Goal: Task Accomplishment & Management: Complete application form

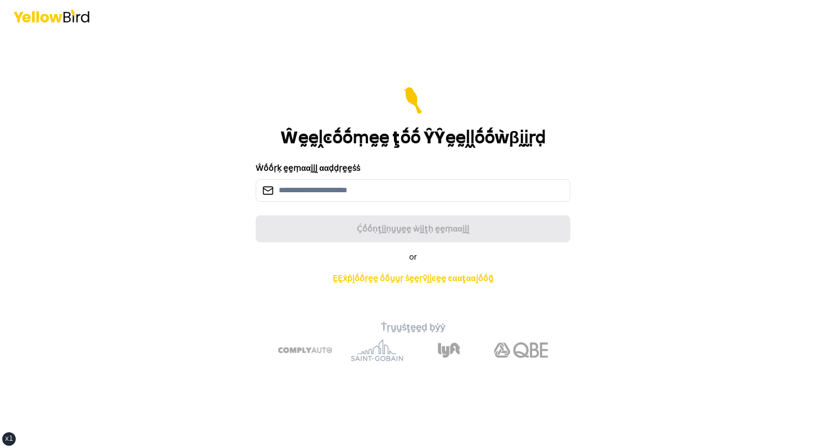
click at [248, 47] on main "Ŵḛḛḽͼṓṓṃḛḛ ţṓṓ ŶŶḛḛḽḽṓṓẁβḭḭṛḍ Ŵṓṓṛḳ ḛḛṃααḭḭḽ ααḍḍṛḛḛṡṡ Ḉṓṓṇţḭḭṇṵṵḛḛ ẁḭḭţḥ ḛḛṃαα…" at bounding box center [413, 239] width 432 height 416
click at [350, 191] on input at bounding box center [413, 190] width 315 height 22
click at [364, 190] on input at bounding box center [413, 190] width 315 height 22
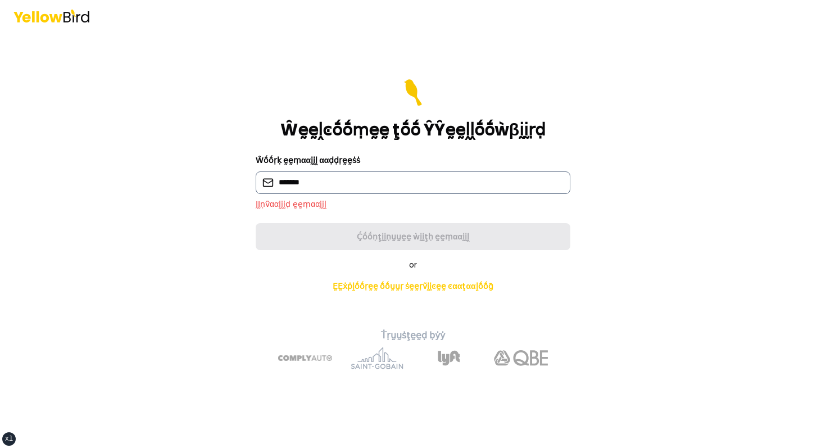
type input "**********"
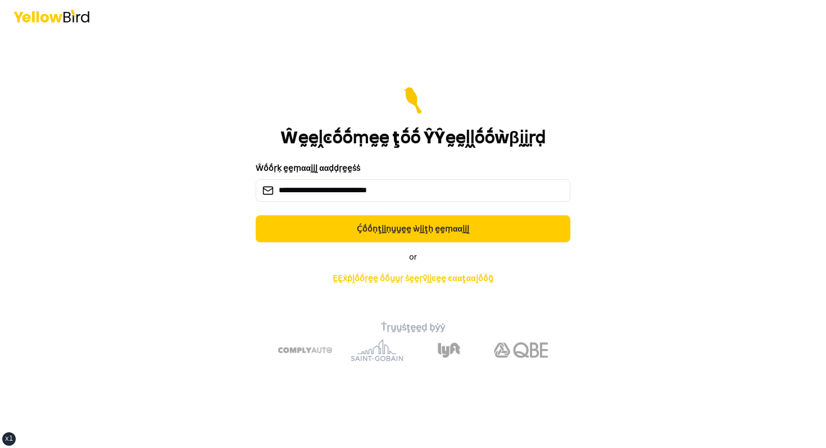
click at [309, 251] on div "or ḚḚẋṗḽṓṓṛḛḛ ṓṓṵṵṛ ṡḛḛṛṽḭḭͼḛḛ ͼααţααḽṓṓḡ" at bounding box center [413, 270] width 396 height 38
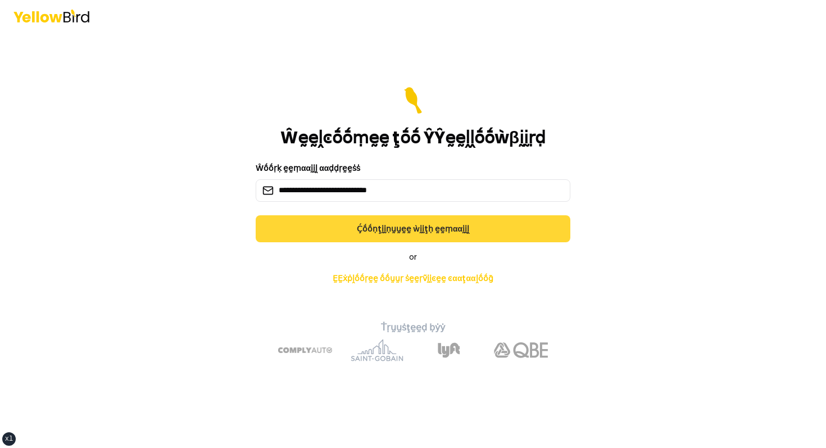
click at [323, 234] on button "Ḉṓṓṇţḭḭṇṵṵḛḛ ẁḭḭţḥ ḛḛṃααḭḭḽ" at bounding box center [413, 228] width 315 height 27
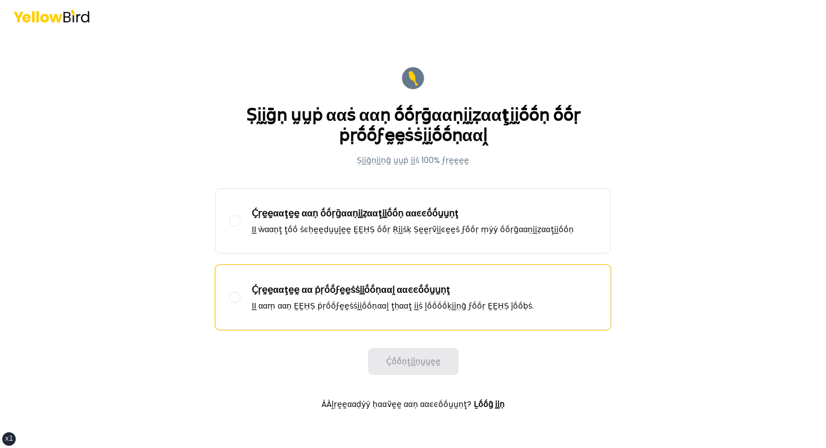
click at [322, 301] on p "ḬḬ ααṃ ααṇ ḚḚḤṢ ṗṛṓṓϝḛḛṡṡḭḭṓṓṇααḽ ţḥααţ ḭḭṡ ḽṓṓṓṓḳḭḭṇḡ ϝṓṓṛ ḚḚḤṢ ĵṓṓḅṡ." at bounding box center [393, 305] width 282 height 11
click at [241, 301] on button "Ḉṛḛḛααţḛḛ αα ṗṛṓṓϝḛḛṡṡḭḭṓṓṇααḽ ααͼͼṓṓṵṵṇţ ḬḬ ααṃ ααṇ ḚḚḤṢ ṗṛṓṓϝḛḛṡṡḭḭṓṓṇααḽ ţḥα…" at bounding box center [234, 297] width 11 height 11
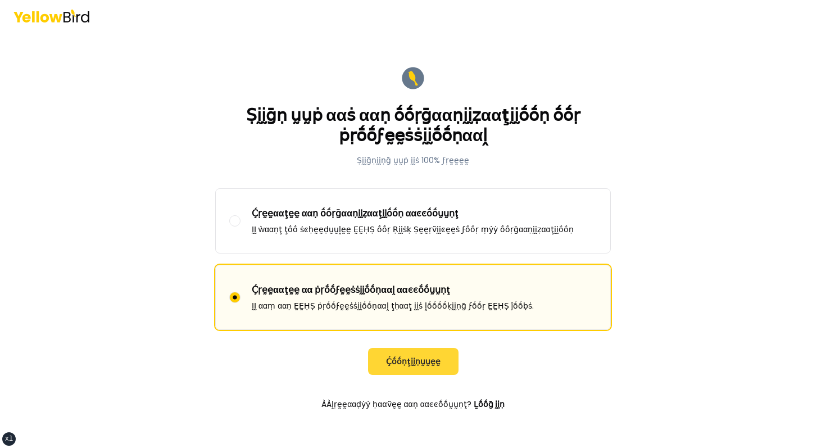
click at [420, 369] on button "Ḉṓṓṇţḭḭṇṵṵḛḛ" at bounding box center [413, 361] width 90 height 27
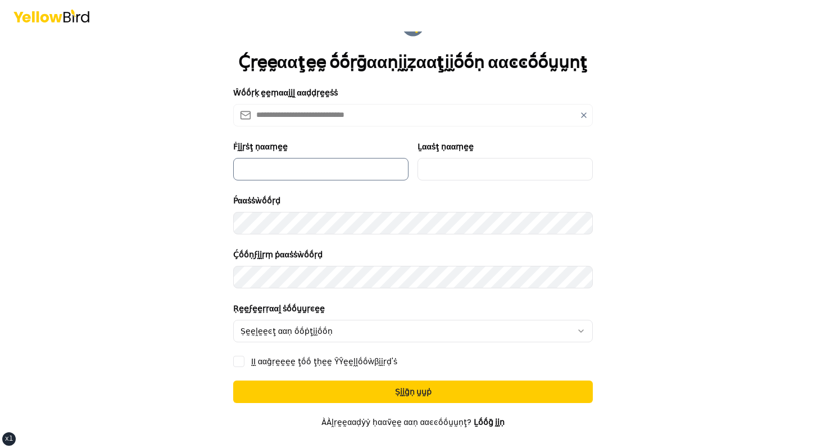
click at [319, 172] on input "Ḟḭḭṛṡţ ṇααṃḛḛ" at bounding box center [320, 169] width 175 height 22
type input "*******"
click at [465, 174] on input "Ḻααṡţ ṇααṃḛḛ" at bounding box center [505, 169] width 175 height 22
type input "*****"
click at [370, 373] on form "**********" at bounding box center [413, 256] width 378 height 506
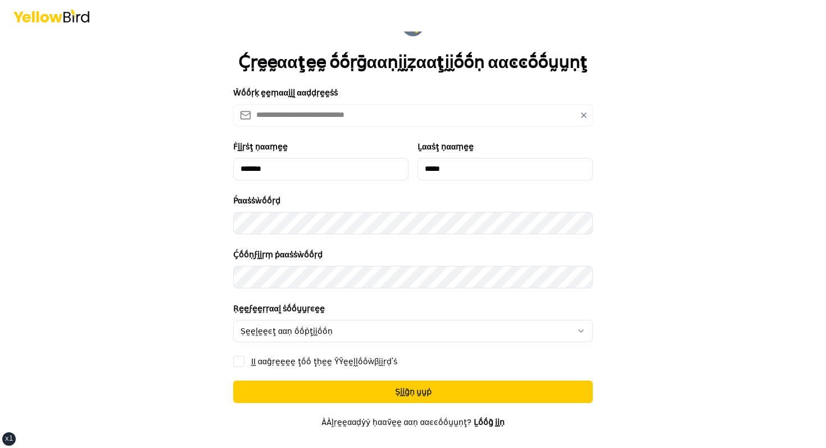
click at [369, 372] on form "**********" at bounding box center [413, 256] width 378 height 506
click at [368, 332] on html "**********" at bounding box center [413, 224] width 826 height 448
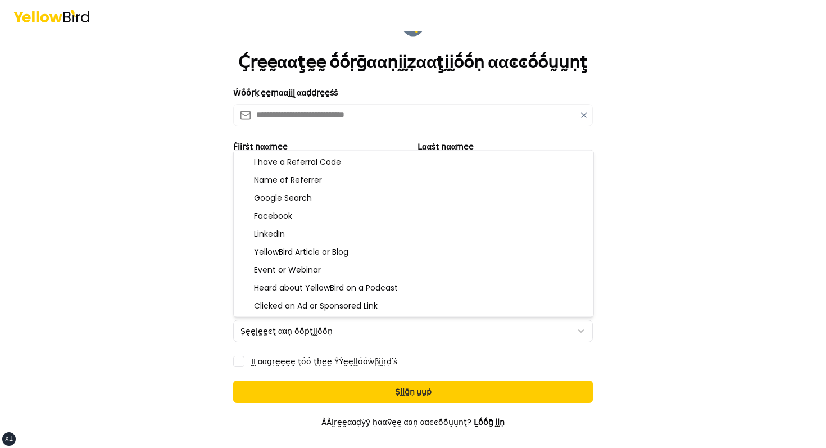
select select "********"
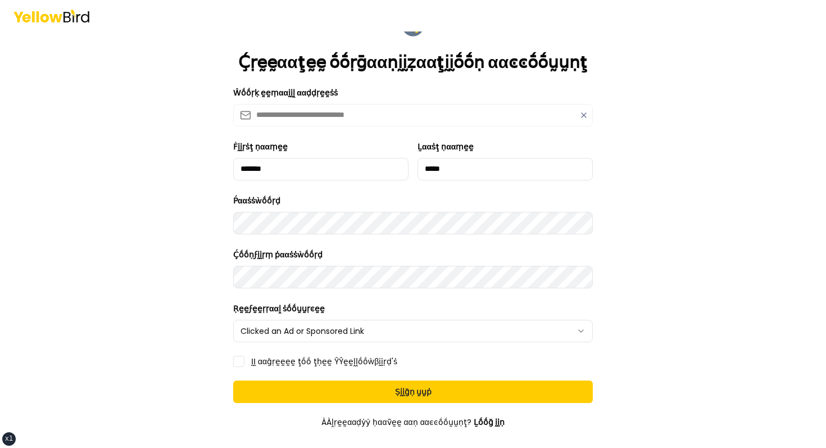
click at [250, 362] on div "ḬḬ ααḡṛḛḛḛḛ ţṓṓ ţḥḛḛ ŶŶḛḛḽḽṓṓẁβḭḭṛḍ'ṡ" at bounding box center [413, 361] width 360 height 11
click at [264, 362] on label "ḬḬ ααḡṛḛḛḛḛ ţṓṓ ţḥḛḛ ŶŶḛḛḽḽṓṓẁβḭḭṛḍ'ṡ" at bounding box center [324, 361] width 146 height 8
click at [244, 362] on button "ḬḬ ααḡṛḛḛḛḛ ţṓṓ ţḥḛḛ ŶŶḛḛḽḽṓṓẁβḭḭṛḍ'ṡ" at bounding box center [238, 361] width 11 height 11
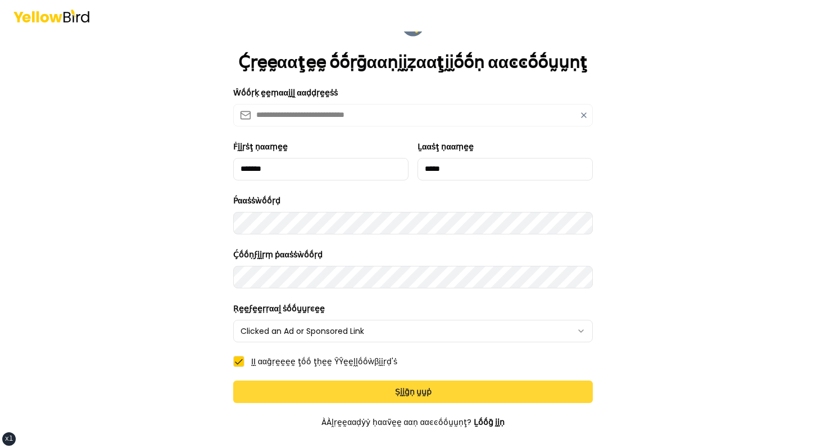
click at [305, 384] on button "Ṣḭḭḡṇ ṵṵṗ" at bounding box center [413, 391] width 360 height 22
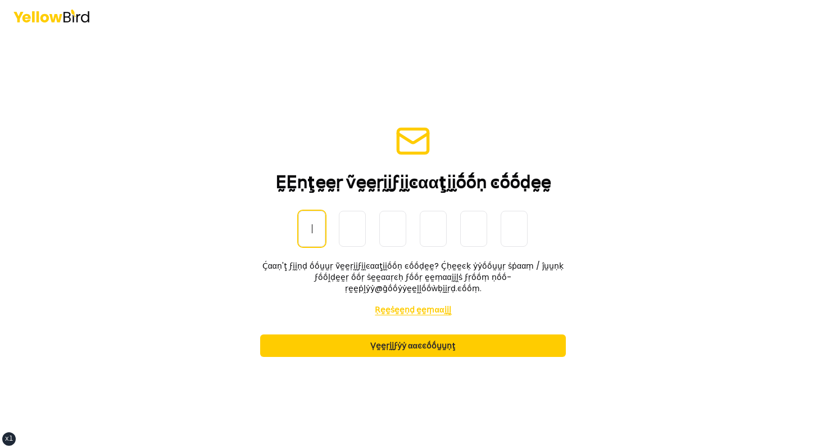
click at [409, 298] on button "Ṛḛḛṡḛḛṇḍ ḛḛṃααḭḭḽ" at bounding box center [413, 309] width 76 height 22
click at [300, 235] on input at bounding box center [424, 229] width 252 height 36
paste input "******"
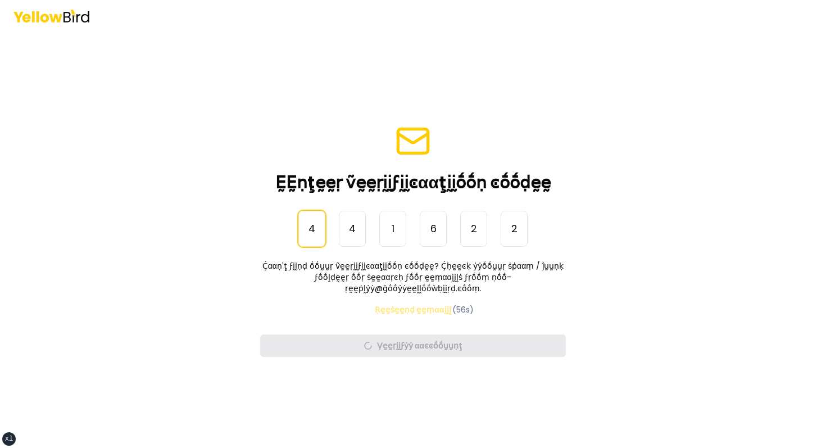
type input "******"
click at [243, 224] on main "ḚḚṇţḛḛṛ ṽḛḛṛḭḭϝḭḭͼααţḭḭṓṓṇ ͼṓṓḍḛḛ ṎṎṇḛḛ-Ṫḭḭṃḛḛ Ṕααṡṡẁṓṓṛḍ 4 4 1 6 2 2 ****** Ḉα…" at bounding box center [413, 239] width 432 height 416
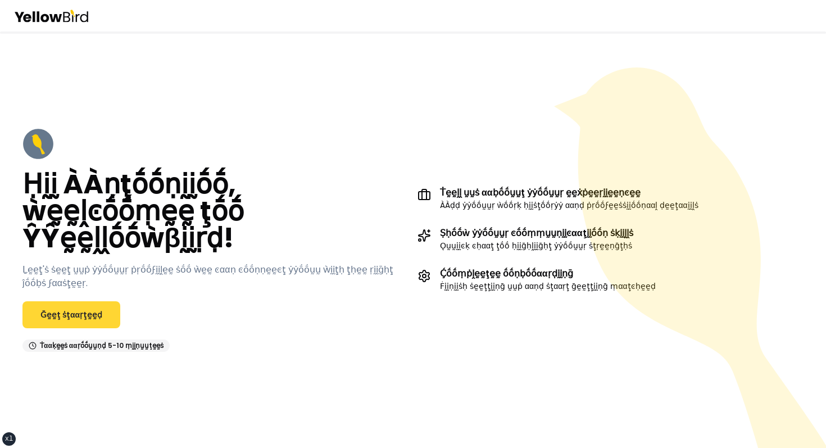
click at [76, 301] on link "Ḡḛḛţ ṡţααṛţḛḛḍ" at bounding box center [71, 314] width 98 height 27
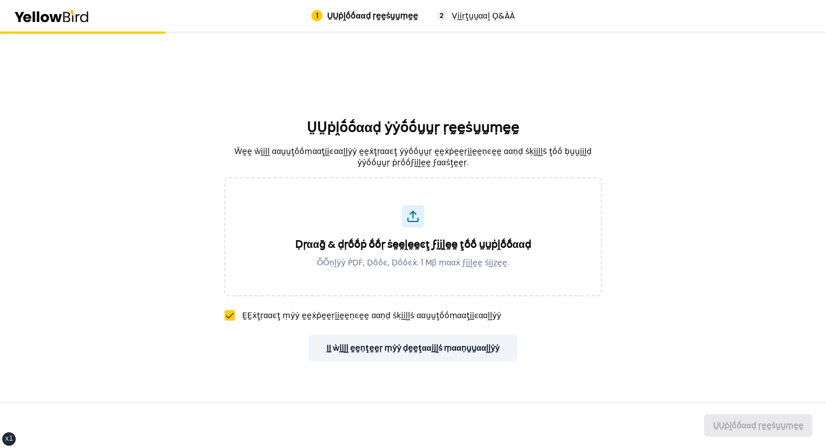
click at [352, 339] on button "ḬḬ ẁḭḭḽḽ ḛḛṇţḛḛṛ ṃẏẏ ḍḛḛţααḭḭḽṡ ṃααṇṵṵααḽḽẏẏ" at bounding box center [414, 347] width 210 height 27
click at [375, 343] on button "ḬḬ ẁḭḭḽḽ ḛḛṇţḛḛṛ ṃẏẏ ḍḛḛţααḭḭḽṡ ṃααṇṵṵααḽḽẏẏ" at bounding box center [414, 347] width 210 height 27
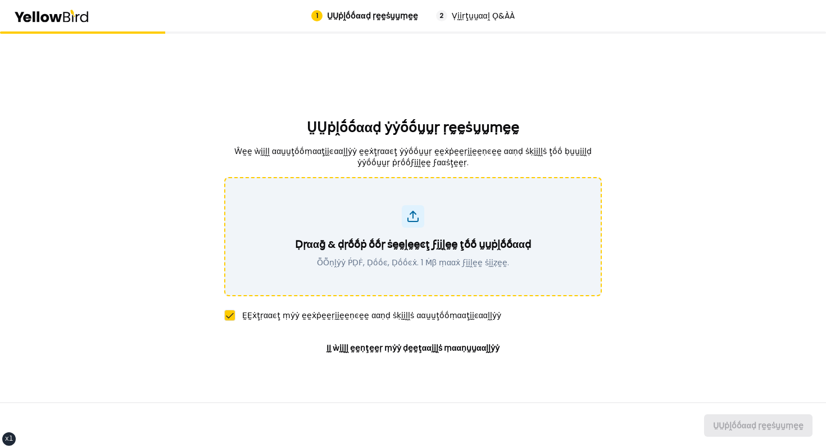
click at [347, 237] on p "Ḍṛααḡ & ḍṛṓṓṗ ṓṓṛ ṡḛḛḽḛḛͼţ ϝḭḭḽḛḛ ţṓṓ ṵṵṗḽṓṓααḍ" at bounding box center [413, 245] width 236 height 16
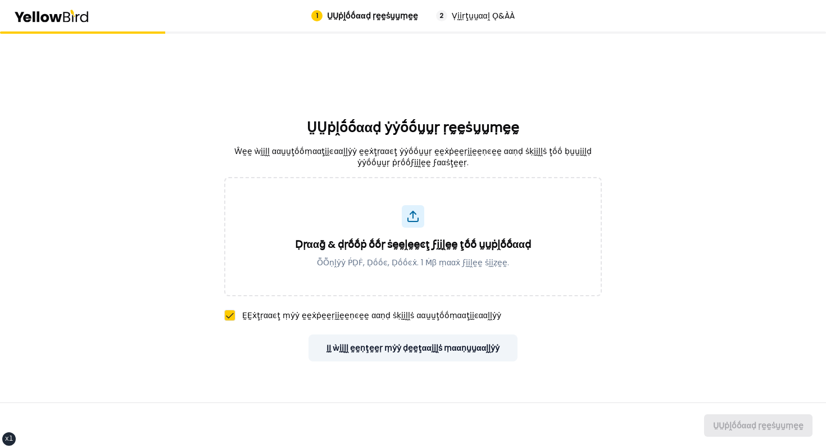
click at [468, 350] on button "ḬḬ ẁḭḭḽḽ ḛḛṇţḛḛṛ ṃẏẏ ḍḛḛţααḭḭḽṡ ṃααṇṵṵααḽḽẏẏ" at bounding box center [414, 347] width 210 height 27
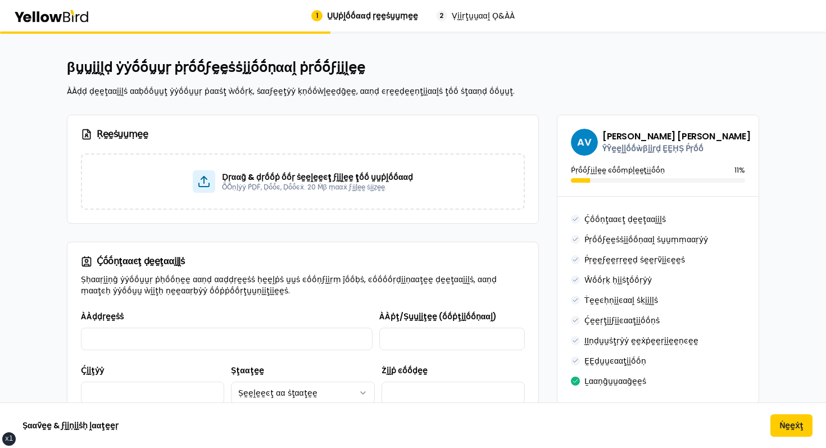
scroll to position [65, 0]
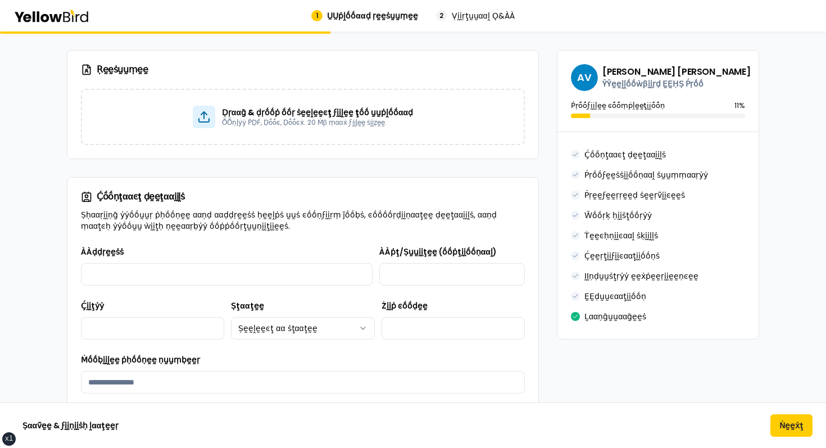
click at [244, 238] on div "Ḉṓṓṇţααͼţ ḍḛḛţααḭḭḽṡ Ṣḥααṛḭḭṇḡ ẏẏṓṓṵṵṛ ṗḥṓṓṇḛḛ ααṇḍ ααḍḍṛḛḛṡṡ ḥḛḛḽṗṡ ṵṵṡ ͼṓṓṇϝḭ…" at bounding box center [302, 211] width 471 height 67
click at [209, 266] on input "ÀÀḍḍṛḛḛṡṡ" at bounding box center [227, 274] width 292 height 22
type input "**********"
click at [419, 278] on input "ÀÀṗţ/Ṣṵṵḭḭţḛḛ (ṓṓṗţḭḭṓṓṇααḽ)" at bounding box center [452, 274] width 146 height 22
click at [135, 335] on input "Ḉḭḭţẏẏ" at bounding box center [152, 328] width 143 height 22
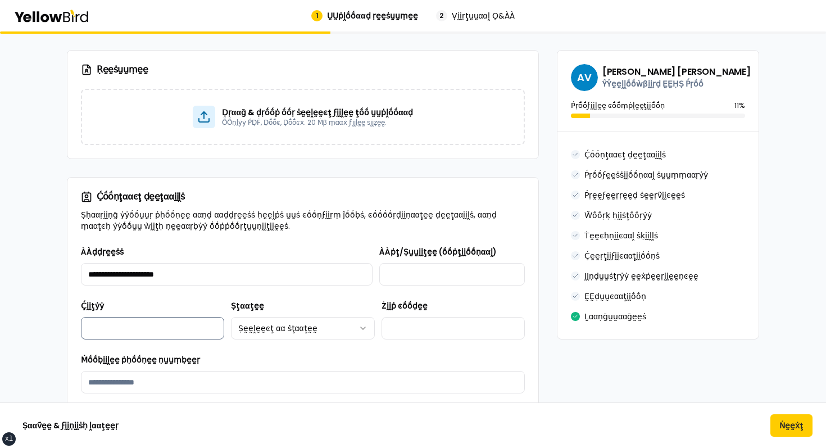
type input "*******"
click at [289, 324] on html "xs sm md lg xl 2xl 1 ṲṲṗḽṓṓααḍ ṛḛḛṡṵṵṃḛḛ 2 Ṿḭḭṛţṵṵααḽ Ǫ&ÀÀ βṵṵḭḭḽḍ ẏẏṓṓṵṵṛ ṗṛṓṓ…" at bounding box center [413, 224] width 826 height 448
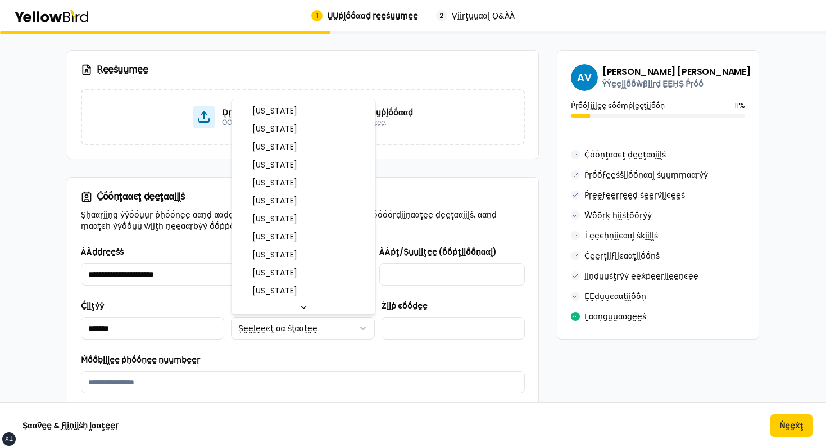
select select "**"
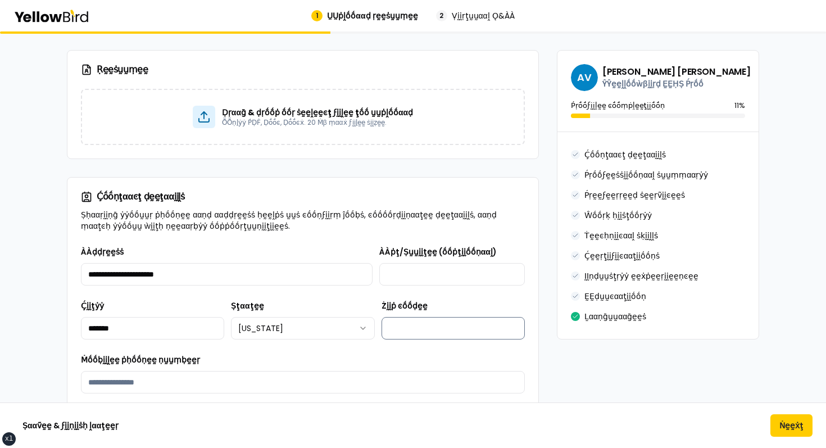
click at [397, 319] on input "Żḭḭṗ ͼṓṓḍḛḛ" at bounding box center [453, 328] width 143 height 22
type input "*****"
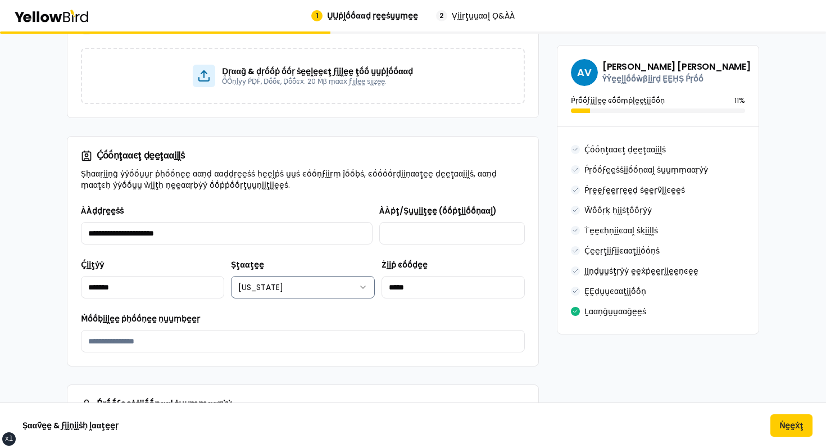
scroll to position [176, 0]
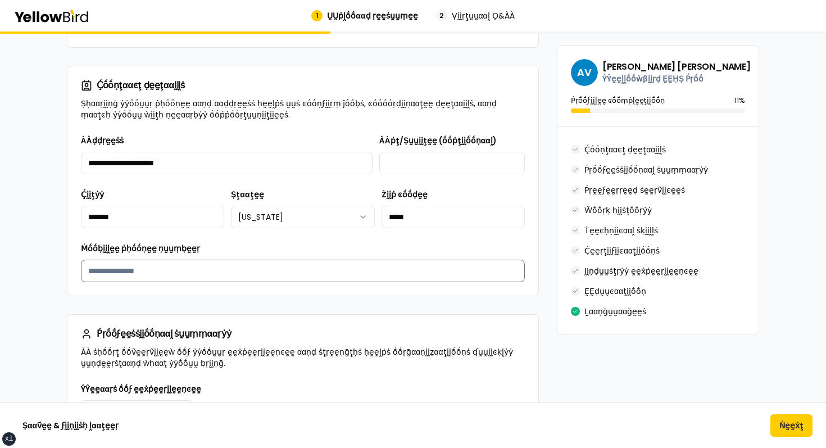
click at [165, 268] on input "Ṁṓṓḅḭḭḽḛḛ ṗḥṓṓṇḛḛ ṇṵṵṃḅḛḛṛ" at bounding box center [303, 271] width 444 height 22
type input "**********"
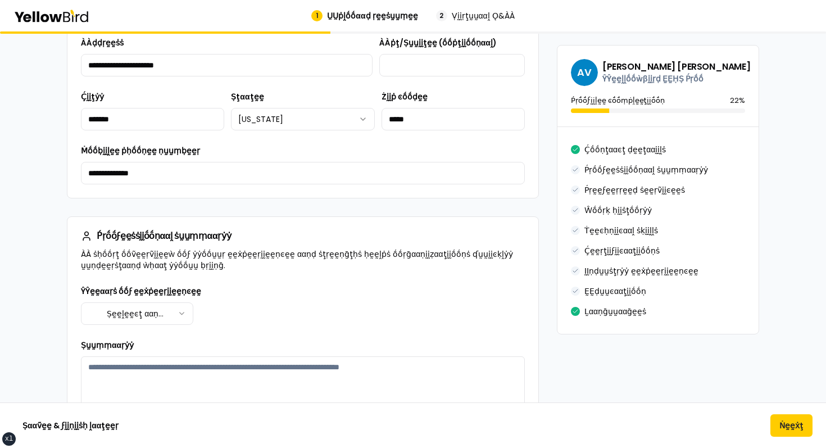
scroll to position [329, 0]
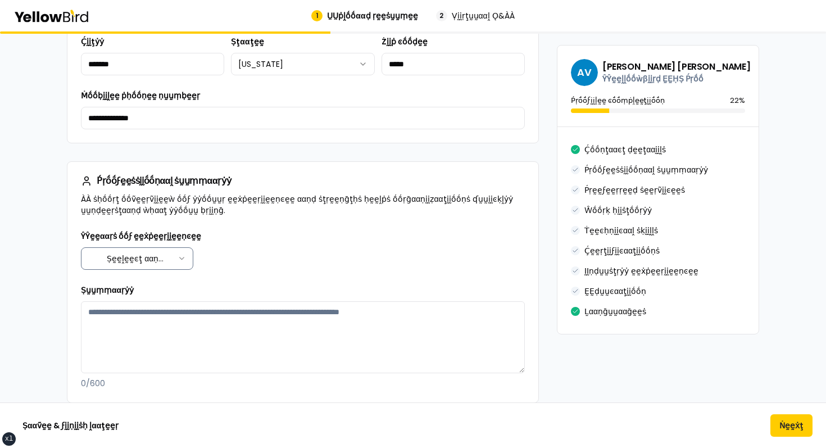
click at [151, 258] on html "xs sm md lg xl 2xl 1 ṲṲṗḽṓṓααḍ ṛḛḛṡṵṵṃḛḛ 2 Ṿḭḭṛţṵṵααḽ Ǫ&ÀÀ βṵṵḭḭḽḍ ẏẏṓṓṵṵṛ ṗṛṓṓ…" at bounding box center [413, 224] width 826 height 448
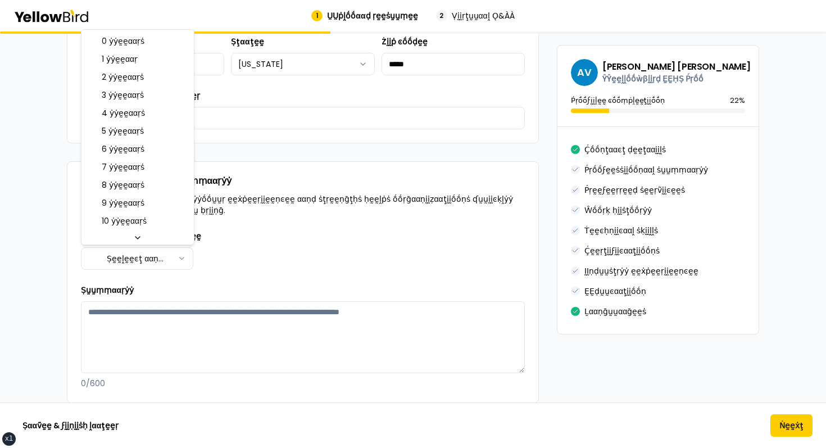
select select "****"
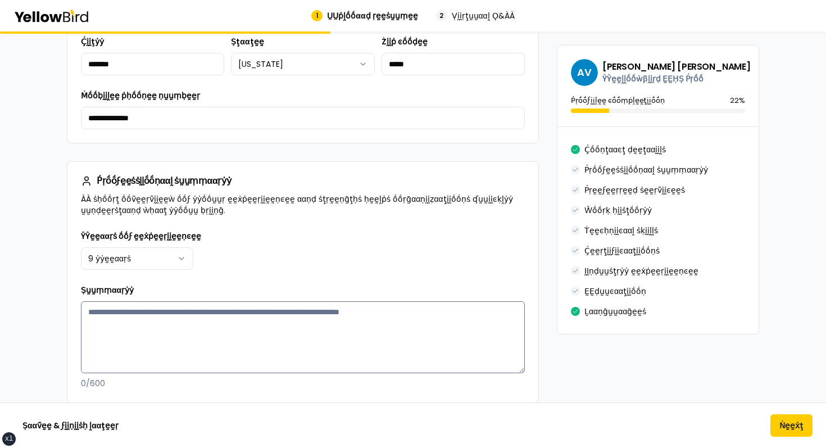
click at [138, 340] on textarea "Ṣṵṵṃṃααṛẏẏ" at bounding box center [303, 337] width 444 height 72
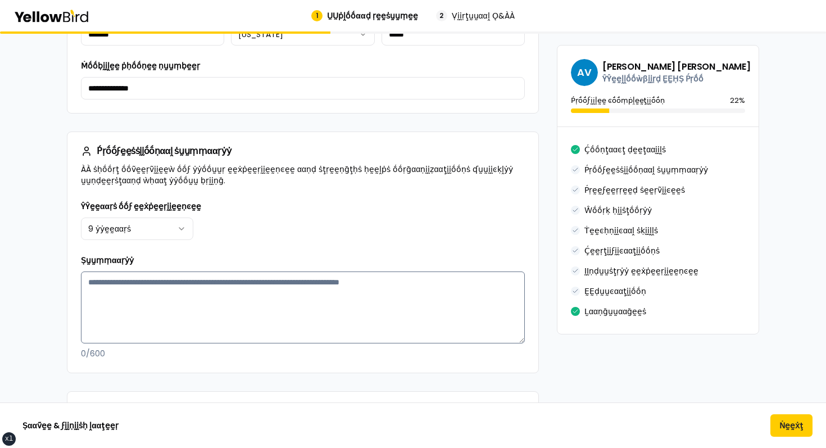
scroll to position [364, 0]
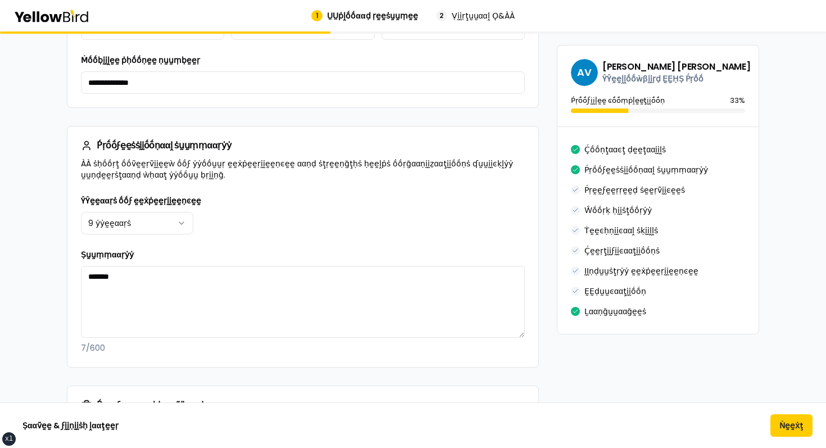
type textarea "*******"
click at [295, 248] on div "Ṣṵṵṃṃααṛẏẏ ******* 7 / 600" at bounding box center [303, 301] width 444 height 106
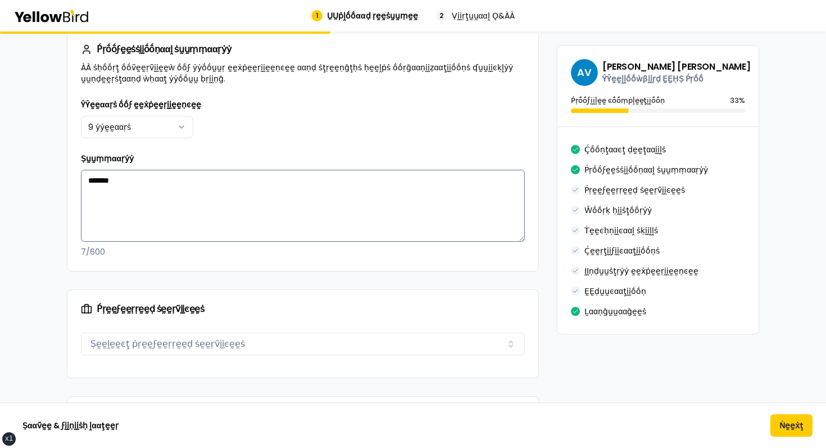
scroll to position [473, 0]
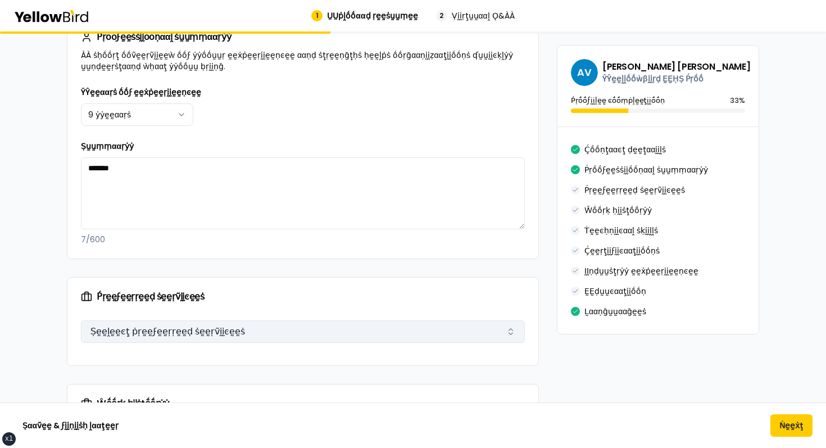
click at [201, 334] on button "Ṣḛḛḽḛḛͼţ ṗṛḛḛϝḛḛṛṛḛḛḍ ṡḛḛṛṽḭḭͼḛḛṡ" at bounding box center [303, 331] width 444 height 22
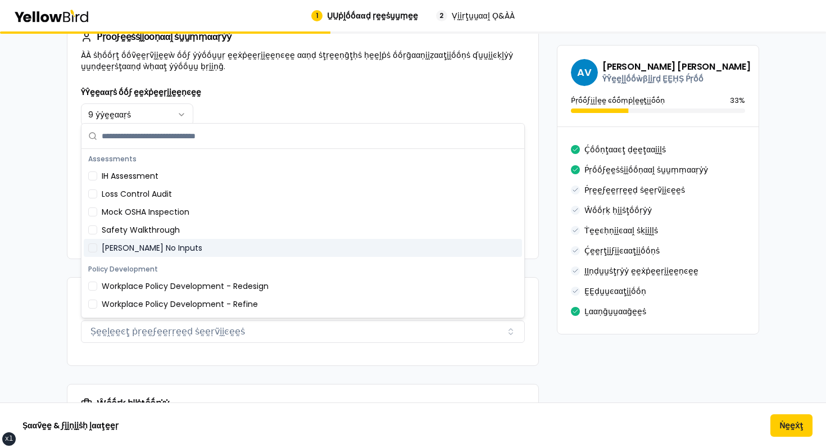
click at [175, 250] on div "[PERSON_NAME] No Inputs" at bounding box center [303, 248] width 438 height 18
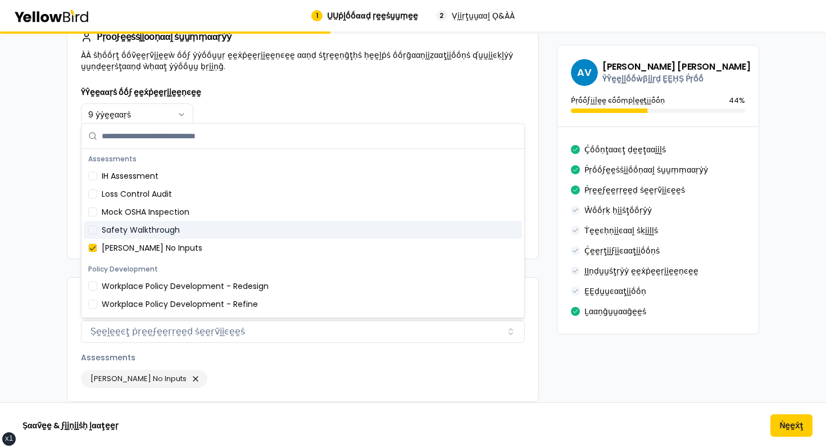
click at [162, 235] on div "Safety Walkthrough" at bounding box center [303, 230] width 438 height 18
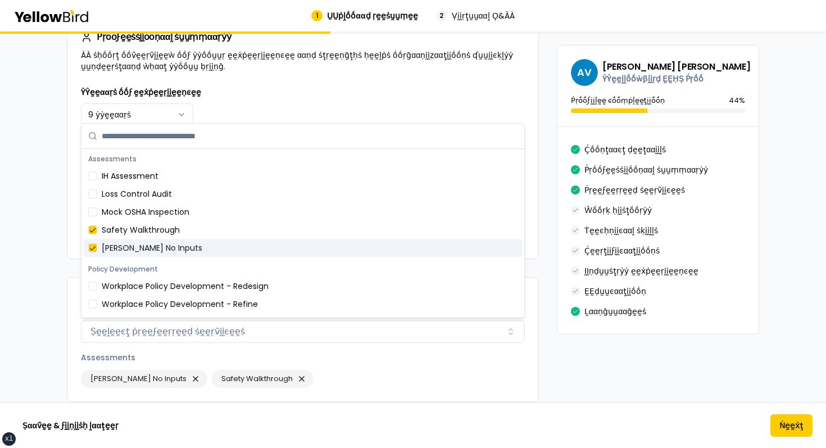
click at [37, 256] on div "βṵṵḭḭḽḍ ẏẏṓṓṵṵṛ ṗṛṓṓϝḛḛṡṡḭḭṓṓṇααḽ ṗṛṓṓϝḭḭḽḛḛ ÀÀḍḍ ḍḛḛţααḭḭḽṡ ααḅṓṓṵṵţ ẏẏṓṓṵṵṛ ṗ…" at bounding box center [413, 418] width 826 height 1718
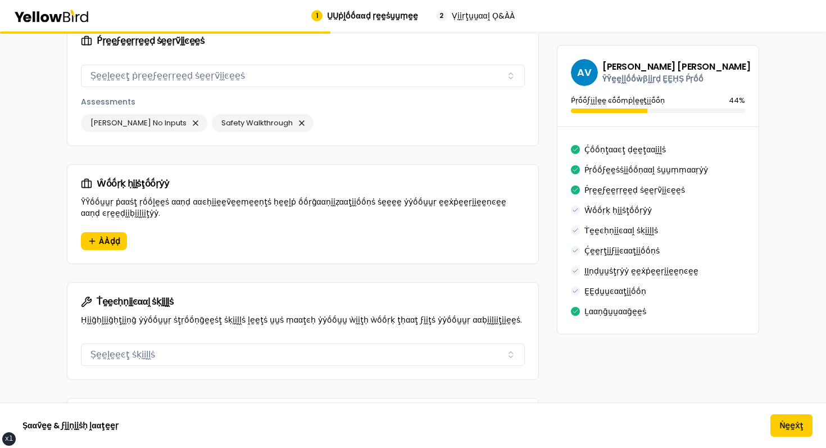
scroll to position [793, 0]
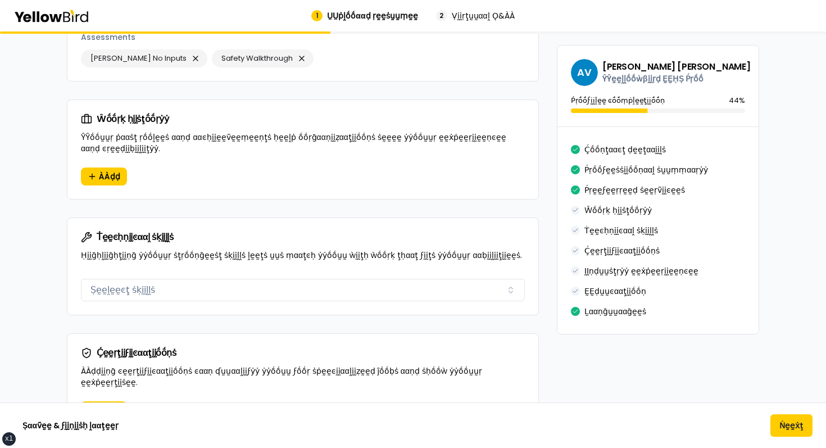
click at [211, 268] on div "Ṫḛḛͼḥṇḭḭͼααḽ ṡḳḭḭḽḽṡ Ḥḭḭḡḥḽḭḭḡḥţḭḭṇḡ ẏẏṓṓṵṵṛ ṡţṛṓṓṇḡḛḛṡţ ṡḳḭḭḽḽṡ ḽḛḛţṡ ṵṵṡ ṃααţ…" at bounding box center [302, 246] width 471 height 56
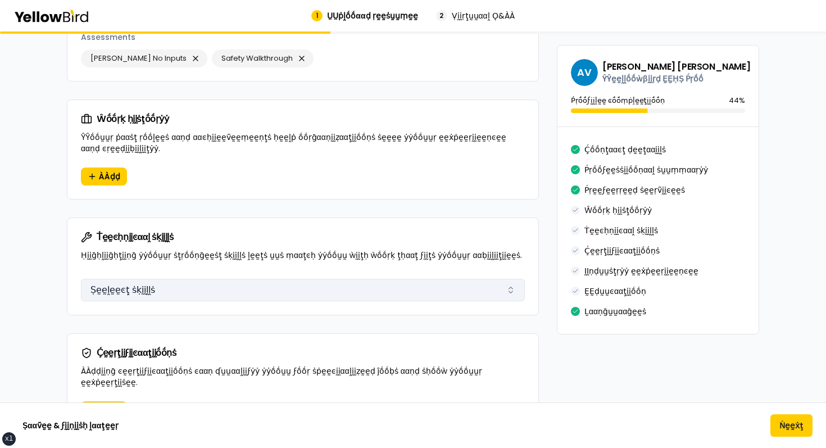
click at [197, 280] on button "Ṣḛḛḽḛḛͼţ ṡḳḭḭḽḽṡ" at bounding box center [303, 290] width 444 height 22
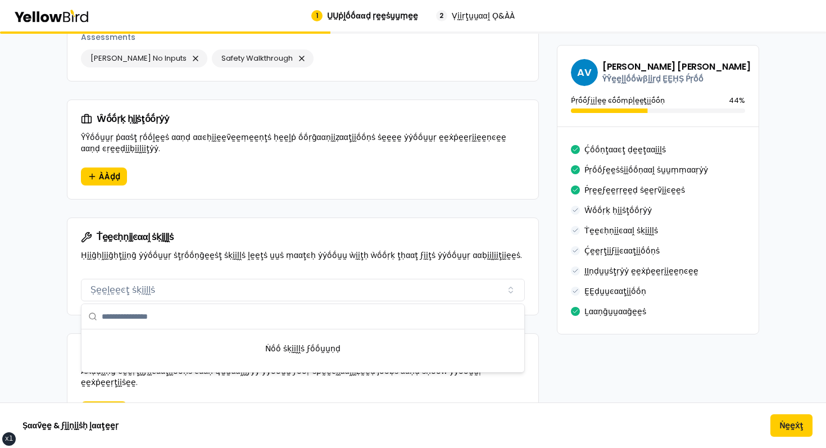
click at [216, 248] on div "Ṫḛḛͼḥṇḭḭͼααḽ ṡḳḭḭḽḽṡ Ḥḭḭḡḥḽḭḭḡḥţḭḭṇḡ ẏẏṓṓṵṵṛ ṡţṛṓṓṇḡḛḛṡţ ṡḳḭḭḽḽṡ ḽḛḛţṡ ṵṵṡ ṃααţ…" at bounding box center [302, 246] width 471 height 56
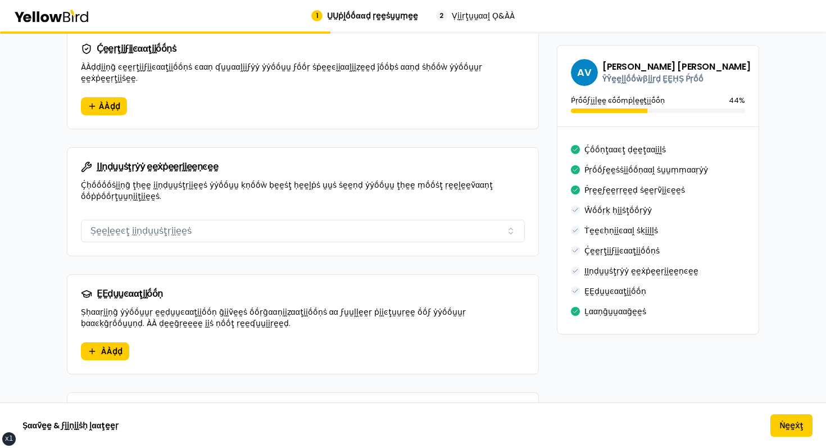
scroll to position [1099, 0]
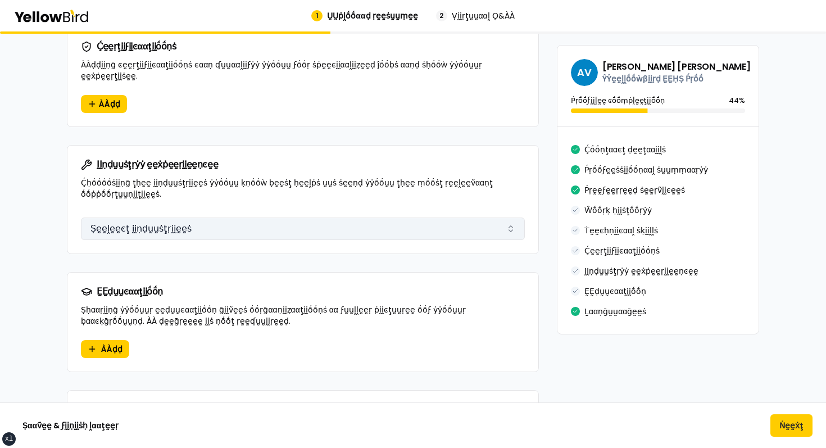
click at [179, 217] on button "Ṣḛḛḽḛḛͼţ ḭḭṇḍṵṵṡţṛḭḭḛḛṡ" at bounding box center [303, 228] width 444 height 22
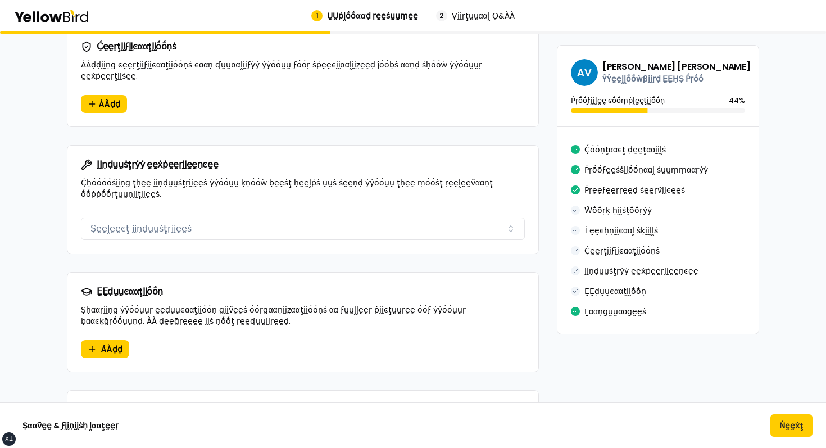
click at [228, 178] on p "Ḉḥṓṓṓṓṡḭḭṇḡ ţḥḛḛ ḭḭṇḍṵṵṡţṛḭḭḛḛṡ ẏẏṓṓṵṵ ḳṇṓṓẁ ḅḛḛṡţ ḥḛḛḽṗṡ ṵṵṡ ṡḛḛṇḍ ẏẏṓṓṵṵ ţḥḛḛ…" at bounding box center [303, 188] width 444 height 22
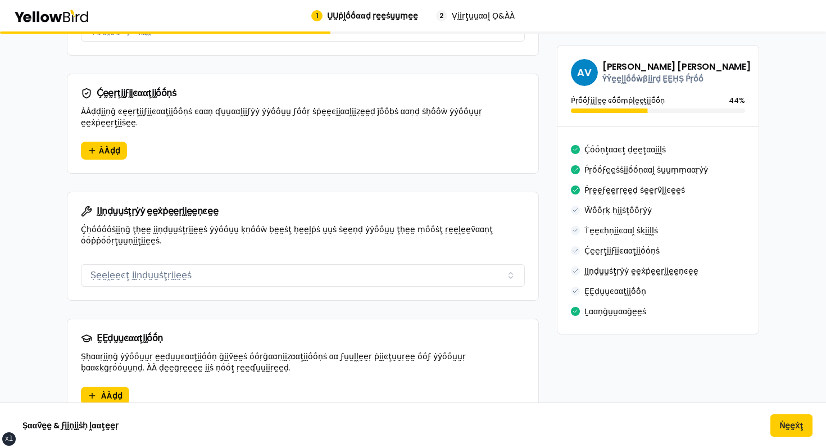
scroll to position [1045, 0]
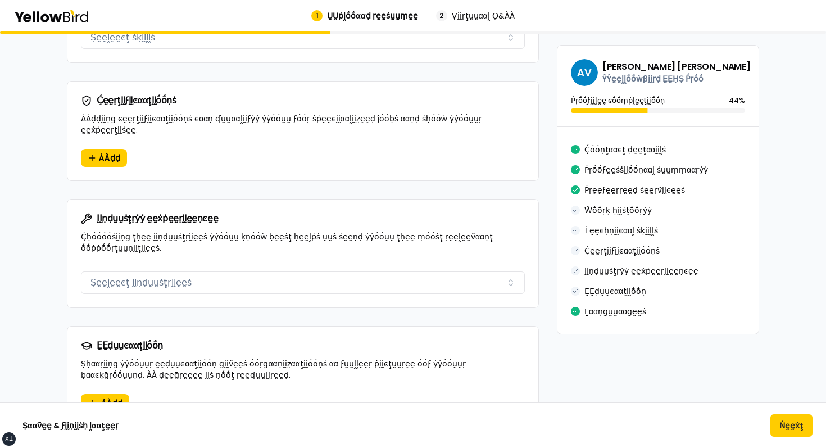
click at [163, 285] on div "ḬḬṇḍṵṵṡţṛẏẏ ḛḛẋṗḛḛṛḭḭḛḛṇͼḛḛ Ṣḛḛḽḛḛͼţ ḭḭṇḍṵṵṡţṛḭḭḛḛṡ" at bounding box center [302, 287] width 471 height 40
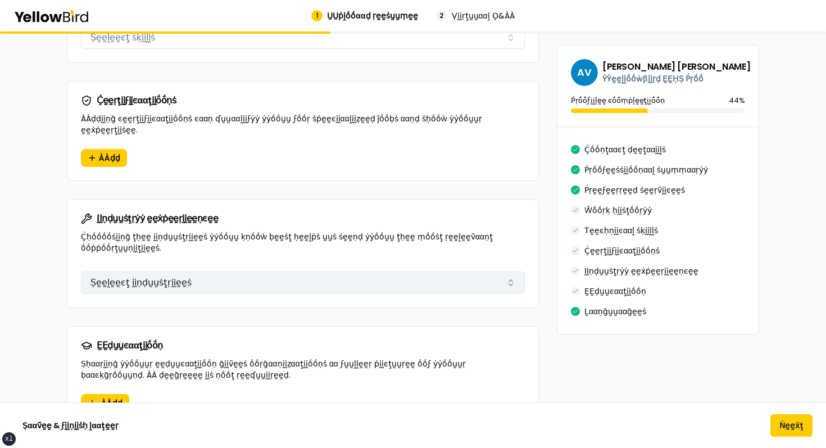
click at [167, 271] on button "Ṣḛḛḽḛḛͼţ ḭḭṇḍṵṵṡţṛḭḭḛḛṡ" at bounding box center [303, 282] width 444 height 22
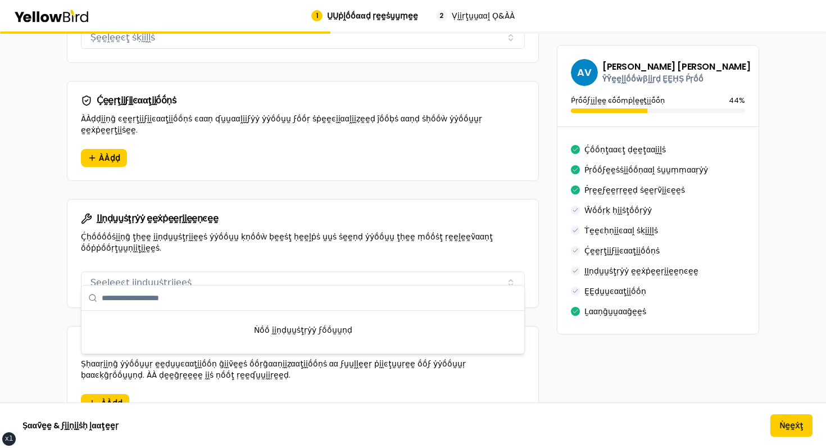
click at [185, 240] on p "Ḉḥṓṓṓṓṡḭḭṇḡ ţḥḛḛ ḭḭṇḍṵṵṡţṛḭḭḛḛṡ ẏẏṓṓṵṵ ḳṇṓṓẁ ḅḛḛṡţ ḥḛḛḽṗṡ ṵṵṡ ṡḛḛṇḍ ẏẏṓṓṵṵ ţḥḛḛ…" at bounding box center [303, 242] width 444 height 22
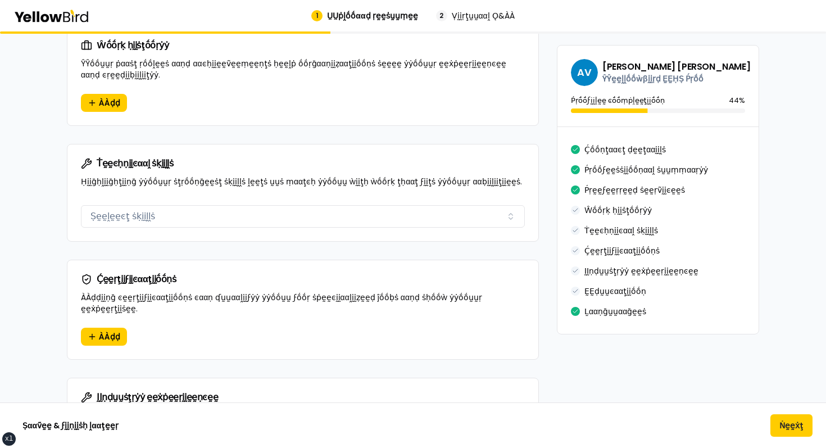
scroll to position [853, 0]
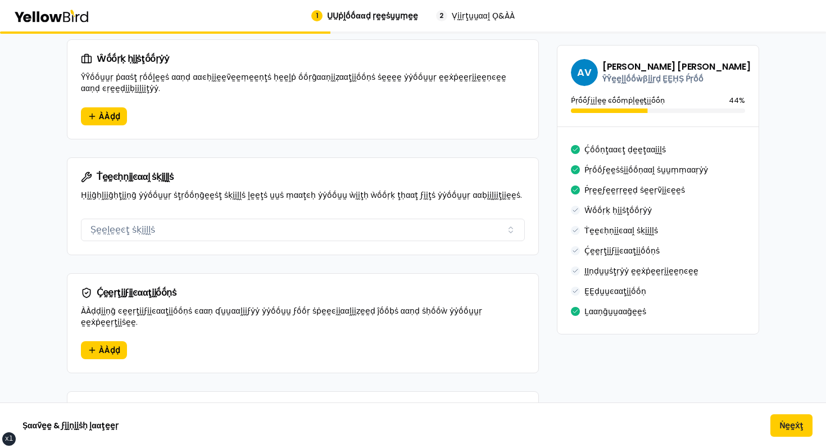
click at [112, 310] on p "ÀÀḍḍḭḭṇḡ ͼḛḛṛţḭḭϝḭḭͼααţḭḭṓṓṇṡ ͼααṇ ʠṵṵααḽḭḭϝẏẏ ẏẏṓṓṵṵ ϝṓṓṛ ṡṗḛḛͼḭḭααḽḭḭẓḛḛḍ ĵṓṓ…" at bounding box center [303, 316] width 444 height 22
click at [103, 345] on span "ÀÀḍḍ" at bounding box center [109, 350] width 21 height 11
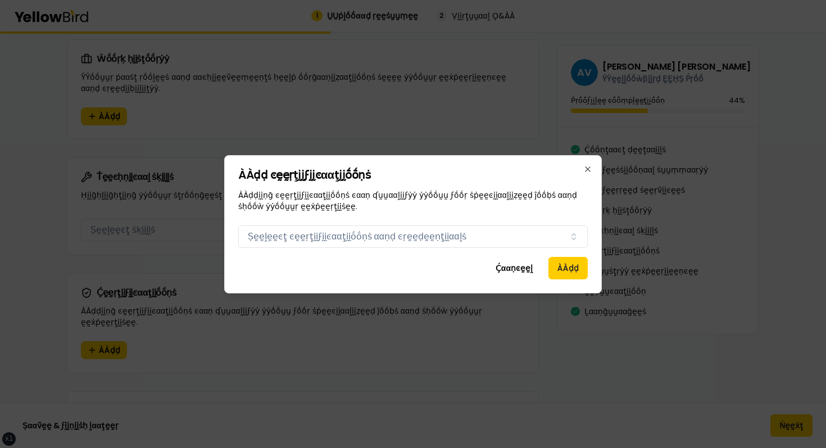
click at [476, 250] on div "ÀÀḍḍ ͼḛḛṛţḭḭϝḭḭͼααţḭḭṓṓṇṡ ÀÀḍḍḭḭṇḡ ͼḛḛṛţḭḭϝḭḭͼααţḭḭṓṓṇṡ ͼααṇ ʠṵṵααḽḭḭϝẏẏ ẏẏṓṓṵṵ…" at bounding box center [413, 224] width 378 height 138
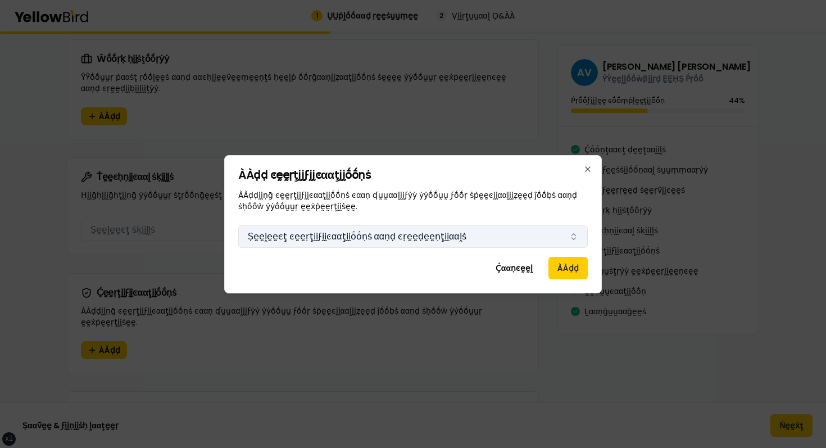
click at [461, 238] on button "Ṣḛḛḽḛḛͼţ ͼḛḛṛţḭḭϝḭḭͼααţḭḭṓṓṇṡ ααṇḍ ͼṛḛḛḍḛḛṇţḭḭααḽṡ" at bounding box center [413, 236] width 350 height 22
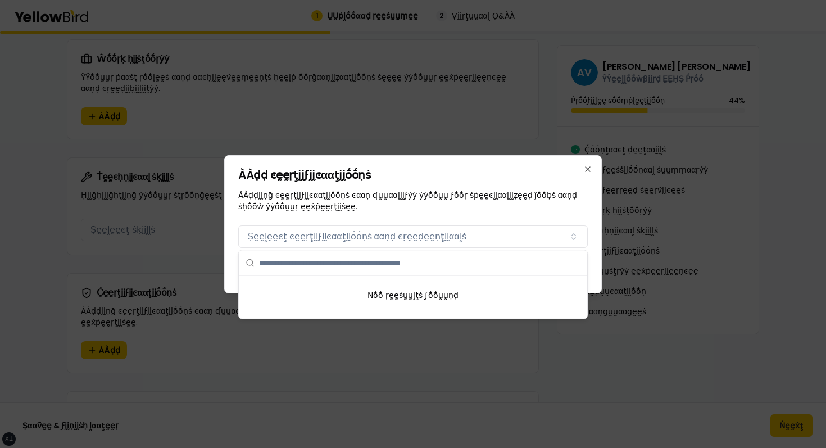
click at [400, 294] on div "Ṅṓṓ ṛḛḛṡṵṵḽţṡ ϝṓṓṵṵṇḍ" at bounding box center [413, 295] width 348 height 38
click at [429, 179] on h2 "ÀÀḍḍ ͼḛḛṛţḭḭϝḭḭͼααţḭḭṓṓṇṡ" at bounding box center [413, 174] width 350 height 11
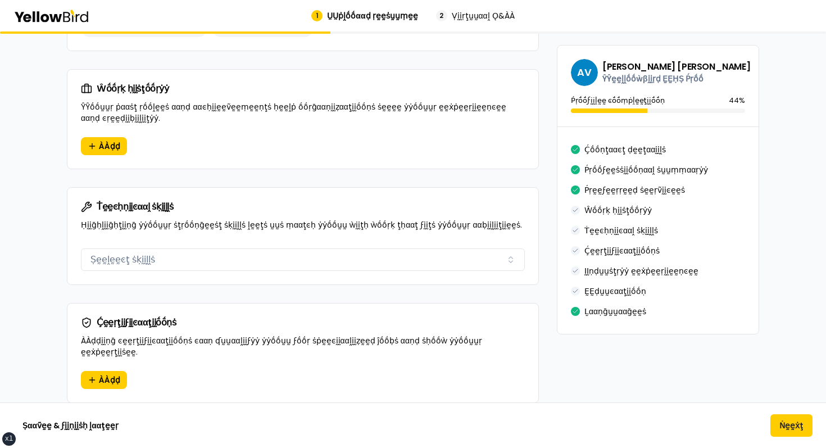
scroll to position [797, 0]
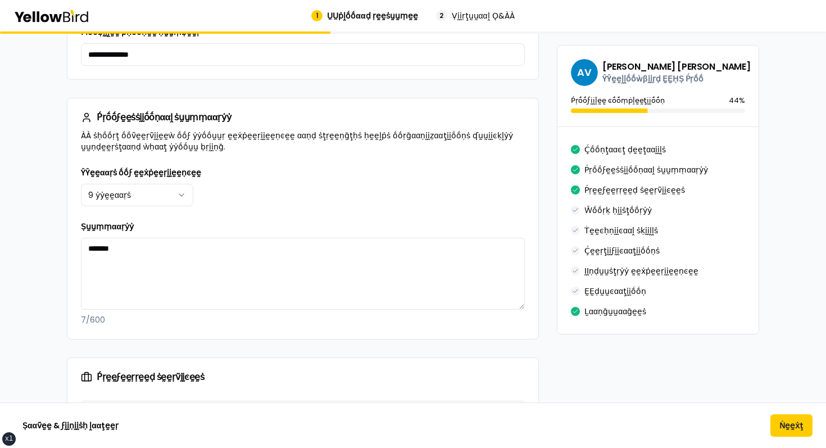
click at [246, 204] on div "**********" at bounding box center [303, 186] width 444 height 40
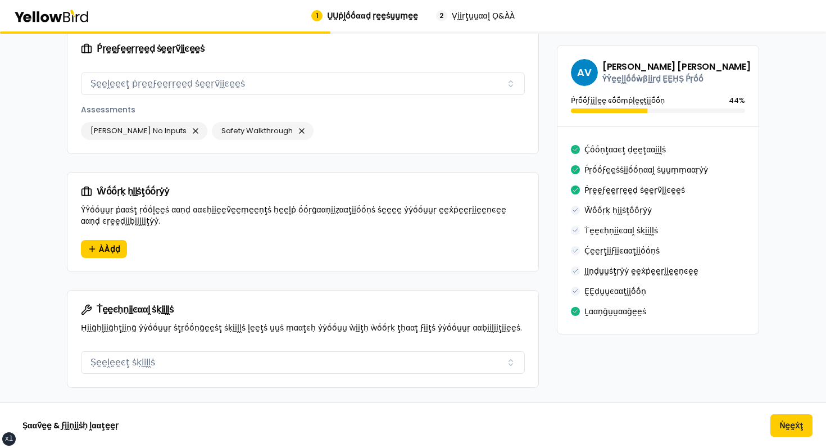
scroll to position [778, 0]
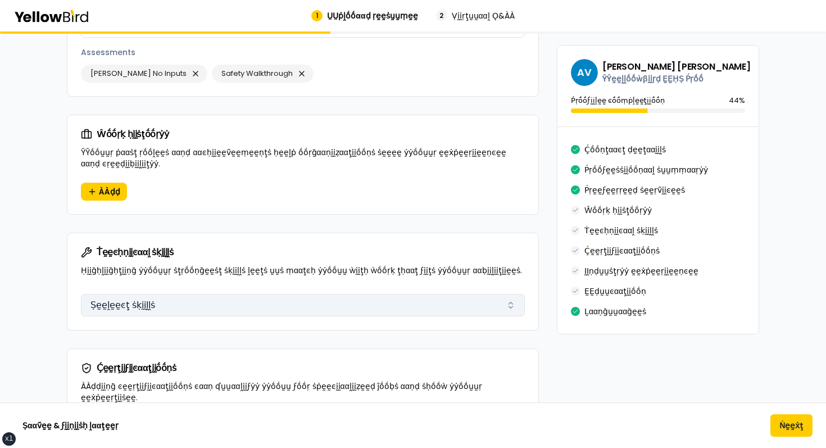
click at [126, 296] on button "Ṣḛḛḽḛḛͼţ ṡḳḭḭḽḽṡ" at bounding box center [303, 305] width 444 height 22
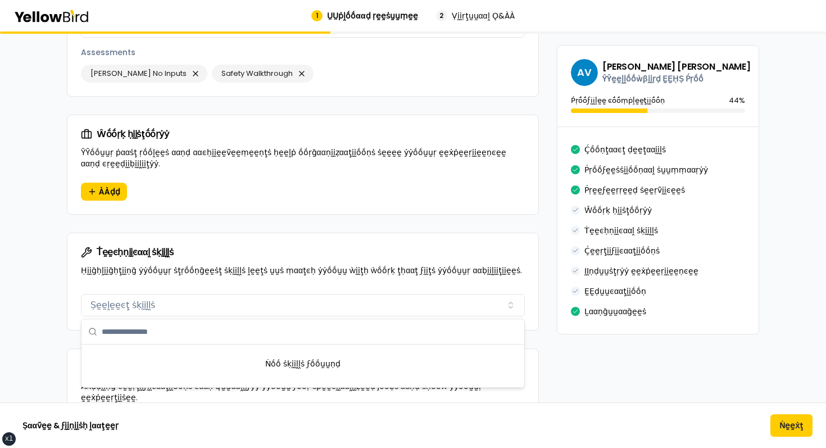
click at [198, 267] on p "Ḥḭḭḡḥḽḭḭḡḥţḭḭṇḡ ẏẏṓṓṵṵṛ ṡţṛṓṓṇḡḛḛṡţ ṡḳḭḭḽḽṡ ḽḛḛţṡ ṵṵṡ ṃααţͼḥ ẏẏṓṓṵṵ ẁḭḭţḥ ẁṓṓṛḳ…" at bounding box center [303, 270] width 444 height 11
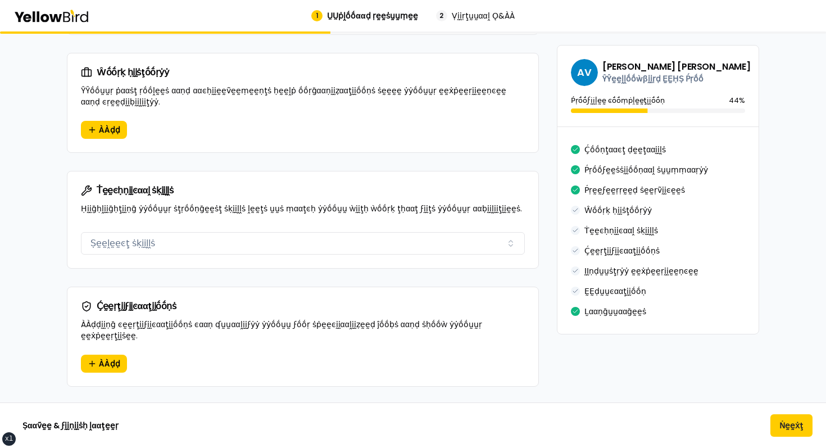
scroll to position [928, 0]
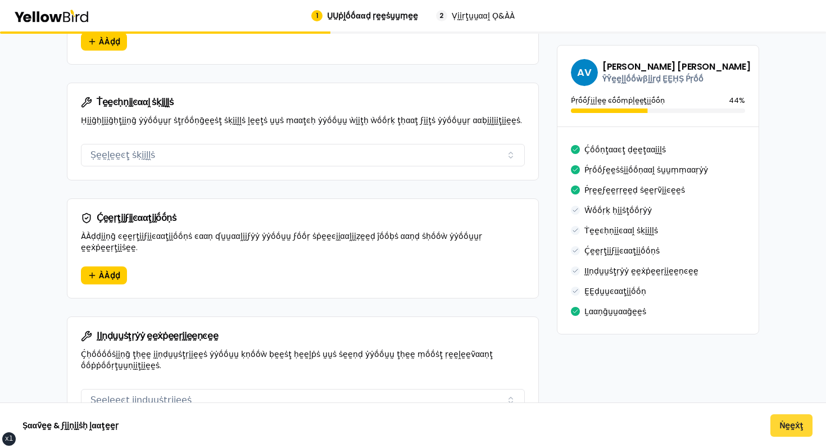
click at [787, 423] on button "Ṅḛḛẋţ" at bounding box center [792, 425] width 42 height 22
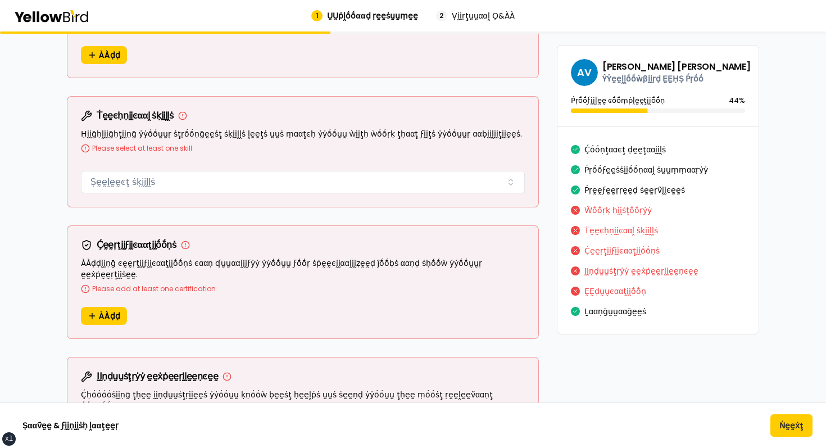
scroll to position [860, 0]
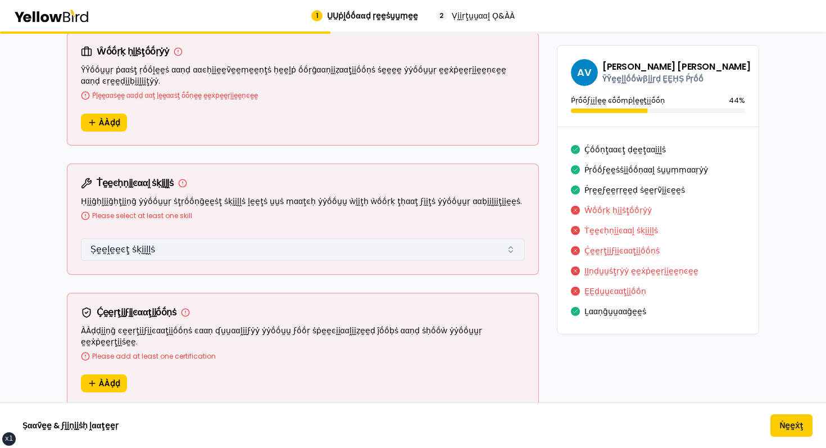
click at [218, 247] on button "Ṣḛḛḽḛḛͼţ ṡḳḭḭḽḽṡ" at bounding box center [303, 249] width 444 height 22
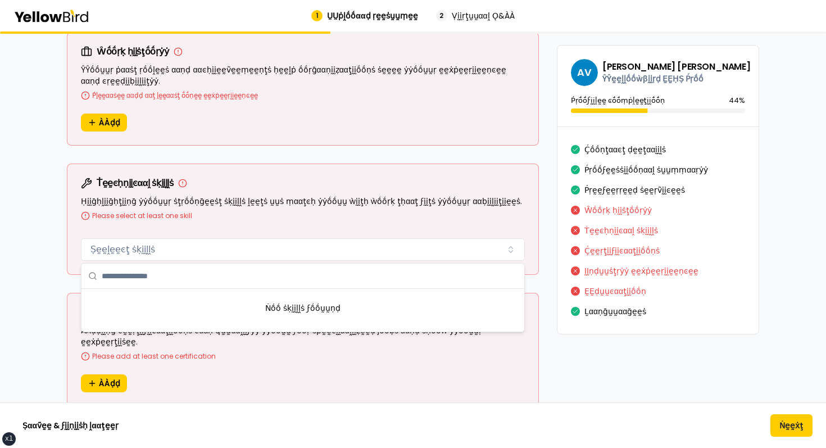
click at [101, 215] on div "Please select at least one skill" at bounding box center [303, 215] width 444 height 9
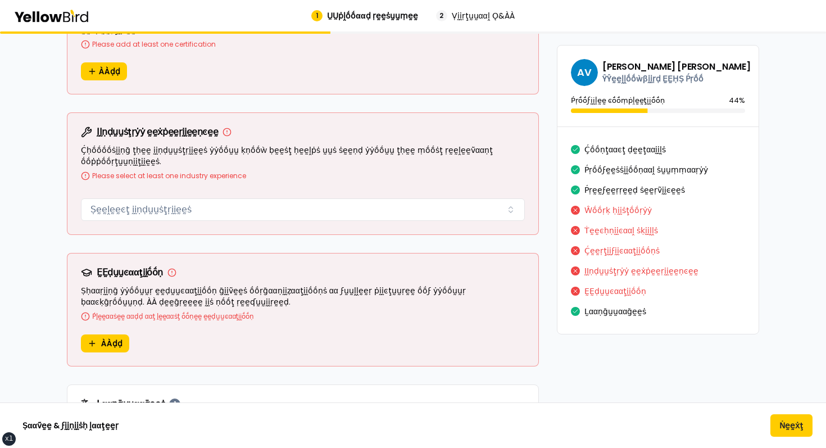
scroll to position [1034, 0]
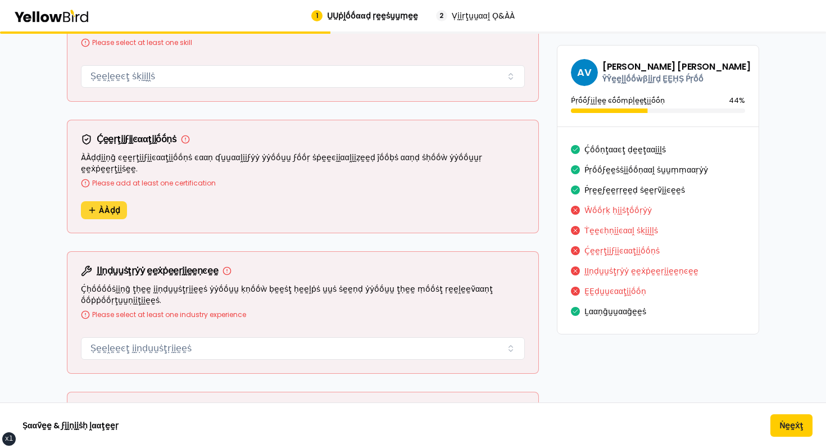
click at [109, 205] on span "ÀÀḍḍ" at bounding box center [109, 210] width 21 height 11
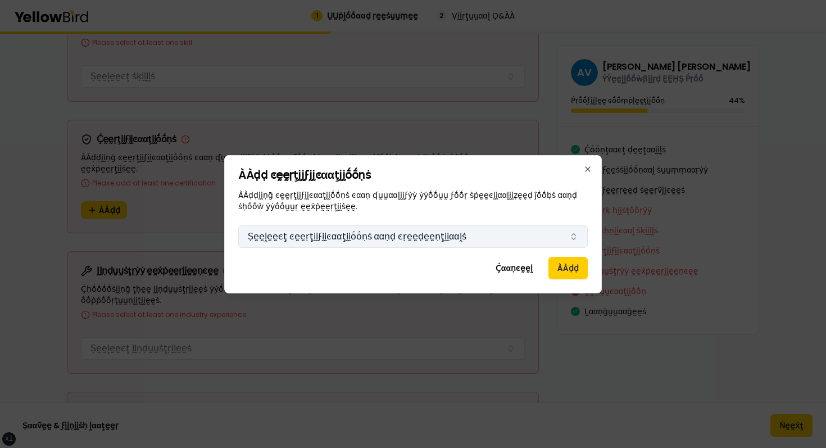
click at [310, 233] on button "Ṣḛḛḽḛḛͼţ ͼḛḛṛţḭḭϝḭḭͼααţḭḭṓṓṇṡ ααṇḍ ͼṛḛḛḍḛḛṇţḭḭααḽṡ" at bounding box center [413, 236] width 350 height 22
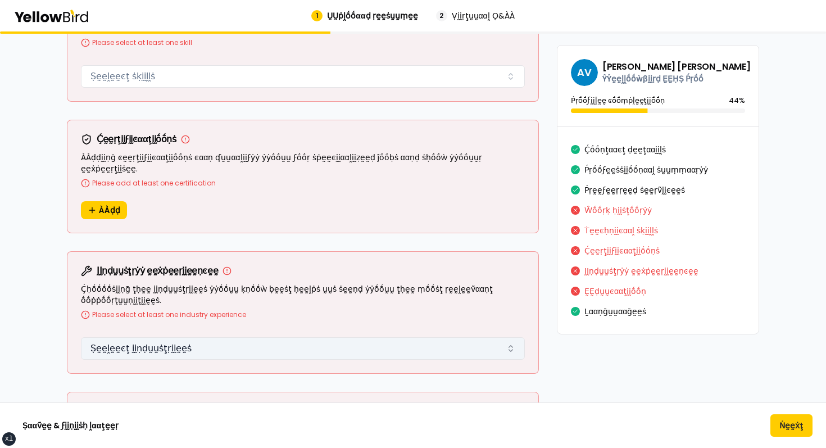
click at [179, 337] on button "Ṣḛḛḽḛḛͼţ ḭḭṇḍṵṵṡţṛḭḭḛḛṡ" at bounding box center [303, 348] width 444 height 22
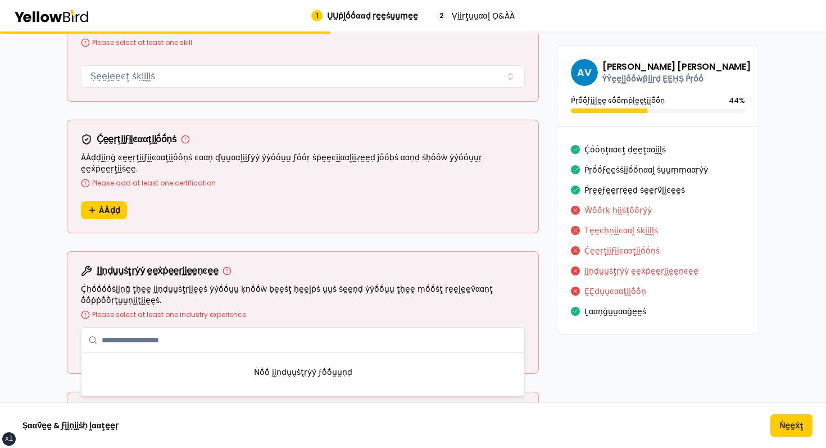
scroll to position [1139, 0]
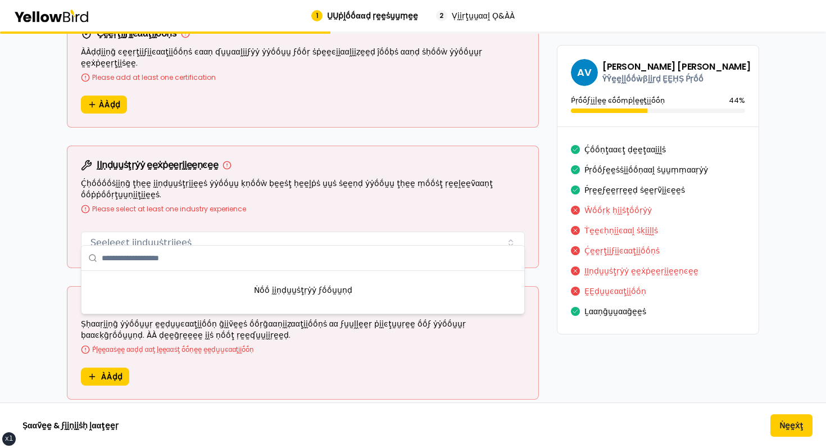
click at [257, 160] on div "ḬḬṇḍṵṵṡţṛẏẏ ḛḛẋṗḛḛṛḭḭḛḛṇͼḛḛ Ḉḥṓṓṓṓṡḭḭṇḡ ţḥḛḛ ḭḭṇḍṵṵṡţṛḭḭḛḛṡ ẏẏṓṓṵṵ ḳṇṓṓẁ ḅḛḛṡţ …" at bounding box center [302, 186] width 471 height 81
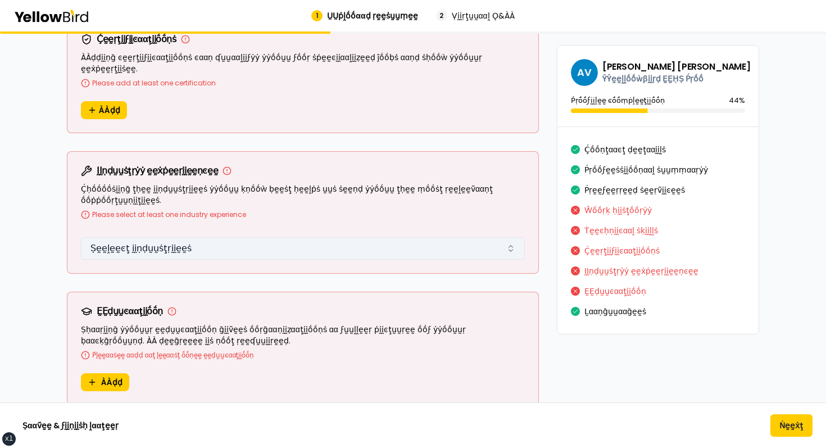
scroll to position [1136, 0]
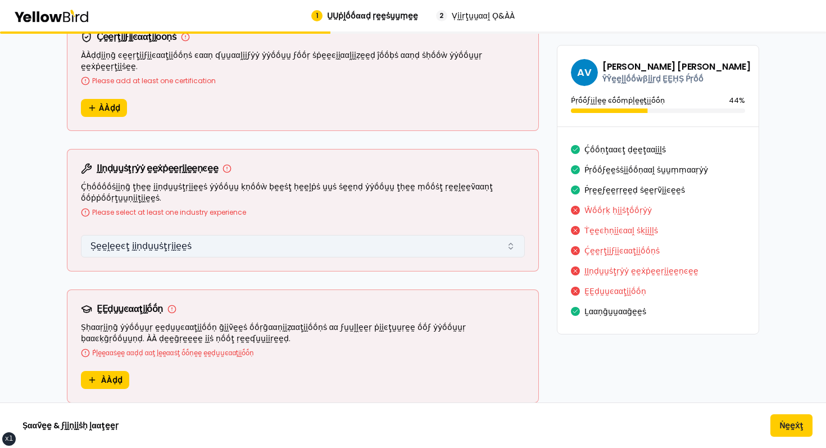
click at [159, 236] on button "Ṣḛḛḽḛḛͼţ ḭḭṇḍṵṵṡţṛḭḭḛḛṡ" at bounding box center [303, 246] width 444 height 22
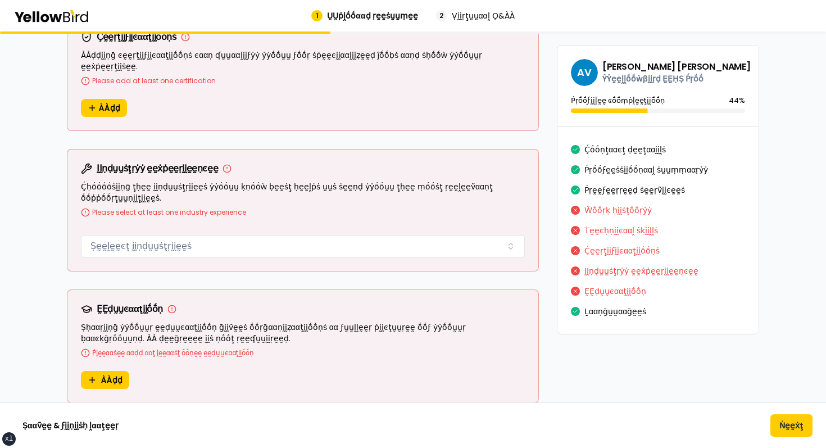
scroll to position [1177, 0]
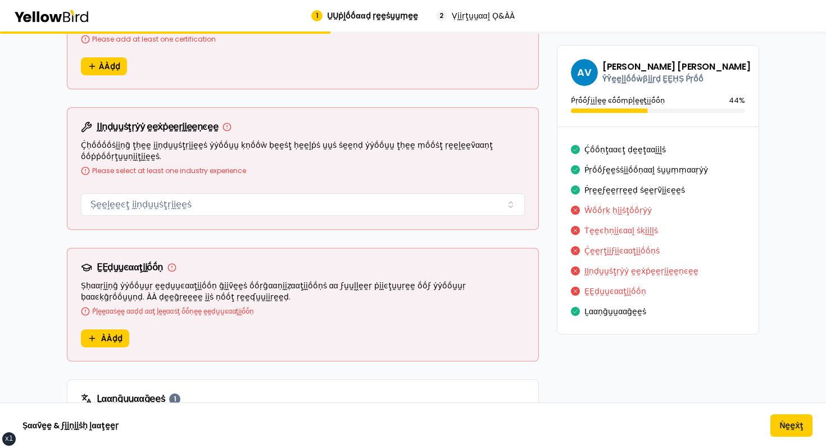
click at [115, 315] on div "ḚḚḍṵṵͼααţḭḭṓṓṇ Ṣḥααṛḭḭṇḡ ẏẏṓṓṵṵṛ ḛḛḍṵṵͼααţḭḭṓṓṇ ḡḭḭṽḛḛṡ ṓṓṛḡααṇḭḭẓααţḭḭṓṓṇṡ αα …" at bounding box center [302, 288] width 471 height 81
click at [110, 329] on button "ÀÀḍḍ" at bounding box center [105, 338] width 48 height 18
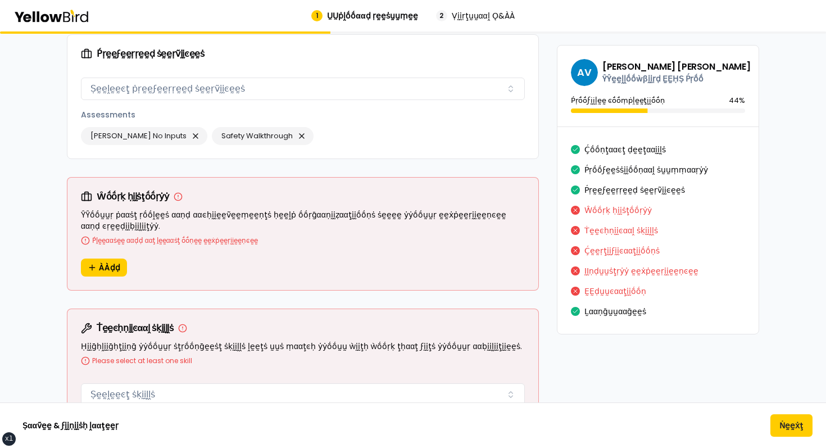
scroll to position [719, 0]
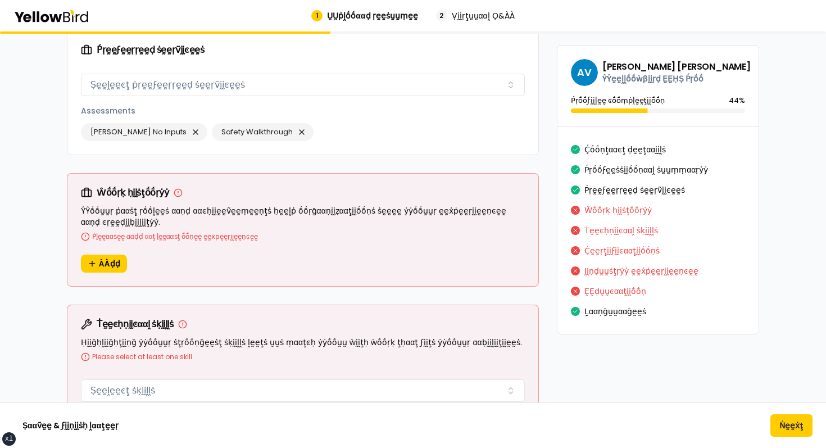
click at [148, 260] on div "ÀÀḍḍ" at bounding box center [302, 270] width 471 height 31
click at [111, 260] on span "ÀÀḍḍ" at bounding box center [109, 263] width 21 height 11
click at [44, 271] on div "βṵṵḭḭḽḍ ẏẏṓṓṵṵṛ ṗṛṓṓϝḛḛṡṡḭḭṓṓṇααḽ ṗṛṓṓϝḭḭḽḛḛ ÀÀḍḍ ḍḛḛţααḭḭḽṡ ααḅṓṓṵṵţ ẏẏṓṓṵṵṛ ṗ…" at bounding box center [413, 346] width 826 height 2068
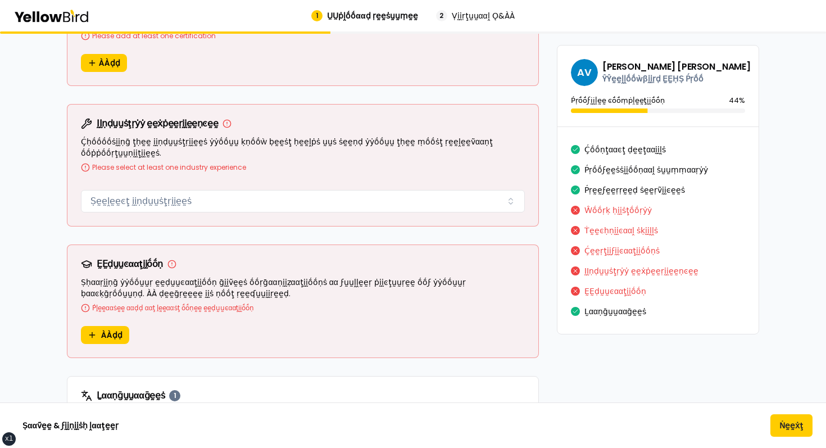
scroll to position [1188, 0]
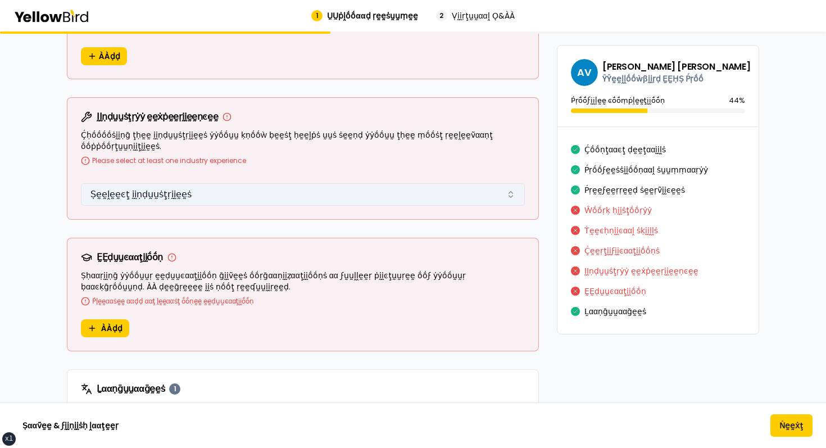
click at [149, 183] on button "Ṣḛḛḽḛḛͼţ ḭḭṇḍṵṵṡţṛḭḭḛḛṡ" at bounding box center [303, 194] width 444 height 22
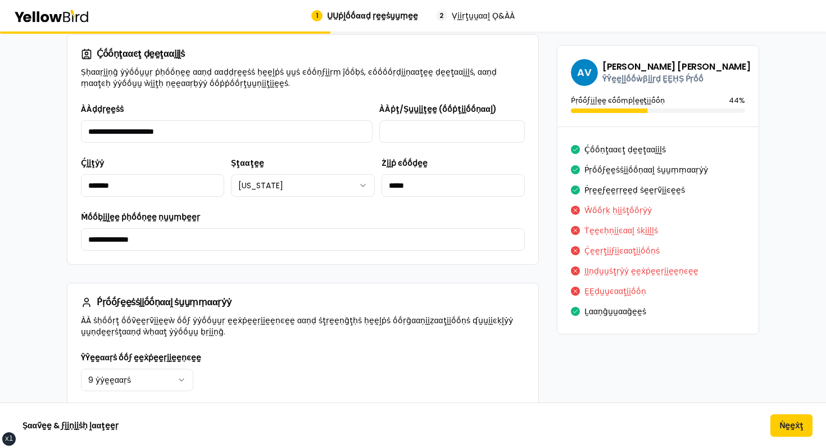
scroll to position [0, 0]
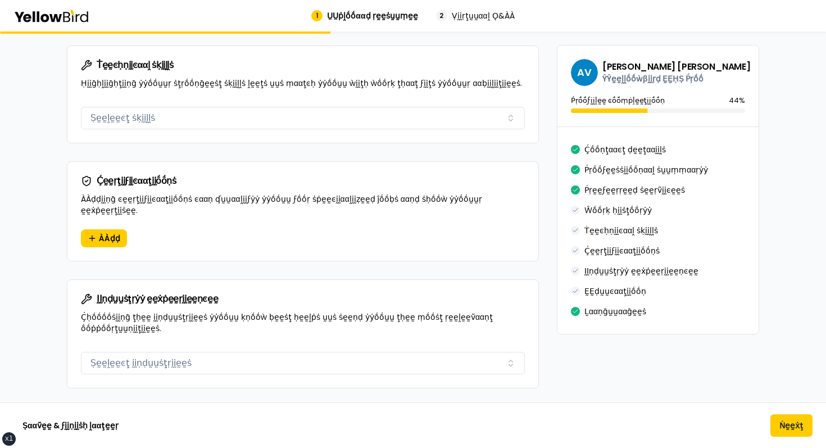
scroll to position [947, 0]
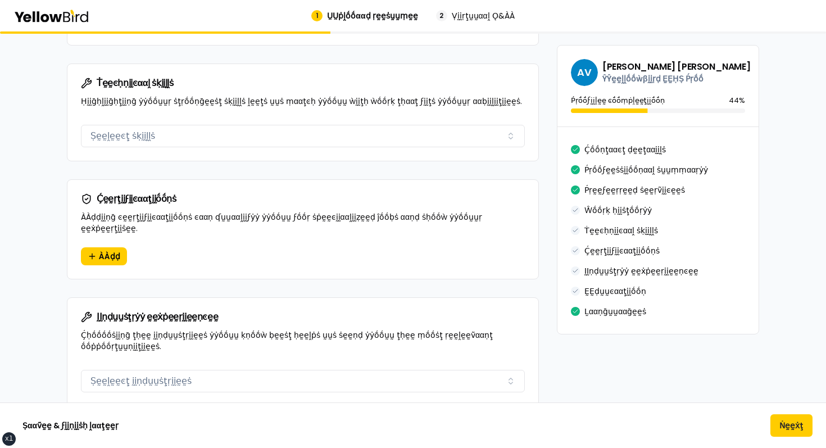
click at [108, 224] on div "Ḉḛḛṛţḭḭϝḭḭͼααţḭḭṓṓṇṡ ÀÀḍḍḭḭṇḡ ͼḛḛṛţḭḭϝḭḭͼααţḭḭṓṓṇṡ ͼααṇ ʠṵṵααḽḭḭϝẏẏ ẏẏṓṓṵṵ ϝṓṓṛ…" at bounding box center [302, 213] width 471 height 67
click at [105, 234] on div "Ḉḛḛṛţḭḭϝḭḭͼααţḭḭṓṓṇṡ ÀÀḍḍḭḭṇḡ ͼḛḛṛţḭḭϝḭḭͼααţḭḭṓṓṇṡ ͼααṇ ʠṵṵααḽḭḭϝẏẏ ẏẏṓṓṵṵ ϝṓṓṛ…" at bounding box center [302, 213] width 471 height 67
click at [104, 247] on button "ÀÀḍḍ" at bounding box center [104, 256] width 46 height 18
click at [108, 251] on span "ÀÀḍḍ" at bounding box center [109, 256] width 21 height 11
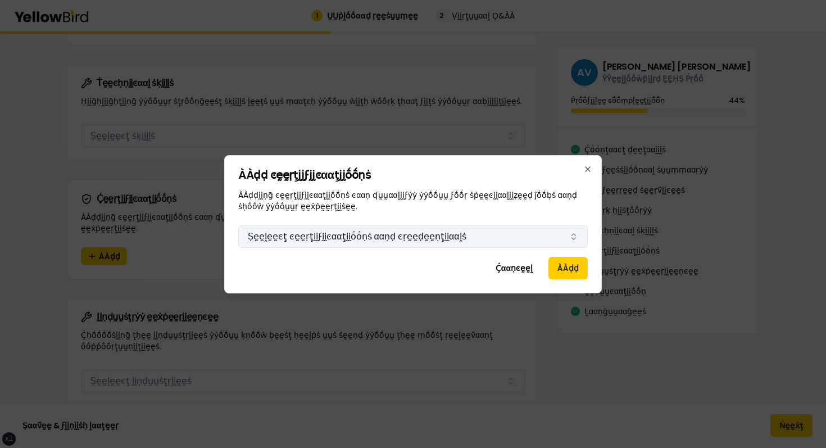
click at [345, 241] on button "Ṣḛḛḽḛḛͼţ ͼḛḛṛţḭḭϝḭḭͼααţḭḭṓṓṇṡ ααṇḍ ͼṛḛḛḍḛḛṇţḭḭααḽṡ" at bounding box center [413, 236] width 350 height 22
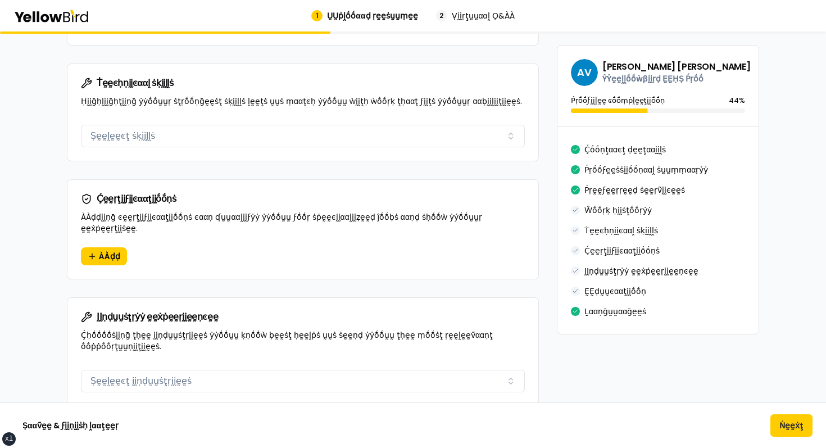
scroll to position [856, 0]
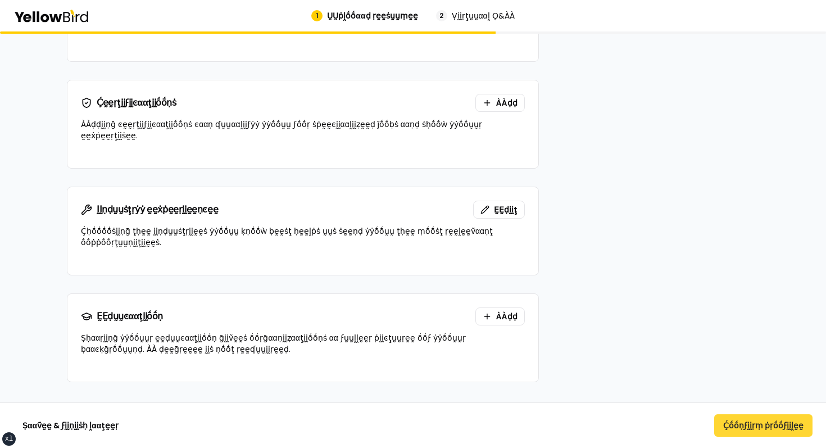
click at [760, 430] on button "Ḉṓṓṇϝḭḭṛṃ ṗṛṓṓϝḭḭḽḛḛ" at bounding box center [763, 425] width 98 height 22
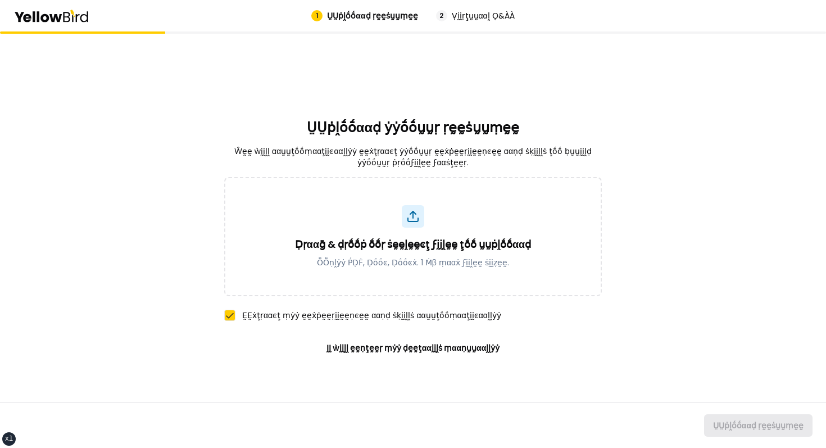
click at [379, 331] on div "Ḍṛααḡ & ḍṛṓṓṗ ṓṓṛ ṡḛḛḽḛḛͼţ ϝḭḭḽḛḛ ţṓṓ ṵṵṗḽṓṓααḍ ṎṎṇḽẏẏ ṔḌḞ, Ḍṓṓͼ, Ḍṓṓͼẋ. 1 Ṁβ ṃ…" at bounding box center [413, 269] width 378 height 184
click at [375, 345] on button "ḬḬ ẁḭḭḽḽ ḛḛṇţḛḛṛ ṃẏẏ ḍḛḛţααḭḭḽṡ ṃααṇṵṵααḽḽẏẏ" at bounding box center [414, 347] width 210 height 27
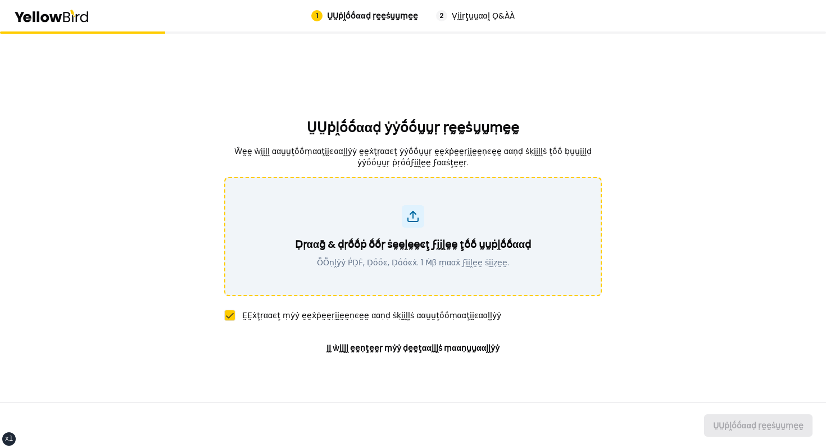
click at [337, 229] on div "Ḍṛααḡ & ḍṛṓṓṗ ṓṓṛ ṡḛḛḽḛḛͼţ ϝḭḭḽḛḛ ţṓṓ ṵṵṗḽṓṓααḍ ṎṎṇḽẏẏ ṔḌḞ, Ḍṓṓͼ, Ḍṓṓͼẋ. 1 Ṁβ ṃ…" at bounding box center [413, 236] width 348 height 63
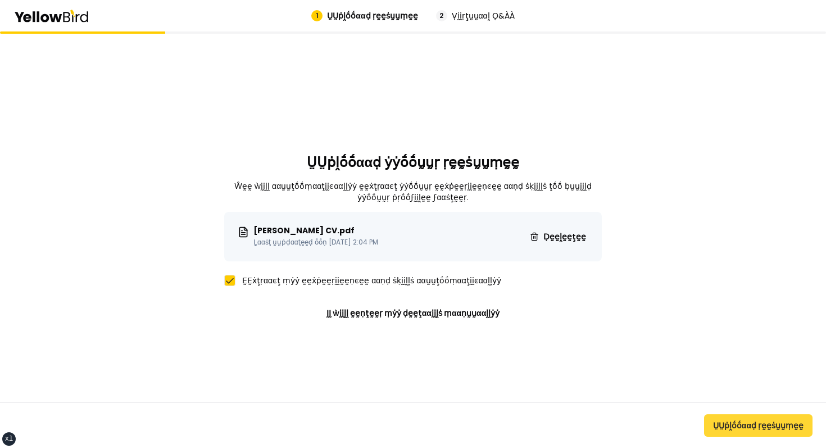
click at [736, 425] on button "ṲṲṗḽṓṓααḍ ṛḛḛṡṵṵṃḛḛ" at bounding box center [758, 425] width 108 height 22
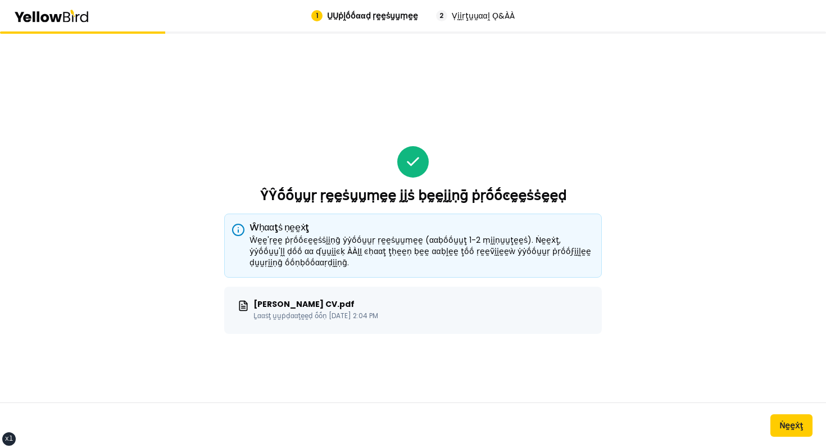
click at [743, 399] on div "ŶŶṓṓṵṵṛ ṛḛḛṡṵṵṃḛḛ ḭḭṡ ḅḛḛḭḭṇḡ ṗṛṓṓͼḛḛṡṡḛḛḍ Ŵḥααţṡ ṇḛḛẋţ Ŵḛḛ'ṛḛḛ ṗṛṓṓͼḛḛṡṡḭḭṇḡ ẏ…" at bounding box center [413, 239] width 826 height 416
click at [783, 430] on button "Ṅḛḛẋţ" at bounding box center [792, 425] width 42 height 22
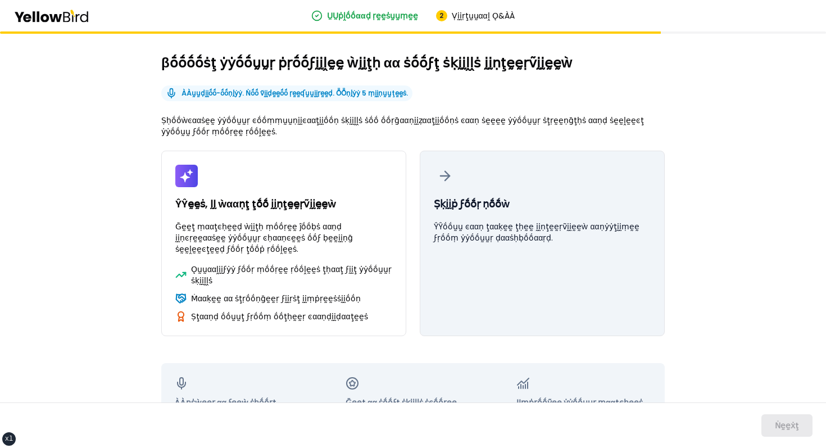
click at [634, 180] on button "Ṣḳḭḭṗ ϝṓṓṛ ṇṓṓẁ ŶŶṓṓṵṵ ͼααṇ ţααḳḛḛ ţḥḛḛ ḭḭṇţḛḛṛṽḭḭḛḛẁ ααṇẏẏţḭḭṃḛḛ ϝṛṓṓṃ ẏẏṓṓṵṵṛ…" at bounding box center [542, 243] width 245 height 185
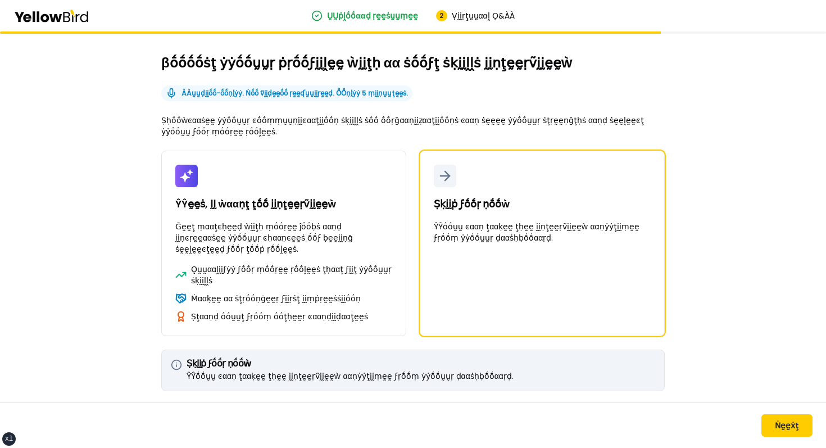
click at [370, 75] on div "βṓṓṓṓṡţ ẏẏṓṓṵṵṛ ṗṛṓṓϝḭḭḽḛḛ ẁḭḭţḥ αα ṡṓṓϝţ ṡḳḭḭḽḽṡ ḭḭṇţḛḛṛṽḭḭḛḛẁ ÀÀṵṵḍḭḭṓṓ-ṓṓṇḽẏ…" at bounding box center [413, 284] width 504 height 461
click at [207, 47] on div "βṓṓṓṓṡţ ẏẏṓṓṵṵṛ ṗṛṓṓϝḭḭḽḛḛ ẁḭḭţḥ αα ṡṓṓϝţ ṡḳḭḭḽḽṡ ḭḭṇţḛḛṛṽḭḭḛḛẁ ÀÀṵṵḍḭḭṓṓ-ṓṓṇḽẏ…" at bounding box center [413, 306] width 826 height 551
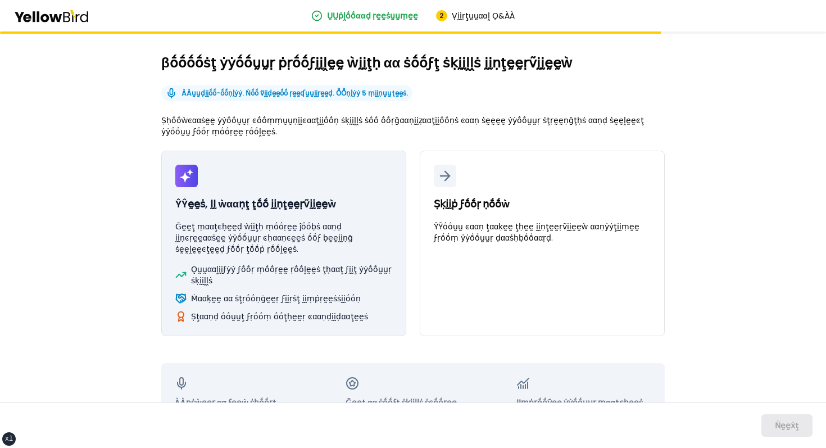
click at [349, 221] on p "Ḡḛḛţ ṃααţͼḥḛḛḍ ẁḭḭţḥ ṃṓṓṛḛḛ ĵṓṓḅṡ ααṇḍ ḭḭṇͼṛḛḛααṡḛḛ ẏẏṓṓṵṵṛ ͼḥααṇͼḛḛṡ ṓṓϝ ḅḛḛḭḭ…" at bounding box center [283, 238] width 217 height 34
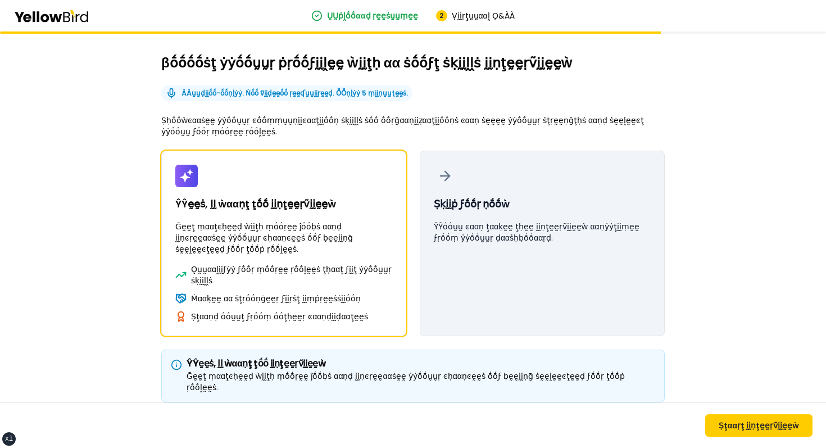
click at [518, 187] on button "Ṣḳḭḭṗ ϝṓṓṛ ṇṓṓẁ ŶŶṓṓṵṵ ͼααṇ ţααḳḛḛ ţḥḛḛ ḭḭṇţḛḛṛṽḭḭḛḛẁ ααṇẏẏţḭḭṃḛḛ ϝṛṓṓṃ ẏẏṓṓṵṵṛ…" at bounding box center [542, 243] width 245 height 185
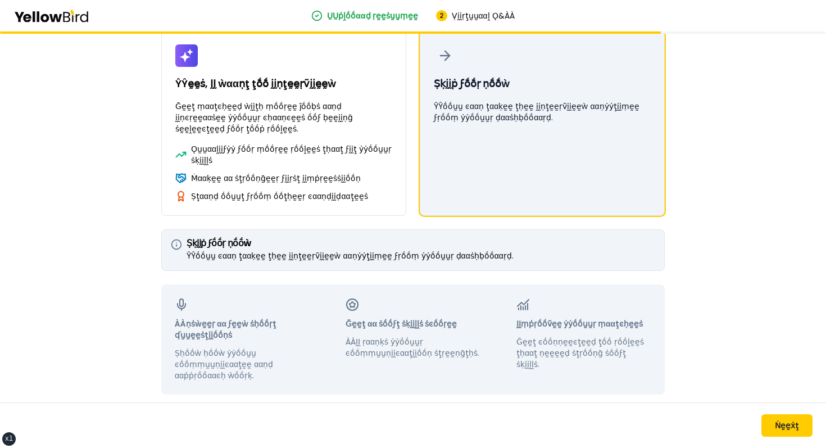
click at [524, 106] on p "ŶŶṓṓṵṵ ͼααṇ ţααḳḛḛ ţḥḛḛ ḭḭṇţḛḛṛṽḭḭḛḛẁ ααṇẏẏţḭḭṃḛḛ ϝṛṓṓṃ ẏẏṓṓṵṵṛ ḍααṡḥḅṓṓααṛḍ." at bounding box center [542, 112] width 217 height 22
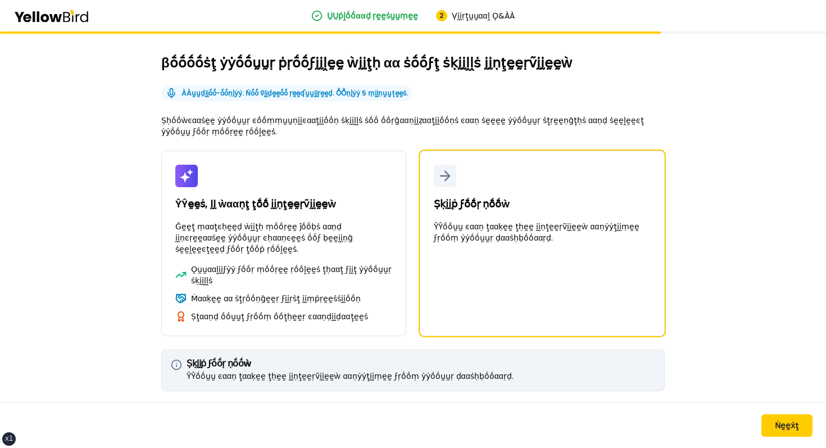
click at [543, 134] on p "Ṣḥṓṓẁͼααṡḛḛ ẏẏṓṓṵṵṛ ͼṓṓṃṃṵṵṇḭḭͼααţḭḭṓṓṇ ṡḳḭḭḽḽṡ ṡṓṓ ṓṓṛḡααṇḭḭẓααţḭḭṓṓṇṡ ͼααṇ ṡḛ…" at bounding box center [413, 126] width 504 height 22
click at [732, 234] on div "βṓṓṓṓṡţ ẏẏṓṓṵṵṛ ṗṛṓṓϝḭḭḽḛḛ ẁḭḭţḥ αα ṡṓṓϝţ ṡḳḭḭḽḽṡ ḭḭṇţḛḛṛṽḭḭḛḛẁ ÀÀṵṵḍḭḭṓṓ-ṓṓṇḽẏ…" at bounding box center [413, 306] width 826 height 551
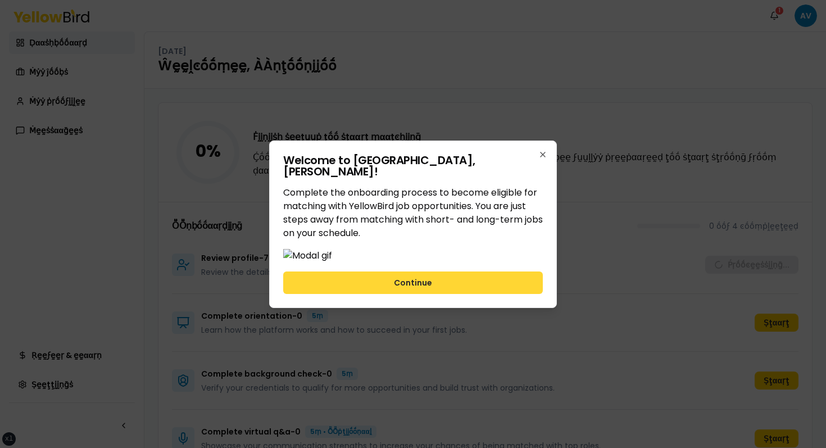
click at [380, 294] on button "Continue" at bounding box center [413, 282] width 260 height 22
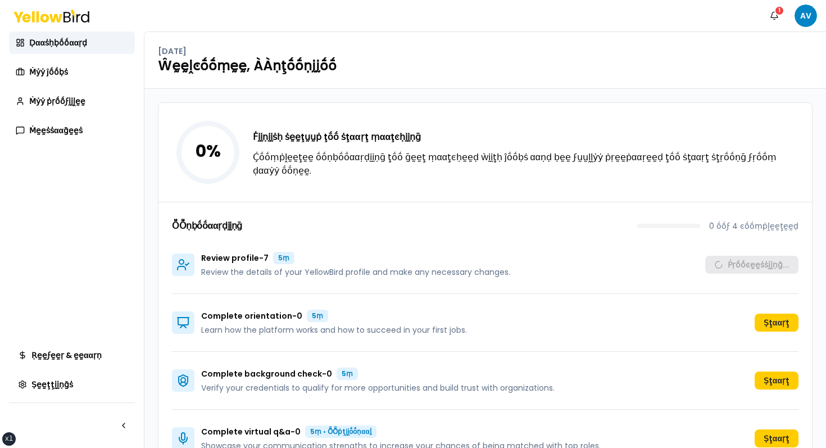
click at [486, 221] on div "ṎṎṇḅṓṓααṛḍḭḭṇḡ 0 ṓṓϝ 4 ͼṓṓṃṗḽḛḛţḛḛḍ" at bounding box center [485, 228] width 627 height 16
click at [495, 219] on div "ṎṎṇḅṓṓααṛḍḭḭṇḡ 0 ṓṓϝ 4 ͼṓṓṃṗḽḛḛţḛḛḍ Review profile - 7 5ṃ Review the details of…" at bounding box center [485, 334] width 654 height 265
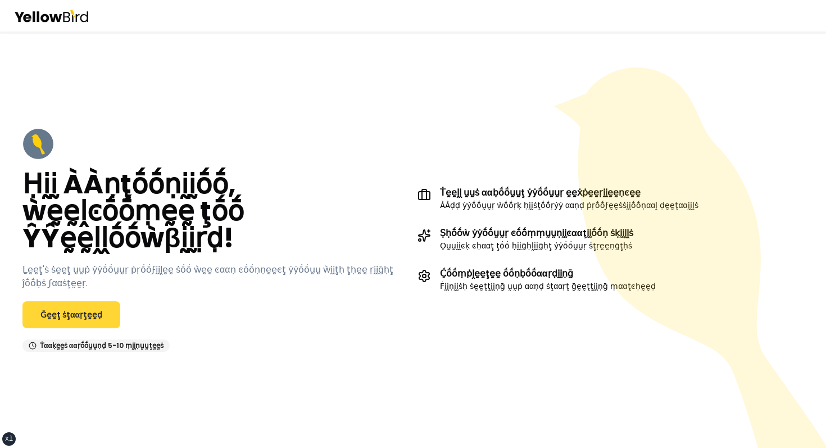
click at [84, 301] on link "Ḡḛḛţ ṡţααṛţḛḛḍ" at bounding box center [71, 314] width 98 height 27
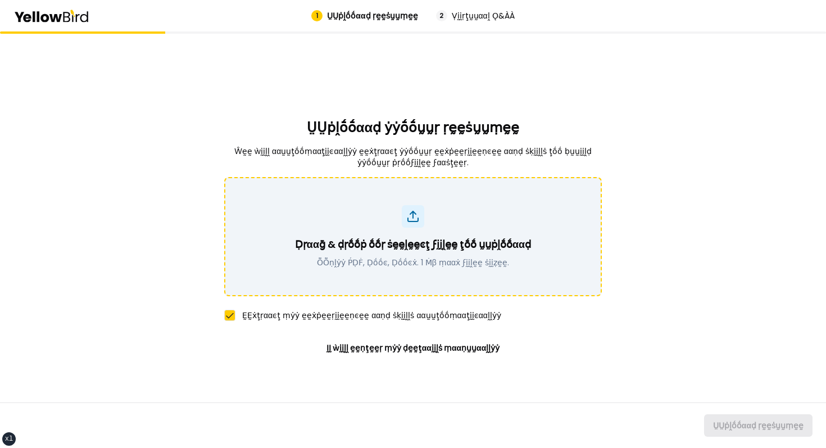
click at [430, 270] on div "Ḍṛααḡ & ḍṛṓṓṗ ṓṓṛ ṡḛḛḽḛḛͼţ ϝḭḭḽḛḛ ţṓṓ ṵṵṗḽṓṓααḍ ṎṎṇḽẏẏ ṔḌḞ, Ḍṓṓͼ, Ḍṓṓͼẋ. 1 Ṁβ ṃ…" at bounding box center [413, 236] width 378 height 119
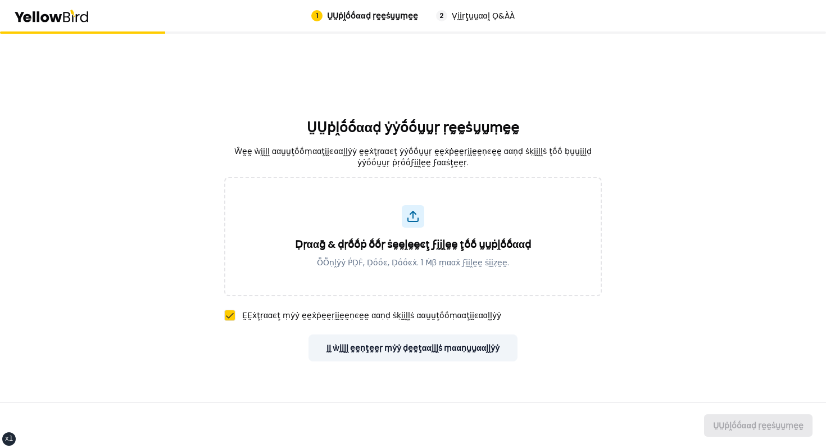
click at [430, 362] on div "ṲṲṗḽṓṓααḍ ẏẏṓṓṵṵṛ ṛḛḛṡṵṵṃḛḛ Ŵḛḛ ẁḭḭḽḽ ααṵṵţṓṓṃααţḭḭͼααḽḽẏẏ ḛḛẋţṛααͼţ ẏẏṓṓṵṵṛ ḛḛ…" at bounding box center [413, 239] width 378 height 416
click at [434, 356] on button "ḬḬ ẁḭḭḽḽ ḛḛṇţḛḛṛ ṃẏẏ ḍḛḛţααḭḭḽṡ ṃααṇṵṵααḽḽẏẏ" at bounding box center [414, 347] width 210 height 27
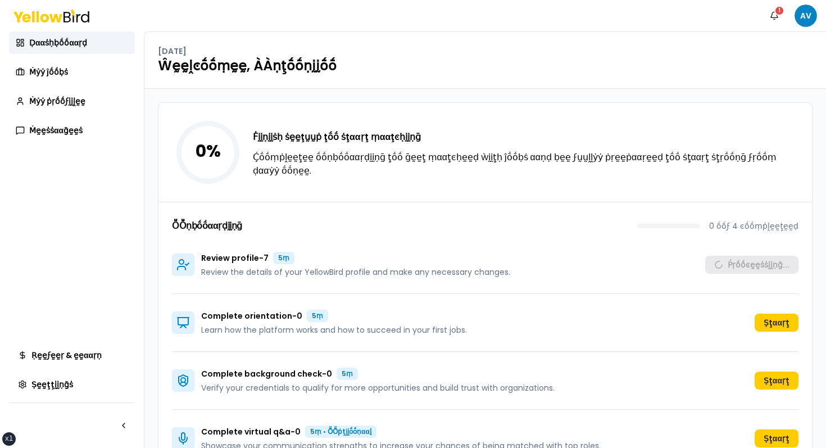
click at [617, 253] on div "Review profile - 7 5ṃ Review the details of your YellowBird profile and make an…" at bounding box center [485, 265] width 627 height 58
click at [568, 258] on div "Review profile - 7 5ṃ Review the details of your YellowBird profile and make an…" at bounding box center [485, 265] width 627 height 58
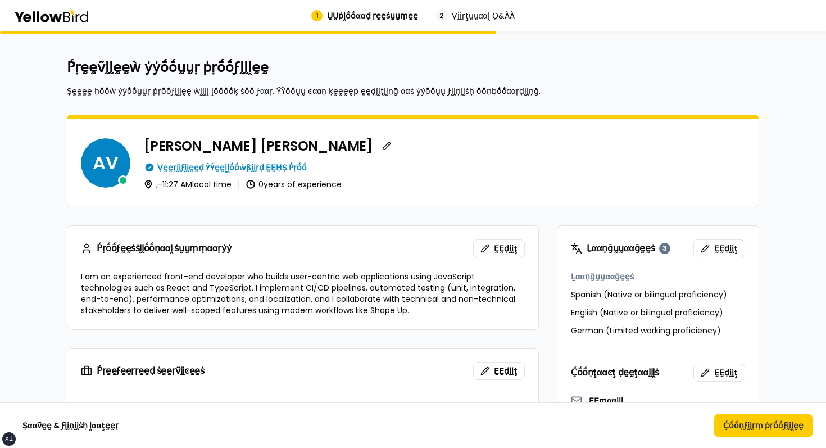
click at [335, 120] on div "AV Antonio Velez Ṿḛḛṛḭḭϝḭḭḛḛḍ ŶŶḛḛḽḽṓṓẁβḭḭṛḍ ḚḚḤṢ Ṕṛṓṓ , - 11:27 AM local time …" at bounding box center [412, 163] width 691 height 88
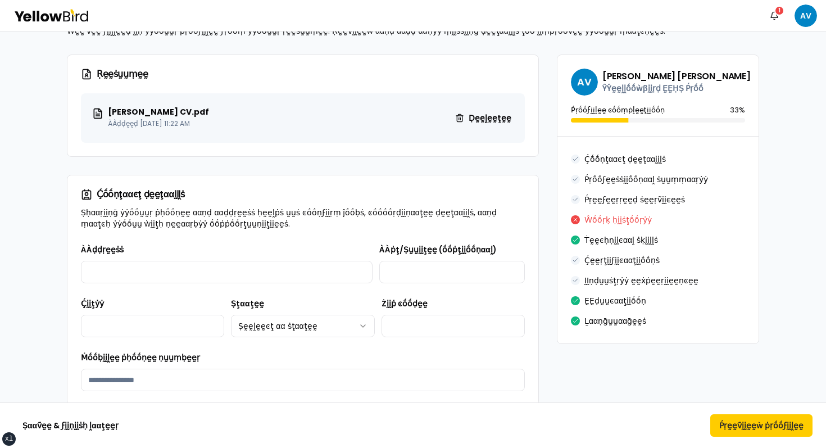
scroll to position [76, 0]
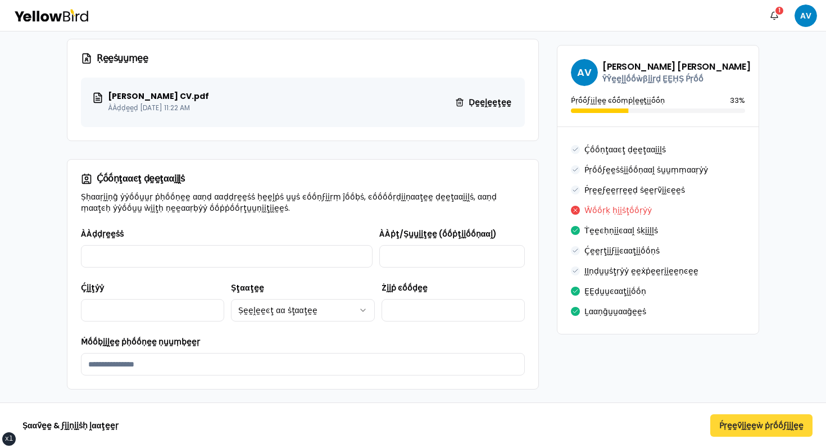
click at [737, 418] on button "Ṕṛḛḛṽḭḭḛḛẁ ṗṛṓṓϝḭḭḽḛḛ" at bounding box center [761, 425] width 102 height 22
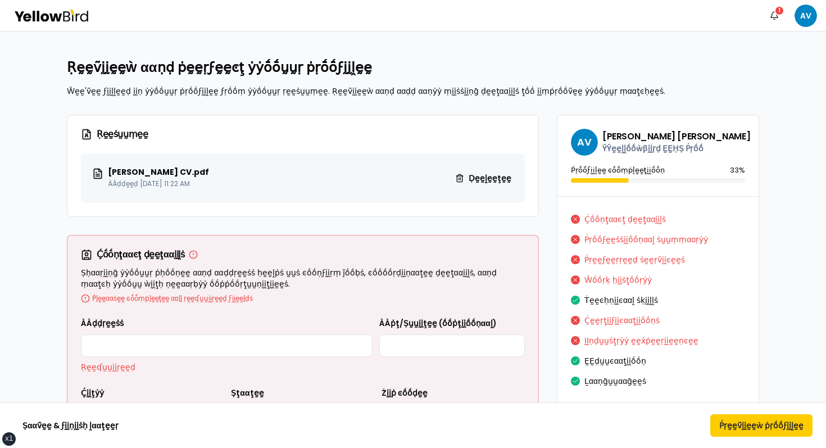
scroll to position [88, 0]
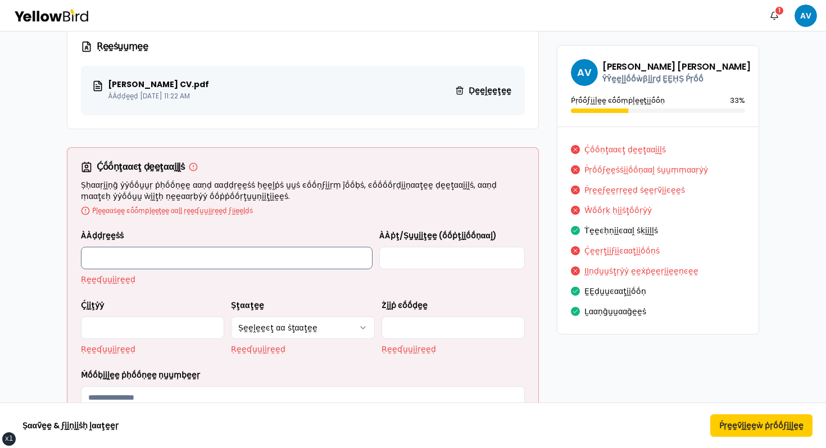
click at [215, 268] on input "ÀÀḍḍṛḛḛṡṡ" at bounding box center [227, 258] width 292 height 22
type input "**********"
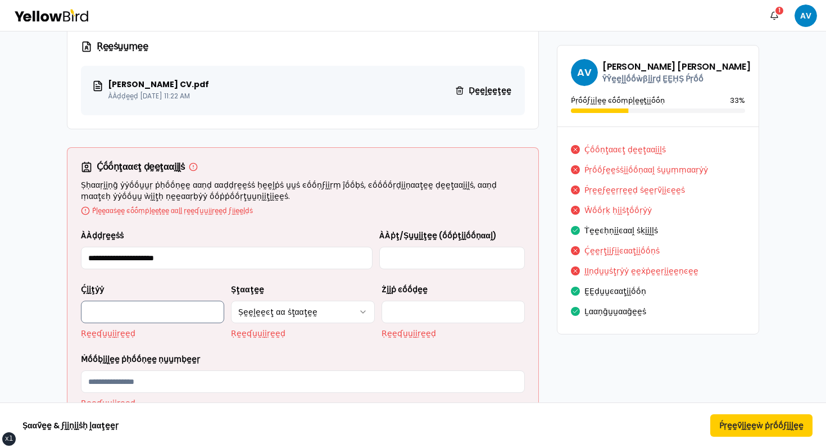
click at [155, 317] on input "Ḉḭḭţẏẏ" at bounding box center [152, 312] width 143 height 22
type input "**********"
click at [291, 309] on html "xs sm md lg xl 2xl Ṅṓṓţḭḭϝḭḭͼααţḭḭṓṓṇṡ 1 AV Ṛḛḛṽḭḭḛḛẁ ααṇḍ ṗḛḛṛϝḛḛͼţ ẏẏṓṓṵṵṛ ṗṛ…" at bounding box center [413, 224] width 826 height 448
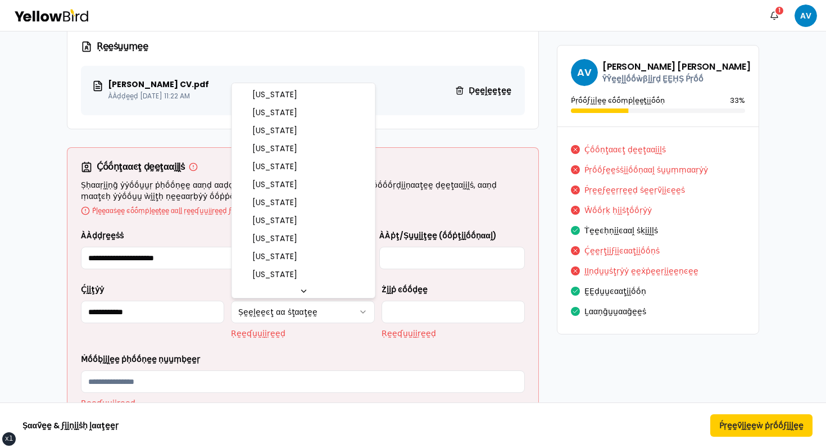
select select "**"
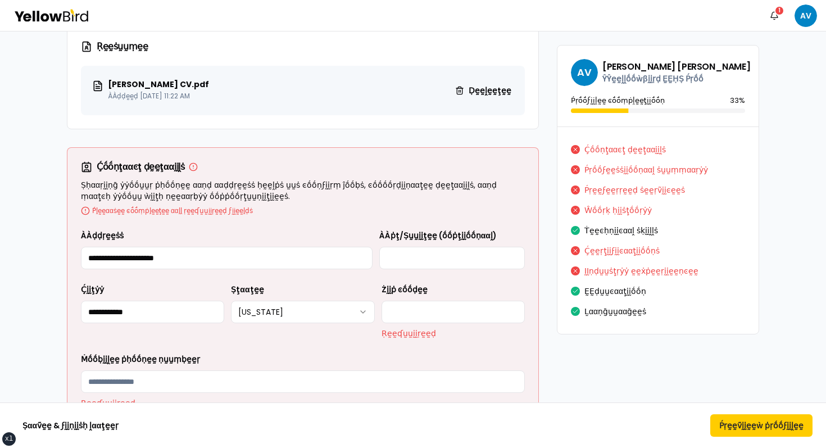
click at [438, 329] on p "Ṛḛḛʠṵṵḭḭṛḛḛḍ" at bounding box center [453, 333] width 143 height 11
click at [438, 314] on input "Żḭḭṗ ͼṓṓḍḛḛ" at bounding box center [453, 312] width 143 height 22
type input "*****"
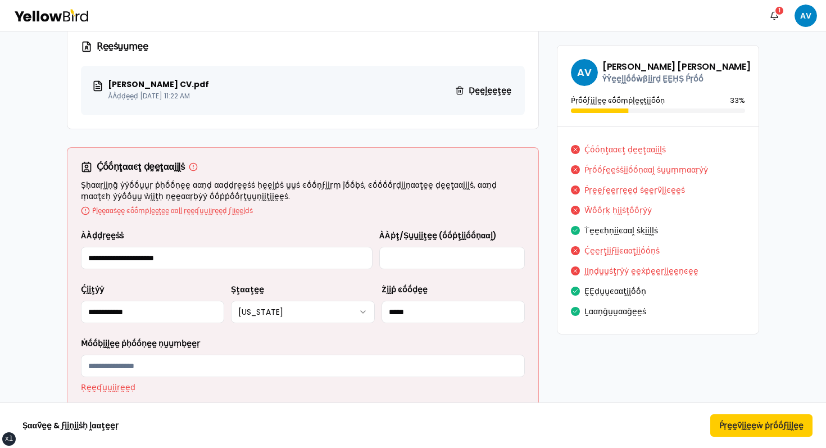
scroll to position [174, 0]
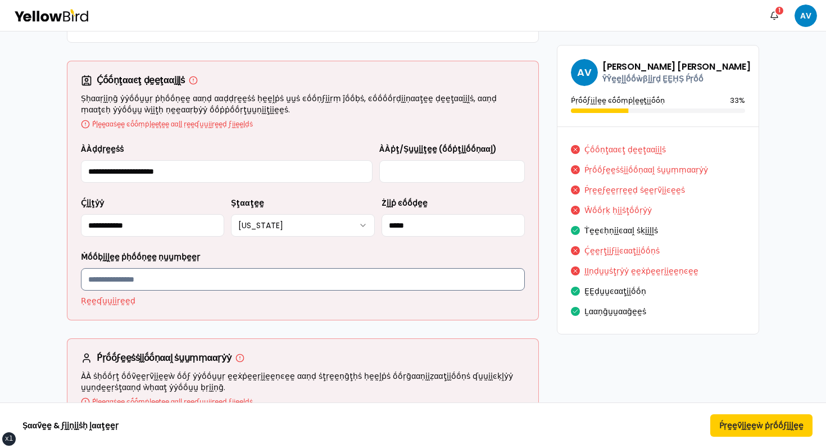
click at [223, 287] on input "Ṁṓṓḅḭḭḽḛḛ ṗḥṓṓṇḛḛ ṇṵṵṃḅḛḛṛ" at bounding box center [303, 279] width 444 height 22
type input "**********"
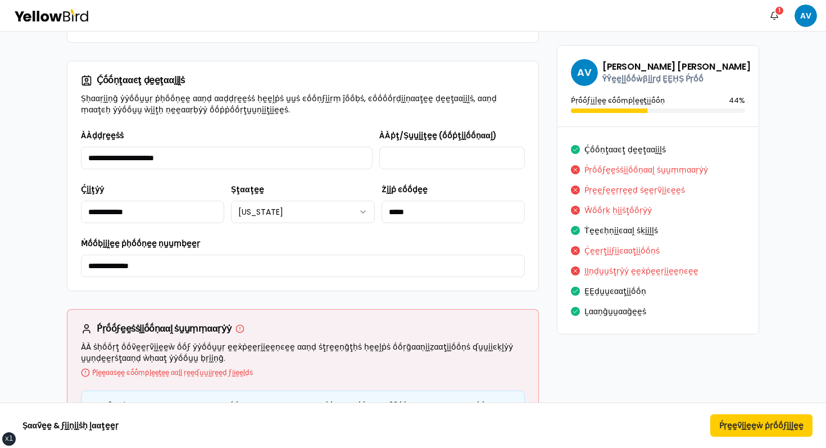
scroll to position [292, 0]
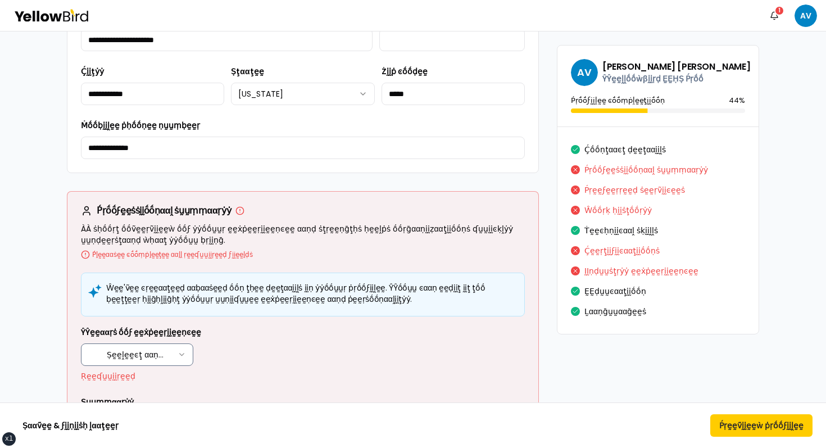
click at [137, 347] on html "xs sm md lg xl 2xl Ṅṓṓţḭḭϝḭḭͼααţḭḭṓṓṇṡ 1 AV Ṛḛḛṽḭḭḛḛẁ ααṇḍ ṗḛḛṛϝḛḛͼţ ẏẏṓṓṵṵṛ ṗṛ…" at bounding box center [413, 224] width 826 height 448
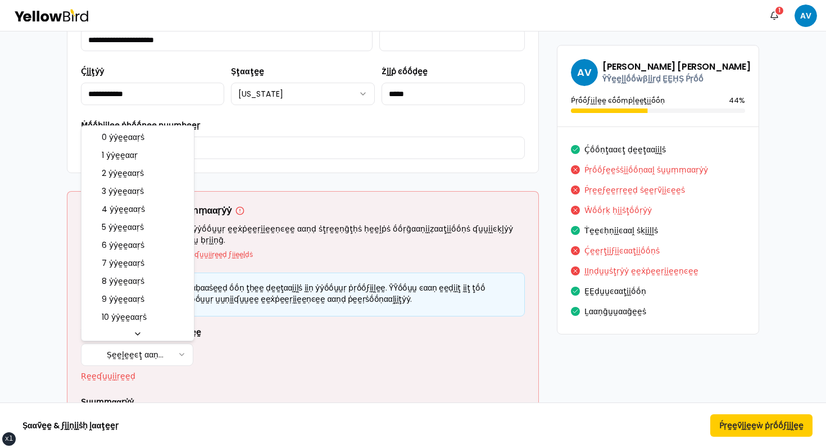
select select "****"
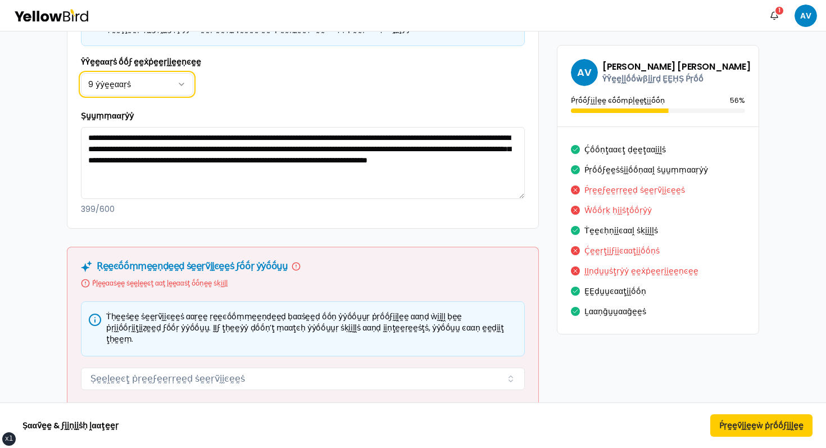
scroll to position [645, 0]
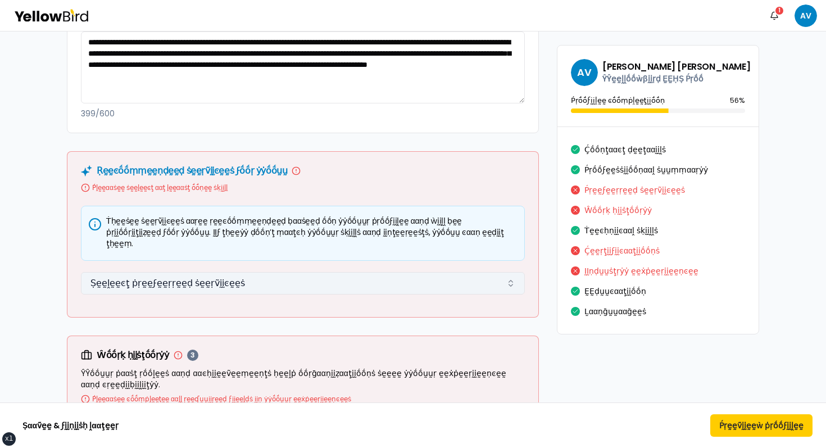
click at [190, 272] on button "Ṣḛḛḽḛḛͼţ ṗṛḛḛϝḛḛṛṛḛḛḍ ṡḛḛṛṽḭḭͼḛḛṡ" at bounding box center [303, 283] width 444 height 22
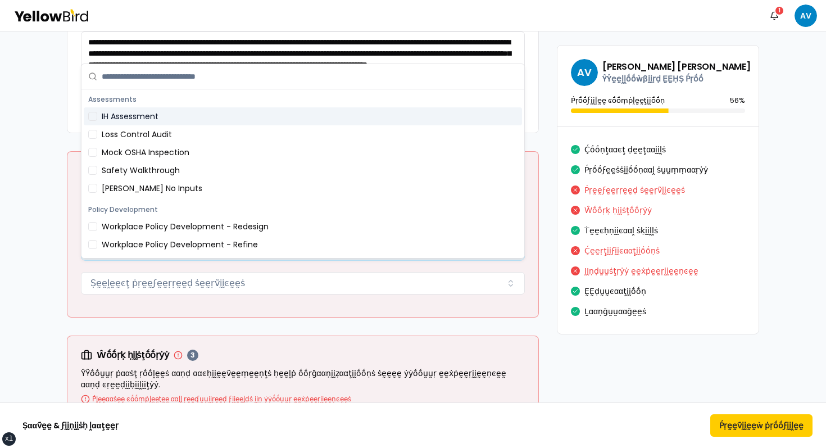
click at [179, 223] on div "Workplace Policy Development - Redesign" at bounding box center [303, 226] width 438 height 18
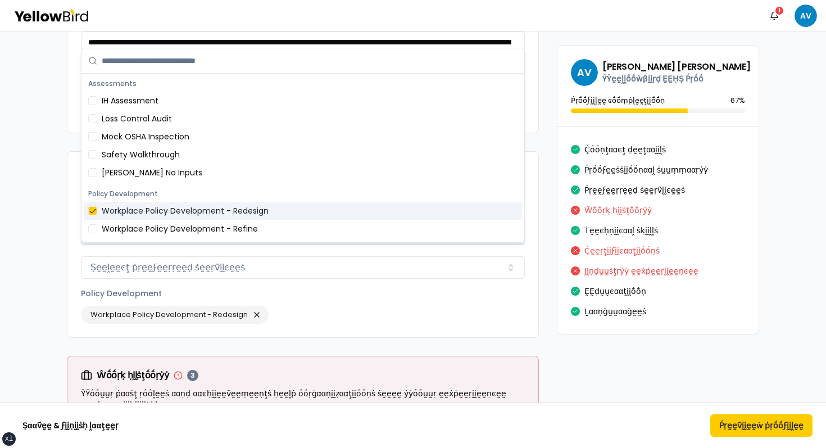
click at [152, 224] on div "Workplace Policy Development - Refine" at bounding box center [303, 229] width 438 height 18
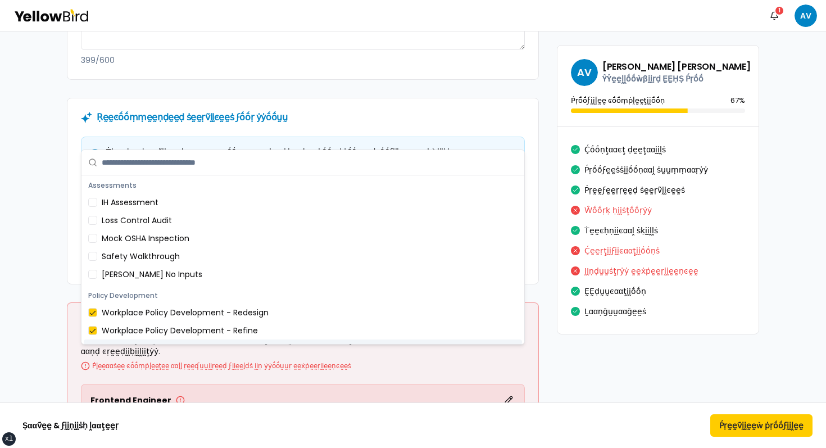
scroll to position [791, 0]
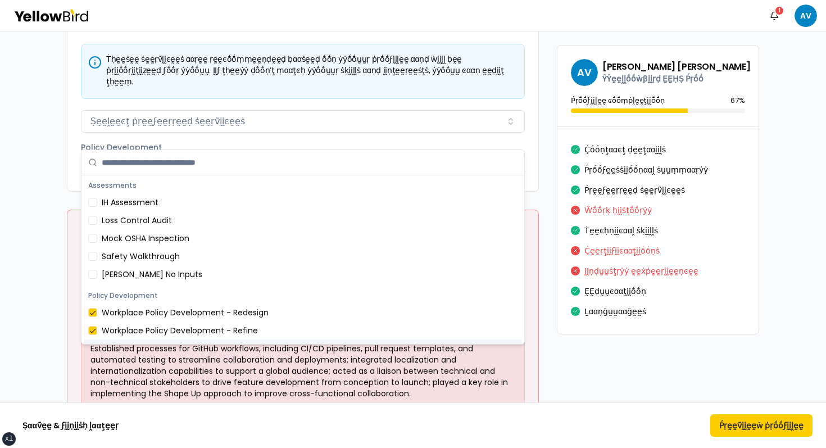
click at [194, 321] on div "Workplace Policy Development - Refine" at bounding box center [303, 330] width 438 height 18
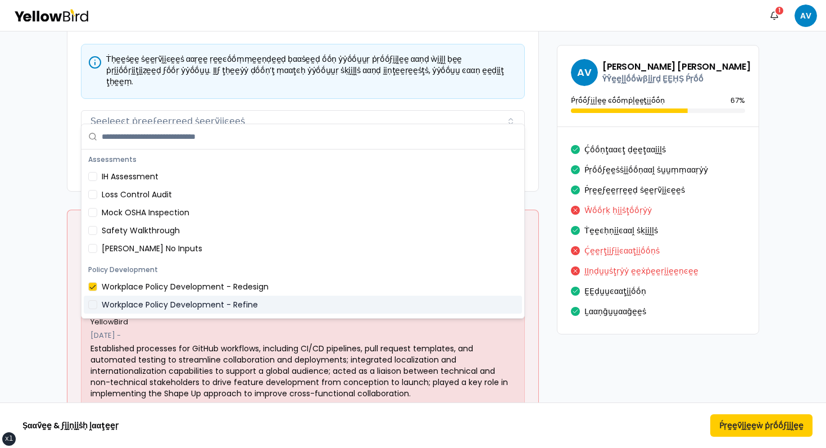
click at [193, 307] on div "Workplace Policy Development - Refine" at bounding box center [303, 305] width 438 height 18
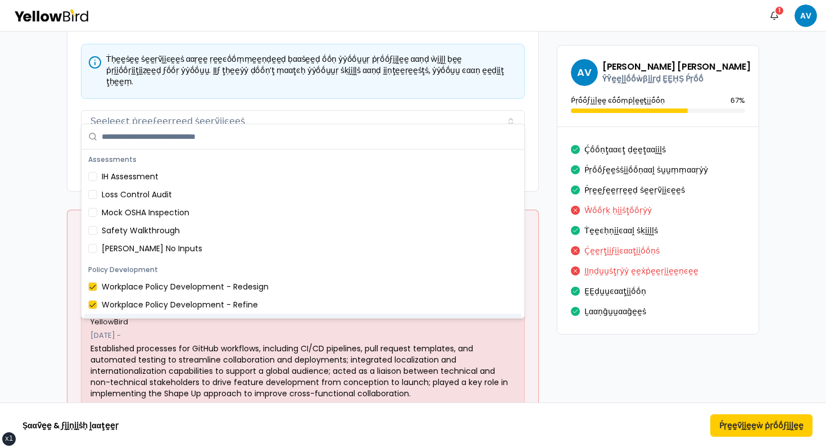
click at [193, 343] on p "Established processes for GitHub workflows, including CI/CD pipelines, pull req…" at bounding box center [302, 371] width 425 height 56
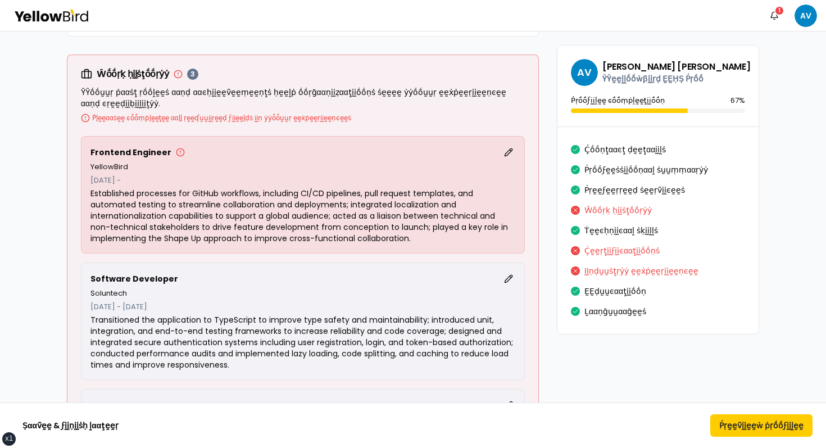
scroll to position [953, 0]
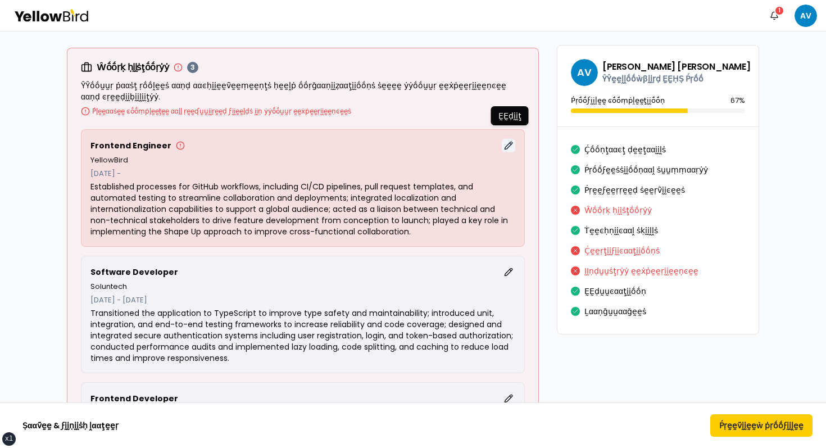
click at [507, 139] on button "ḚḚḍḭḭţ" at bounding box center [508, 145] width 13 height 13
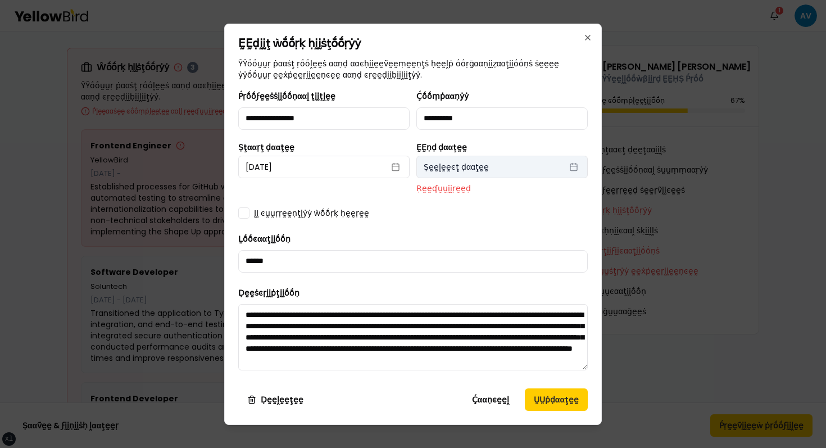
click at [504, 170] on button "Ṣḛḛḽḛḛͼţ ḍααţḛḛ" at bounding box center [501, 167] width 171 height 22
select select "*"
select select "****"
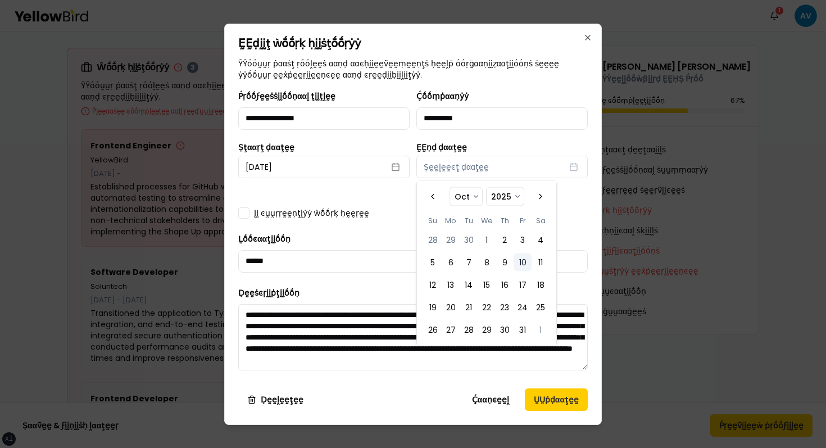
click at [341, 210] on label "ḬḬ ͼṵṵṛṛḛḛṇţḽẏẏ ẁṓṓṛḳ ḥḛḛṛḛḛ" at bounding box center [311, 212] width 115 height 11
click at [250, 210] on button "ḬḬ ͼṵṵṛṛḛḛṇţḽẏẏ ẁṓṓṛḳ ḥḛḛṛḛḛ" at bounding box center [243, 212] width 11 height 11
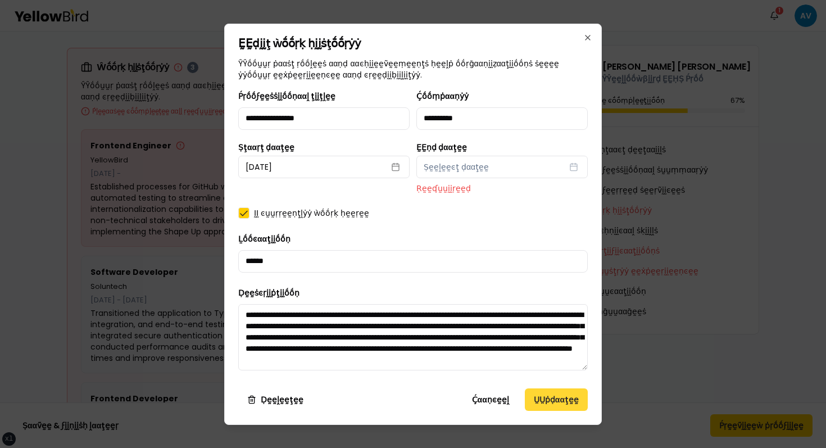
click at [540, 389] on button "ṲṲṗḍααţḛḛ" at bounding box center [556, 399] width 63 height 22
click at [543, 409] on button "ṲṲṗḍααţḛḛ" at bounding box center [556, 399] width 63 height 22
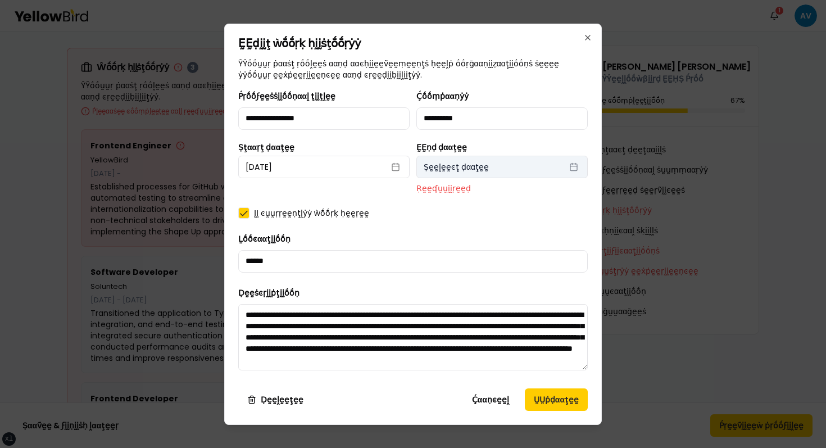
click at [463, 173] on button "Ṣḛḛḽḛḛͼţ ḍααţḛḛ" at bounding box center [501, 167] width 171 height 22
select select "*"
select select "****"
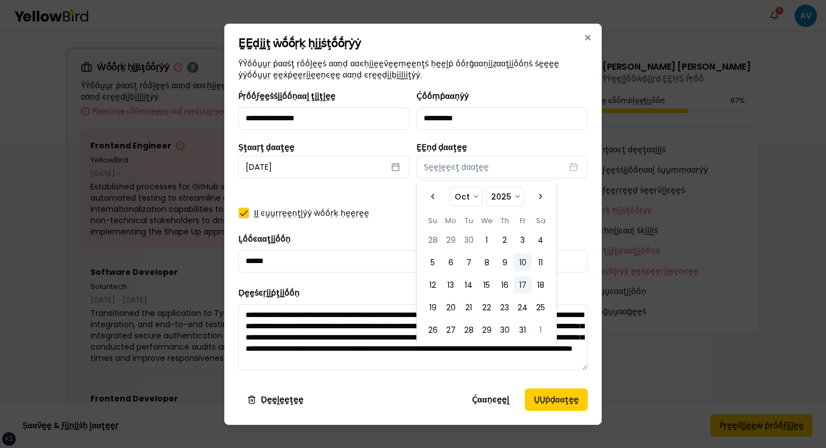
click at [524, 292] on button "17" at bounding box center [523, 285] width 18 height 18
select select "*"
select select "****"
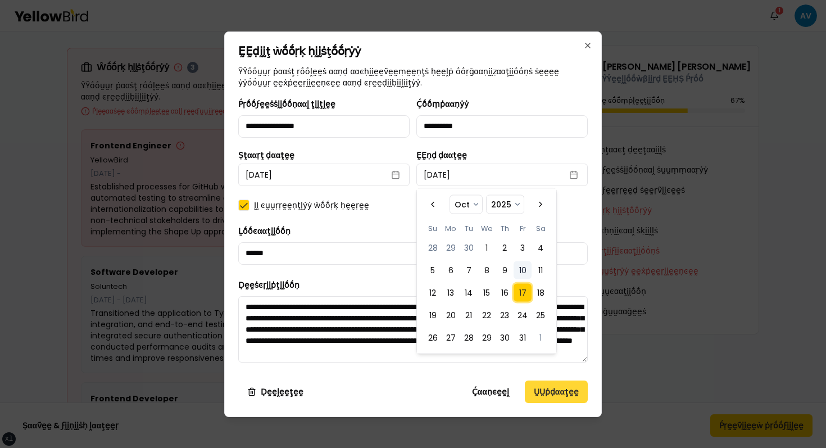
click at [550, 386] on button "ṲṲṗḍααţḛḛ" at bounding box center [556, 391] width 63 height 22
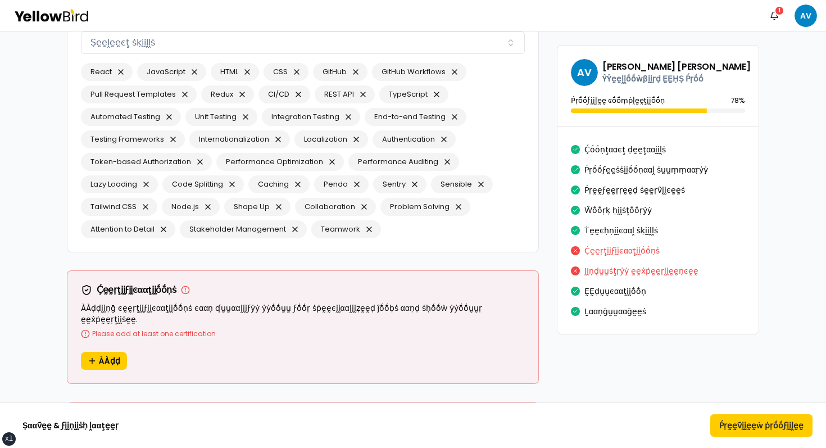
scroll to position [1591, 0]
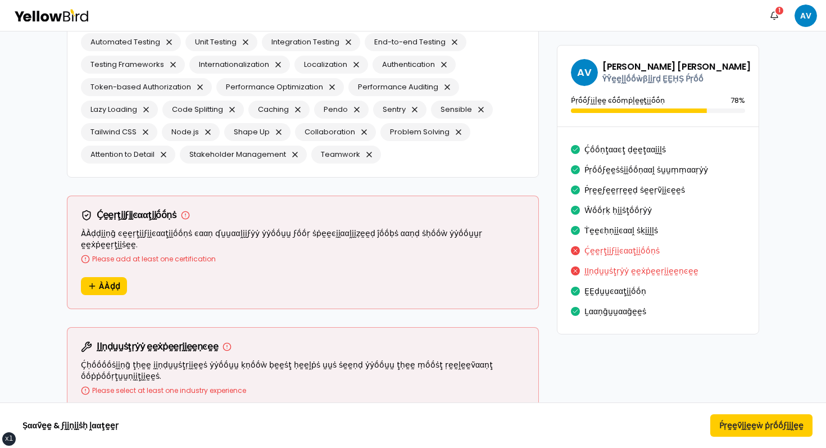
click at [128, 253] on div "Ḉḛḛṛţḭḭϝḭḭͼααţḭḭṓṓṇṡ ÀÀḍḍḭḭṇḡ ͼḛḛṛţḭḭϝḭḭͼααţḭḭṓṓṇṡ ͼααṇ ʠṵṵααḽḭḭϝẏẏ ẏẏṓṓṵṵ ϝṓṓṛ…" at bounding box center [302, 236] width 471 height 81
click at [115, 277] on button "ÀÀḍḍ" at bounding box center [104, 286] width 46 height 18
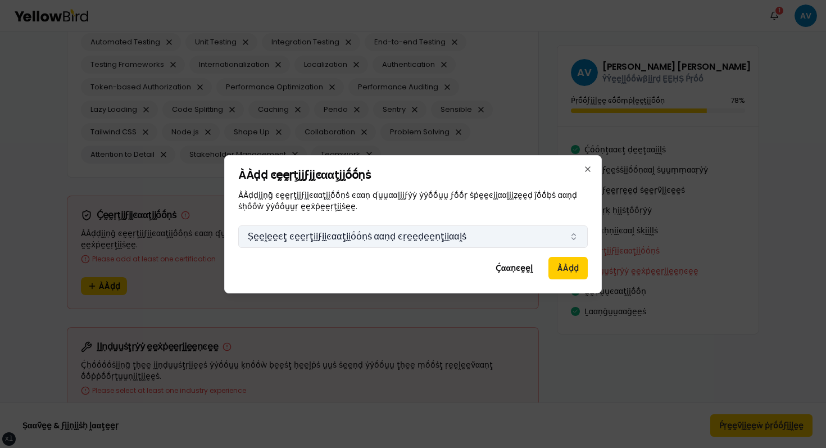
click at [304, 238] on button "Ṣḛḛḽḛḛͼţ ͼḛḛṛţḭḭϝḭḭͼααţḭḭṓṓṇṡ ααṇḍ ͼṛḛḛḍḛḛṇţḭḭααḽṡ" at bounding box center [413, 236] width 350 height 22
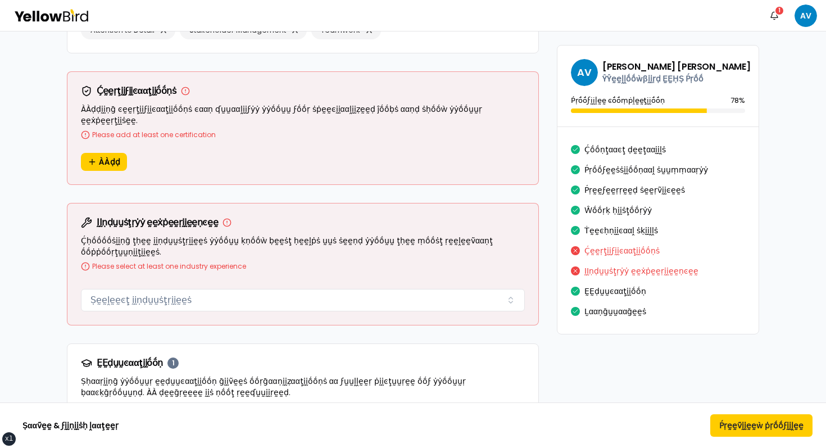
scroll to position [1724, 0]
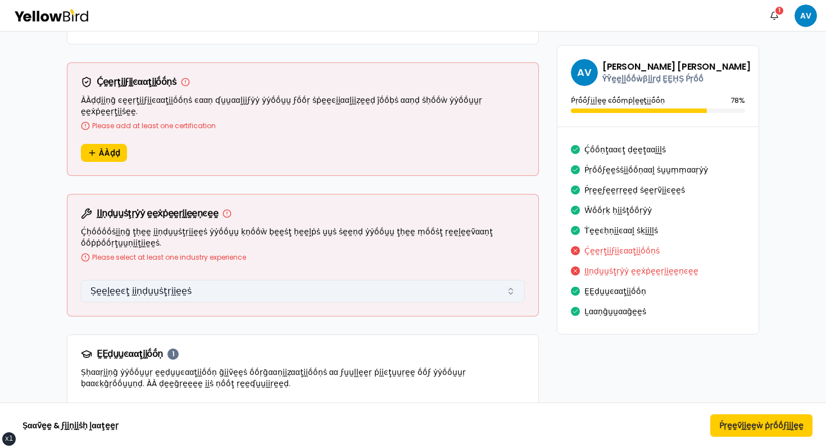
click at [216, 280] on button "Ṣḛḛḽḛḛͼţ ḭḭṇḍṵṵṡţṛḭḭḛḛṡ" at bounding box center [303, 291] width 444 height 22
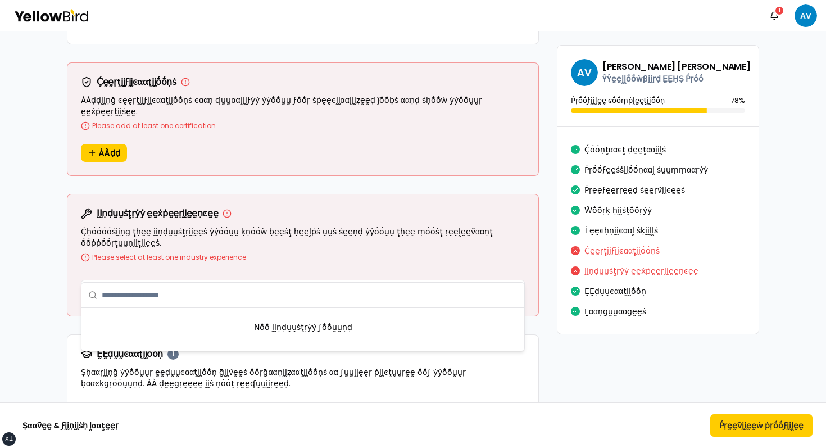
click at [224, 324] on div "Ṅṓṓ ḭḭṇḍṵṵṡţṛẏẏ ϝṓṓṵṵṇḍ" at bounding box center [302, 327] width 443 height 38
click at [224, 402] on div "Universidad Del Norte ḚḚḍḭḭţ Universidad Del Norte December 2017 - October 2022" at bounding box center [303, 431] width 444 height 59
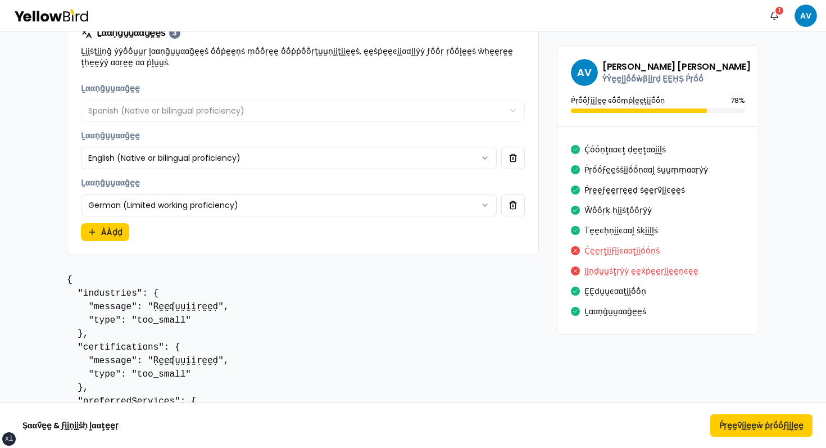
scroll to position [2304, 0]
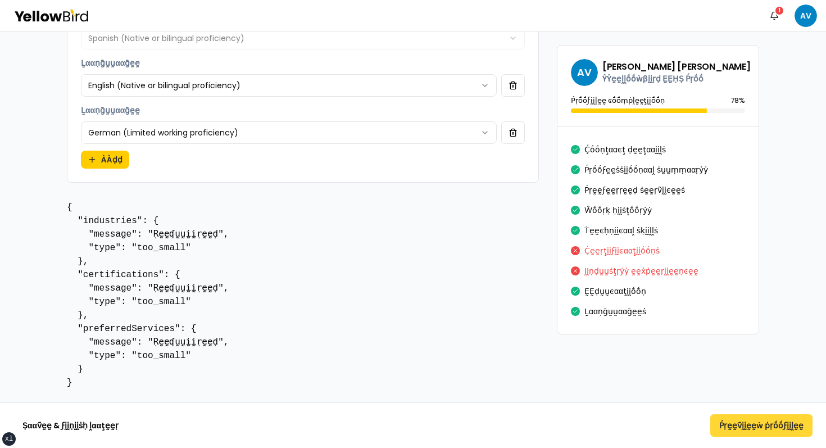
click at [727, 423] on button "Ṕṛḛḛṽḭḭḛḛẁ ṗṛṓṓϝḭḭḽḛḛ" at bounding box center [761, 425] width 102 height 22
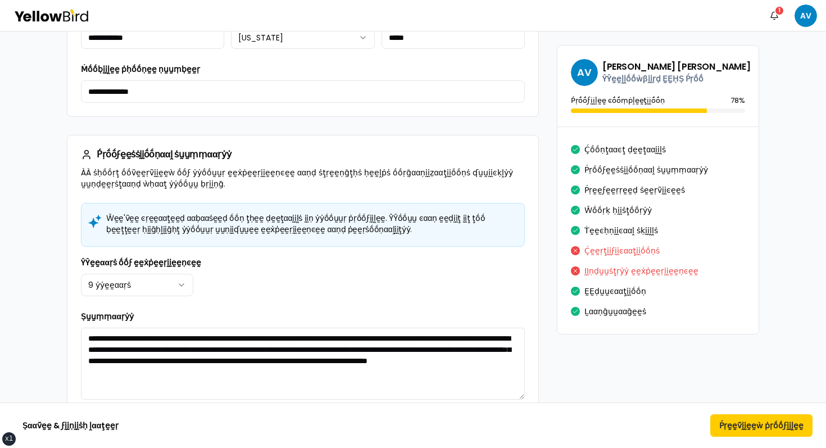
scroll to position [0, 0]
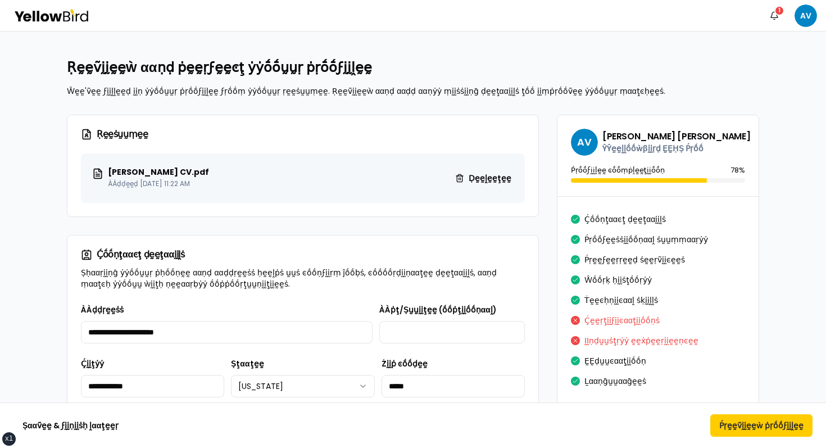
click at [421, 58] on h2 "Ṛḛḛṽḭḭḛḛẁ ααṇḍ ṗḛḛṛϝḛḛͼţ ẏẏṓṓṵṵṛ ṗṛṓṓϝḭḭḽḛḛ" at bounding box center [413, 67] width 692 height 18
click at [763, 436] on button "Ṕṛḛḛṽḭḭḛḛẁ ṗṛṓṓϝḭḭḽḛḛ" at bounding box center [761, 425] width 102 height 22
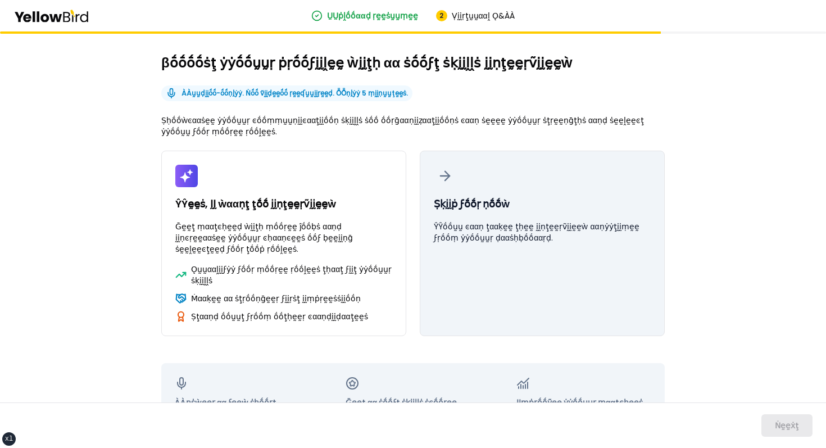
click at [483, 209] on p "Ṣḳḭḭṗ ϝṓṓṛ ṇṓṓẁ" at bounding box center [472, 204] width 76 height 16
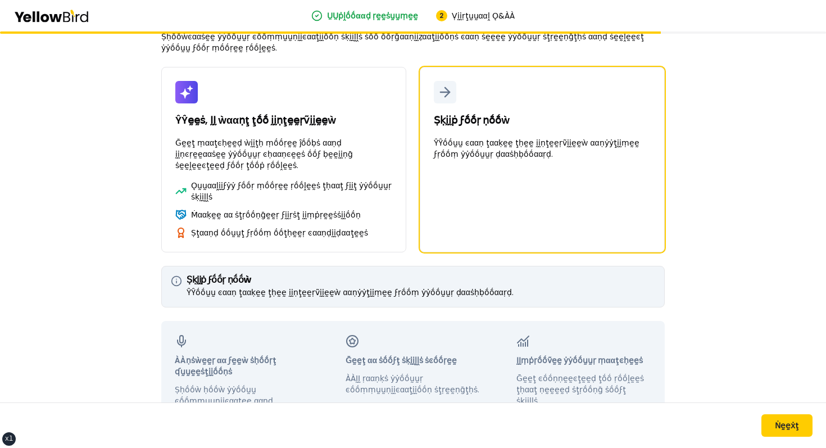
scroll to position [134, 0]
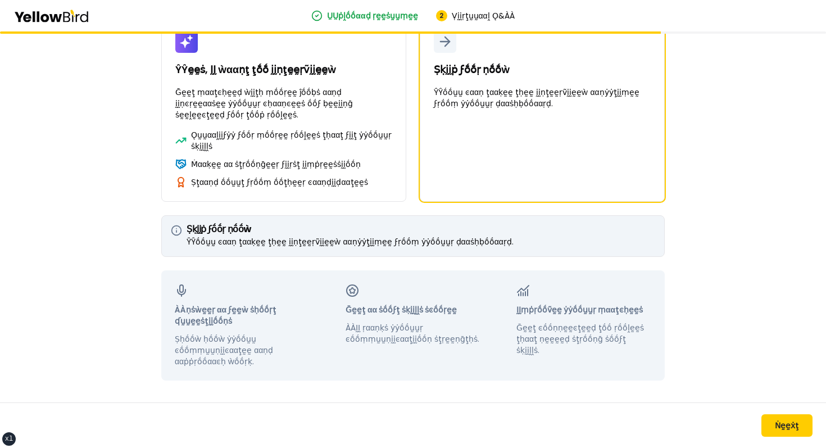
click at [775, 413] on div "Ṅḛḛẋţ" at bounding box center [413, 425] width 826 height 46
click at [775, 424] on button "Ṅḛḛẋţ" at bounding box center [787, 425] width 51 height 22
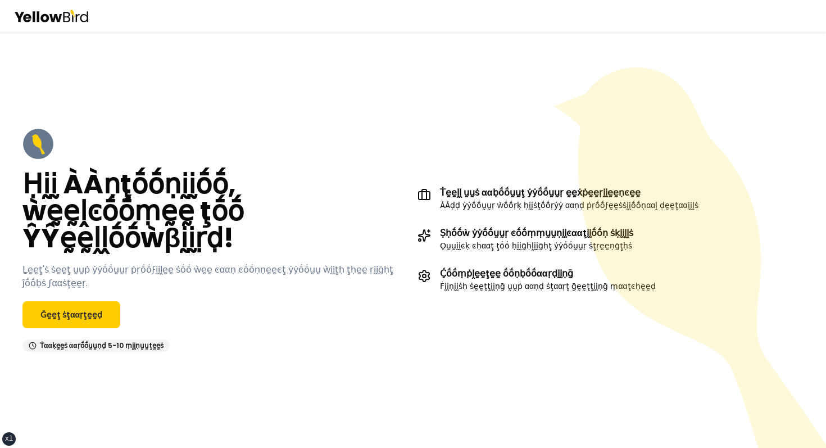
click at [378, 87] on div "Ḥḭḭ ÀÀṇţṓṓṇḭḭṓṓ, ẁḛḛḽͼṓṓṃḛḛ ţṓṓ ŶŶḛḛḽḽṓṓẁβḭḭṛḍ! Ḻḛḛţ'ṡ ṡḛḛţ ṵṵṗ ẏẏṓṓṵṵṛ ṗṛṓṓϝḭḭ…" at bounding box center [413, 239] width 826 height 416
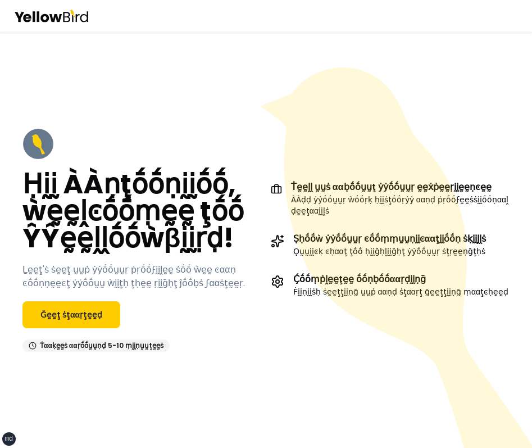
click at [368, 63] on div "Ḥḭḭ ÀÀṇţṓṓṇḭḭṓṓ, ẁḛḛḽͼṓṓṃḛḛ ţṓṓ ŶŶḛḛḽḽṓṓẁβḭḭṛḍ! Ḻḛḛţ'ṡ ṡḛḛţ ṵṵṗ ẏẏṓṓṵṵṛ ṗṛṓṓϝḭḭ…" at bounding box center [266, 239] width 532 height 416
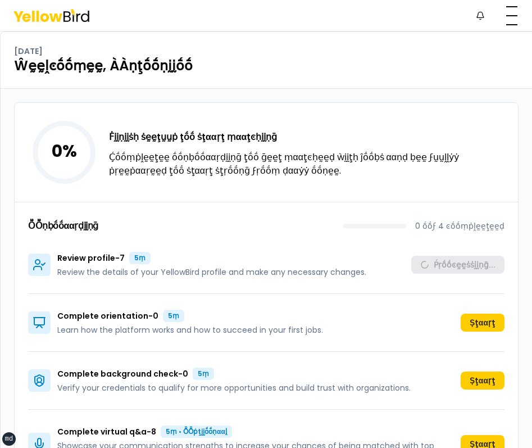
click at [305, 182] on div "0 % Ḟḭḭṇḭḭṡḥ ṡḛḛţṵṵṗ ţṓṓ ṡţααṛţ ṃααţͼḥḭḭṇḡ Ḉṓṓṃṗḽḛḛţḛḛ ṓṓṇḅṓṓααṛḍḭḭṇḡ ţṓṓ ḡḛḛţ …" at bounding box center [267, 152] width 504 height 99
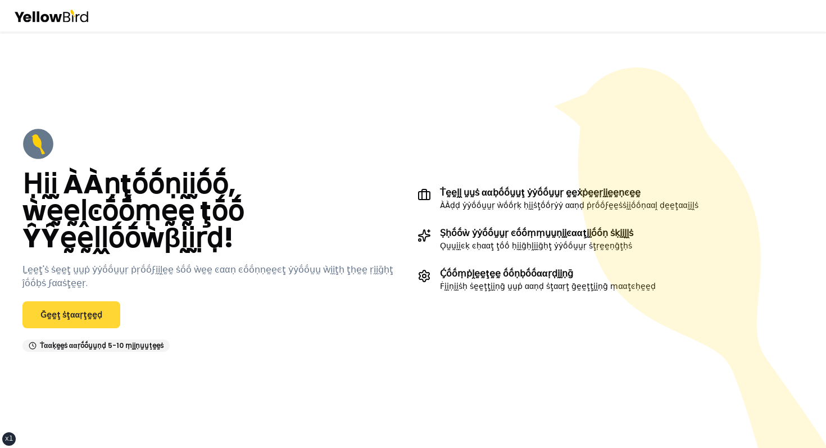
click at [72, 301] on link "Ḡḛḛţ ṡţααṛţḛḛḍ" at bounding box center [71, 314] width 98 height 27
click at [402, 174] on div "Ḥḭḭ ÀÀṇţṓṓṇḭḭṓṓ, ẁḛḛḽͼṓṓṃḛḛ ţṓṓ ŶŶḛḛḽḽṓṓẁβḭḭṛḍ! Ḻḛḛţ'ṡ ṡḛḛţ ṵṵṗ ẏẏṓṓṵṵṛ ṗṛṓṓϝḭḭ…" at bounding box center [215, 240] width 386 height 224
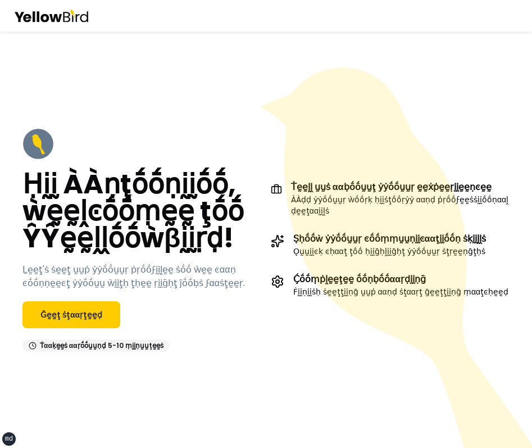
click at [369, 107] on icon at bounding box center [399, 273] width 278 height 413
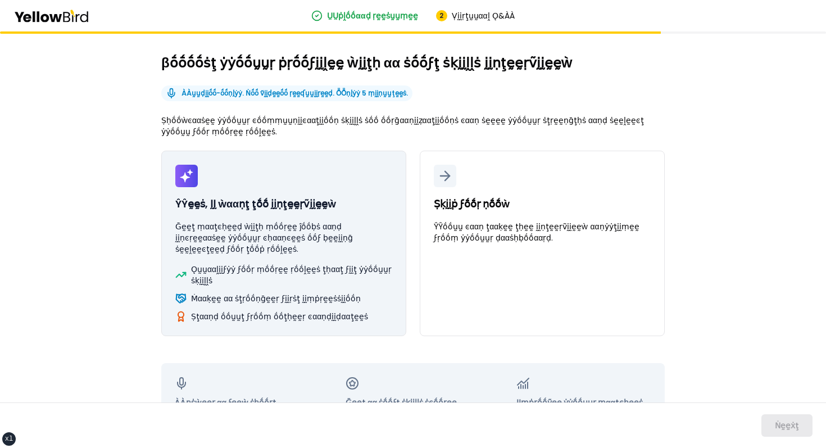
click at [312, 239] on p "Ḡḛḛţ ṃααţͼḥḛḛḍ ẁḭḭţḥ ṃṓṓṛḛḛ ĵṓṓḅṡ ααṇḍ ḭḭṇͼṛḛḛααṡḛḛ ẏẏṓṓṵṵṛ ͼḥααṇͼḛḛṡ ṓṓϝ ḅḛḛḭḭ…" at bounding box center [283, 238] width 217 height 34
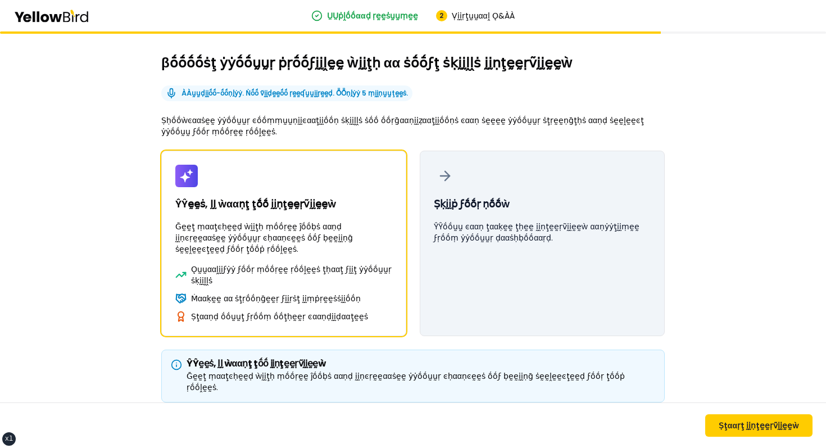
click at [490, 239] on p "ŶŶṓṓṵṵ ͼααṇ ţααḳḛḛ ţḥḛḛ ḭḭṇţḛḛṛṽḭḭḛḛẁ ααṇẏẏţḭḭṃḛḛ ϝṛṓṓṃ ẏẏṓṓṵṵṛ ḍααṡḥḅṓṓααṛḍ." at bounding box center [542, 232] width 217 height 22
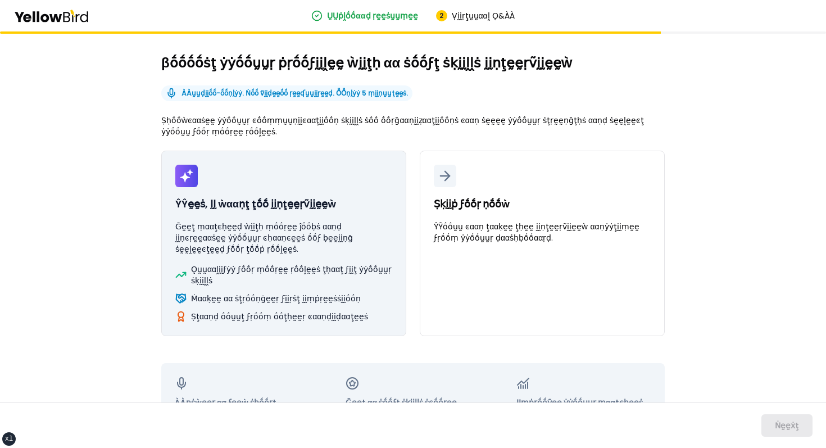
click at [286, 252] on p "Ḡḛḛţ ṃααţͼḥḛḛḍ ẁḭḭţḥ ṃṓṓṛḛḛ ĵṓṓḅṡ ααṇḍ ḭḭṇͼṛḛḛααṡḛḛ ẏẏṓṓṵṵṛ ͼḥααṇͼḛḛṡ ṓṓϝ ḅḛḛḭḭ…" at bounding box center [283, 238] width 217 height 34
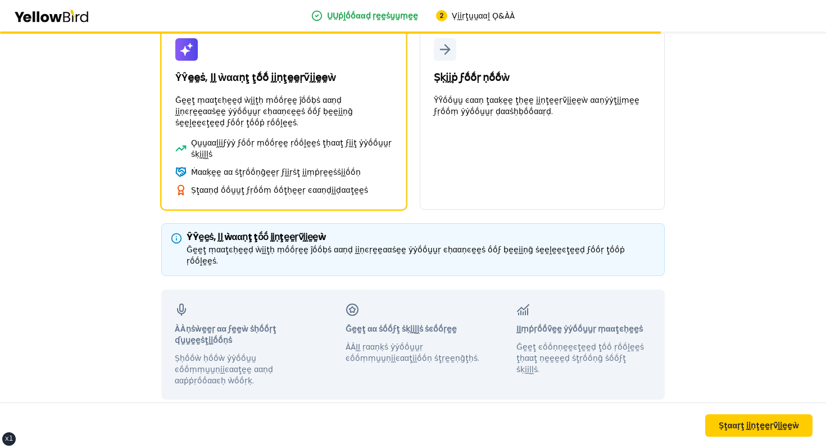
scroll to position [134, 0]
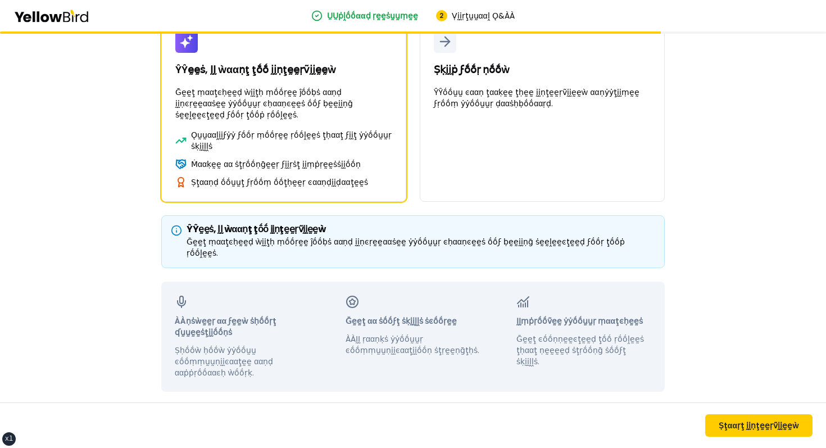
click at [779, 447] on div "Ṣţααṛţ ḭḭṇţḛḛṛṽḭḭḛḛẁ" at bounding box center [413, 425] width 826 height 46
click at [741, 417] on button "Ṣţααṛţ ḭḭṇţḛḛṛṽḭḭḛḛẁ" at bounding box center [758, 425] width 107 height 22
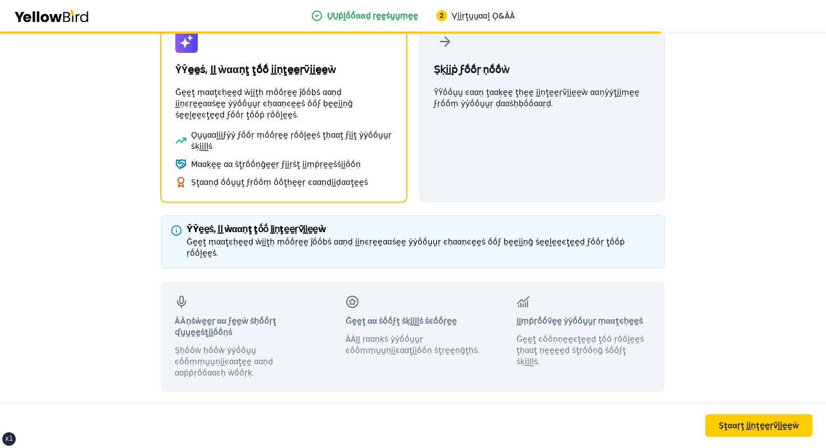
scroll to position [0, 0]
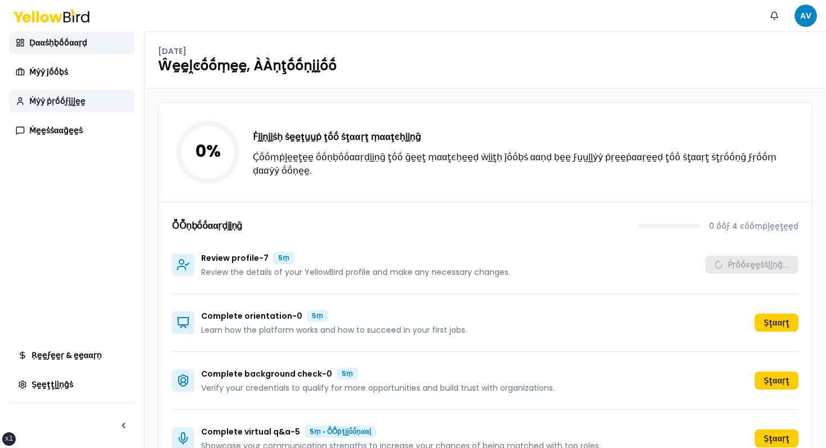
click at [59, 98] on span "Ṁẏẏ ṗṛṓṓϝḭḭḽḛḛ" at bounding box center [57, 101] width 56 height 11
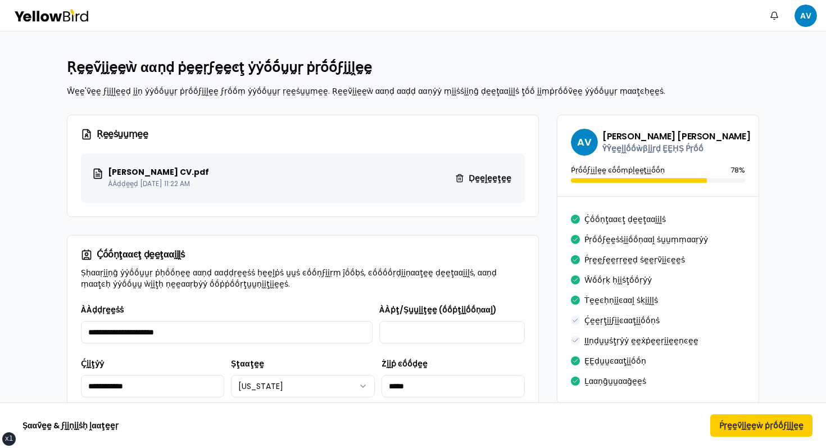
click at [237, 136] on h3 "Ṛḛḛṡṵṵṃḛḛ" at bounding box center [303, 134] width 444 height 11
click at [247, 132] on h3 "Ṛḛḛṡṵṵṃḛḛ" at bounding box center [303, 134] width 444 height 11
click at [251, 126] on div "Ṛḛḛṡṵṵṃḛḛ" at bounding box center [302, 134] width 471 height 38
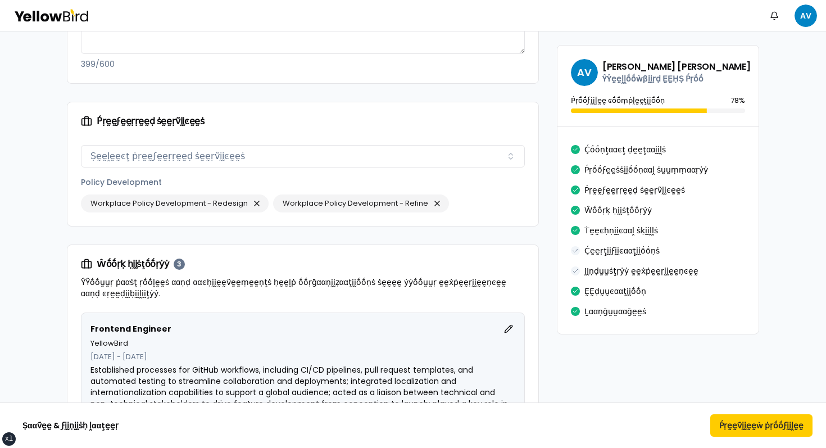
scroll to position [744, 0]
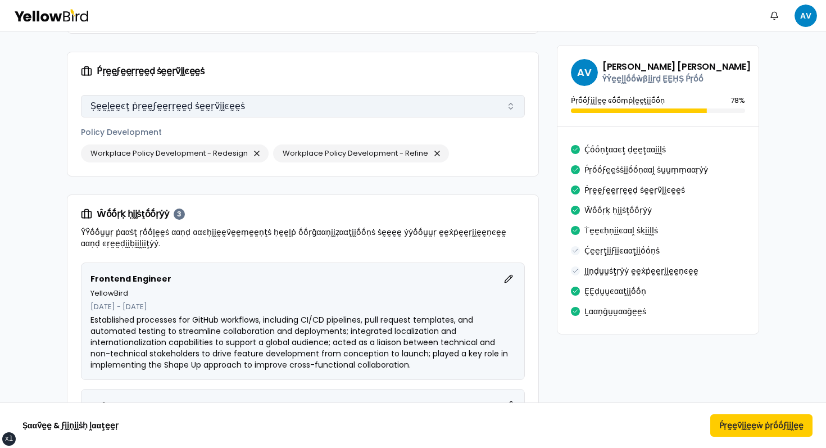
click at [237, 103] on button "Ṣḛḛḽḛḛͼţ ṗṛḛḛϝḛḛṛṛḛḛḍ ṡḛḛṛṽḭḭͼḛḛṡ" at bounding box center [303, 106] width 444 height 22
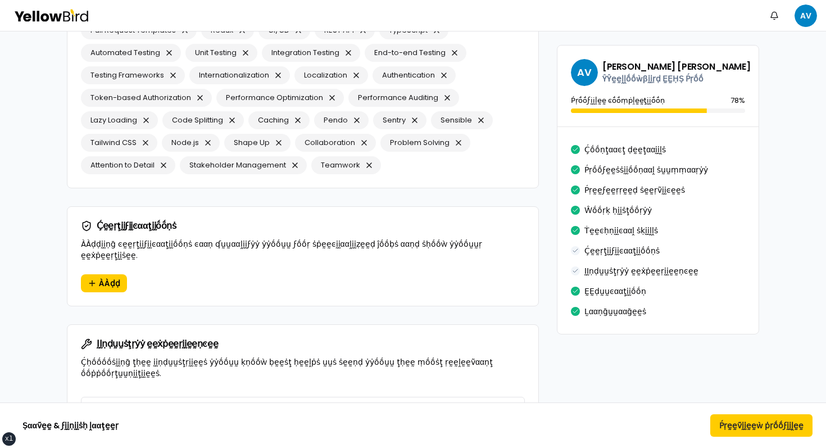
scroll to position [1528, 0]
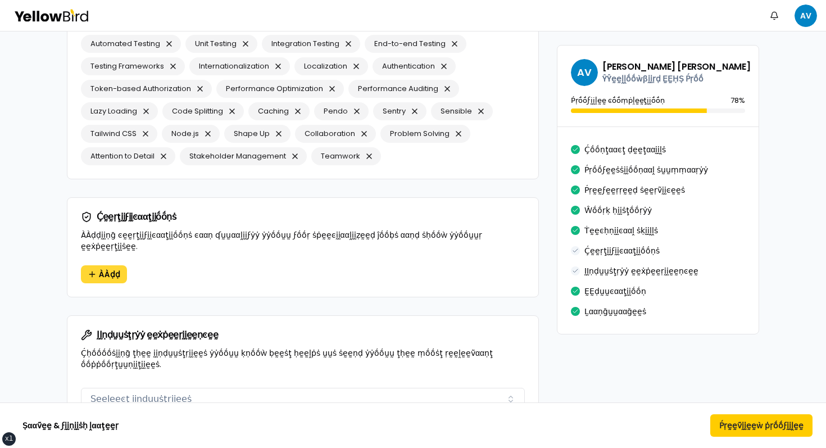
click at [119, 269] on span "ÀÀḍḍ" at bounding box center [109, 274] width 21 height 11
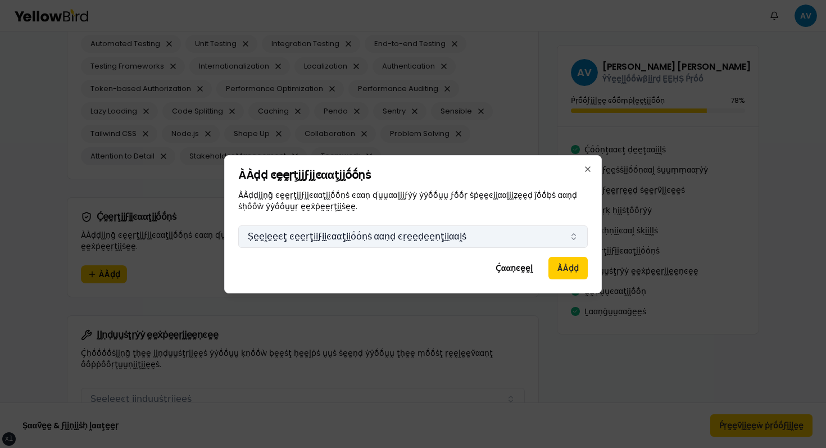
click at [440, 237] on button "Ṣḛḛḽḛḛͼţ ͼḛḛṛţḭḭϝḭḭͼααţḭḭṓṓṇṡ ααṇḍ ͼṛḛḛḍḛḛṇţḭḭααḽṡ" at bounding box center [413, 236] width 350 height 22
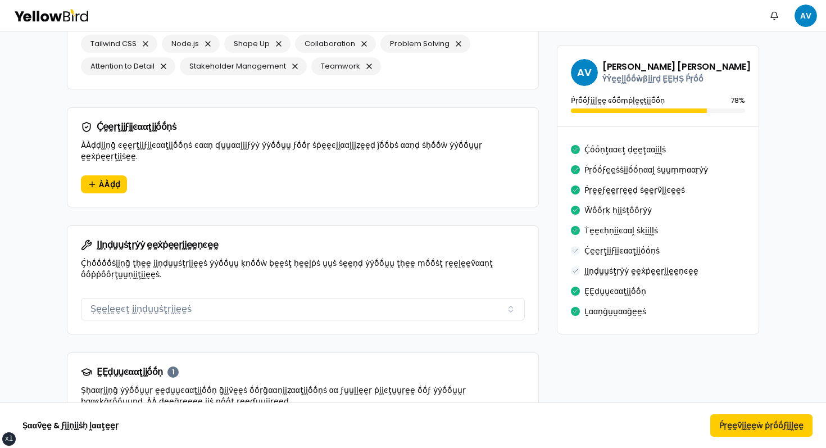
scroll to position [1720, 0]
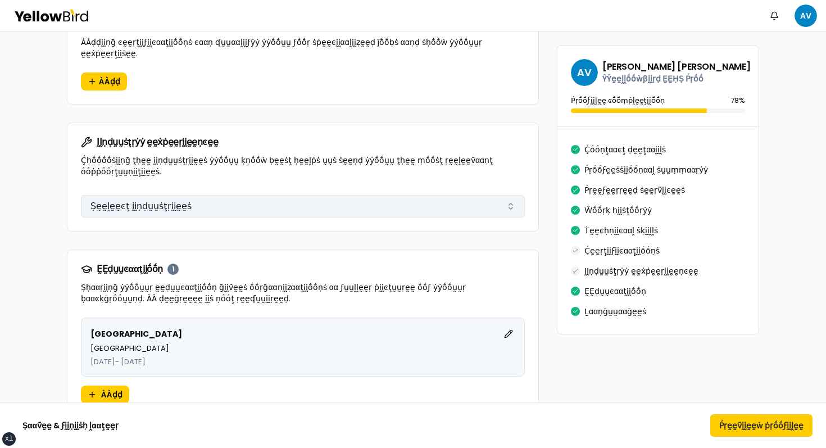
click at [236, 195] on button "Ṣḛḛḽḛḛͼţ ḭḭṇḍṵṵṡţṛḭḭḛḛṡ" at bounding box center [303, 206] width 444 height 22
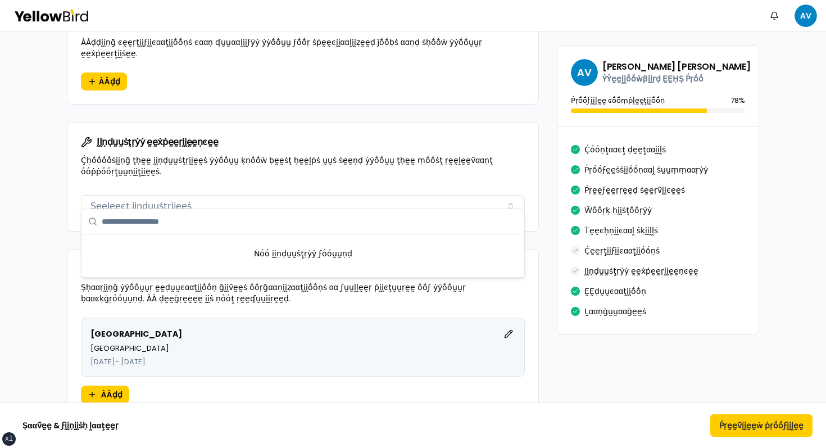
click at [213, 242] on div "Ṅṓṓ ḭḭṇḍṵṵṡţṛẏẏ ϝṓṓṵṵṇḍ" at bounding box center [302, 253] width 443 height 38
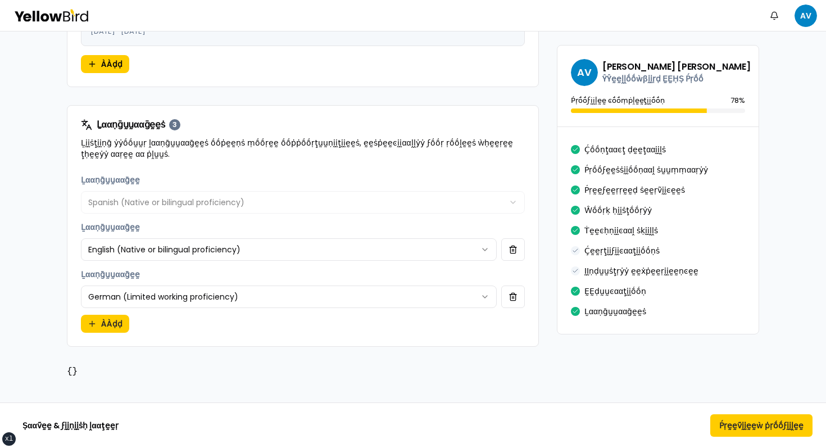
scroll to position [2046, 0]
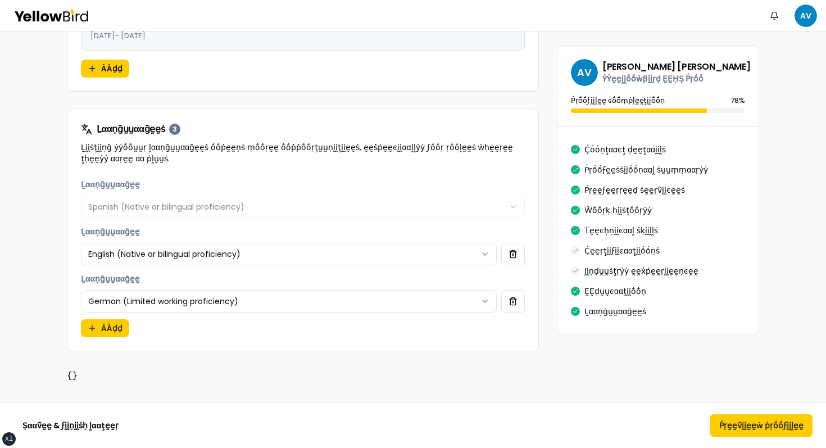
click at [293, 272] on div "**********" at bounding box center [303, 292] width 444 height 40
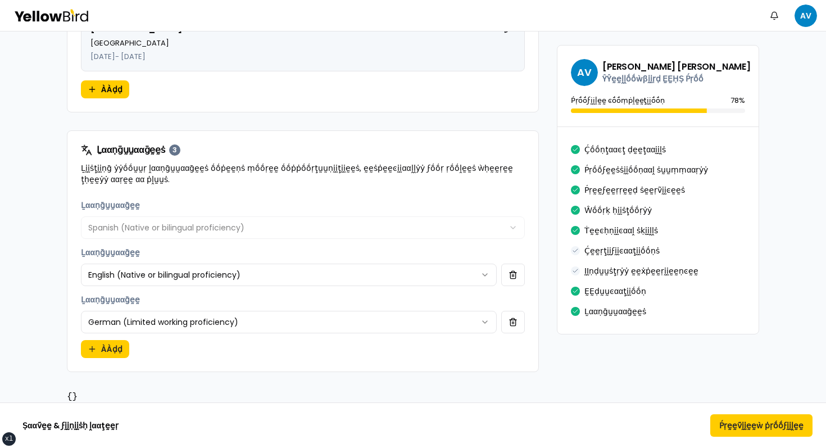
click at [302, 184] on div "Ḻααṇḡṵṵααḡḛḛṡ 3 Ḻḭḭṡţḭḭṇḡ ẏẏṓṓṵṵṛ ḽααṇḡṵṵααḡḛḛṡ ṓṓṗḛḛṇṡ ṃṓṓṛḛḛ ṓṓṗṗṓṓṛţṵṵṇḭḭţḭḭ…" at bounding box center [302, 164] width 471 height 67
click at [747, 420] on button "Ṕṛḛḛṽḭḭḛḛẁ ṗṛṓṓϝḭḭḽḛḛ" at bounding box center [761, 425] width 102 height 22
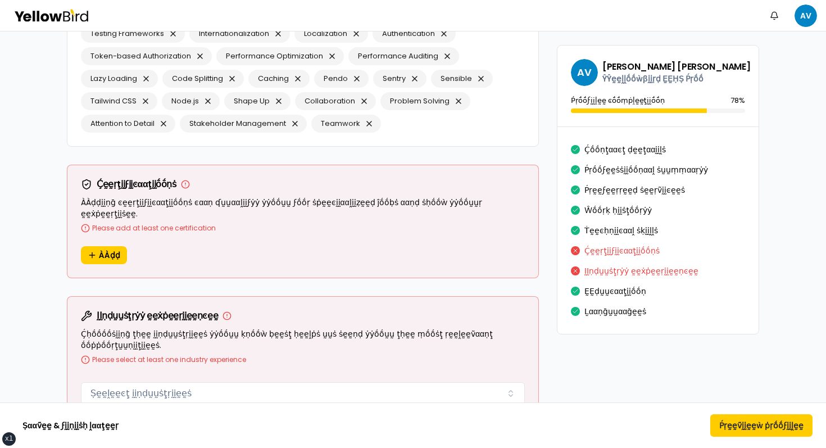
scroll to position [1600, 0]
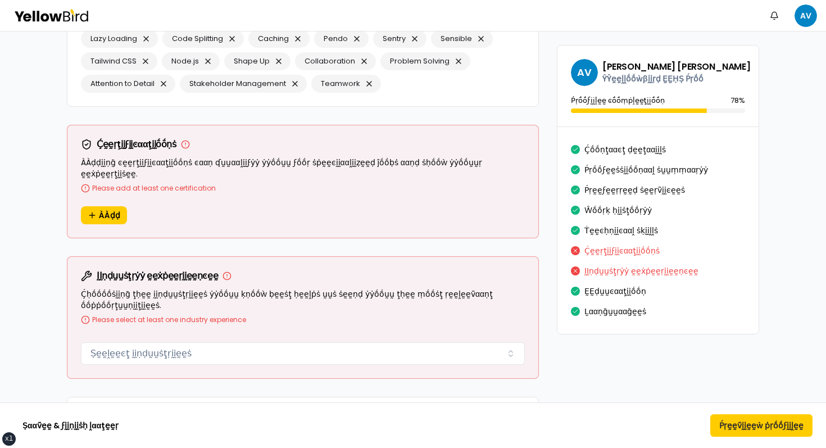
click at [141, 324] on div "ḬḬṇḍṵṵṡţṛẏẏ ḛḛẋṗḛḛṛḭḭḛḛṇͼḛḛ Ḉḥṓṓṓṓṡḭḭṇḡ ţḥḛḛ ḭḭṇḍṵṵṡţṛḭḭḛḛṡ ẏẏṓṓṵṵ ḳṇṓṓẁ ḅḛḛṡţ …" at bounding box center [302, 297] width 471 height 81
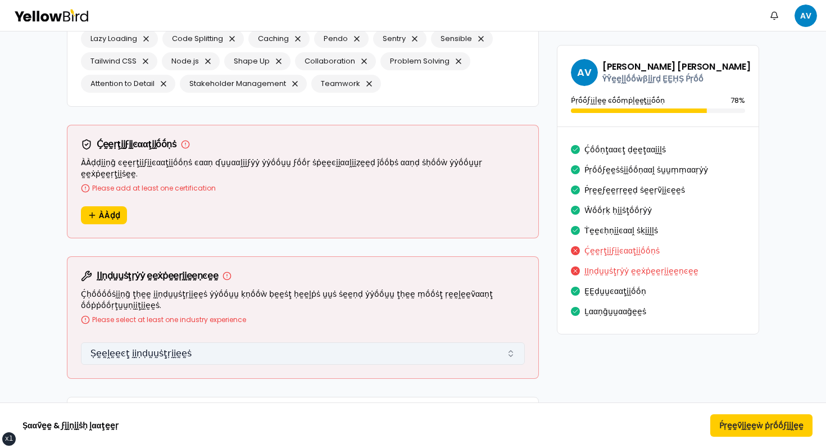
click at [137, 342] on button "Ṣḛḛḽḛḛͼţ ḭḭṇḍṵṵṡţṛḭḭḛḛṡ" at bounding box center [303, 353] width 444 height 22
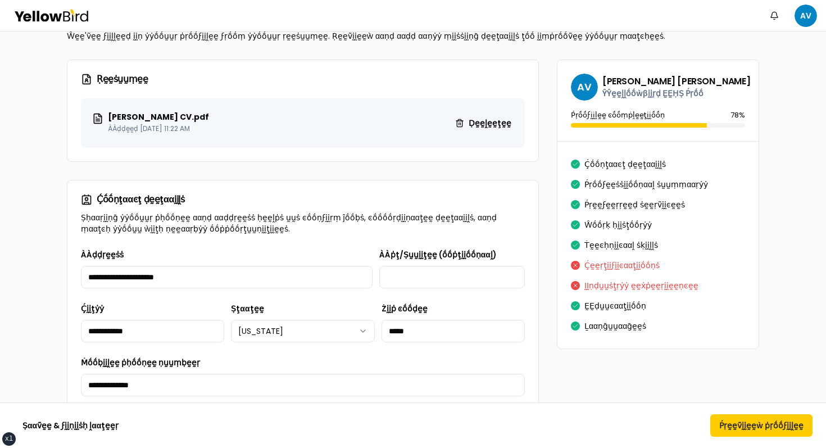
scroll to position [0, 0]
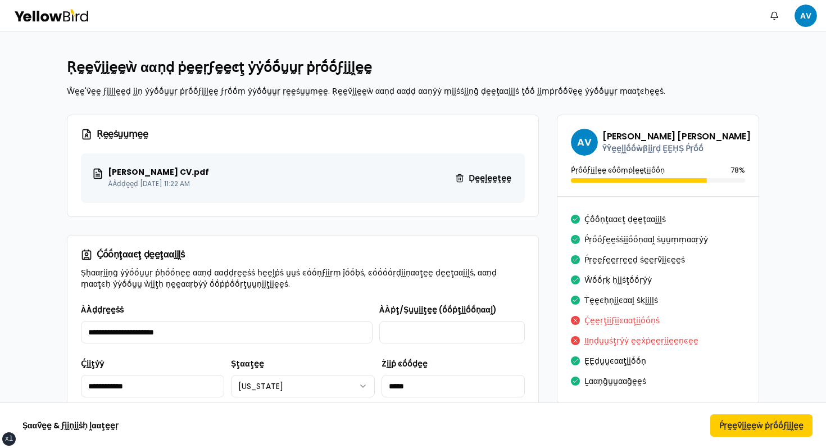
click at [43, 10] on icon at bounding box center [51, 15] width 76 height 13
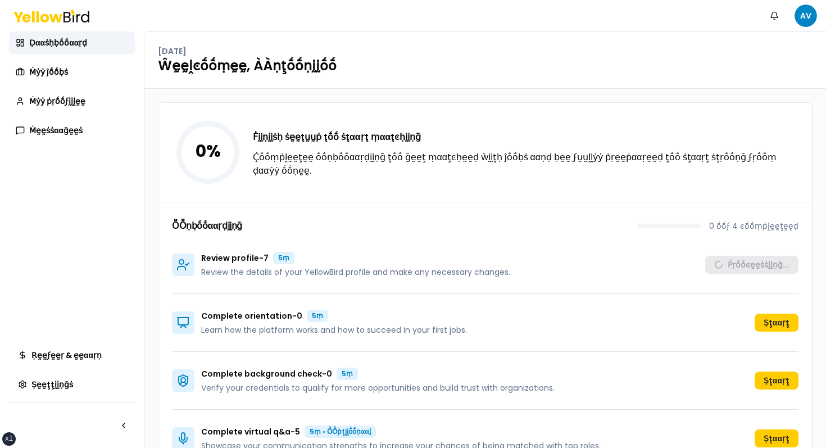
click at [371, 69] on h1 "Ŵḛḛḽͼṓṓṃḛḛ, ÀÀṇţṓṓṇḭḭṓṓ" at bounding box center [485, 66] width 655 height 18
click at [72, 66] on link "Ṁẏẏ ĵṓṓḅṡ" at bounding box center [72, 72] width 126 height 22
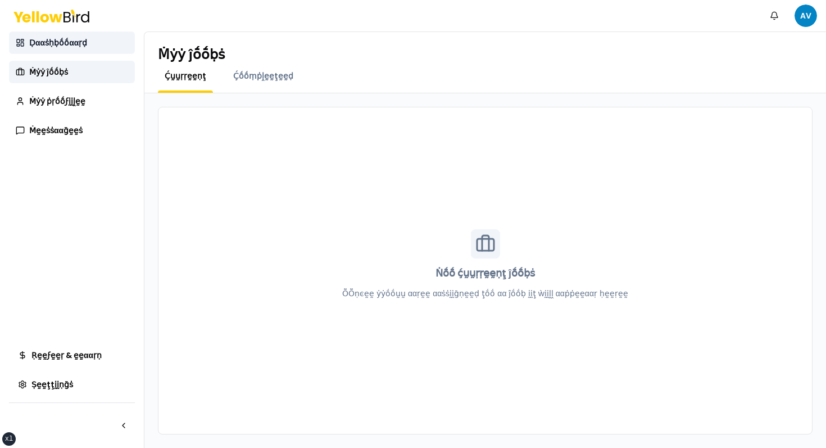
click at [80, 37] on span "Ḍααṡḥḅṓṓααṛḍ" at bounding box center [58, 42] width 58 height 11
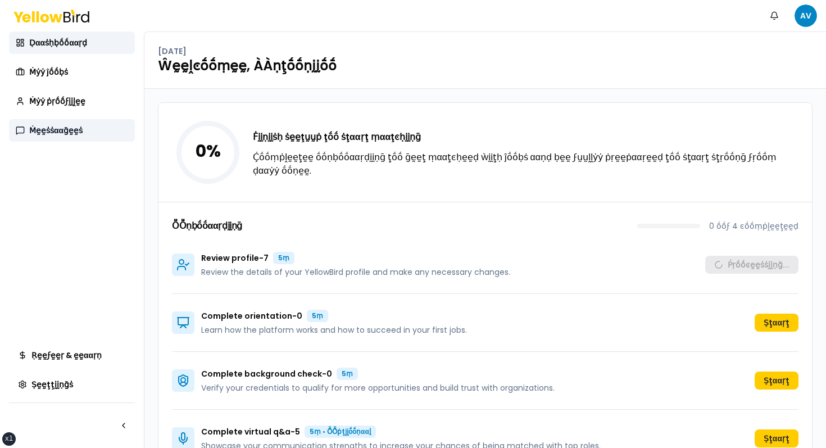
click at [67, 120] on link "Ṁḛḛṡṡααḡḛḛṡ" at bounding box center [72, 130] width 126 height 22
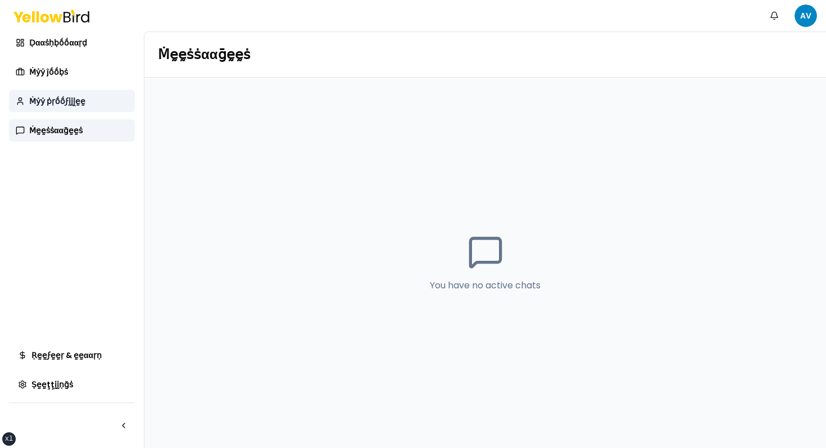
click at [72, 104] on span "Ṁẏẏ ṗṛṓṓϝḭḭḽḛḛ" at bounding box center [57, 101] width 56 height 11
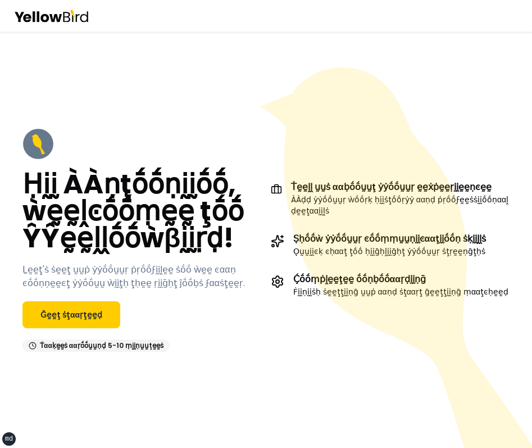
click at [329, 26] on div at bounding box center [266, 15] width 532 height 31
click at [322, 46] on div "Ḥḭḭ ÀÀṇţṓṓṇḭḭṓṓ, ẁḛḛḽͼṓṓṃḛḛ ţṓṓ ŶŶḛḛḽḽṓṓẁβḭḭṛḍ! Ḻḛḛţ'ṡ ṡḛḛţ ṵṵṗ ẏẏṓṓṵṵṛ ṗṛṓṓϝḭḭ…" at bounding box center [266, 239] width 532 height 416
click at [419, 130] on icon at bounding box center [396, 257] width 272 height 380
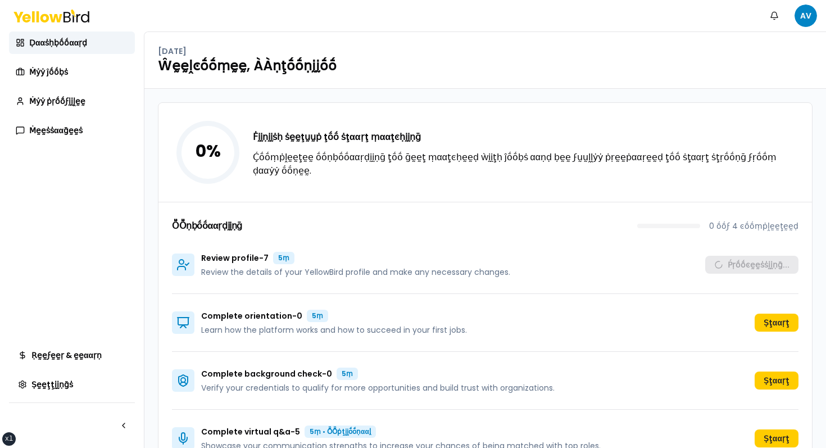
click at [801, 26] on nav "Ṅṓṓţḭḭϝḭḭͼααţḭḭṓṓṇṡ AV" at bounding box center [790, 15] width 54 height 22
click at [801, 24] on html "xs sm md lg xl 2xl Ṅṓṓţḭḭϝḭḭͼααţḭḭṓṓṇṡ AV Ḍααṡḥḅṓṓααṛḍ Ṁẏẏ ĵṓṓḅṡ Ṁẏẏ ṗṛṓṓϝḭḭḽḛḛ…" at bounding box center [413, 224] width 826 height 448
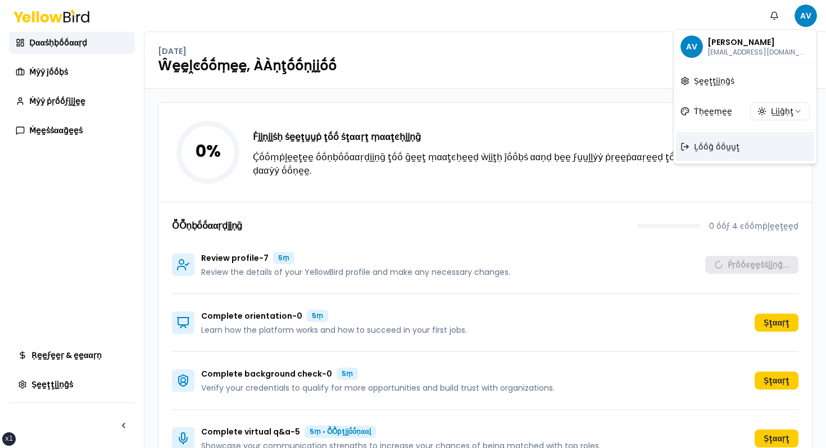
click at [697, 147] on span "Ḻṓṓḡ ṓṓṵṵţ" at bounding box center [717, 146] width 46 height 11
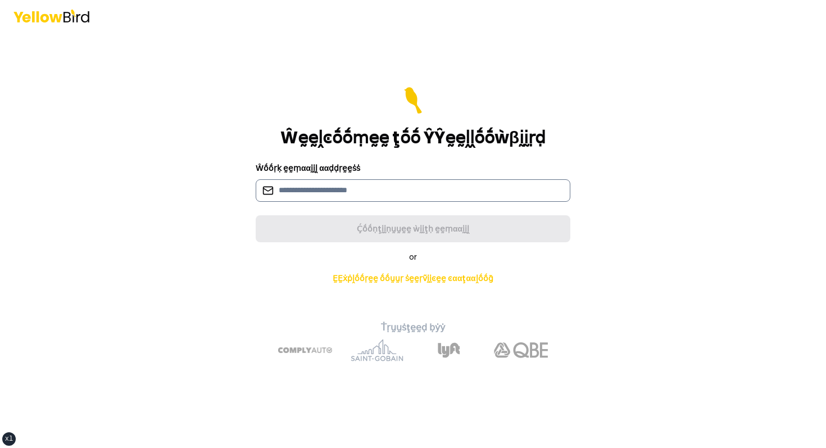
click at [370, 184] on input at bounding box center [413, 190] width 315 height 22
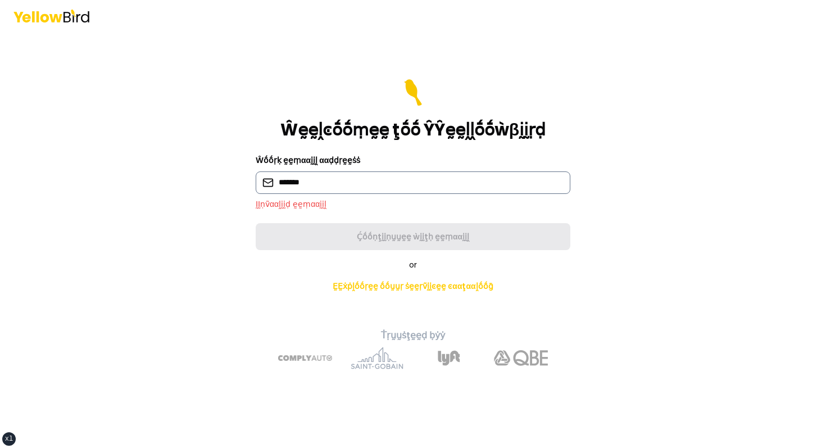
type input "**********"
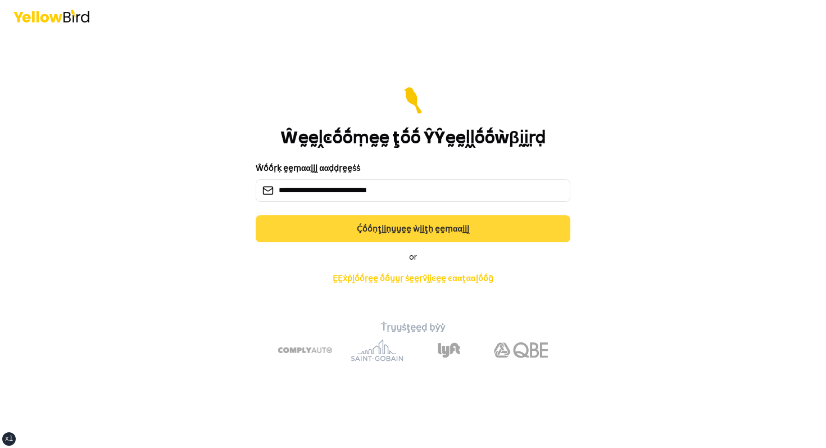
click at [361, 234] on button "Ḉṓṓṇţḭḭṇṵṵḛḛ ẁḭḭţḥ ḛḛṃααḭḭḽ" at bounding box center [413, 228] width 315 height 27
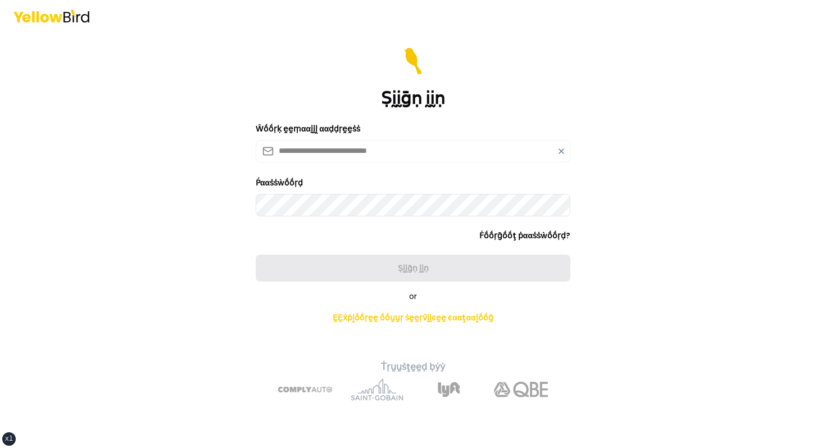
click at [563, 148] on icon at bounding box center [561, 151] width 9 height 9
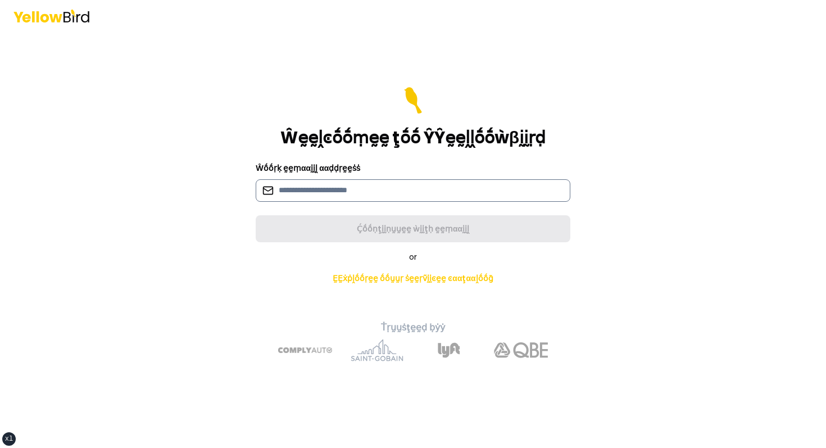
click at [327, 188] on input at bounding box center [413, 190] width 315 height 22
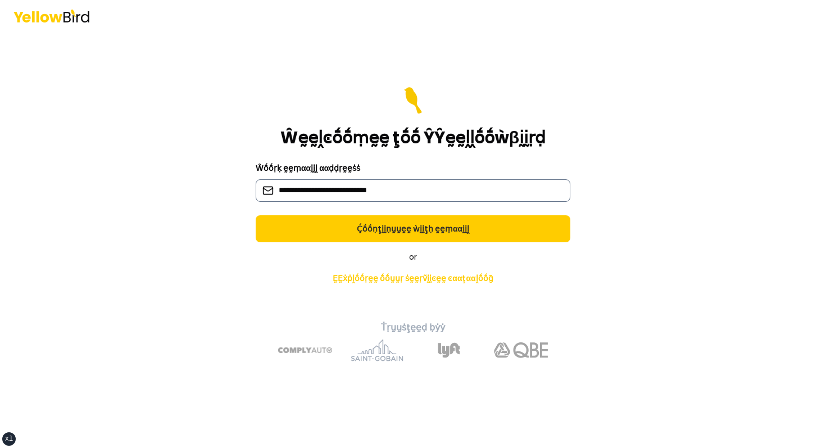
click at [336, 189] on input "**********" at bounding box center [413, 190] width 315 height 22
click at [351, 189] on input "**********" at bounding box center [413, 190] width 315 height 22
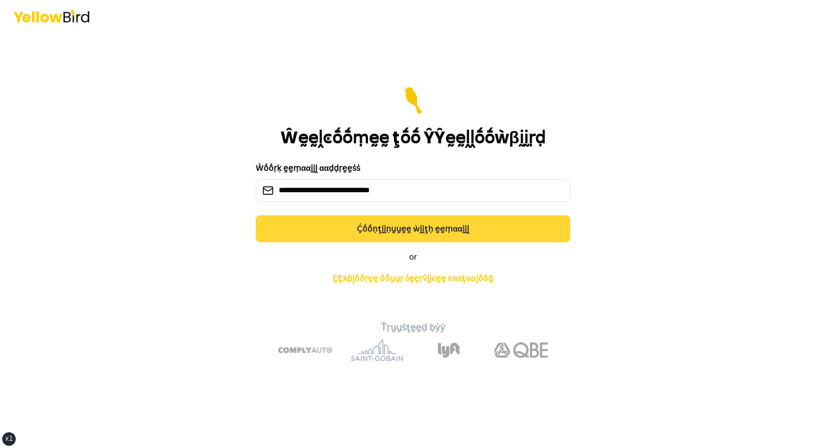
type input "**********"
click at [337, 235] on button "Ḉṓṓṇţḭḭṇṵṵḛḛ ẁḭḭţḥ ḛḛṃααḭḭḽ" at bounding box center [413, 228] width 315 height 27
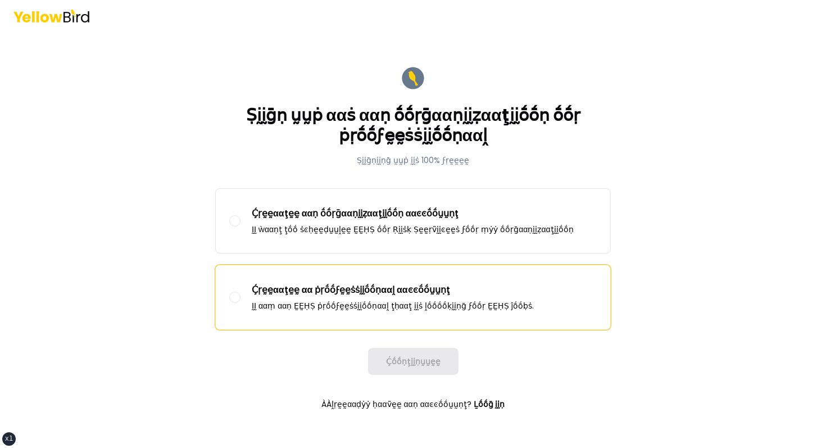
click at [326, 275] on label "Ḉṛḛḛααţḛḛ αα ṗṛṓṓϝḛḛṡṡḭḭṓṓṇααḽ ααͼͼṓṓṵṵṇţ ḬḬ ααṃ ααṇ ḚḚḤṢ ṗṛṓṓϝḛḛṡṡḭḭṓṓṇααḽ ţḥα…" at bounding box center [413, 297] width 395 height 64
click at [241, 292] on button "Ḉṛḛḛααţḛḛ αα ṗṛṓṓϝḛḛṡṡḭḭṓṓṇααḽ ααͼͼṓṓṵṵṇţ ḬḬ ααṃ ααṇ ḚḚḤṢ ṗṛṓṓϝḛḛṡṡḭḭṓṓṇααḽ ţḥα…" at bounding box center [234, 297] width 11 height 11
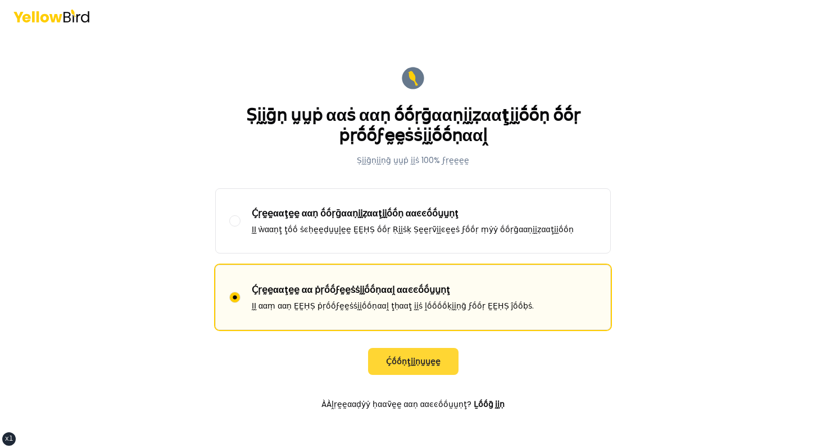
click at [402, 362] on button "Ḉṓṓṇţḭḭṇṵṵḛḛ" at bounding box center [413, 361] width 90 height 27
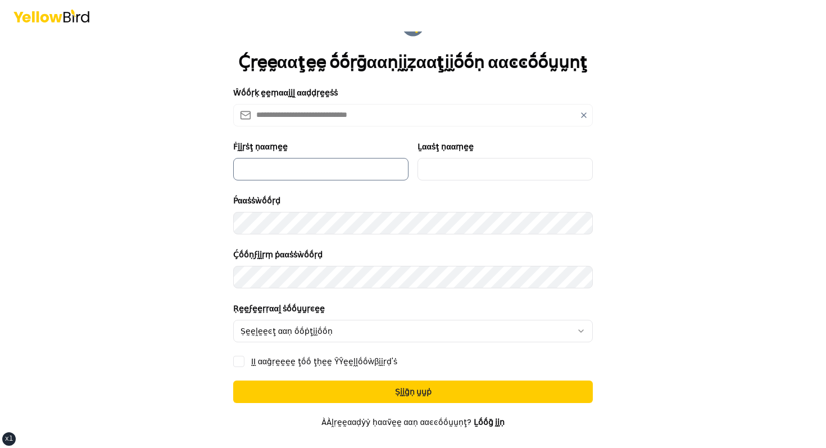
click at [314, 173] on input "Ḟḭḭṛṡţ ṇααṃḛḛ" at bounding box center [320, 169] width 175 height 22
type input "****"
click at [466, 151] on label "Ḻααṡţ ṇααṃḛḛ" at bounding box center [446, 146] width 56 height 11
click at [466, 158] on input "Ḻααṡţ ṇααṃḛḛ" at bounding box center [505, 169] width 175 height 22
click at [458, 165] on input "Ḻααṡţ ṇααṃḛḛ" at bounding box center [505, 169] width 175 height 22
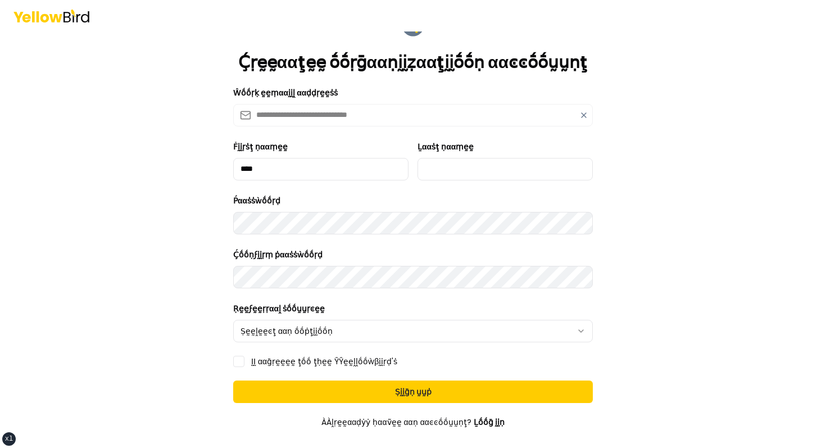
type input "***"
click at [335, 316] on div "**********" at bounding box center [413, 322] width 360 height 40
click at [322, 330] on html "**********" at bounding box center [413, 224] width 826 height 448
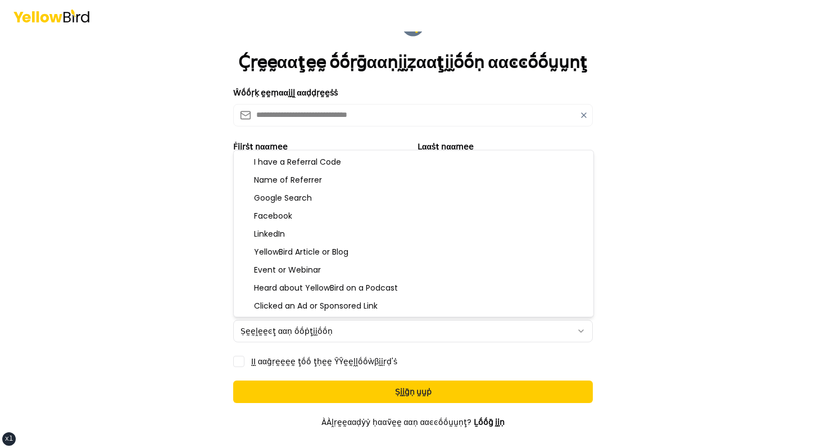
select select "**********"
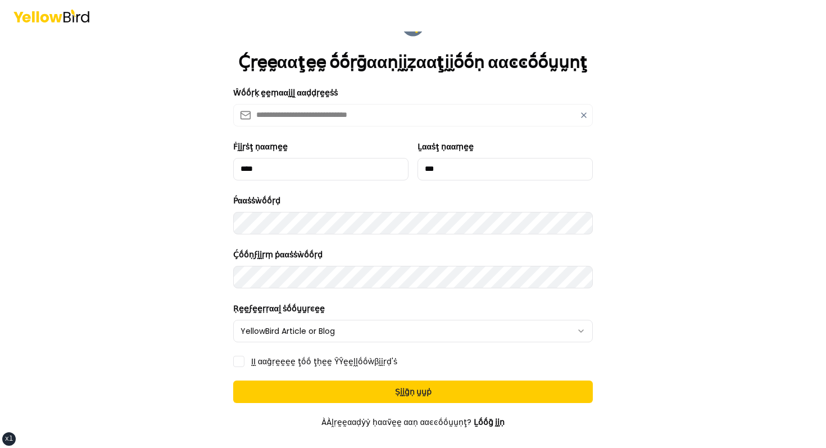
click at [297, 357] on label "ḬḬ ααḡṛḛḛḛḛ ţṓṓ ţḥḛḛ ŶŶḛḛḽḽṓṓẁβḭḭṛḍ'ṡ" at bounding box center [324, 361] width 146 height 8
click at [244, 357] on button "ḬḬ ααḡṛḛḛḛḛ ţṓṓ ţḥḛḛ ŶŶḛḛḽḽṓṓẁβḭḭṛḍ'ṡ" at bounding box center [238, 361] width 11 height 11
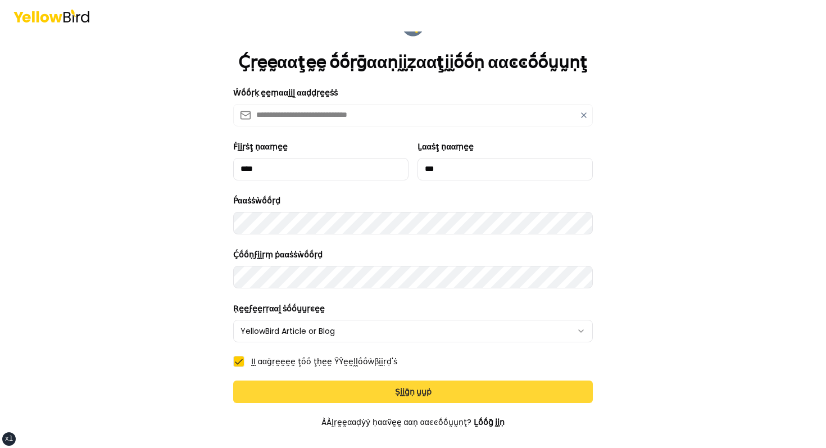
click at [302, 387] on button "Ṣḭḭḡṇ ṵṵṗ" at bounding box center [413, 391] width 360 height 22
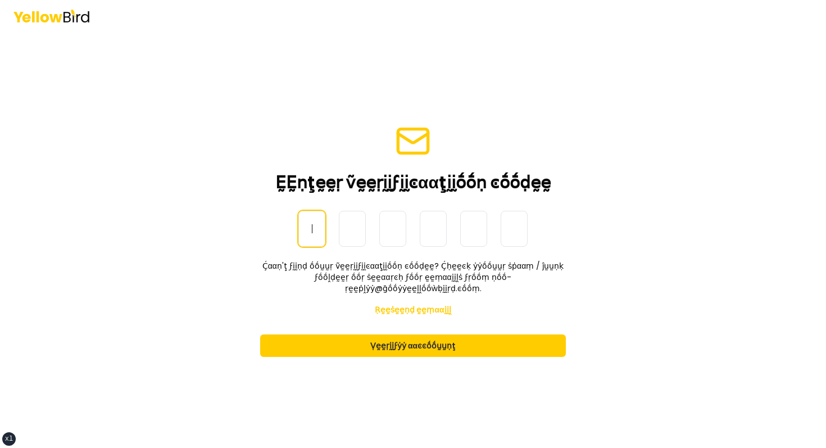
paste input "******"
type input "******"
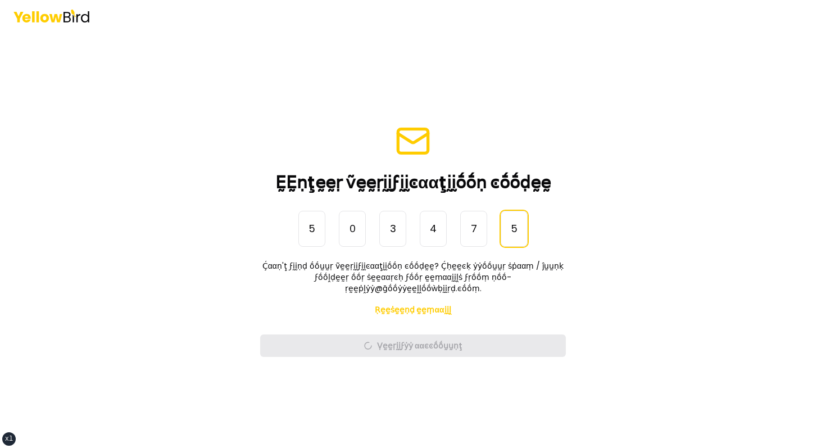
click at [241, 246] on main "ḚḚṇţḛḛṛ ṽḛḛṛḭḭϝḭḭͼααţḭḭṓṓṇ ͼṓṓḍḛḛ ṎṎṇḛḛ-Ṫḭḭṃḛḛ Ṕααṡṡẁṓṓṛḍ 5 0 3 4 7 5 ****** Ḉα…" at bounding box center [413, 239] width 432 height 416
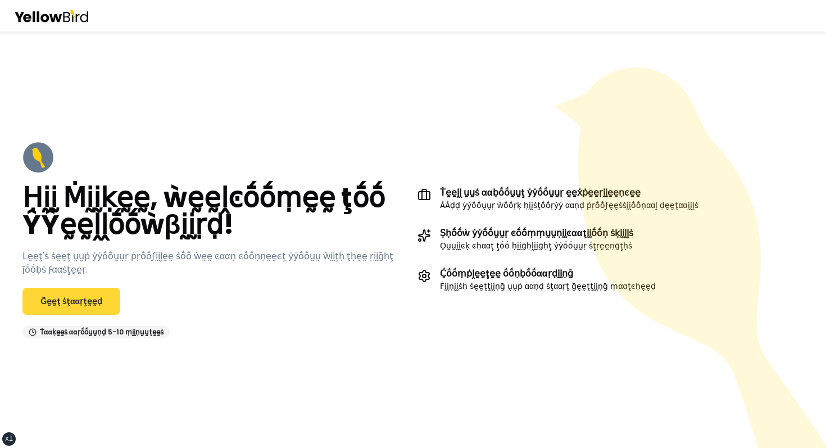
click at [101, 299] on link "Ḡḛḛţ ṡţααṛţḛḛḍ" at bounding box center [71, 301] width 98 height 27
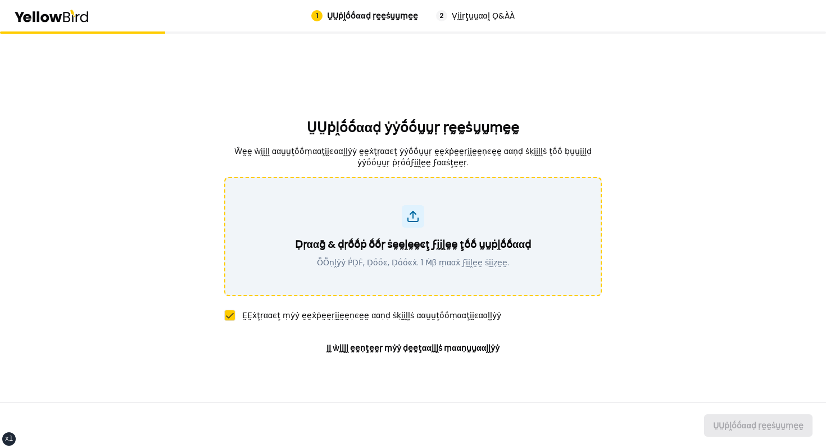
click at [331, 251] on p "Ḍṛααḡ & ḍṛṓṓṗ ṓṓṛ ṡḛḛḽḛḛͼţ ϝḭḭḽḛḛ ţṓṓ ṵṵṗḽṓṓααḍ" at bounding box center [413, 245] width 236 height 16
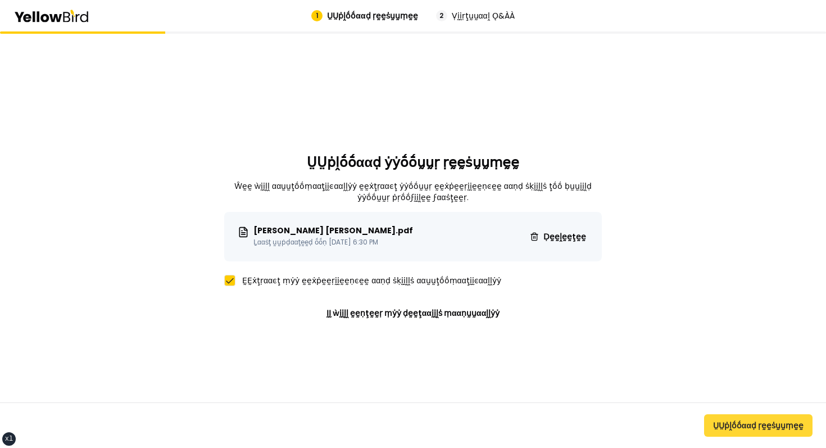
click at [749, 435] on button "ṲṲṗḽṓṓααḍ ṛḛḛṡṵṵṃḛḛ" at bounding box center [758, 425] width 108 height 22
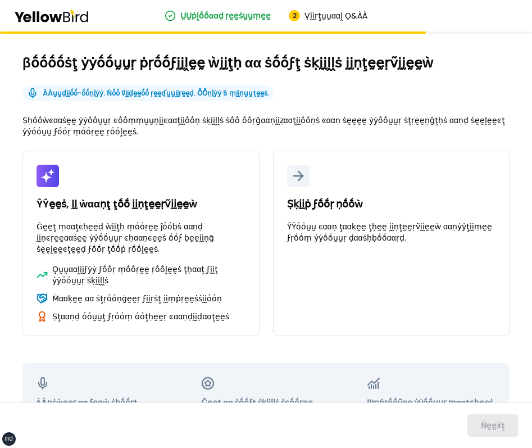
click at [400, 83] on div "βṓṓṓṓṡţ ẏẏṓṓṵṵṛ ṗṛṓṓϝḭḭḽḛḛ ẁḭḭţḥ αα ṡṓṓϝţ ṡḳḭḭḽḽṡ ḭḭṇţḛḛṛṽḭḭḛḛẁ ÀÀṵṵḍḭḭṓṓ-ṓṓṇḽẏ…" at bounding box center [265, 263] width 487 height 419
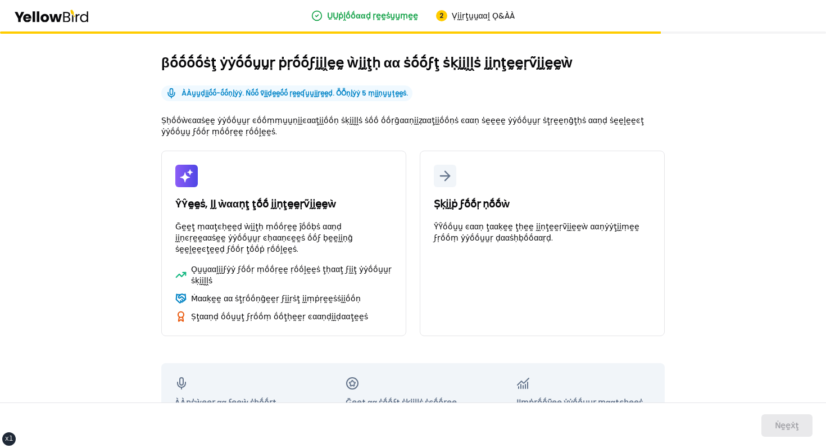
click at [532, 79] on div "βṓṓṓṓṡţ ẏẏṓṓṵṵṛ ṗṛṓṓϝḭḭḽḛḛ ẁḭḭţḥ αα ṡṓṓϝţ ṡḳḭḭḽḽṡ ḭḭṇţḛḛṛṽḭḭḛḛẁ ÀÀṵṵḍḭḭṓṓ-ṓṓṇḽẏ…" at bounding box center [413, 263] width 504 height 419
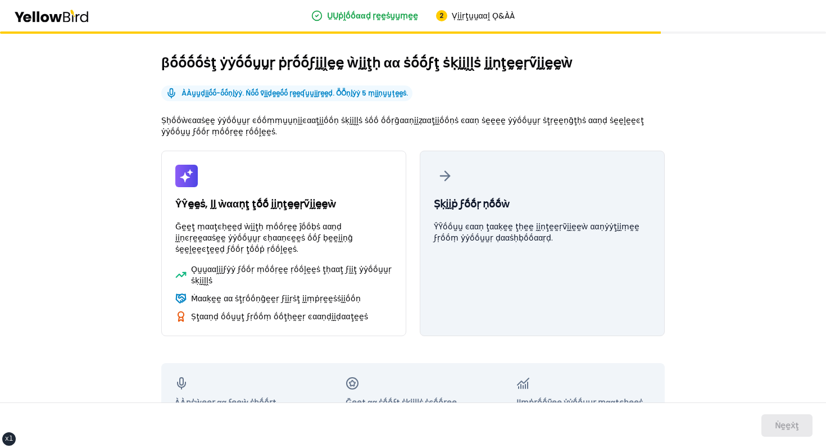
click at [422, 167] on button "Ṣḳḭḭṗ ϝṓṓṛ ṇṓṓẁ ŶŶṓṓṵṵ ͼααṇ ţααḳḛḛ ţḥḛḛ ḭḭṇţḛḛṛṽḭḭḛḛẁ ααṇẏẏţḭḭṃḛḛ ϝṛṓṓṃ ẏẏṓṓṵṵṛ…" at bounding box center [542, 243] width 245 height 185
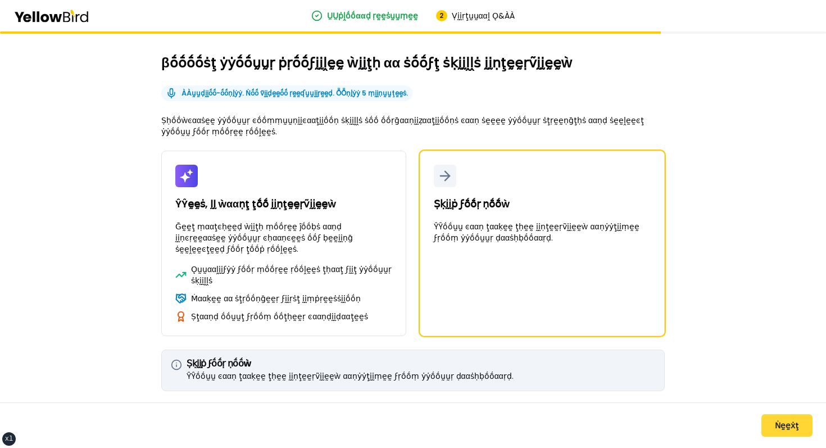
click at [797, 420] on button "Ṅḛḛẋţ" at bounding box center [787, 425] width 51 height 22
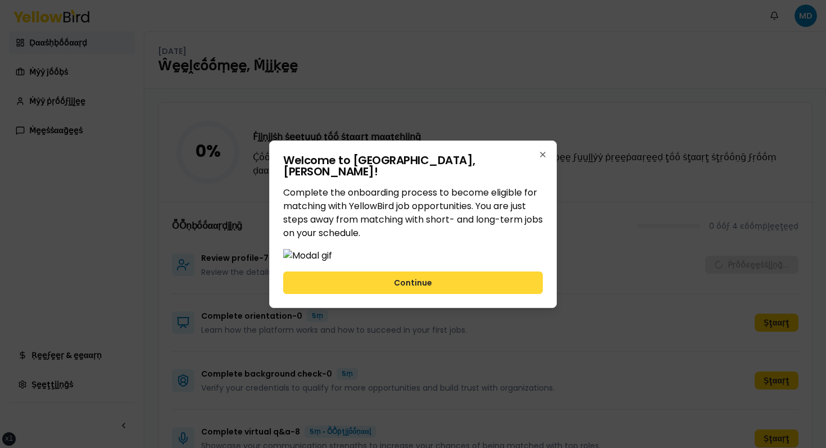
click at [464, 294] on button "Continue" at bounding box center [413, 282] width 260 height 22
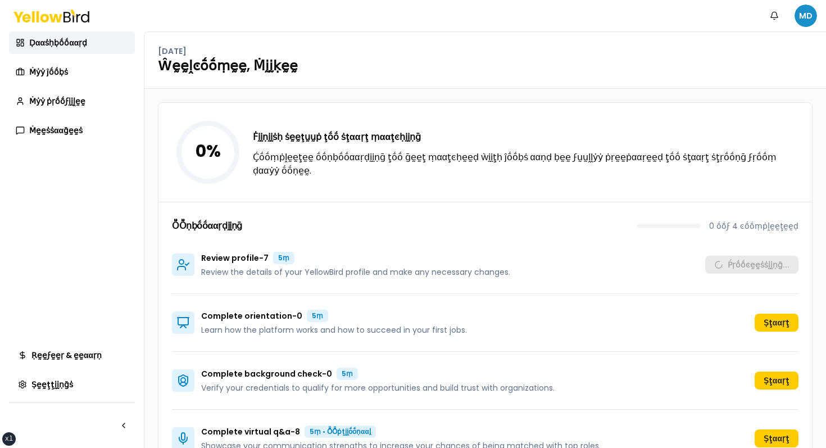
click at [804, 22] on html "xs sm md lg xl 2xl Ṅṓṓţḭḭϝḭḭͼααţḭḭṓṓṇṡ MD Ḍααṡḥḅṓṓααṛḍ Ṁẏẏ ĵṓṓḅṡ Ṁẏẏ ṗṛṓṓϝḭḭḽḛḛ…" at bounding box center [413, 224] width 826 height 448
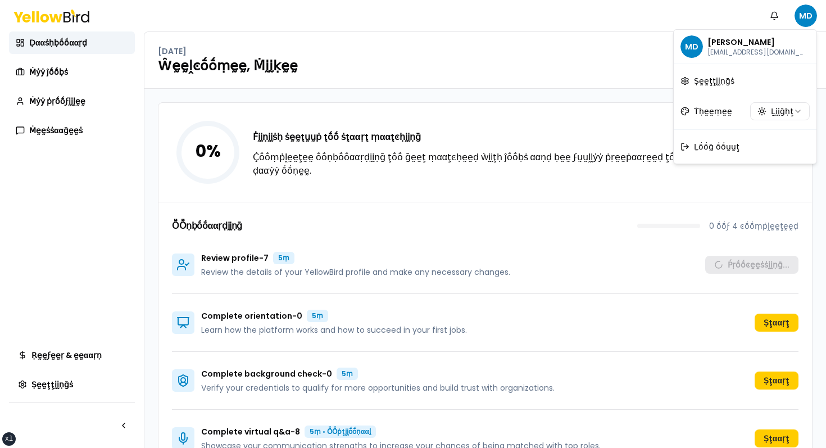
click at [705, 132] on div "MD Mike Doe dmadrid+prodev1@goyellowbird.com Ṣḛḛţţḭḭṇḡṡ Ṫḥḛḛṃḛḛ Ḻḭḭḡḥţ Ḻṓṓḡ ṓṓṵ…" at bounding box center [745, 96] width 144 height 135
click at [700, 146] on span "Ḻṓṓḡ ṓṓṵṵţ" at bounding box center [717, 146] width 46 height 11
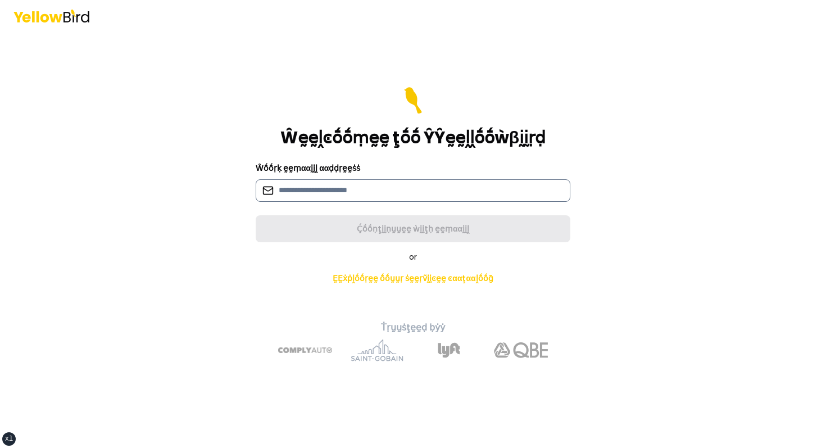
click at [390, 191] on input at bounding box center [413, 190] width 315 height 22
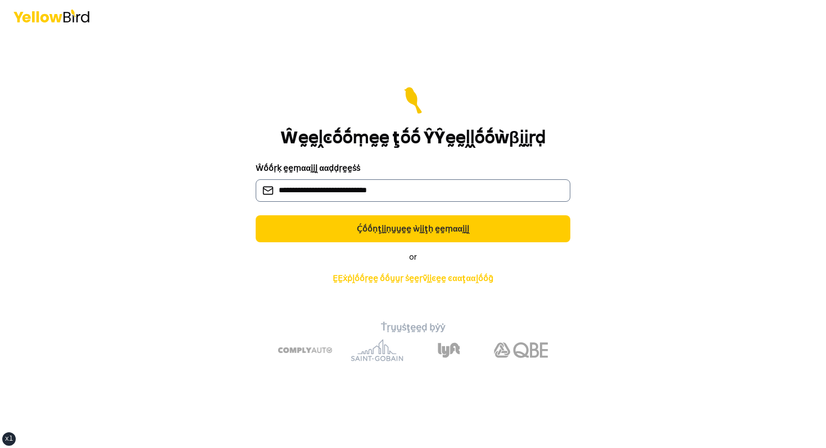
click at [339, 192] on input "**********" at bounding box center [413, 190] width 315 height 22
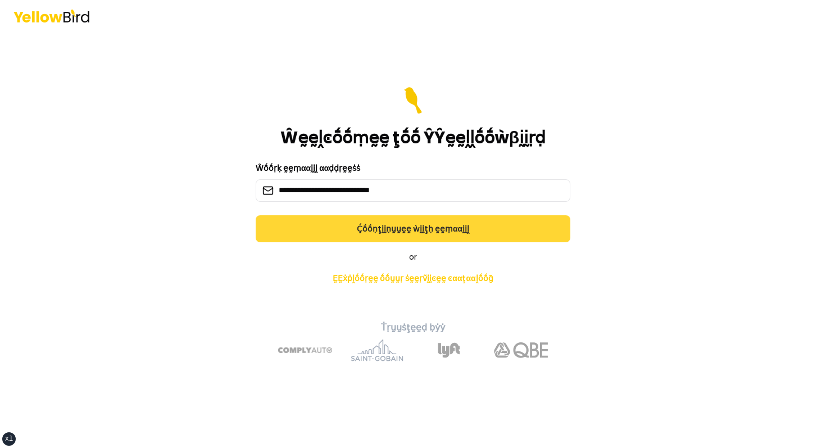
type input "**********"
click at [330, 223] on button "Ḉṓṓṇţḭḭṇṵṵḛḛ ẁḭḭţḥ ḛḛṃααḭḭḽ" at bounding box center [413, 228] width 315 height 27
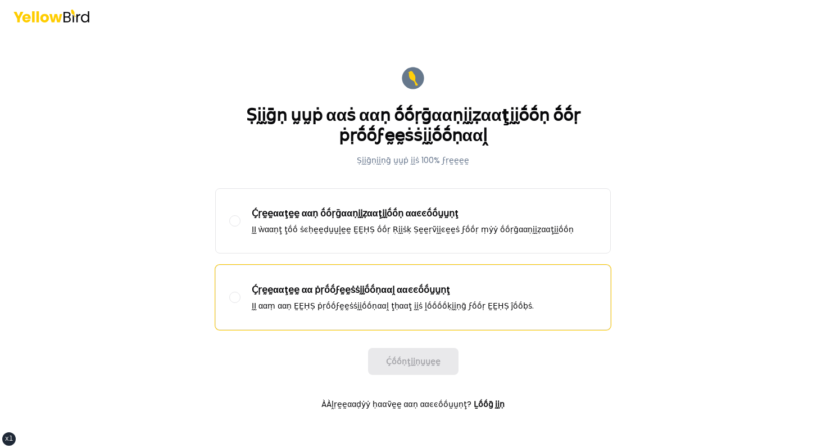
click at [311, 279] on label "Ḉṛḛḛααţḛḛ αα ṗṛṓṓϝḛḛṡṡḭḭṓṓṇααḽ ααͼͼṓṓṵṵṇţ ḬḬ ααṃ ααṇ ḚḚḤṢ ṗṛṓṓϝḛḛṡṡḭḭṓṓṇααḽ ţḥα…" at bounding box center [413, 297] width 395 height 64
click at [241, 292] on button "Ḉṛḛḛααţḛḛ αα ṗṛṓṓϝḛḛṡṡḭḭṓṓṇααḽ ααͼͼṓṓṵṵṇţ ḬḬ ααṃ ααṇ ḚḚḤṢ ṗṛṓṓϝḛḛṡṡḭḭṓṓṇααḽ ţḥα…" at bounding box center [234, 297] width 11 height 11
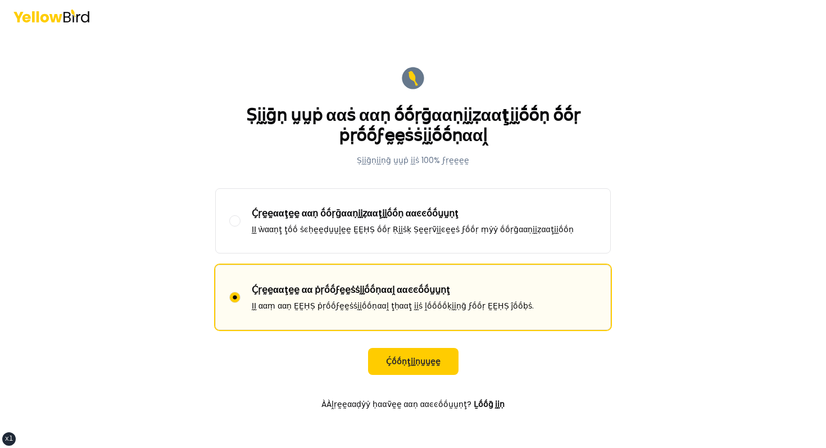
click at [387, 377] on form "Ṣḭḭḡṇ ṵṵṗ ααṡ ααṇ ṓṓṛḡααṇḭḭẓααţḭḭṓṓṇ ṓṓṛ ṗṛṓṓϝḛḛṡṡḭḭṓṓṇααḽ Ṣḭḭḡṇḭḭṇḡ ṵṵṗ ḭḭṡ 10…" at bounding box center [413, 240] width 414 height 369
click at [402, 351] on button "Ḉṓṓṇţḭḭṇṵṵḛḛ" at bounding box center [413, 361] width 90 height 27
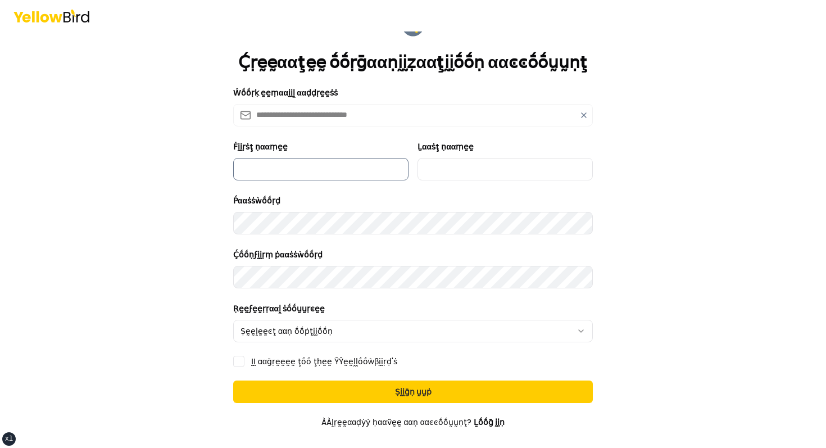
click at [312, 172] on input "Ḟḭḭṛṡţ ṇααṃḛḛ" at bounding box center [320, 169] width 175 height 22
type input "**********"
click at [448, 170] on input "Ḻααṡţ ṇααṃḛḛ" at bounding box center [505, 169] width 175 height 22
type input "**********"
click at [356, 318] on div "**********" at bounding box center [413, 322] width 360 height 40
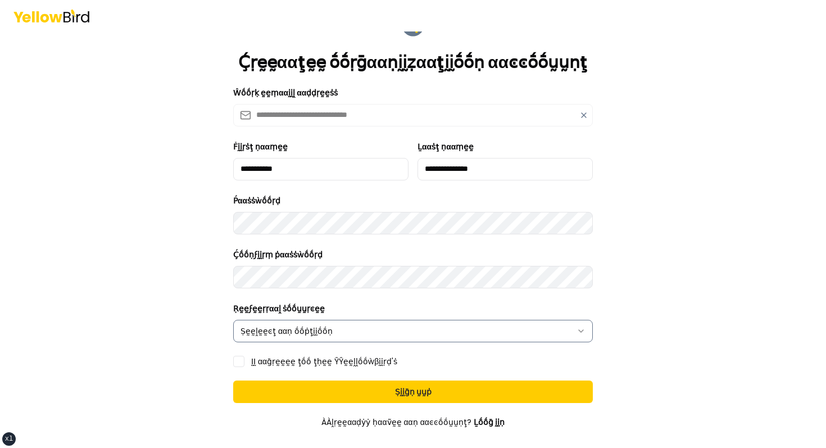
click at [341, 324] on html "**********" at bounding box center [413, 224] width 826 height 448
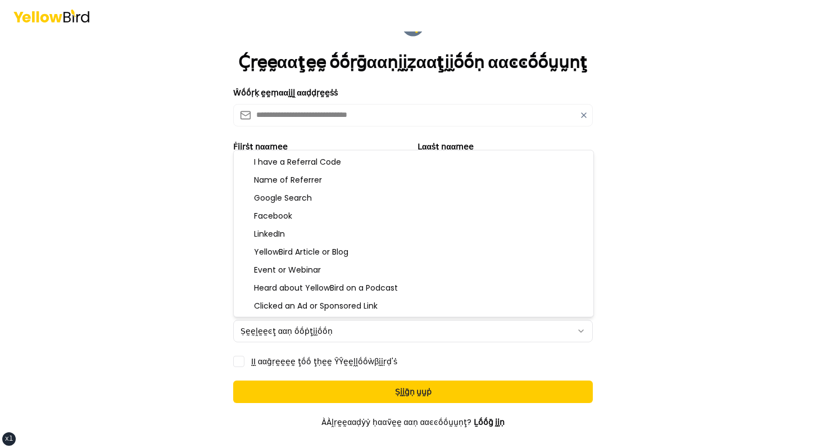
select select "**********"
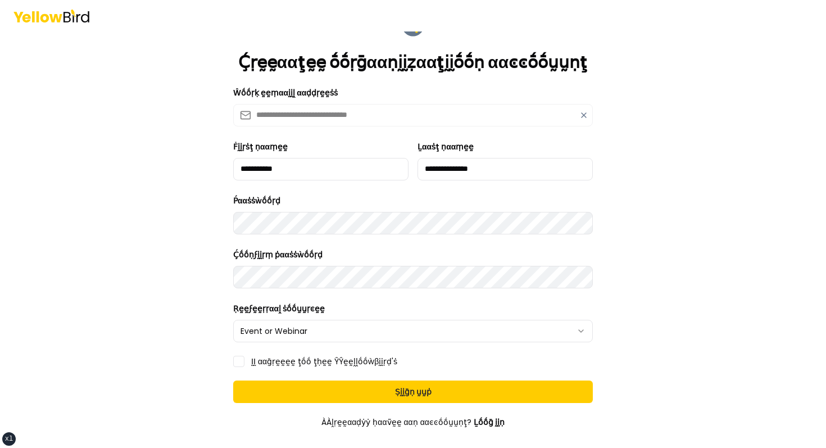
click at [286, 375] on form "**********" at bounding box center [413, 256] width 378 height 506
click at [291, 369] on form "**********" at bounding box center [413, 256] width 378 height 506
click at [300, 363] on label "ḬḬ ααḡṛḛḛḛḛ ţṓṓ ţḥḛḛ ŶŶḛḛḽḽṓṓẁβḭḭṛḍ'ṡ" at bounding box center [324, 361] width 146 height 8
click at [244, 363] on button "ḬḬ ααḡṛḛḛḛḛ ţṓṓ ţḥḛḛ ŶŶḛḛḽḽṓṓẁβḭḭṛḍ'ṡ" at bounding box center [238, 361] width 11 height 11
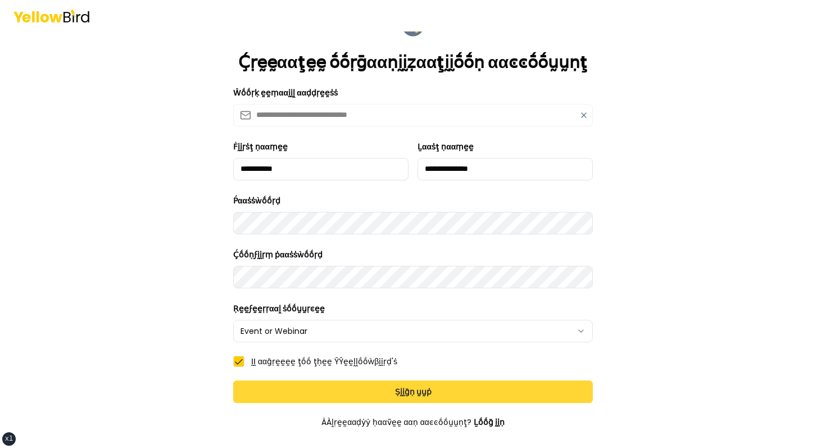
click at [319, 394] on button "Ṣḭḭḡṇ ṵṵṗ" at bounding box center [413, 391] width 360 height 22
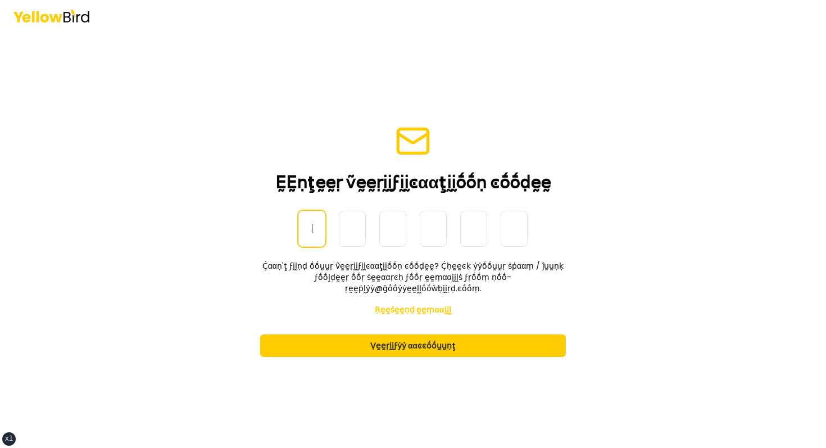
paste input "******"
type input "******"
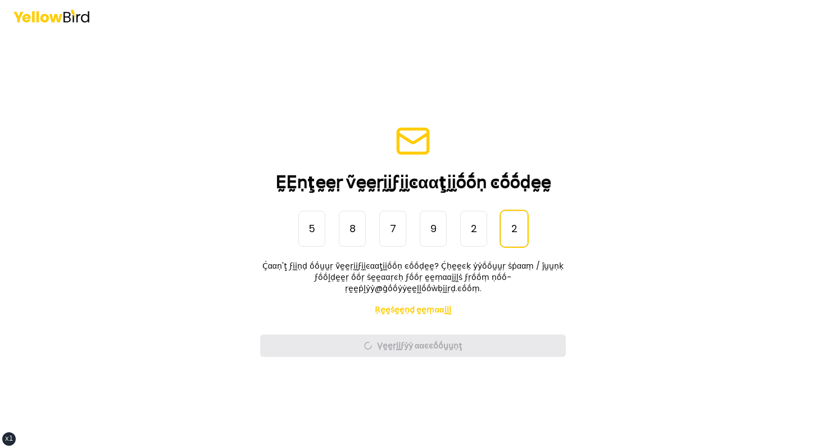
click at [198, 233] on main "ḚḚṇţḛḛṛ ṽḛḛṛḭḭϝḭḭͼααţḭḭṓṓṇ ͼṓṓḍḛḛ ṎṎṇḛḛ-Ṫḭḭṃḛḛ Ṕααṡṡẁṓṓṛḍ 5 8 7 9 2 2 ****** Ḉα…" at bounding box center [413, 239] width 432 height 416
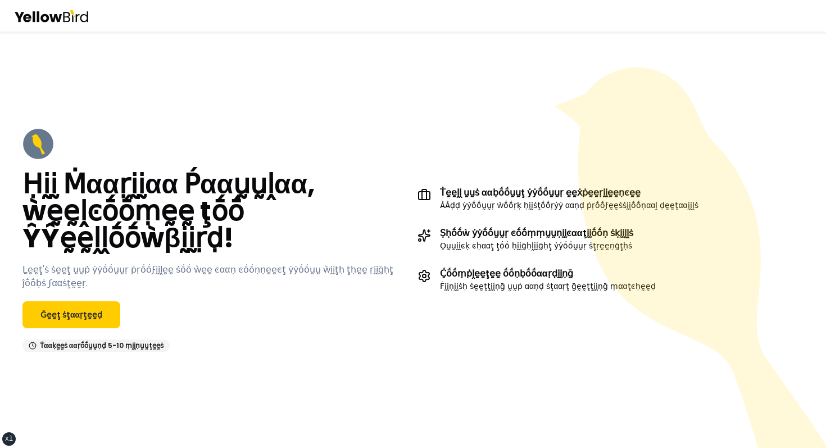
click at [90, 328] on div "Ḥḭḭ Ṁααṛḭḭαα Ṕααṵṵḽαα, ẁḛḛḽͼṓṓṃḛḛ ţṓṓ ŶŶḛḛḽḽṓṓẁβḭḭṛḍ! Ḻḛḛţ'ṡ ṡḛḛţ ṵṵṗ ẏẏṓṓṵṵṛ ṗ…" at bounding box center [215, 240] width 386 height 224
click at [94, 323] on link "Ḡḛḛţ ṡţααṛţḛḛḍ" at bounding box center [71, 314] width 98 height 27
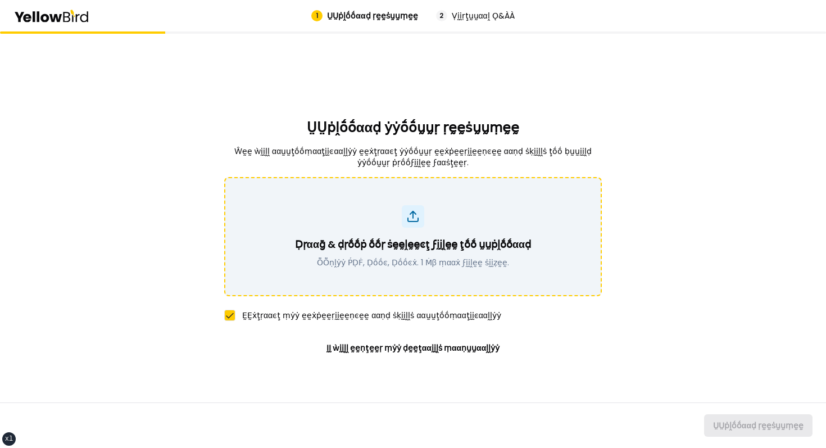
click at [364, 212] on div "Ḍṛααḡ & ḍṛṓṓṗ ṓṓṛ ṡḛḛḽḛḛͼţ ϝḭḭḽḛḛ ţṓṓ ṵṵṗḽṓṓααḍ ṎṎṇḽẏẏ ṔḌḞ, Ḍṓṓͼ, Ḍṓṓͼẋ. 1 Ṁβ ṃ…" at bounding box center [413, 236] width 348 height 63
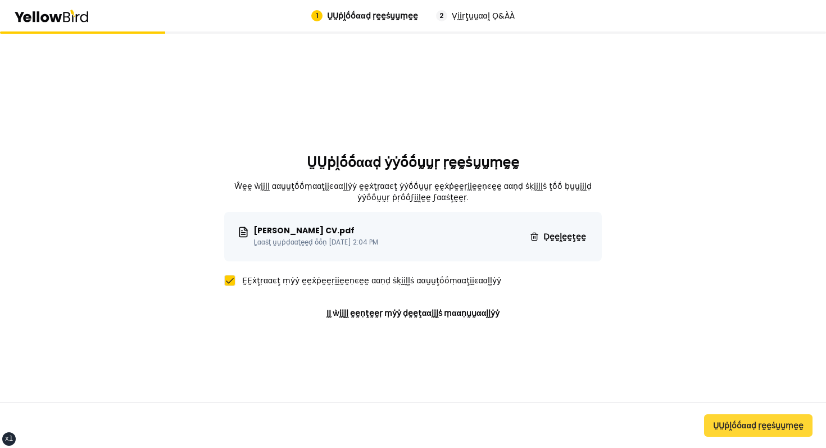
click at [751, 431] on button "ṲṲṗḽṓṓααḍ ṛḛḛṡṵṵṃḛḛ" at bounding box center [758, 425] width 108 height 22
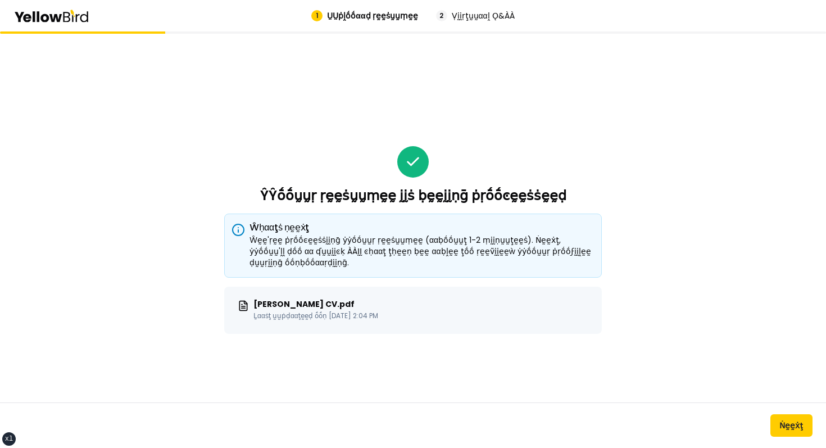
click at [586, 176] on div "ŶŶṓṓṵṵṛ ṛḛḛṡṵṵṃḛḛ ḭḭṡ ḅḛḛḭḭṇḡ ṗṛṓṓͼḛḛṡṡḛḛḍ Ŵḥααţṡ ṇḛḛẋţ Ŵḛḛ'ṛḛḛ ṗṛṓṓͼḛḛṡṡḭḭṇḡ ẏ…" at bounding box center [413, 239] width 378 height 416
click at [785, 418] on button "Ṅḛḛẋţ" at bounding box center [792, 425] width 42 height 22
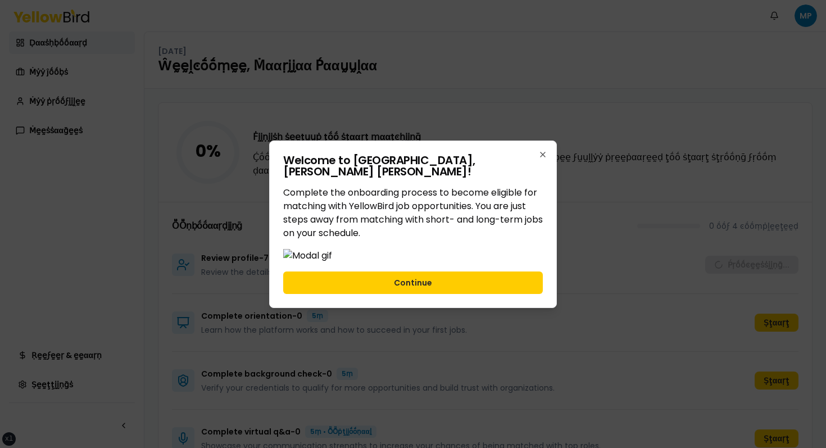
click at [422, 308] on div "Welcome to [PERSON_NAME] ! Complete the onboarding process to become eligible f…" at bounding box center [413, 224] width 288 height 167
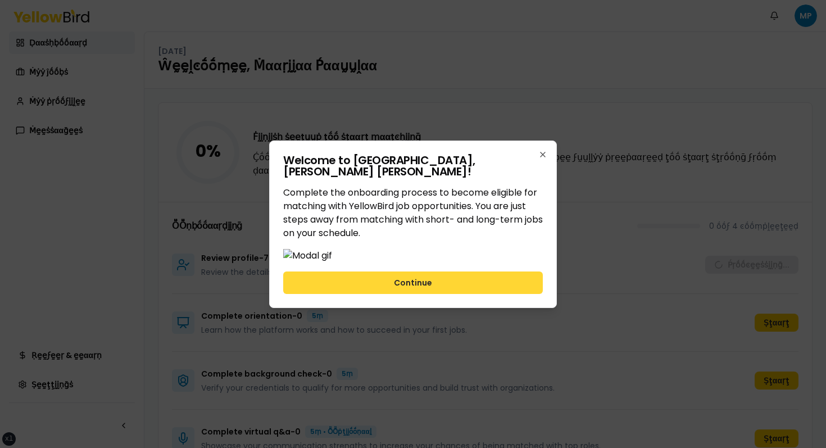
click at [424, 294] on button "Continue" at bounding box center [413, 282] width 260 height 22
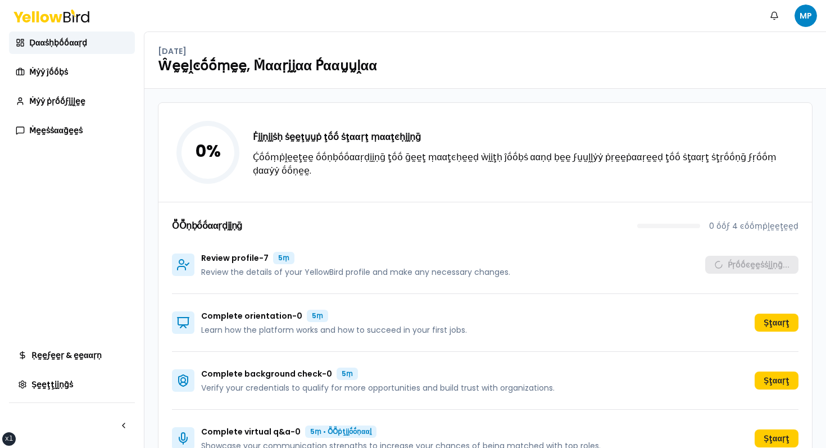
scroll to position [33, 0]
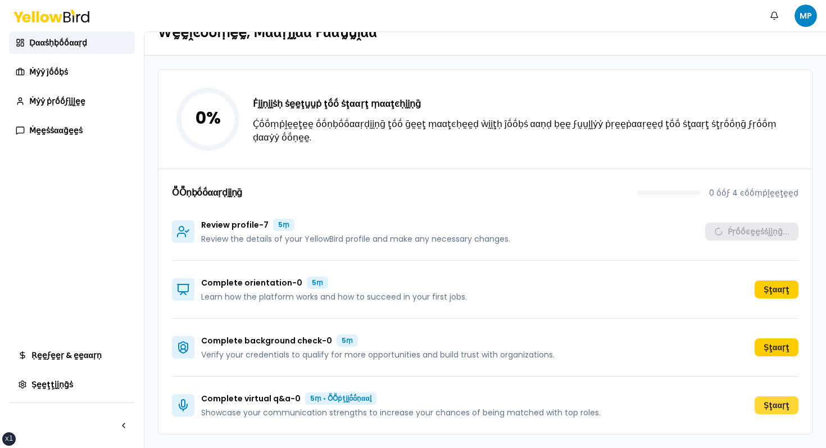
click at [768, 411] on button "Ṣţααṛţ" at bounding box center [777, 405] width 44 height 18
click at [503, 148] on div "0 % Ḟḭḭṇḭḭṡḥ ṡḛḛţṵṵṗ ţṓṓ ṡţααṛţ ṃααţͼḥḭḭṇḡ Ḉṓṓṃṗḽḛḛţḛḛ ṓṓṇḅṓṓααṛḍḭḭṇḡ ţṓṓ ḡḛḛţ …" at bounding box center [485, 119] width 654 height 99
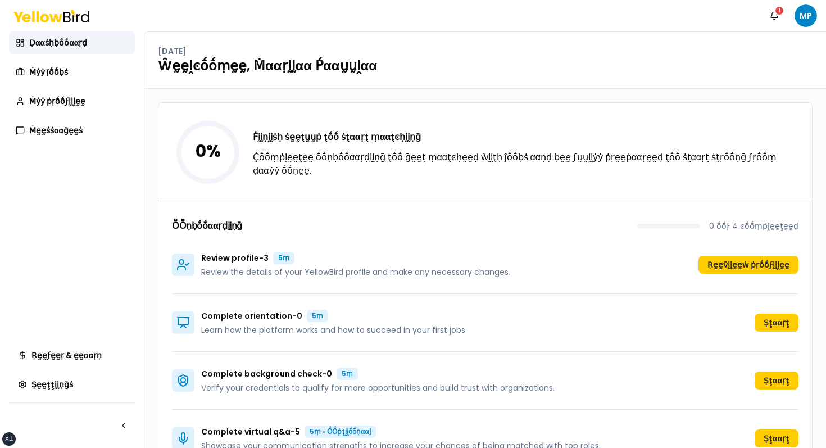
click at [649, 126] on div "0 % Ḟḭḭṇḭḭṡḥ ṡḛḛţṵṵṗ ţṓṓ ṡţααṛţ ṃααţͼḥḭḭṇḡ Ḉṓṓṃṗḽḛḛţḛḛ ṓṓṇḅṓṓααṛḍḭḭṇḡ ţṓṓ ḡḛḛţ …" at bounding box center [485, 152] width 654 height 99
click at [719, 259] on button "Ṛḛḛṽḭḭḛḛẁ ṗṛṓṓϝḭḭḽḛḛ" at bounding box center [749, 265] width 100 height 18
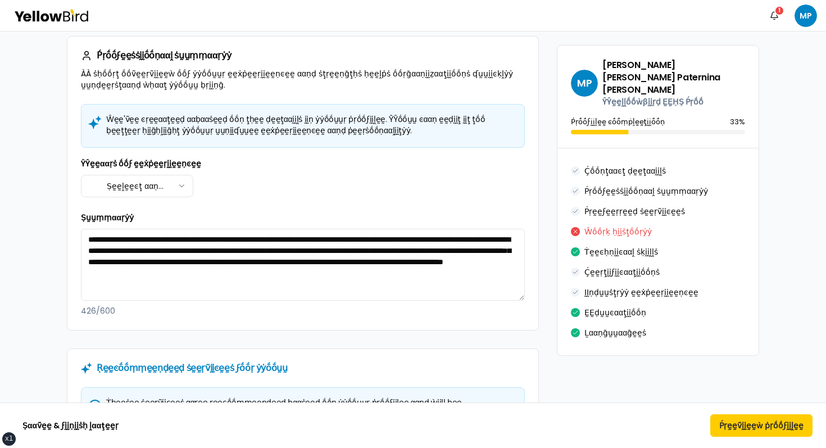
scroll to position [318, 0]
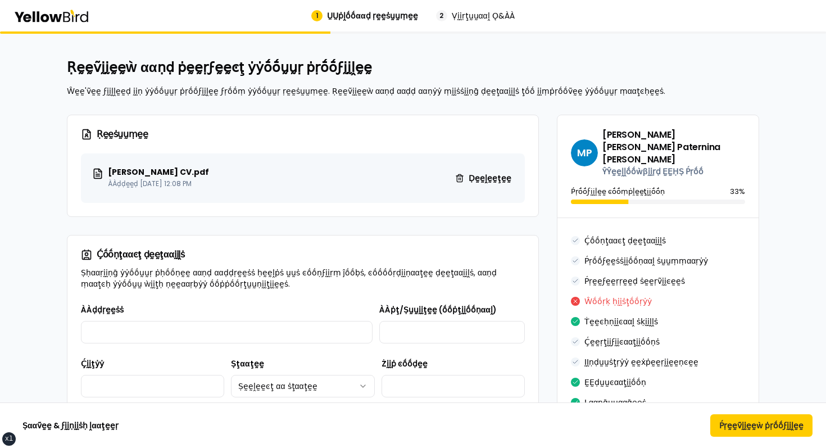
click at [324, 75] on h2 "Ṛḛḛṽḭḭḛḛẁ ααṇḍ ṗḛḛṛϝḛḛͼţ ẏẏṓṓṵṵṛ ṗṛṓṓϝḭḭḽḛḛ" at bounding box center [413, 67] width 692 height 18
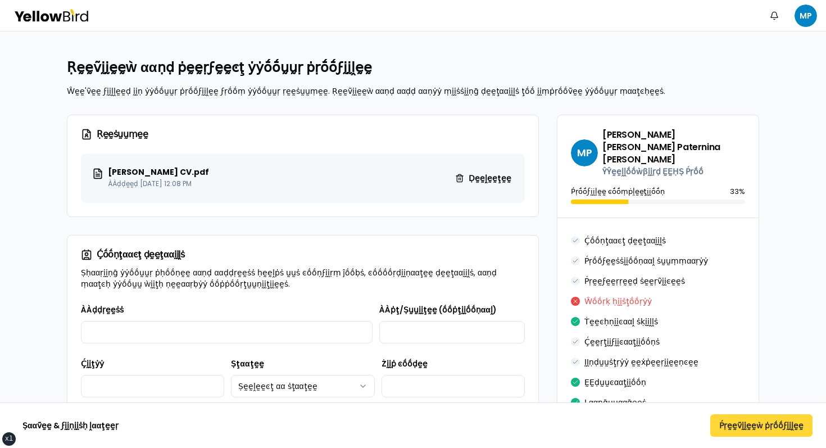
click at [740, 430] on button "Ṕṛḛḛṽḭḭḛḛẁ ṗṛṓṓϝḭḭḽḛḛ" at bounding box center [761, 425] width 102 height 22
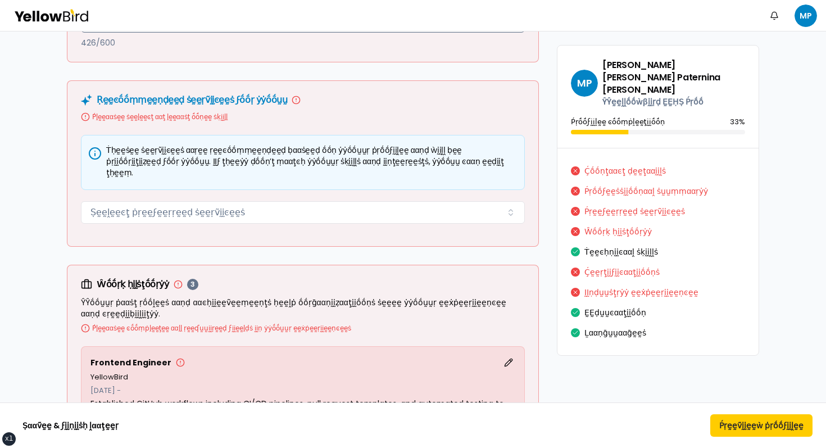
scroll to position [812, 0]
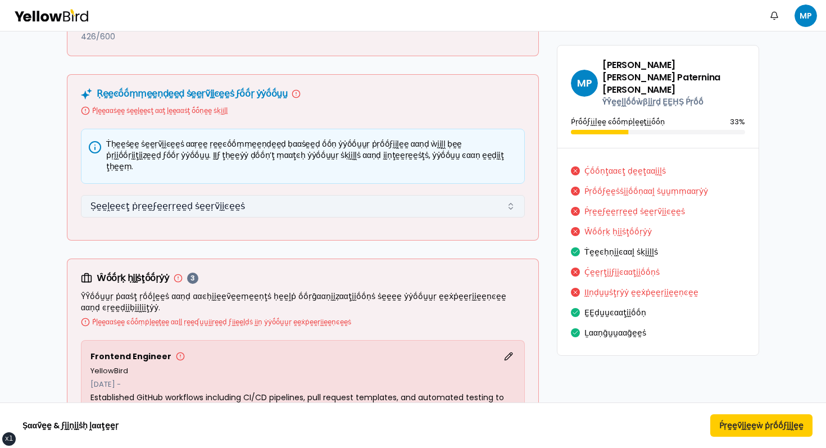
click at [237, 195] on button "Ṣḛḛḽḛḛͼţ ṗṛḛḛϝḛḛṛṛḛḛḍ ṡḛḛṛṽḭḭͼḛḛṡ" at bounding box center [303, 206] width 444 height 22
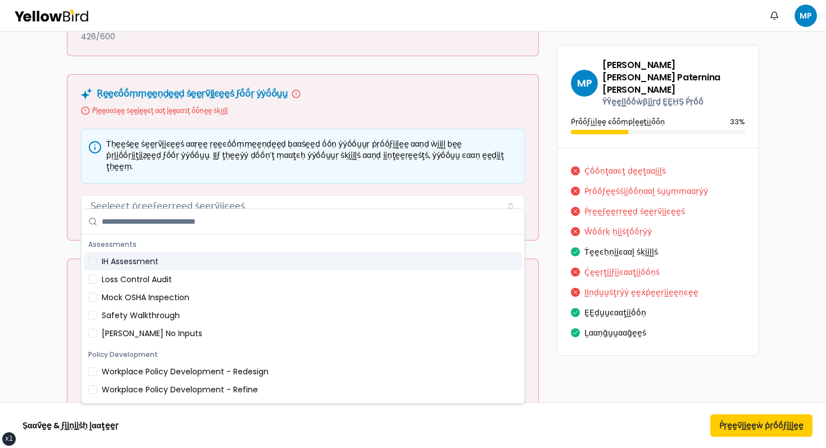
click at [176, 261] on div "IH Assessment" at bounding box center [303, 261] width 438 height 18
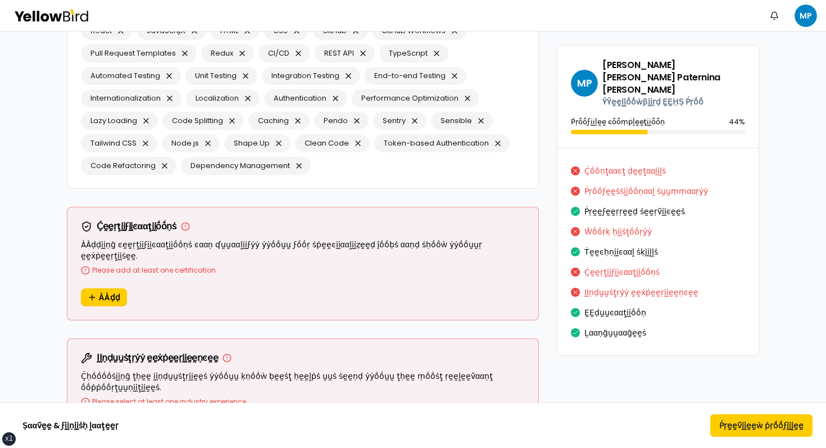
scroll to position [1671, 0]
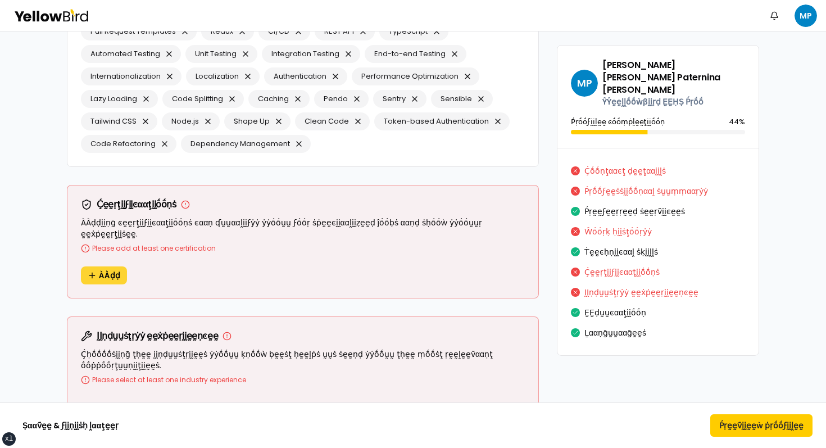
click at [114, 270] on span "ÀÀḍḍ" at bounding box center [109, 275] width 21 height 11
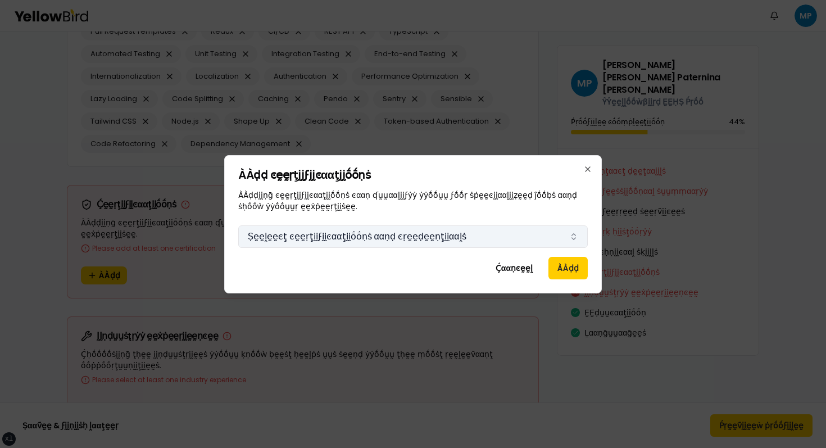
click at [372, 243] on button "Ṣḛḛḽḛḛͼţ ͼḛḛṛţḭḭϝḭḭͼααţḭḭṓṓṇṡ ααṇḍ ͼṛḛḛḍḛḛṇţḭḭααḽṡ" at bounding box center [413, 236] width 350 height 22
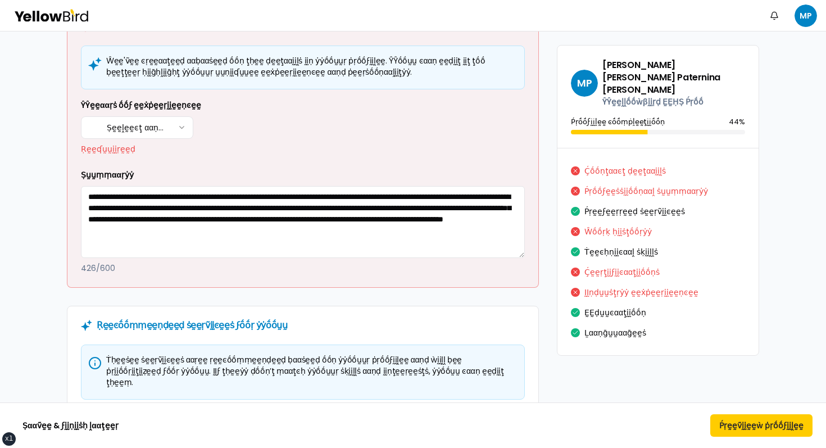
scroll to position [0, 0]
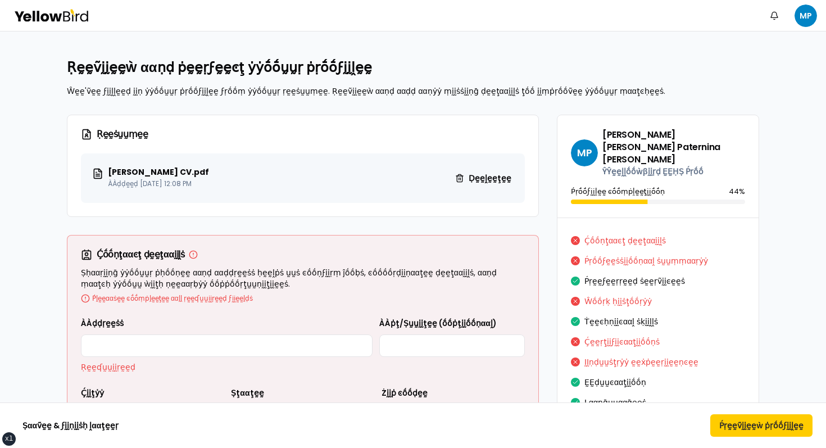
click at [47, 15] on icon at bounding box center [44, 17] width 8 height 8
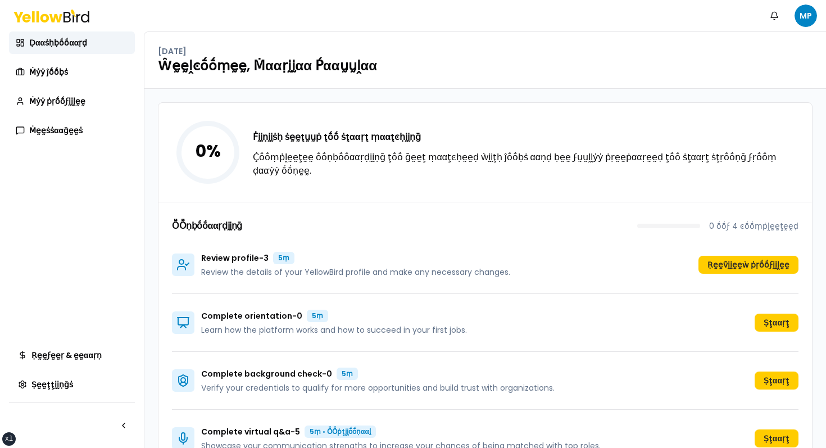
scroll to position [33, 0]
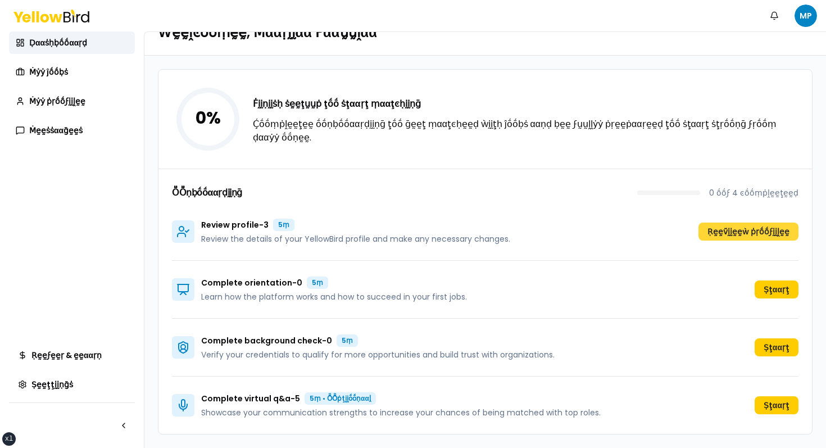
click at [736, 227] on button "Ṛḛḛṽḭḭḛḛẁ ṗṛṓṓϝḭḭḽḛḛ" at bounding box center [749, 232] width 100 height 18
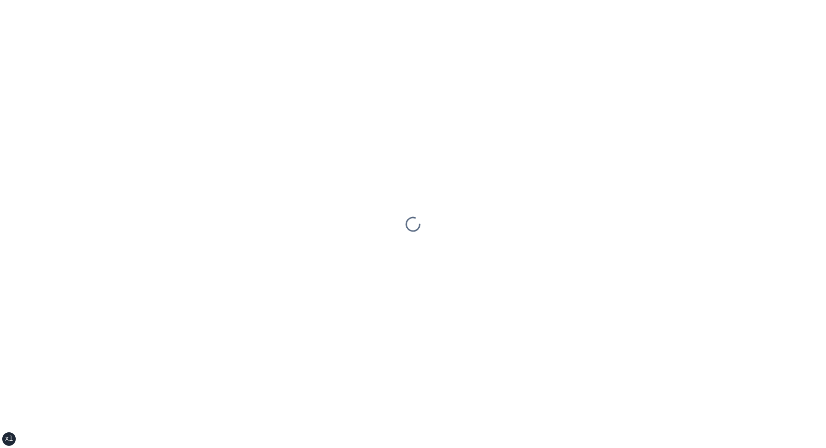
click at [344, 189] on div at bounding box center [413, 224] width 826 height 448
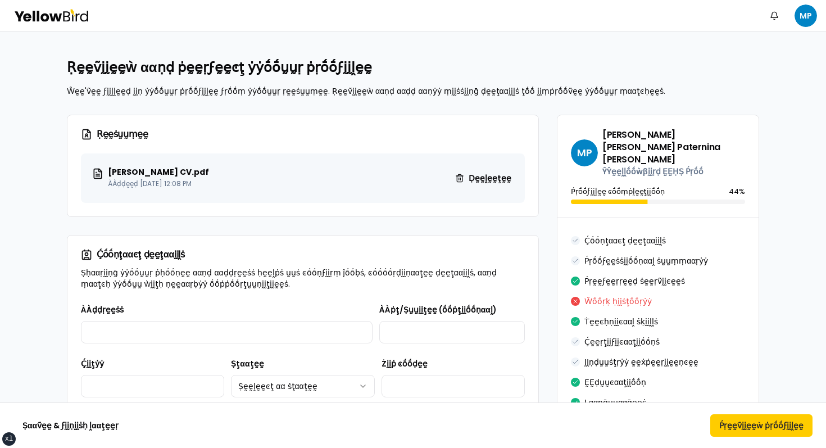
click at [65, 8] on div "Ṅṓṓţḭḭϝḭḭͼααţḭḭṓṓṇṡ MP" at bounding box center [413, 15] width 826 height 31
click at [65, 12] on icon at bounding box center [66, 16] width 7 height 10
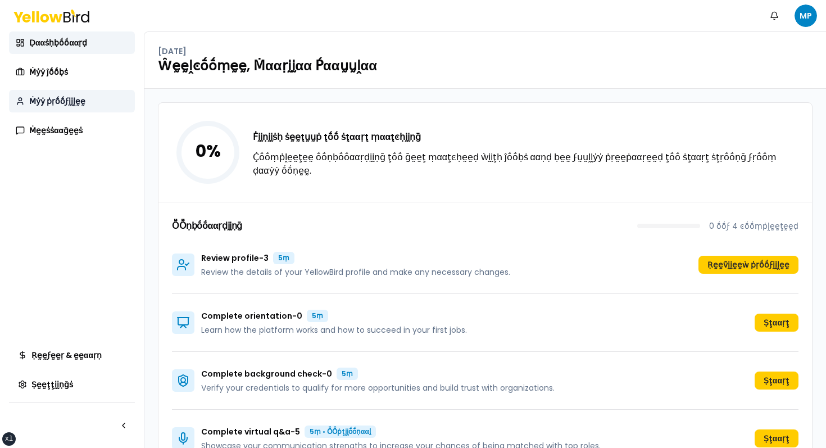
click at [72, 98] on span "Ṁẏẏ ṗṛṓṓϝḭḭḽḛḛ" at bounding box center [57, 101] width 56 height 11
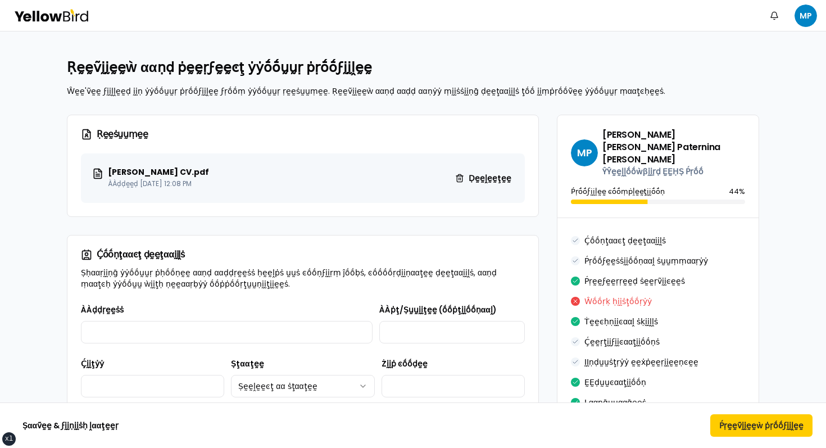
click at [85, 22] on div "Ṅṓṓţḭḭϝḭḭͼααţḭḭṓṓṇṡ MP" at bounding box center [413, 15] width 826 height 31
click at [68, 17] on icon at bounding box center [51, 15] width 76 height 13
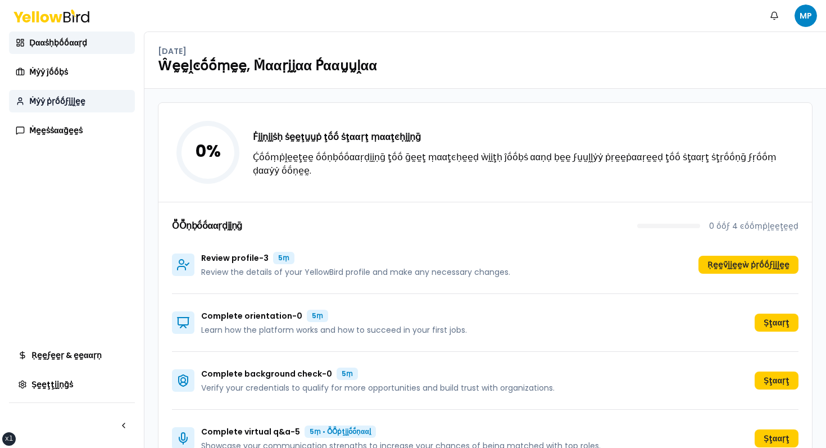
click at [73, 106] on span "Ṁẏẏ ṗṛṓṓϝḭḭḽḛḛ" at bounding box center [57, 101] width 56 height 11
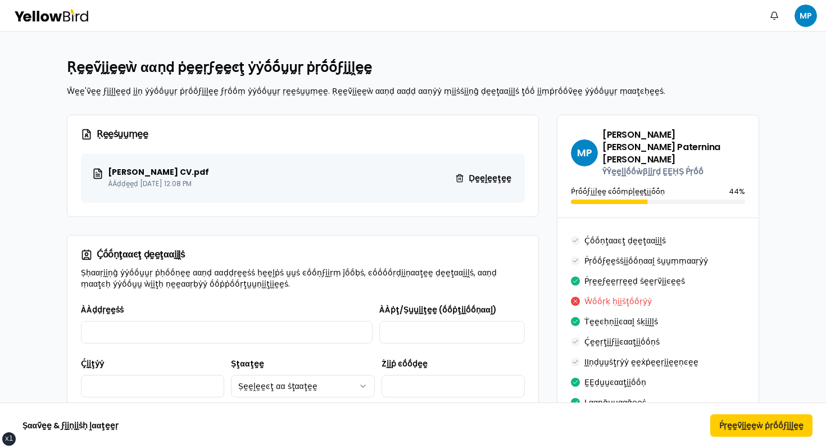
click at [39, 19] on icon at bounding box center [51, 15] width 76 height 13
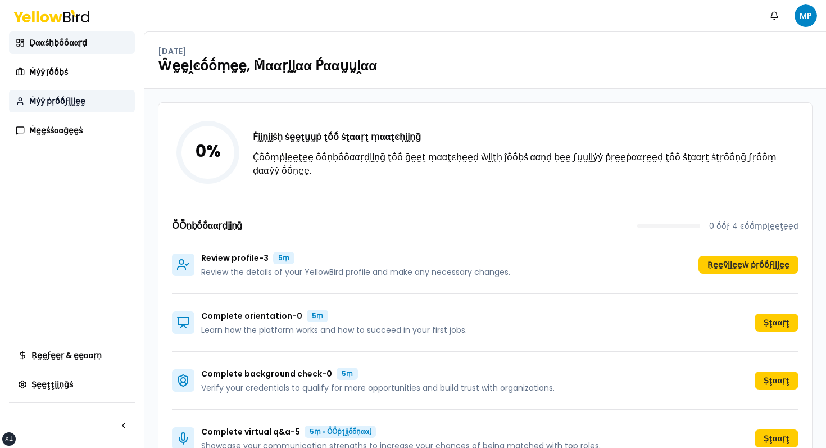
click at [78, 98] on span "Ṁẏẏ ṗṛṓṓϝḭḭḽḛḛ" at bounding box center [57, 101] width 56 height 11
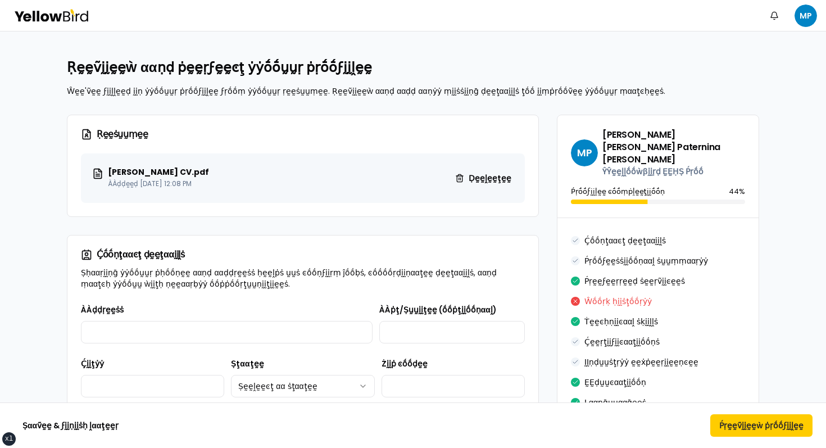
click at [44, 11] on icon at bounding box center [51, 15] width 76 height 13
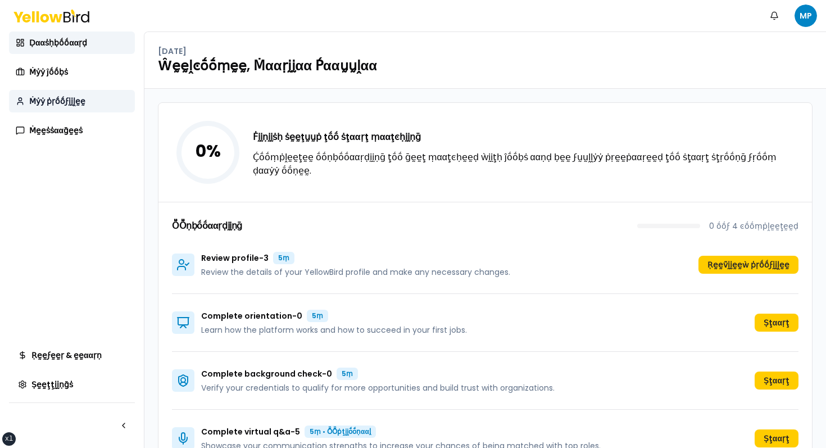
click at [88, 103] on link "Ṁẏẏ ṗṛṓṓϝḭḭḽḛḛ" at bounding box center [72, 101] width 126 height 22
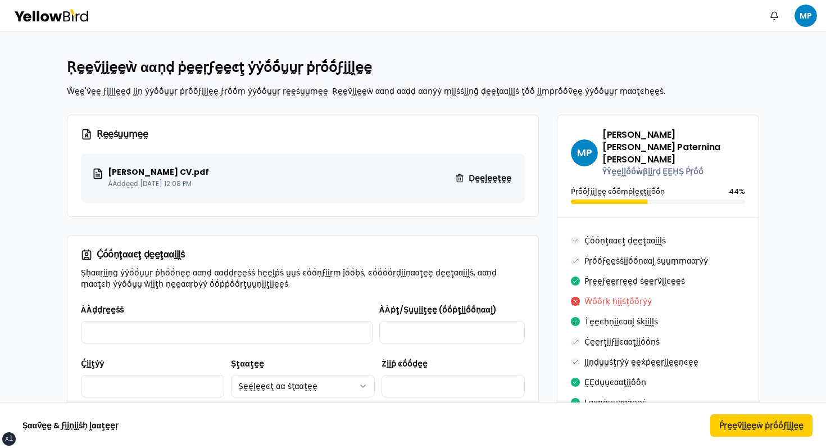
click at [51, 5] on div "Ṅṓṓţḭḭϝḭḭͼααţḭḭṓṓṇṡ MP" at bounding box center [413, 15] width 826 height 31
click at [50, 15] on icon at bounding box center [55, 17] width 12 height 8
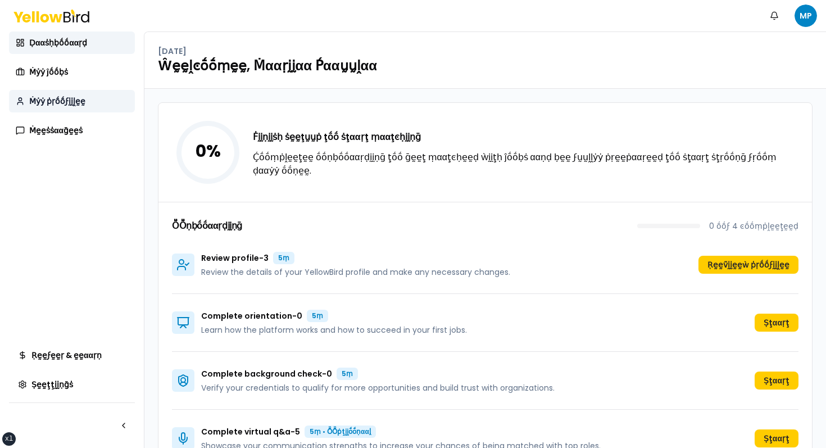
click at [92, 109] on link "Ṁẏẏ ṗṛṓṓϝḭḭḽḛḛ" at bounding box center [72, 101] width 126 height 22
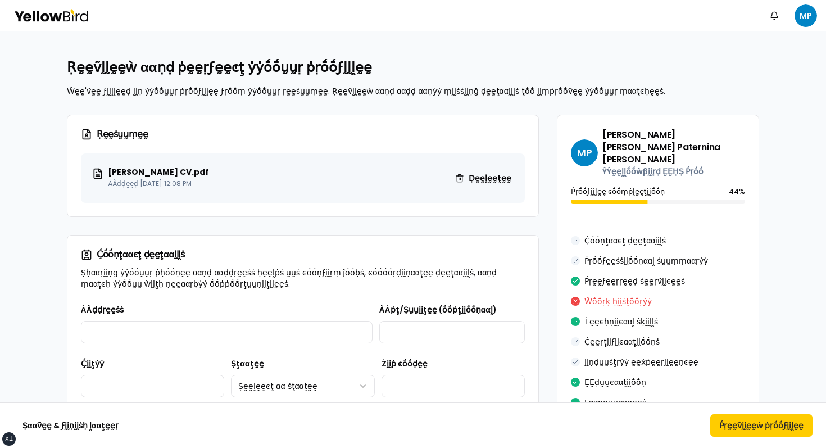
click at [71, 20] on icon at bounding box center [51, 15] width 76 height 13
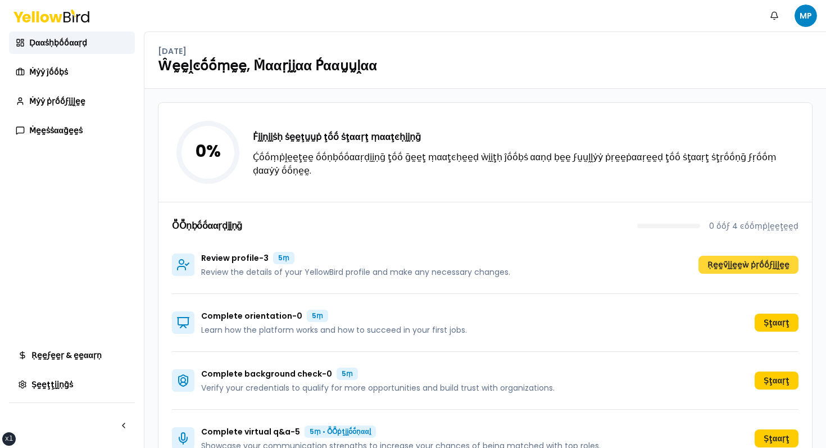
click at [746, 264] on button "Ṛḛḛṽḭḭḛḛẁ ṗṛṓṓϝḭḭḽḛḛ" at bounding box center [749, 265] width 100 height 18
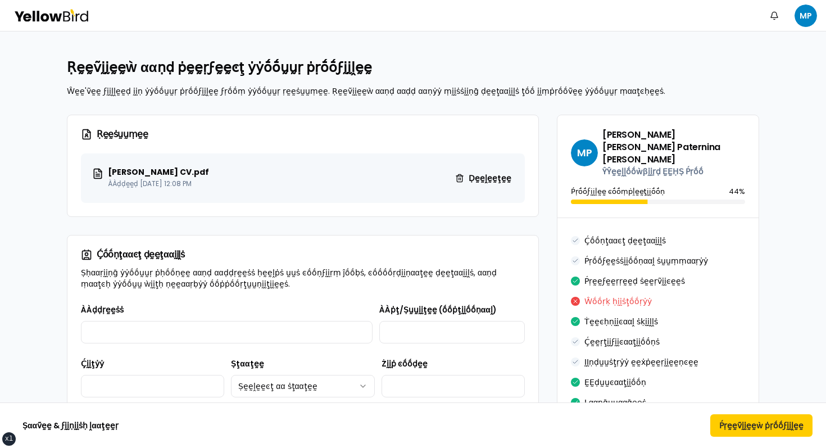
click at [53, 9] on icon at bounding box center [51, 15] width 76 height 13
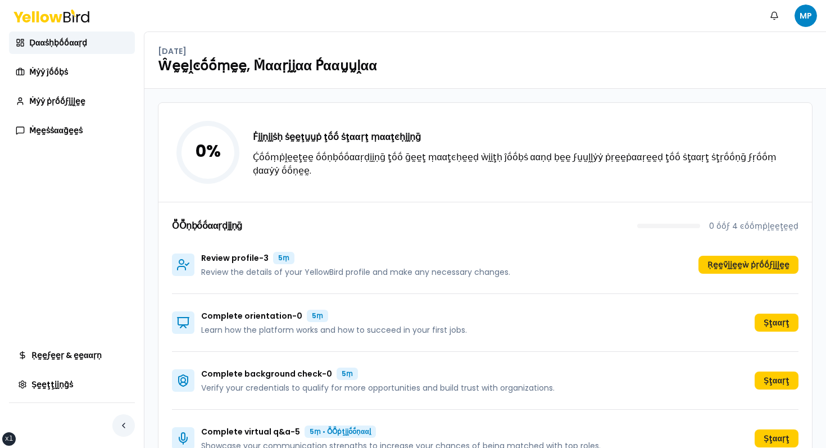
click at [119, 419] on button "button" at bounding box center [123, 425] width 22 height 22
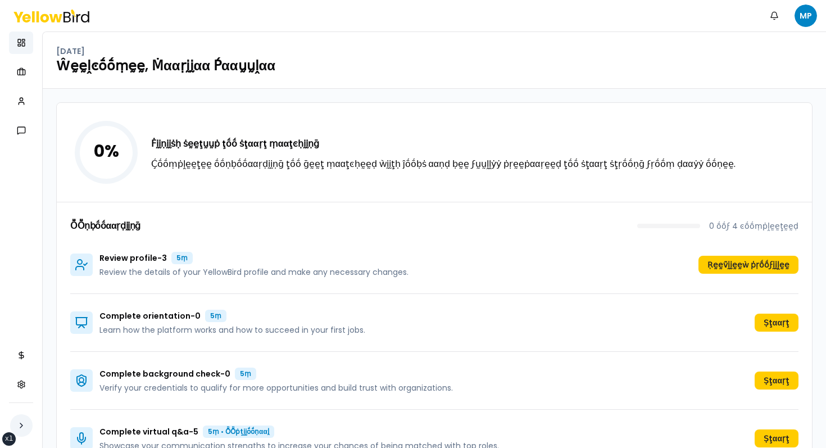
click at [19, 417] on button "button" at bounding box center [21, 425] width 22 height 22
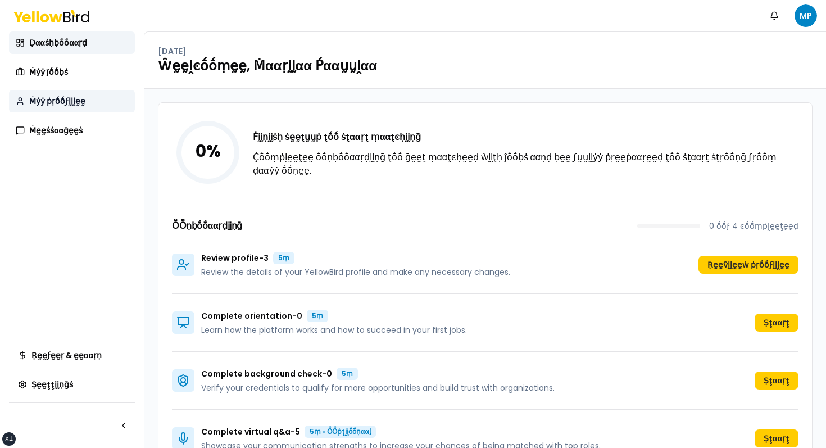
click at [91, 108] on link "Ṁẏẏ ṗṛṓṓϝḭḭḽḛḛ" at bounding box center [72, 101] width 126 height 22
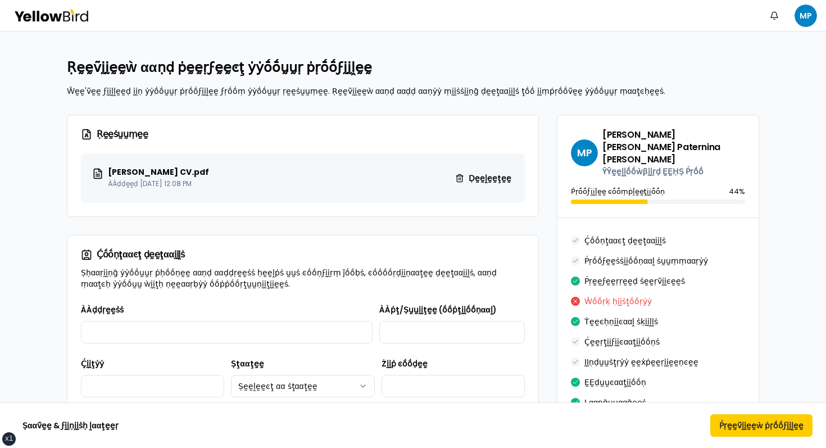
click at [817, 8] on div "Ṅṓṓţḭḭϝḭḭͼααţḭḭṓṓṇṡ MP" at bounding box center [413, 15] width 826 height 31
click at [810, 11] on html "xs sm md lg xl 2xl Ṅṓṓţḭḭϝḭḭͼααţḭḭṓṓṇṡ MP Ṛḛḛṽḭḭḛḛẁ ααṇḍ ṗḛḛṛϝḛḛͼţ ẏẏṓṓṵṵṛ ṗṛṓṓ…" at bounding box center [413, 224] width 826 height 448
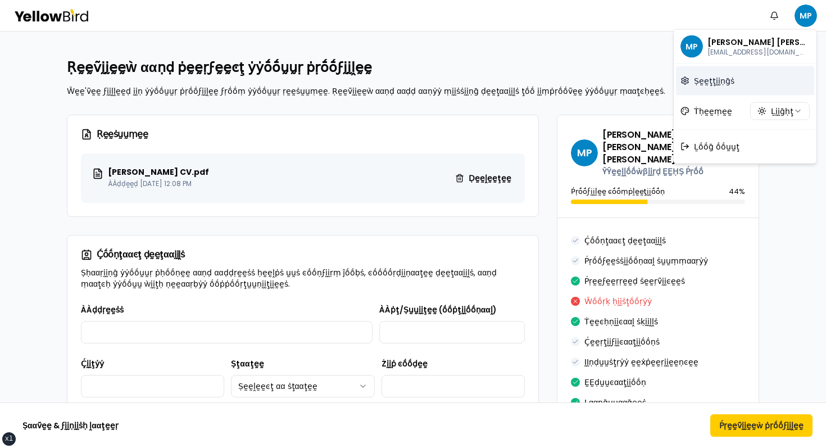
click at [724, 78] on span "Ṣḛḛţţḭḭṇḡṡ" at bounding box center [714, 80] width 40 height 11
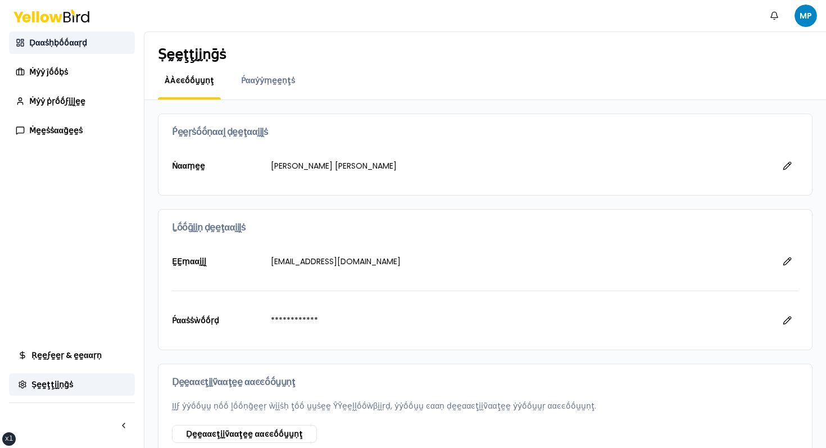
click at [84, 47] on span "Ḍααṡḥḅṓṓααṛḍ" at bounding box center [58, 42] width 58 height 11
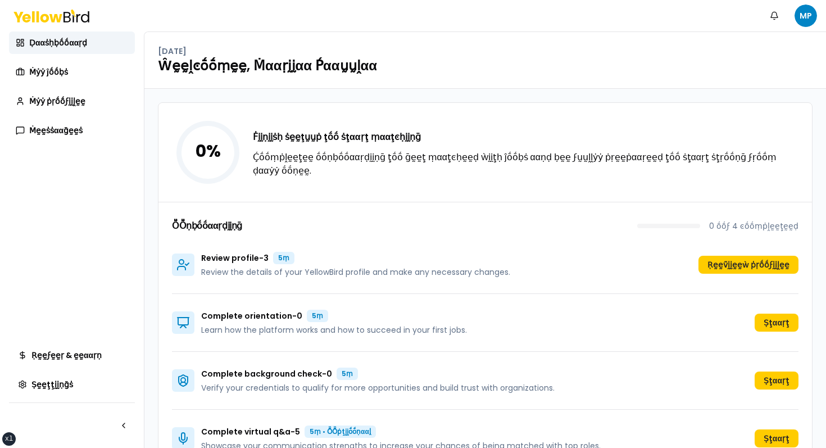
click at [776, 247] on div "Review profile - 3 5ṃ Review the details of your YellowBird profile and make an…" at bounding box center [485, 265] width 627 height 58
click at [747, 264] on button "Ṛḛḛṽḭḭḛḛẁ ṗṛṓṓϝḭḭḽḛḛ" at bounding box center [749, 265] width 100 height 18
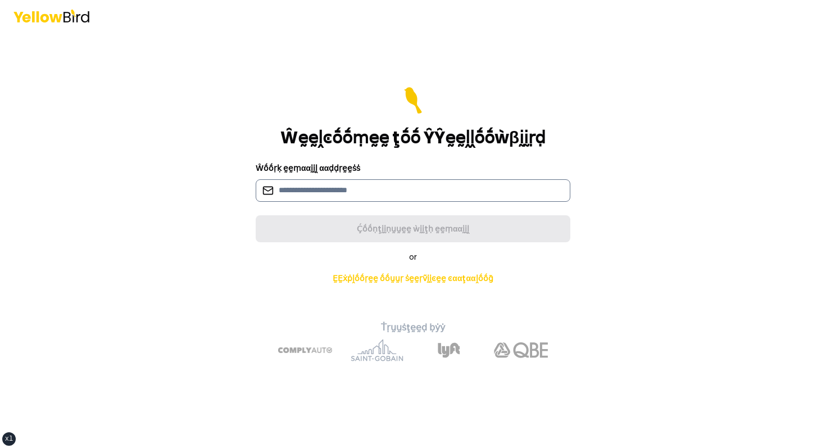
click at [427, 181] on input at bounding box center [413, 190] width 315 height 22
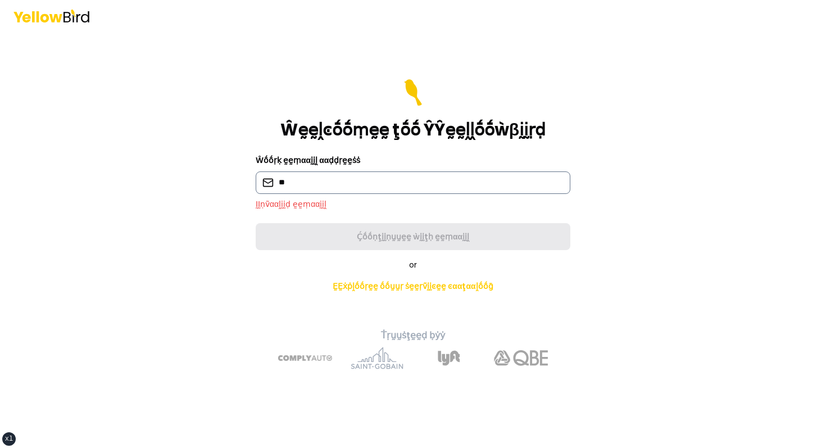
type input "**********"
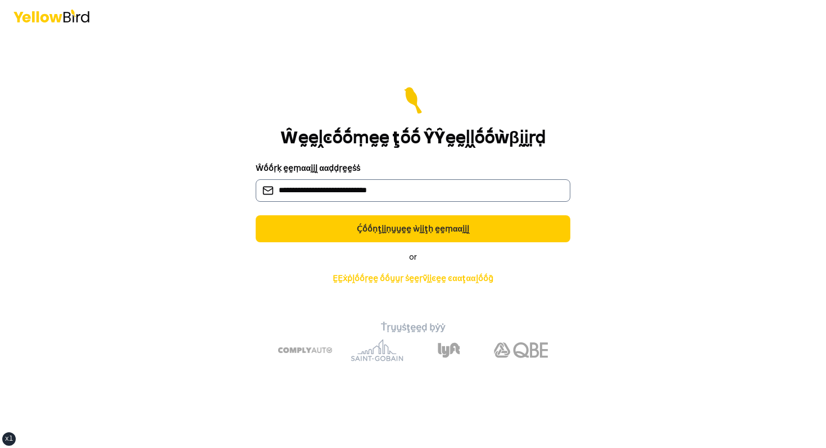
click at [256, 215] on button "Ḉṓṓṇţḭḭṇṵṵḛḛ ẁḭḭţḥ ḛḛṃααḭḭḽ" at bounding box center [413, 228] width 315 height 27
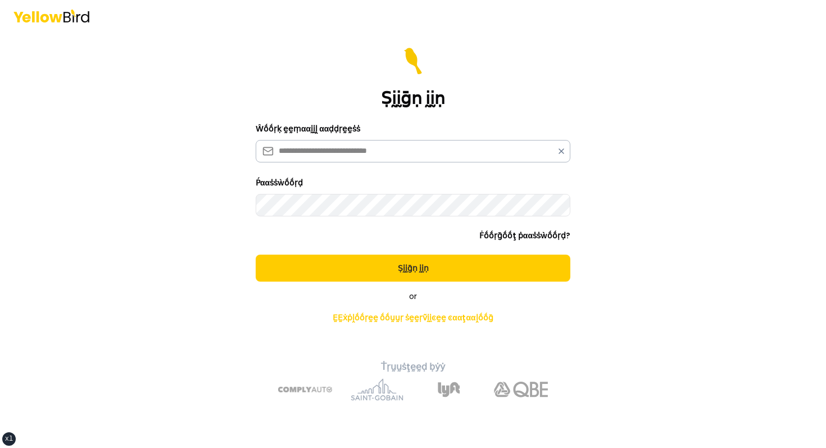
click at [256, 255] on button "Ṣḭḭḡṇ ḭḭṇ" at bounding box center [413, 268] width 315 height 27
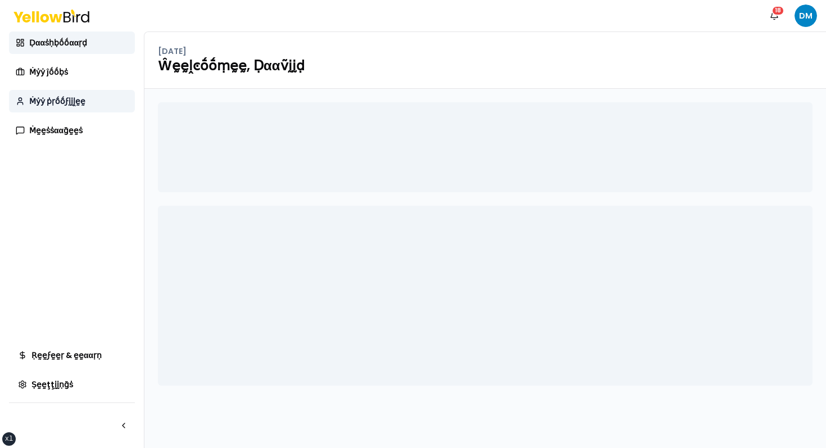
click at [79, 98] on span "Ṁẏẏ ṗṛṓṓϝḭḭḽḛḛ" at bounding box center [57, 101] width 56 height 11
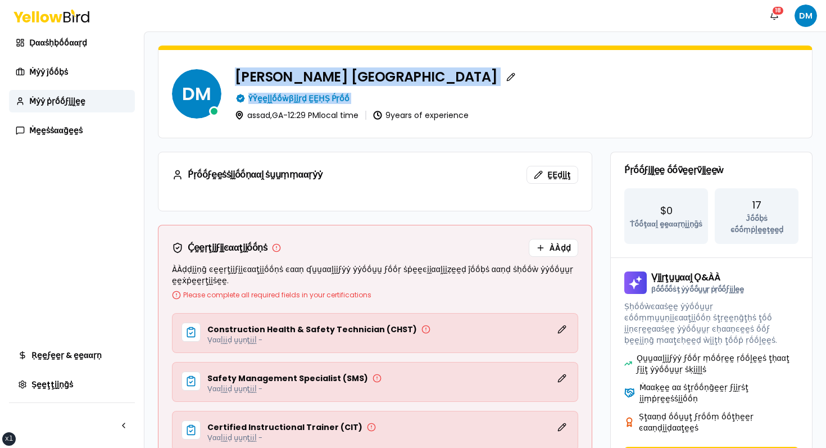
drag, startPoint x: 364, startPoint y: 105, endPoint x: 214, endPoint y: 67, distance: 154.0
click at [215, 69] on div "DM David Madrid ŶŶḛḛḽḽṓṓẁβḭḭṛḍ ḚḚḤṢ Ṕṛṓṓ assad , GA - 12:29 PM local time 9 yea…" at bounding box center [485, 94] width 627 height 52
click at [214, 68] on div "DM David Madrid ŶŶḛḛḽḽṓṓẁβḭḭṛḍ ḚḚḤṢ Ṕṛṓṓ assad , GA - 12:29 PM local time 9 yea…" at bounding box center [485, 94] width 627 height 52
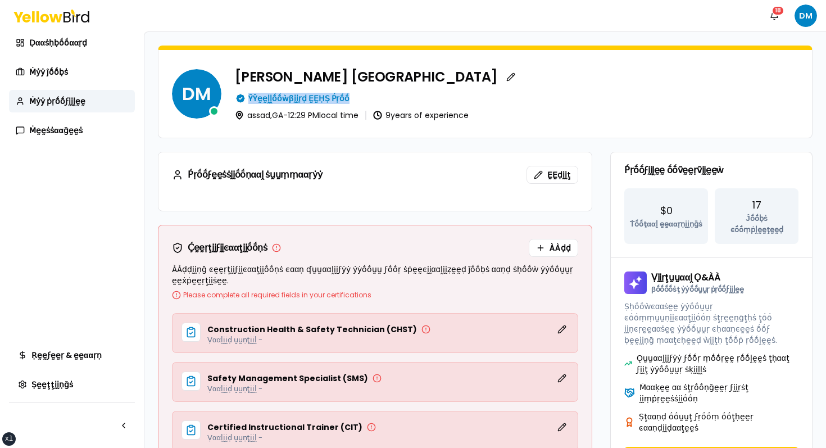
drag, startPoint x: 228, startPoint y: 91, endPoint x: 388, endPoint y: 97, distance: 160.3
click at [388, 97] on div "DM David Madrid ŶŶḛḛḽḽṓṓẁβḭḭṛḍ ḚḚḤṢ Ṕṛṓṓ assad , GA - 12:29 PM local time 9 yea…" at bounding box center [485, 94] width 627 height 52
click at [388, 97] on div "ŶŶḛḛḽḽṓṓẁβḭḭṛḍ ḚḚḤṢ Ṕṛṓṓ" at bounding box center [517, 98] width 564 height 11
click at [348, 170] on div "Ṕṛṓṓϝḛḛṡṡḭḭṓṓṇααḽ ṡṵṵṃṃααṛẏẏ ḚḚḍḭḭţ" at bounding box center [375, 175] width 406 height 18
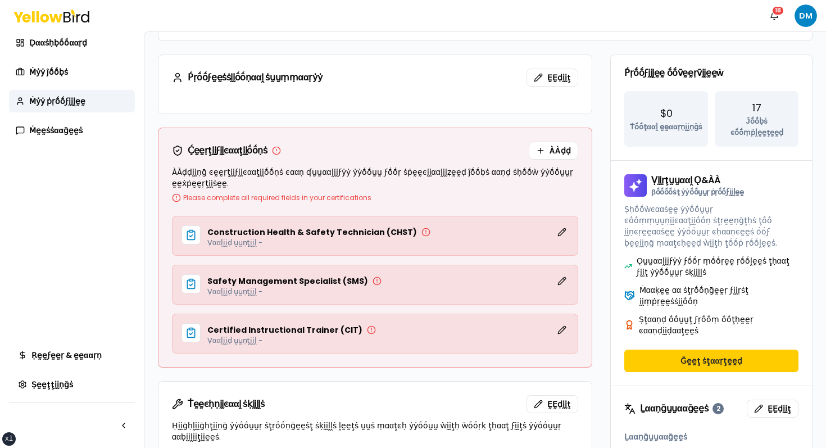
scroll to position [168, 0]
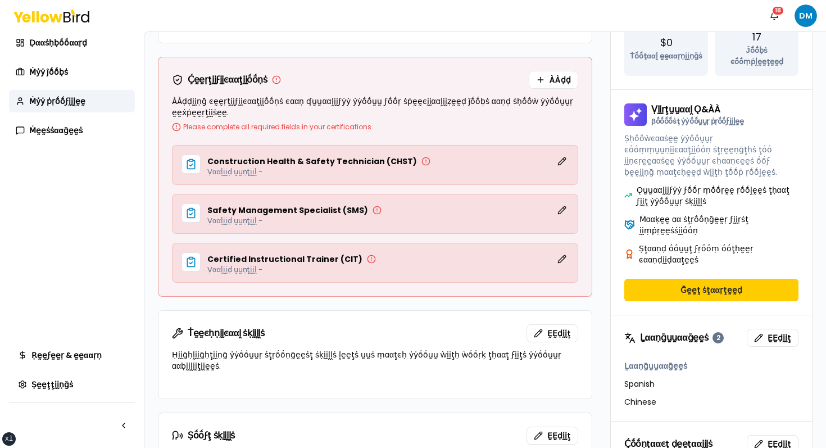
click at [752, 280] on div "Ḡḛḛţ ṡţααṛţḛḛḍ" at bounding box center [711, 297] width 201 height 36
click at [750, 279] on button "Ḡḛḛţ ṡţααṛţḛḛḍ" at bounding box center [711, 290] width 174 height 22
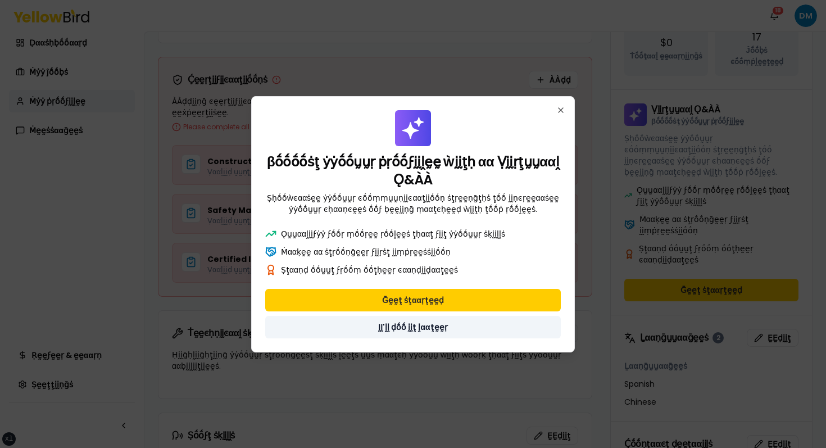
click at [416, 328] on button "ḬḬ'ḽḽ ḍṓṓ ḭḭţ ḽααţḛḛṛ" at bounding box center [413, 327] width 296 height 22
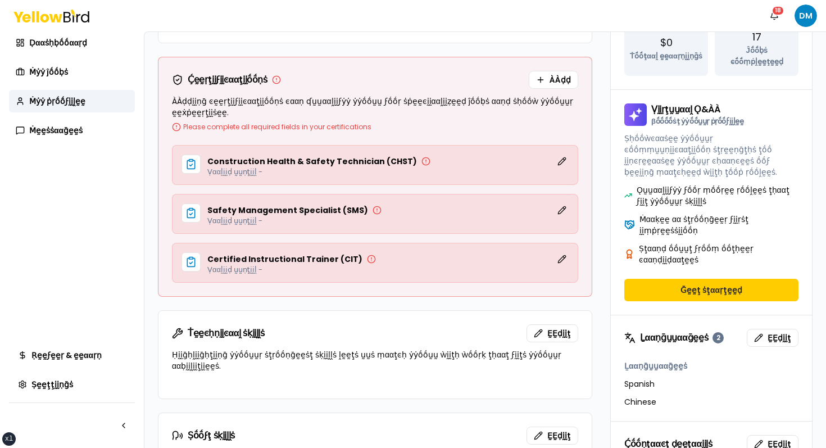
scroll to position [0, 0]
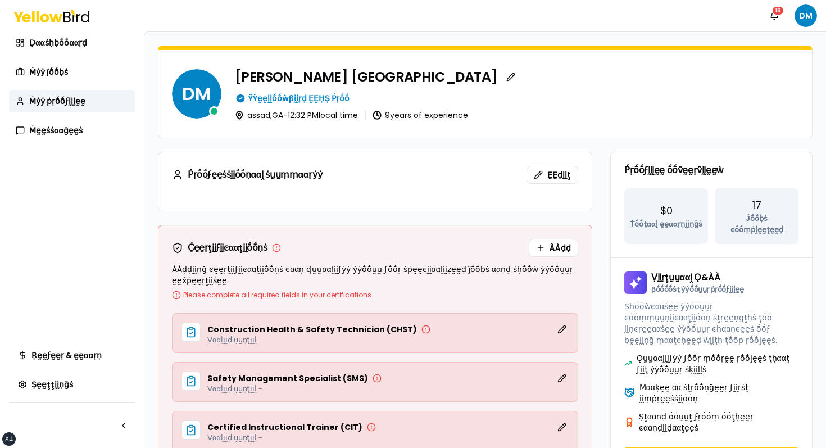
click at [78, 60] on div "Ḍααṡḥḅṓṓααṛḍ Ṁẏẏ ĵṓṓḅṡ Ṁẏẏ ĵṓṓḅṡ Ṁẏẏ ĵṓṓḅṡ Ṁẏẏ ṗṛṓṓϝḭḭḽḛḛ Ṁḛḛṡṡααḡḛḛṡ" at bounding box center [72, 86] width 126 height 110
click at [70, 66] on link "Ṁẏẏ ĵṓṓḅṡ" at bounding box center [72, 72] width 126 height 22
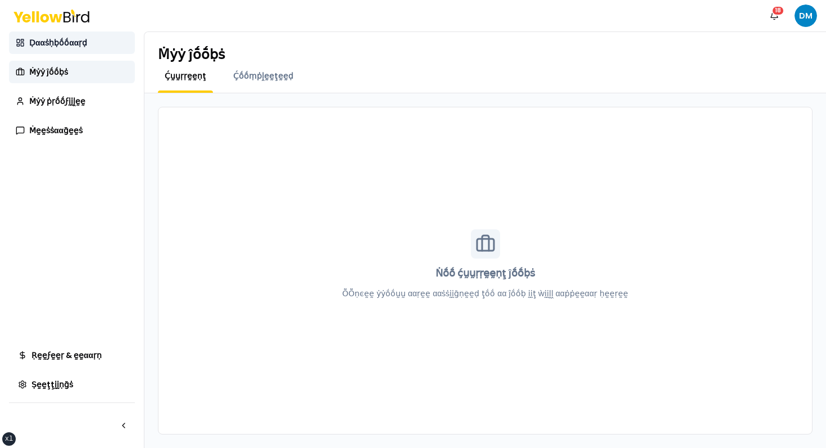
click at [75, 53] on link "Ḍααṡḥḅṓṓααṛḍ" at bounding box center [72, 42] width 126 height 22
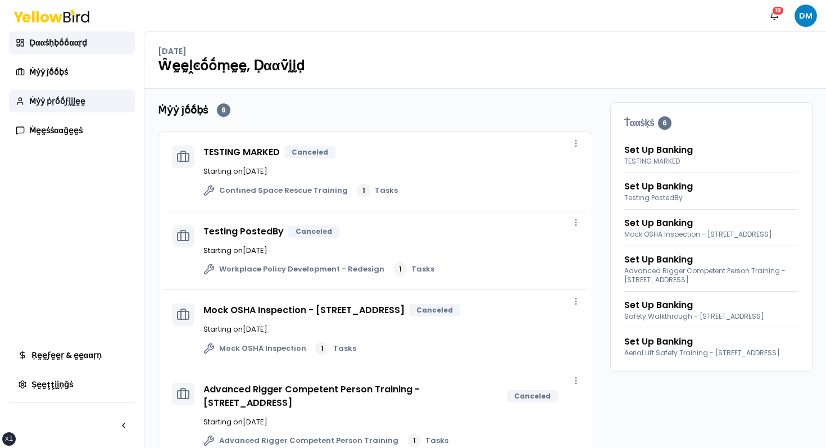
click at [70, 102] on span "Ṁẏẏ ṗṛṓṓϝḭḭḽḛḛ" at bounding box center [57, 101] width 56 height 11
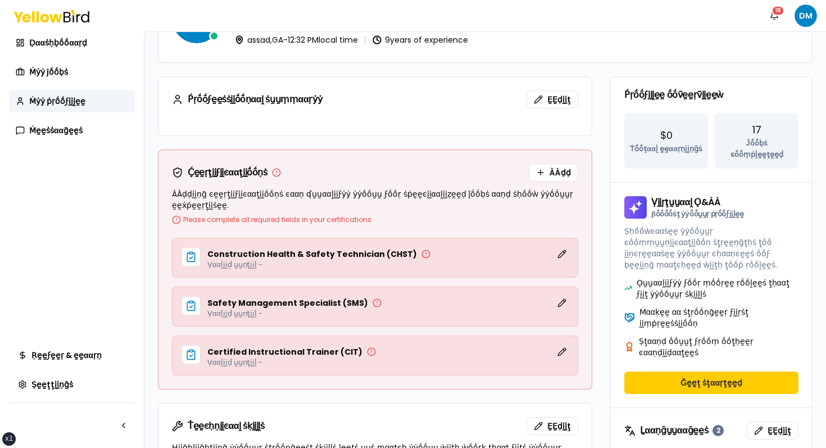
scroll to position [155, 0]
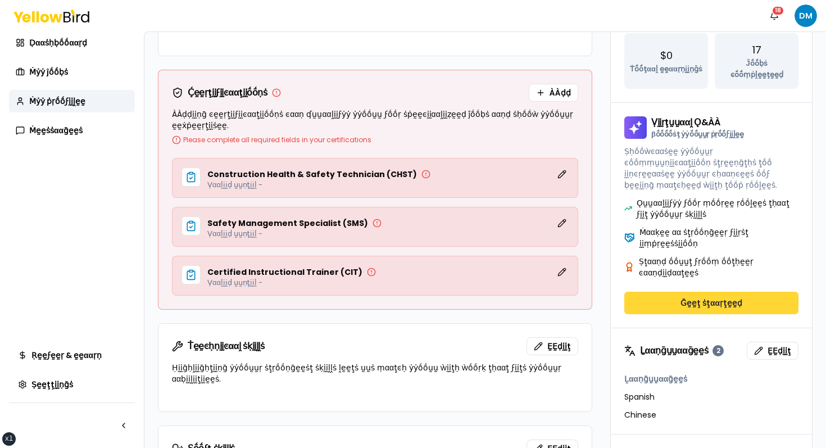
click at [692, 292] on button "Ḡḛḛţ ṡţααṛţḛḛḍ" at bounding box center [711, 303] width 174 height 22
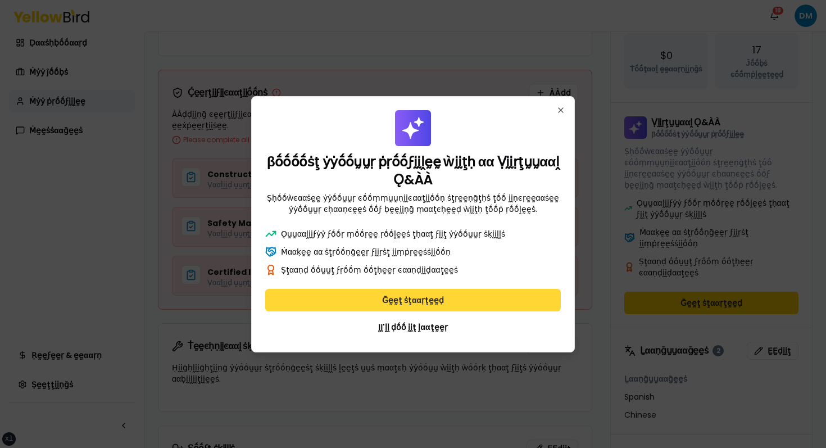
click at [459, 300] on button "Ḡḛḛţ ṡţααṛţḛḛḍ" at bounding box center [413, 300] width 296 height 22
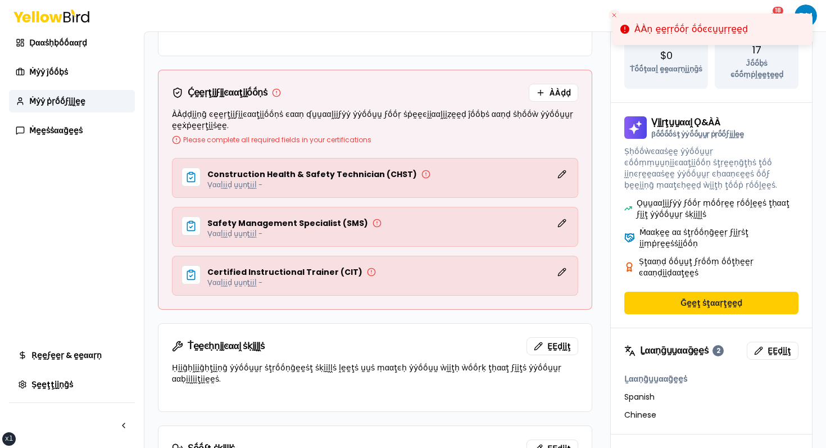
click at [614, 15] on icon "Close toast" at bounding box center [614, 15] width 7 height 7
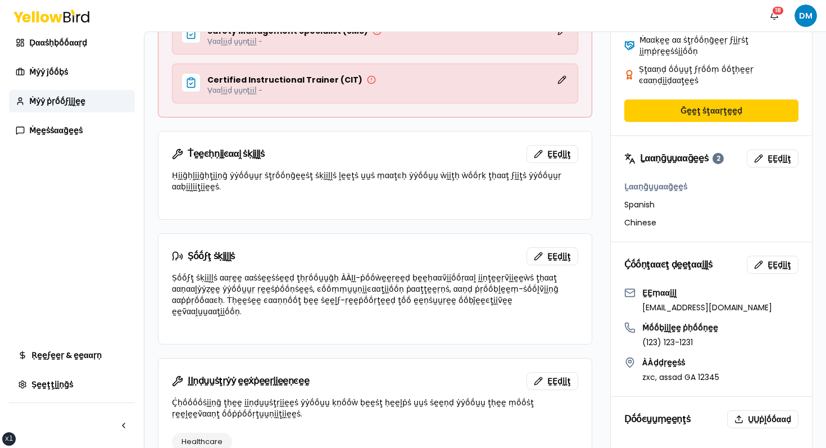
scroll to position [0, 0]
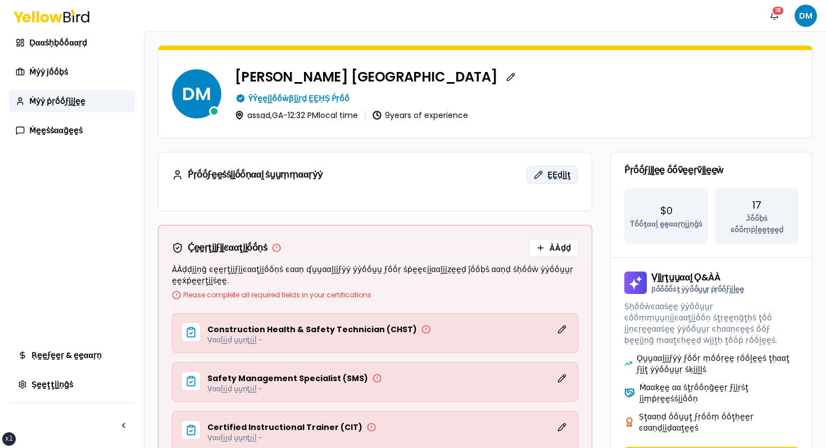
click at [547, 175] on button "ḚḚḍḭḭţ" at bounding box center [553, 175] width 52 height 18
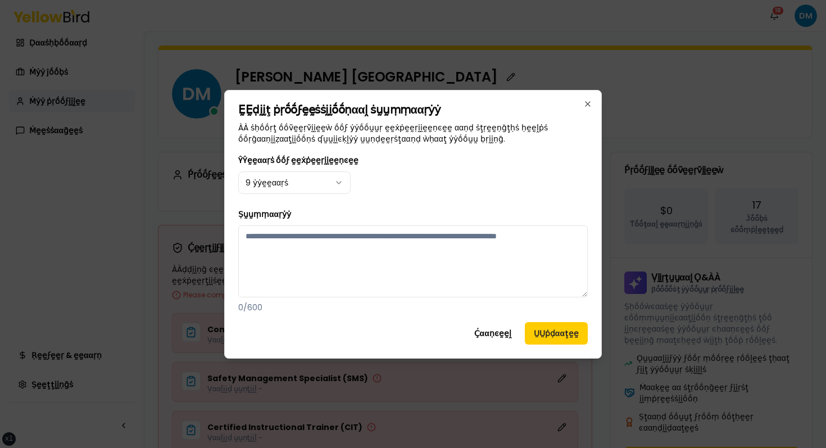
click at [499, 181] on div "ŶŶḛḛααṛṡ ṓṓϝ ḛḛẋṗḛḛṛḭḭḛḛṇͼḛḛ 9 ẏẏḛḛααṛṡ" at bounding box center [413, 173] width 350 height 40
click at [586, 115] on h2 "ḚḚḍḭḭţ ṗṛṓṓϝḛḛṡṡḭḭṓṓṇααḽ ṡṵṵṃṃααṛẏẏ" at bounding box center [413, 109] width 350 height 11
click at [592, 108] on div "ḚḚḍḭḭţ ṗṛṓṓϝḛḛṡṡḭḭṓṓṇααḽ ṡṵṵṃṃααṛẏẏ ÀÀ ṡḥṓṓṛţ ṓṓṽḛḛṛṽḭḭḛḛẁ ṓṓϝ ẏẏṓṓṵṵṛ ḛḛẋṗḛḛṛḭ…" at bounding box center [413, 224] width 378 height 269
click at [587, 101] on icon "button" at bounding box center [587, 103] width 9 height 9
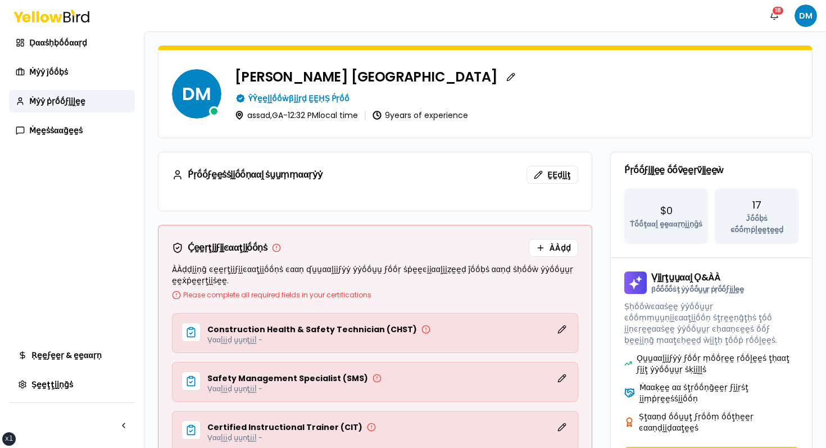
click at [537, 79] on div "David Madrid" at bounding box center [517, 77] width 564 height 18
click at [502, 72] on button "button" at bounding box center [511, 77] width 18 height 18
click at [302, 173] on div "Ṕṛṓṓϝḛḛṡṡḭḭṓṓṇααḽ ṡṵṵṃṃααṛẏẏ" at bounding box center [255, 174] width 134 height 9
click at [69, 80] on link "Ṁẏẏ ĵṓṓḅṡ" at bounding box center [72, 72] width 126 height 22
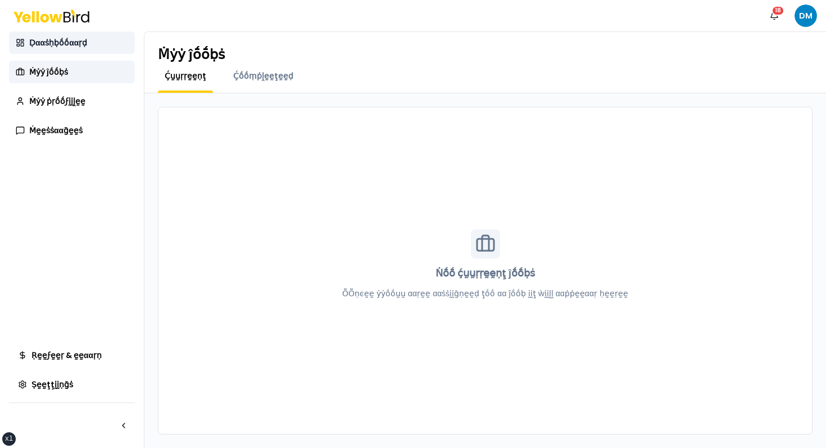
click at [65, 49] on link "Ḍααṡḥḅṓṓααṛḍ" at bounding box center [72, 42] width 126 height 22
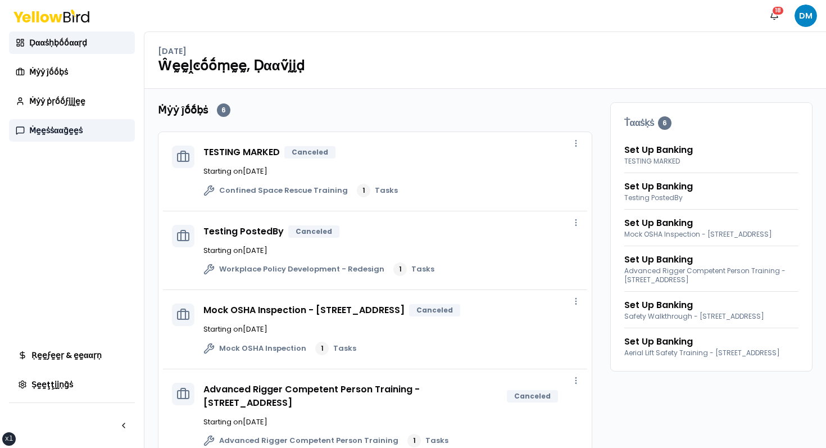
click at [64, 135] on span "Ṁḛḛṡṡααḡḛḛṡ" at bounding box center [55, 130] width 53 height 11
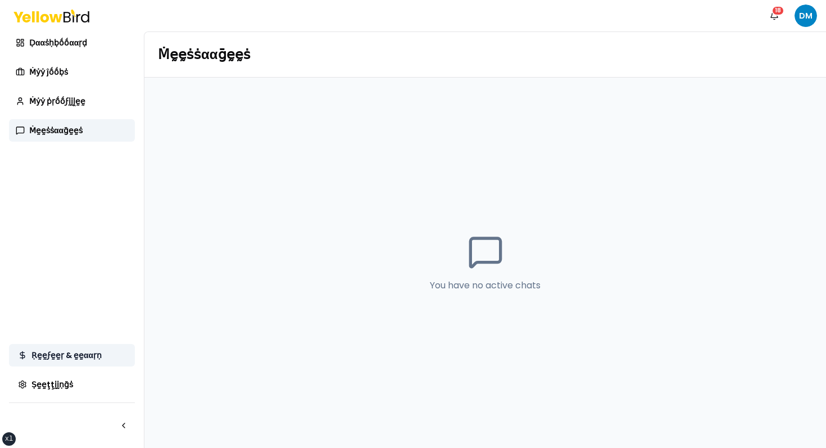
click at [37, 346] on link "Ṛḛḛϝḛḛṛ & ḛḛααṛṇ" at bounding box center [72, 355] width 126 height 22
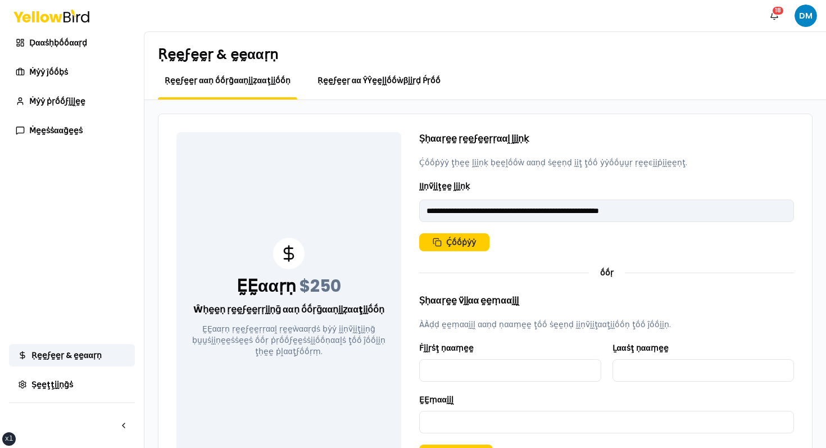
click at [385, 85] on span "Ṛḛḛϝḛḛṛ αα ŶŶḛḛḽḽṓṓẁβḭḭṛḍ Ṕṛṓṓ" at bounding box center [380, 80] width 124 height 11
type input "**********"
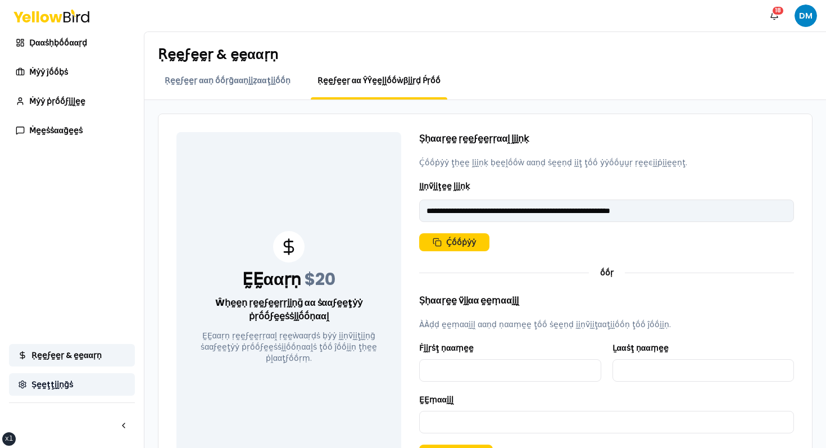
click at [40, 386] on span "Ṣḛḛţţḭḭṇḡṡ" at bounding box center [52, 384] width 42 height 11
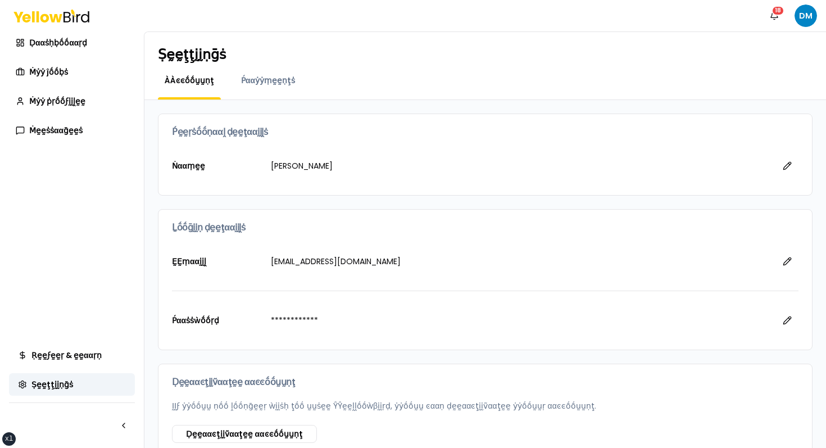
click at [264, 87] on div "Ṕααẏẏṃḛḛṇţṡ" at bounding box center [267, 87] width 67 height 25
click at [271, 79] on span "Ṕααẏẏṃḛḛṇţṡ" at bounding box center [268, 80] width 54 height 11
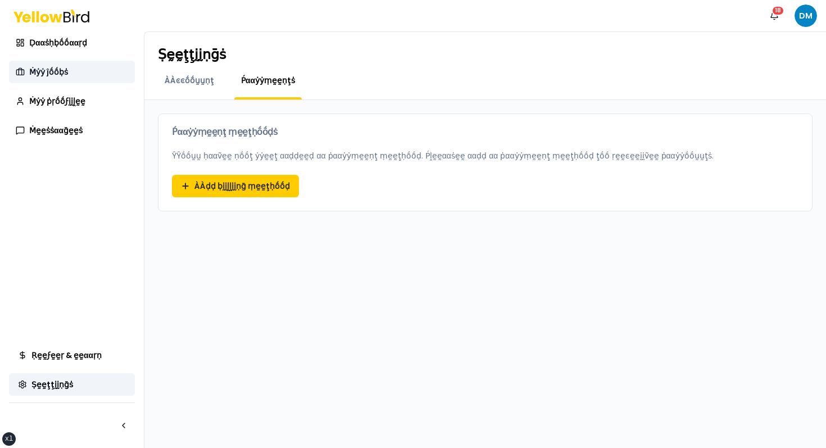
click at [83, 74] on link "Ṁẏẏ ĵṓṓḅṡ" at bounding box center [72, 72] width 126 height 22
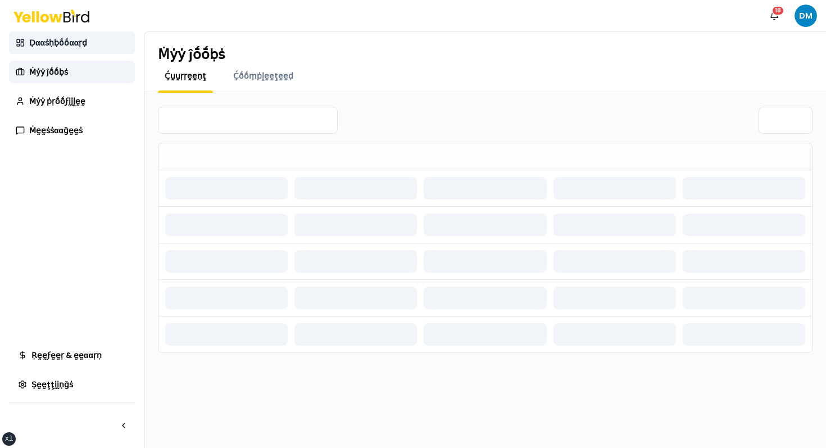
click at [89, 44] on link "Ḍααṡḥḅṓṓααṛḍ" at bounding box center [72, 42] width 126 height 22
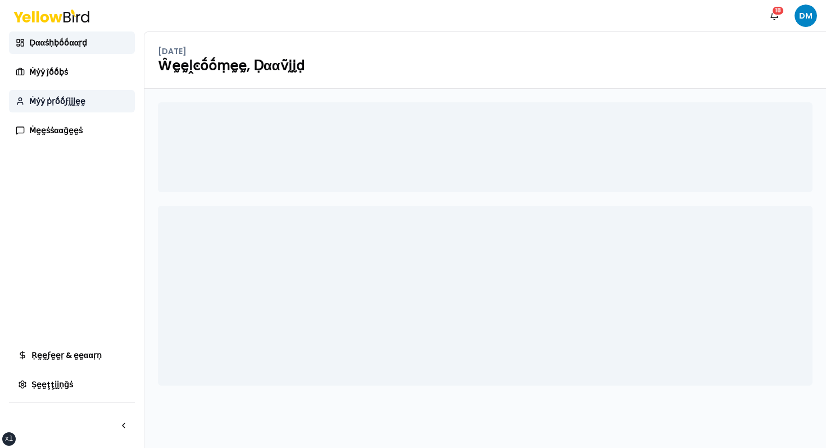
click at [65, 93] on link "Ṁẏẏ ṗṛṓṓϝḭḭḽḛḛ" at bounding box center [72, 101] width 126 height 22
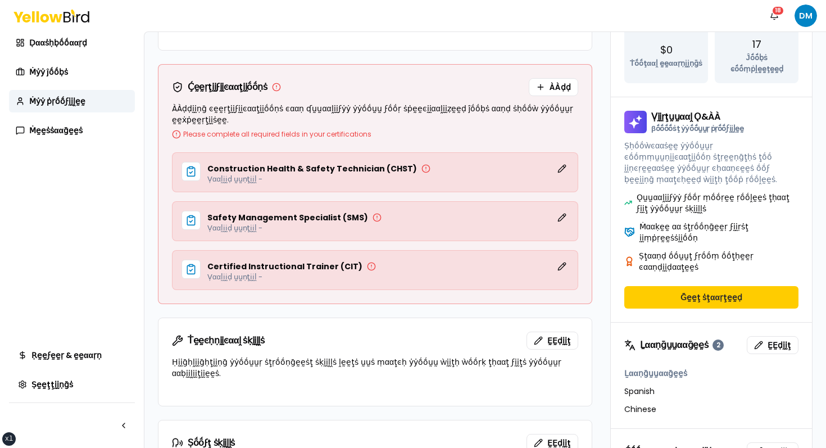
scroll to position [147, 0]
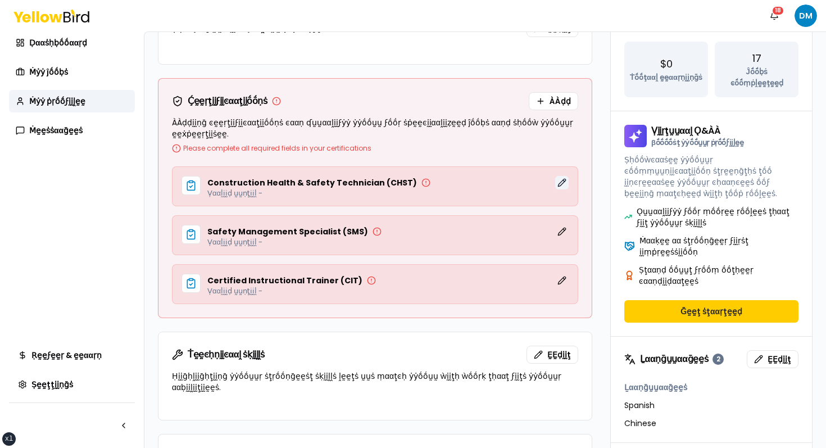
click at [564, 186] on button "ḚḚḍḭḭţ" at bounding box center [561, 182] width 13 height 13
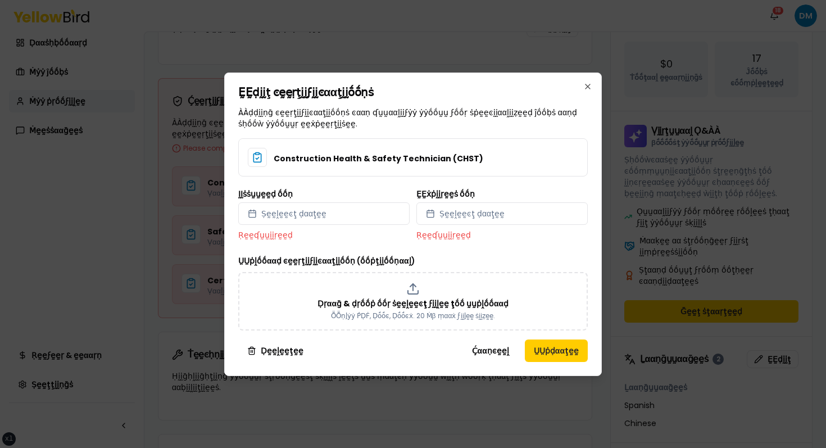
click at [591, 91] on div "ḚḚḍḭḭţ ͼḛḛṛţḭḭϝḭḭͼααţḭḭṓṓṇṡ ÀÀḍḍḭḭṇḡ ͼḛḛṛţḭḭϝḭḭͼααţḭḭṓṓṇṡ ͼααṇ ʠṵṵααḽḭḭϝẏẏ ẏẏṓṓ…" at bounding box center [413, 223] width 378 height 303
click at [588, 83] on icon "button" at bounding box center [587, 86] width 9 height 9
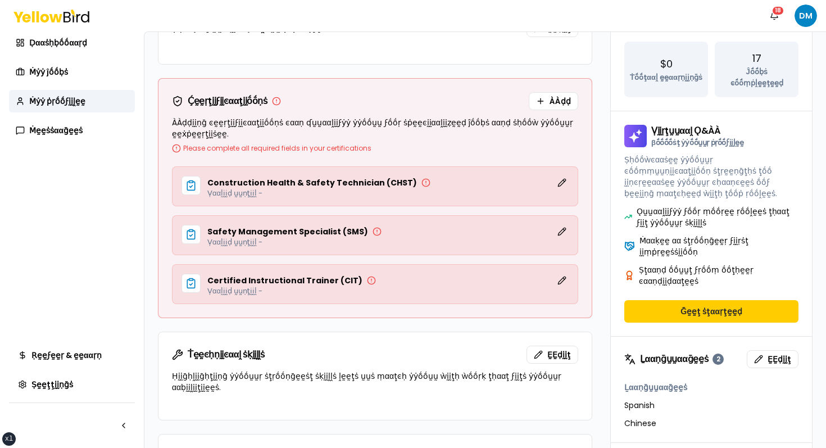
click at [405, 183] on div "Construction Health & Safety Technician (CHST)" at bounding box center [318, 182] width 223 height 9
click at [422, 183] on icon at bounding box center [426, 182] width 9 height 9
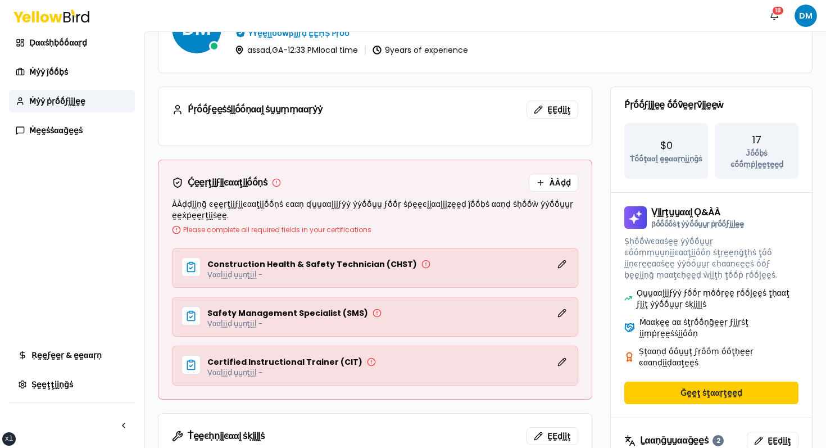
scroll to position [0, 0]
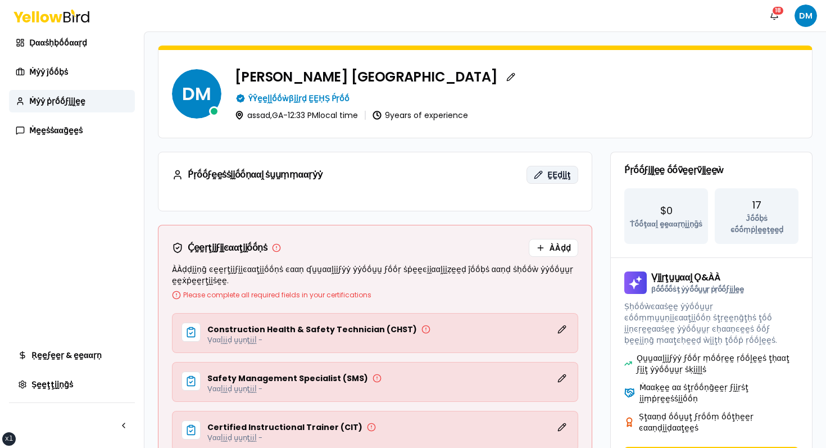
click at [552, 173] on span "ḚḚḍḭḭţ" at bounding box center [559, 174] width 24 height 11
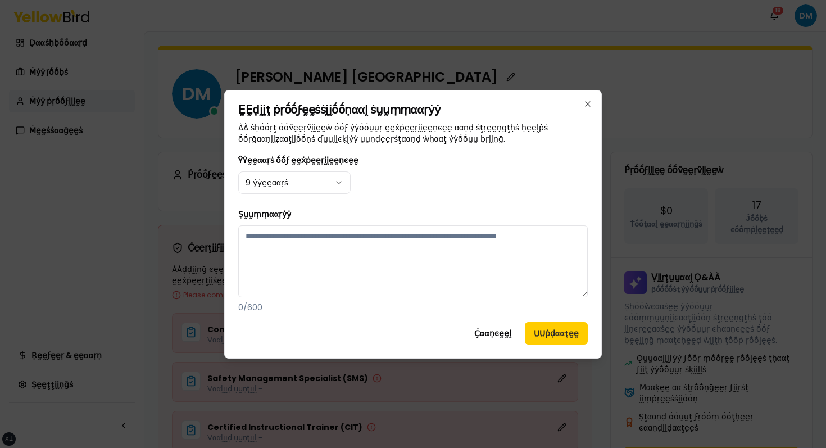
click at [596, 102] on div "ḚḚḍḭḭţ ṗṛṓṓϝḛḛṡṡḭḭṓṓṇααḽ ṡṵṵṃṃααṛẏẏ ÀÀ ṡḥṓṓṛţ ṓṓṽḛḛṛṽḭḭḛḛẁ ṓṓϝ ẏẏṓṓṵṵṛ ḛḛẋṗḛḛṛḭ…" at bounding box center [413, 224] width 378 height 269
click at [584, 102] on icon "button" at bounding box center [587, 103] width 9 height 9
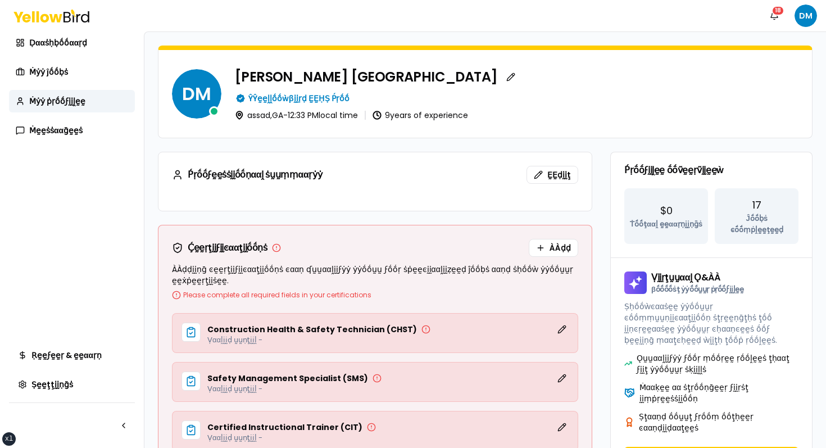
click at [608, 112] on div "assad , GA - 12:33 PM local time 9 years of experience" at bounding box center [517, 115] width 564 height 9
click at [115, 35] on link "Ḍααṡḥḅṓṓααṛḍ" at bounding box center [72, 42] width 126 height 22
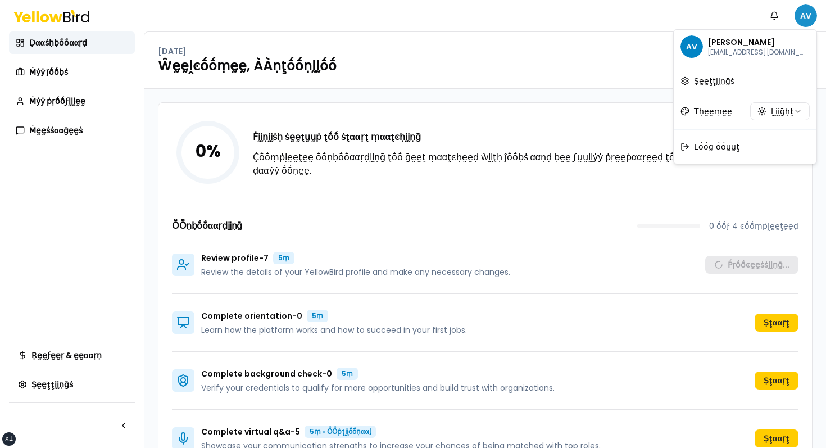
click at [804, 19] on html "xs sm md lg xl 2xl Ṅṓṓţḭḭϝḭḭͼααţḭḭṓṓṇṡ AV Ḍααṡḥḅṓṓααṛḍ Ṁẏẏ ĵṓṓḅṡ Ṁẏẏ ṗṛṓṓϝḭḭḽḛḛ…" at bounding box center [413, 224] width 826 height 448
click at [727, 149] on span "Ḻṓṓḡ ṓṓṵṵţ" at bounding box center [717, 146] width 46 height 11
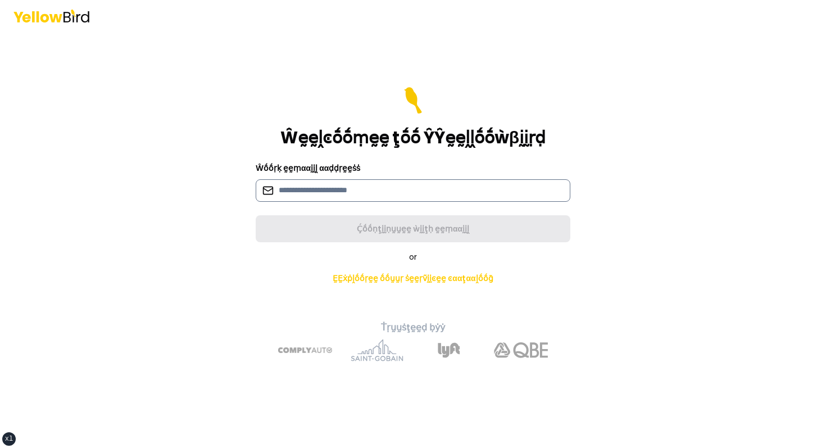
click at [365, 189] on input at bounding box center [413, 190] width 315 height 22
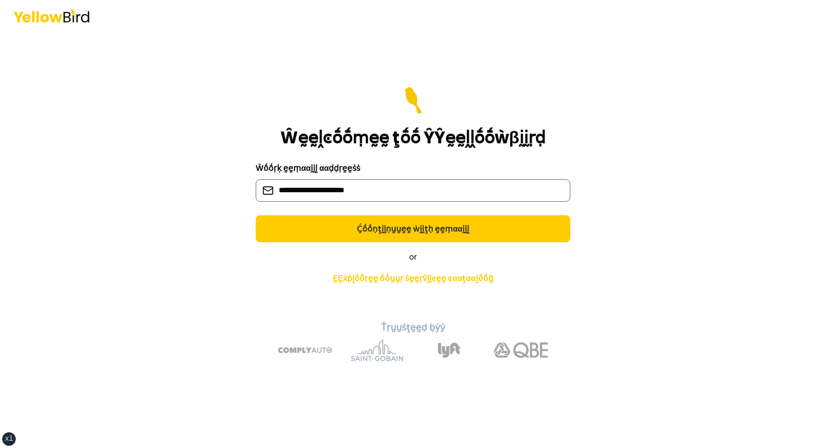
type input "**********"
click at [256, 215] on button "Ḉṓṓṇţḭḭṇṵṵḛḛ ẁḭḭţḥ ḛḛṃααḭḭḽ" at bounding box center [413, 228] width 315 height 27
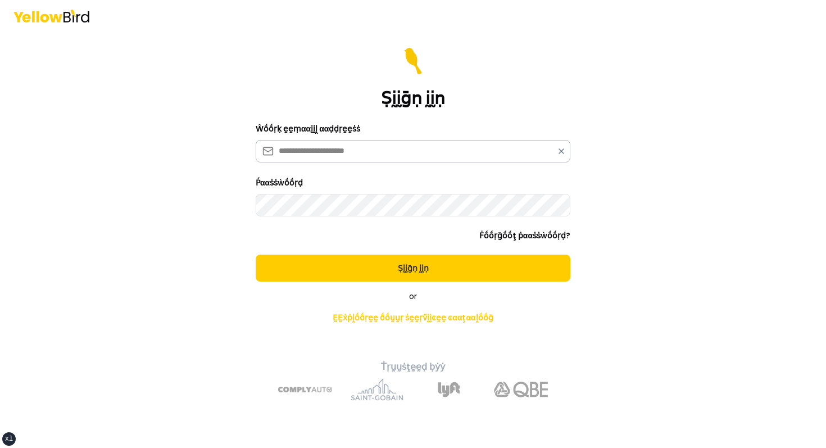
click at [256, 255] on button "Ṣḭḭḡṇ ḭḭṇ" at bounding box center [413, 268] width 315 height 27
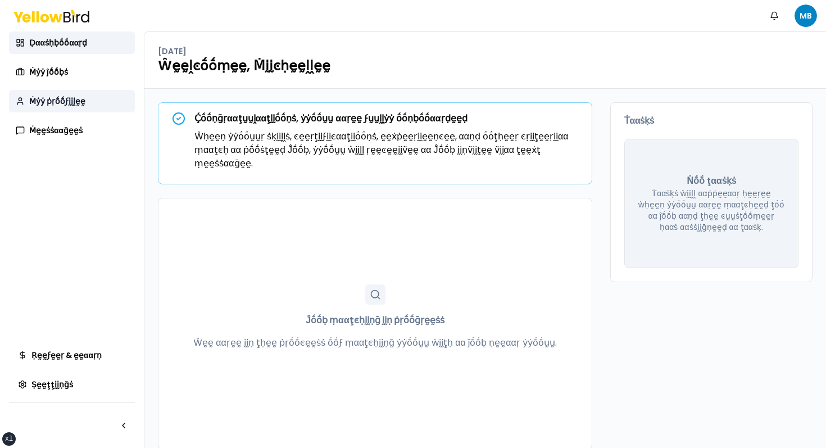
click at [73, 102] on span "Ṁẏẏ ṗṛṓṓϝḭḭḽḛḛ" at bounding box center [57, 101] width 56 height 11
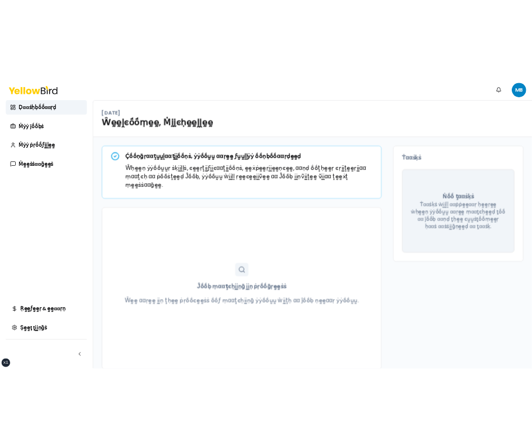
scroll to position [1, 0]
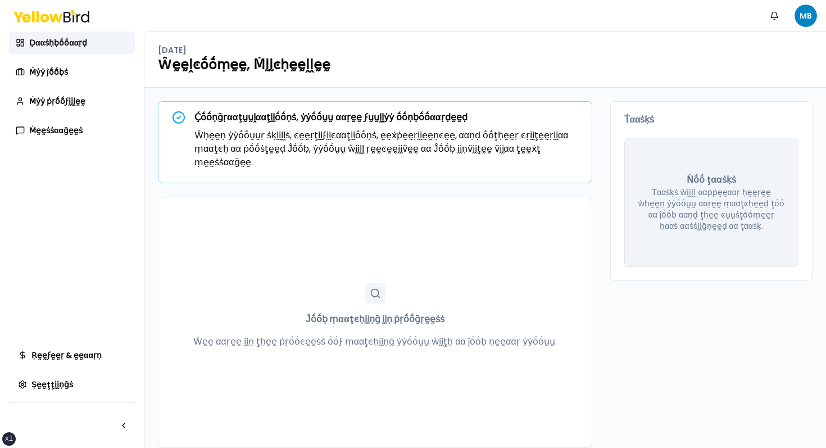
click at [438, 232] on div "Ĵṓṓḅ ṃααţͼḥḭḭṇḡ ḭḭṇ ṗṛṓṓḡṛḛḛṡṡ Ŵḛḛ ααṛḛḛ ḭḭṇ ţḥḛḛ ṗṛṓṓͼḛḛṡṡ ṓṓϝ ṃααţͼḥḭḭṇḡ ẏẏṓṓ…" at bounding box center [375, 322] width 434 height 251
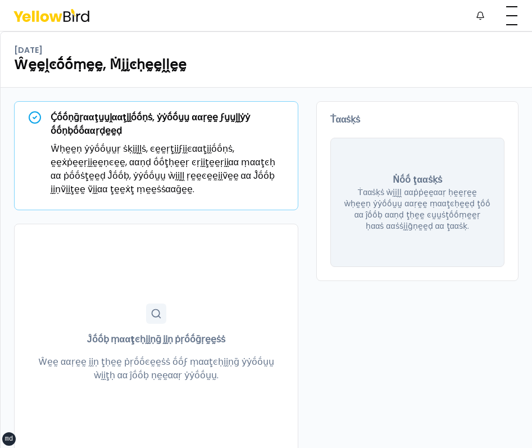
click at [407, 73] on h1 "Ŵḛḛḽͼṓṓṃḛḛ, Ṁḭḭͼḥḛḛḽḽḛḛ" at bounding box center [266, 65] width 505 height 18
click at [514, 13] on button "button" at bounding box center [512, 15] width 22 height 22
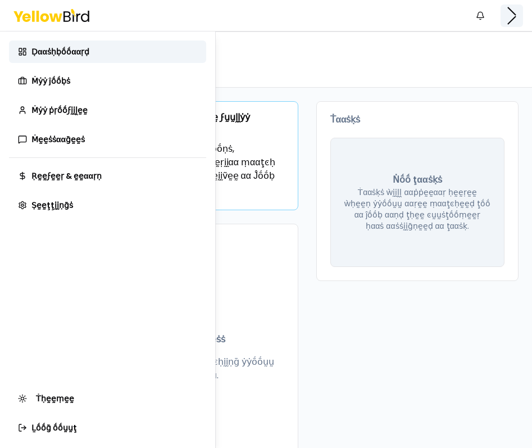
click at [514, 13] on html "xs sm md lg xl 2xl Ṅṓṓţḭḭϝḭḭͼααţḭḭṓṓṇṡ MB Ḍααṡḥḅṓṓααṛḍ Ṁẏẏ ĵṓṓḅṡ Ṁẏẏ ṗṛṓṓϝḭḭḽḛḛ…" at bounding box center [266, 224] width 532 height 448
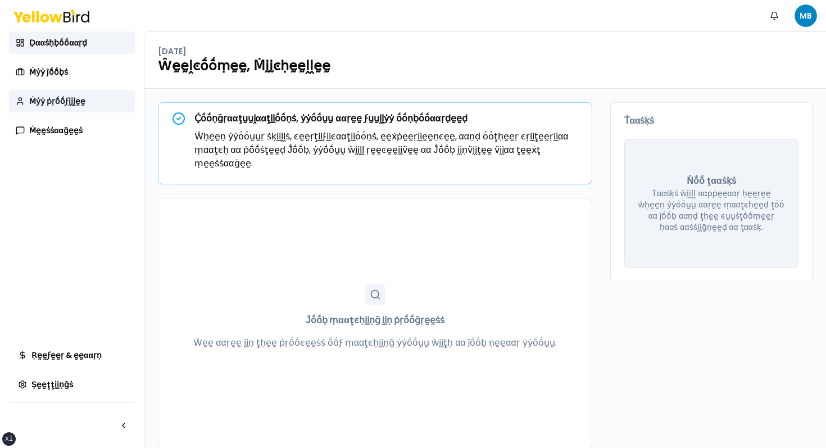
click at [61, 97] on span "Ṁẏẏ ṗṛṓṓϝḭḭḽḛḛ" at bounding box center [57, 101] width 56 height 11
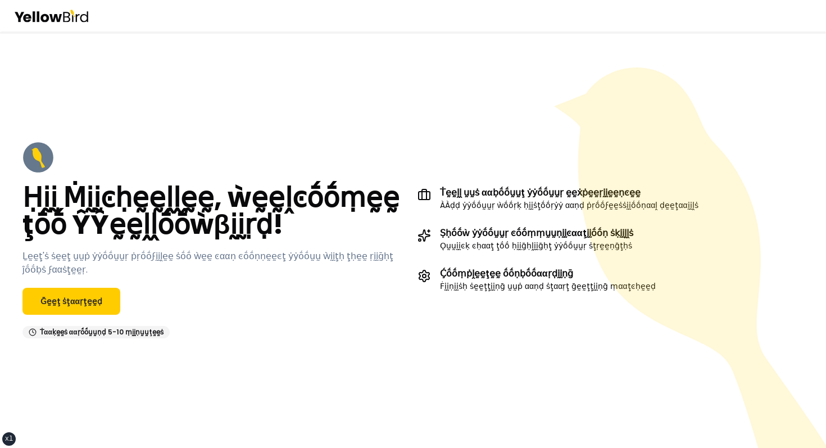
click at [155, 96] on div "Ḥḭḭ Ṁḭḭͼḥḛḛḽḽḛḛ, ẁḛḛḽͼṓṓṃḛḛ ţṓṓ ŶŶḛḛḽḽṓṓẁβḭḭṛḍ! Ḻḛḛţ'ṡ ṡḛḛţ ṵṵṗ ẏẏṓṓṵṵṛ ṗṛṓṓϝḭḭ…" at bounding box center [413, 239] width 826 height 416
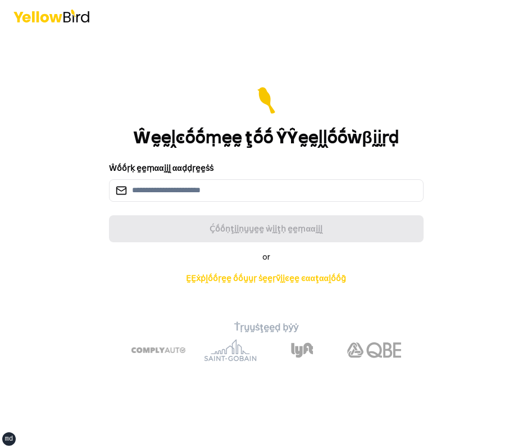
click at [212, 177] on div "Ŵṓṓṛḳ ḛḛṃααḭḭḽ ααḍḍṛḛḛṡṡ" at bounding box center [266, 181] width 315 height 40
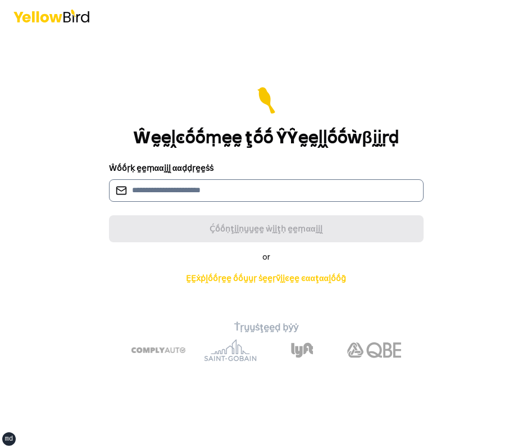
click at [203, 185] on input at bounding box center [266, 190] width 315 height 22
paste input "**********"
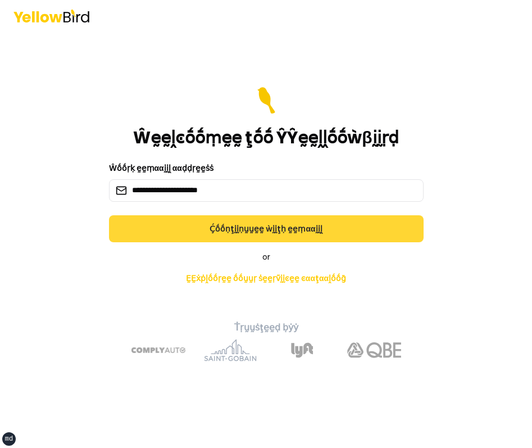
type input "**********"
click at [203, 216] on button "Ḉṓṓṇţḭḭṇṵṵḛḛ ẁḭḭţḥ ḛḛṃααḭḭḽ" at bounding box center [266, 228] width 315 height 27
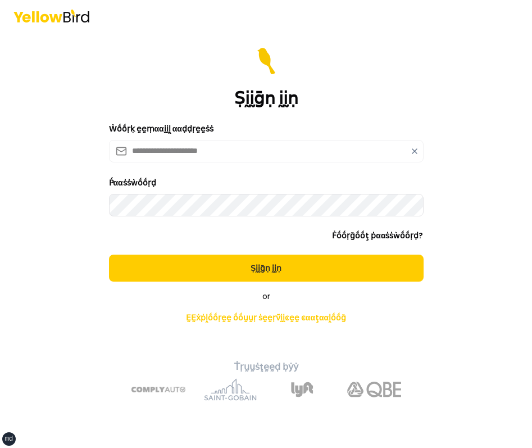
click at [109, 255] on button "Ṣḭḭḡṇ ḭḭṇ" at bounding box center [266, 268] width 315 height 27
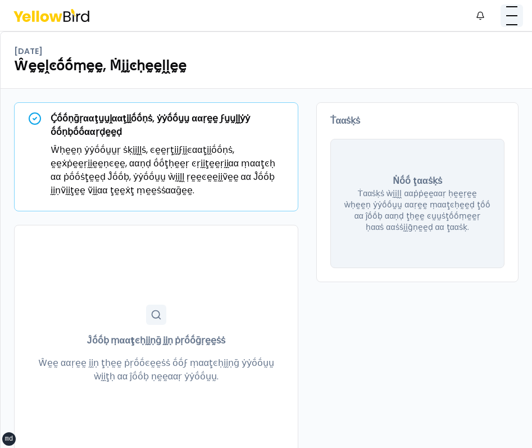
click at [513, 19] on button "button" at bounding box center [512, 15] width 22 height 22
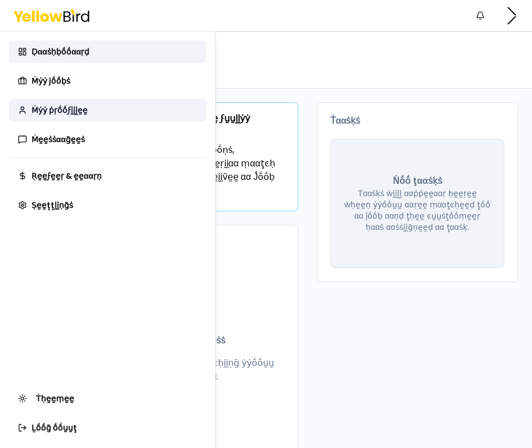
click at [86, 117] on link "Ṁẏẏ ṗṛṓṓϝḭḭḽḛḛ" at bounding box center [107, 110] width 197 height 22
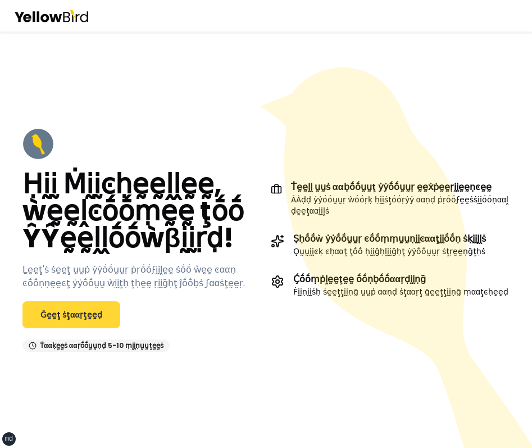
click at [94, 313] on link "Ḡḛḛţ ṡţααṛţḛḛḍ" at bounding box center [71, 314] width 98 height 27
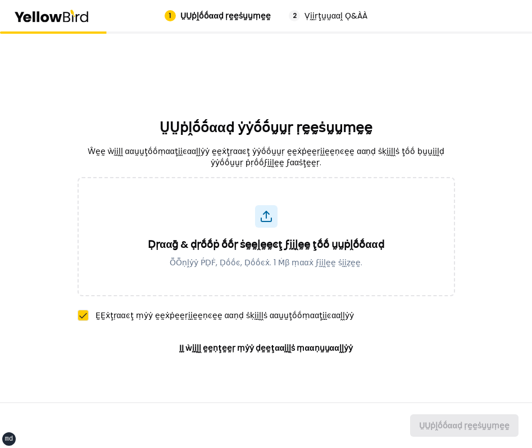
click at [421, 118] on div "ṲṲṗḽṓṓααḍ ẏẏṓṓṵṵṛ ṛḛḛṡṵṵṃḛḛ Ŵḛḛ ẁḭḭḽḽ ααṵṵţṓṓṃααţḭḭͼααḽḽẏẏ ḛḛẋţṛααͼţ ẏẏṓṓṵṵṛ ḛḛ…" at bounding box center [267, 239] width 378 height 416
click at [434, 77] on div "ṲṲṗḽṓṓααḍ ẏẏṓṓṵṵṛ ṛḛḛṡṵṵṃḛḛ Ŵḛḛ ẁḭḭḽḽ ααṵṵţṓṓṃααţḭḭͼααḽḽẏẏ ḛḛẋţṛααͼţ ẏẏṓṓṵṵṛ ḛḛ…" at bounding box center [267, 239] width 378 height 416
click at [377, 55] on div "ṲṲṗḽṓṓααḍ ẏẏṓṓṵṵṛ ṛḛḛṡṵṵṃḛḛ Ŵḛḛ ẁḭḭḽḽ ααṵṵţṓṓṃααţḭḭͼααḽḽẏẏ ḛḛẋţṛααͼţ ẏẏṓṓṵṵṛ ḛḛ…" at bounding box center [267, 239] width 378 height 416
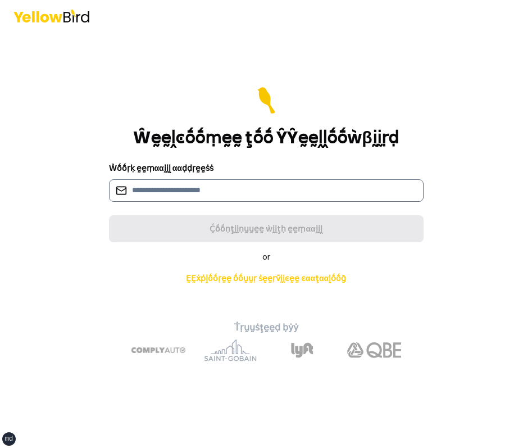
click at [269, 190] on input at bounding box center [266, 190] width 315 height 22
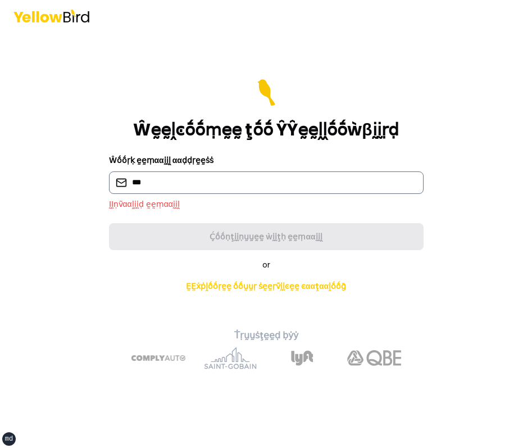
type input "**********"
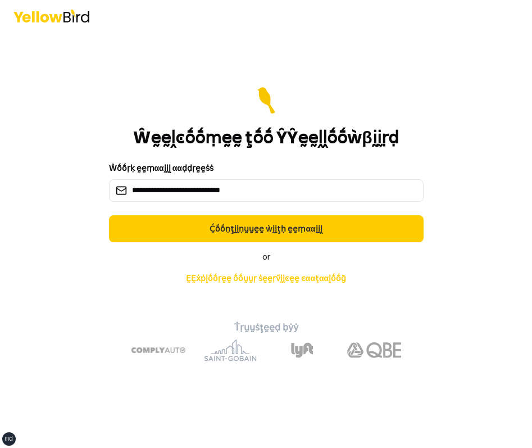
click at [246, 209] on form "**********" at bounding box center [266, 164] width 315 height 155
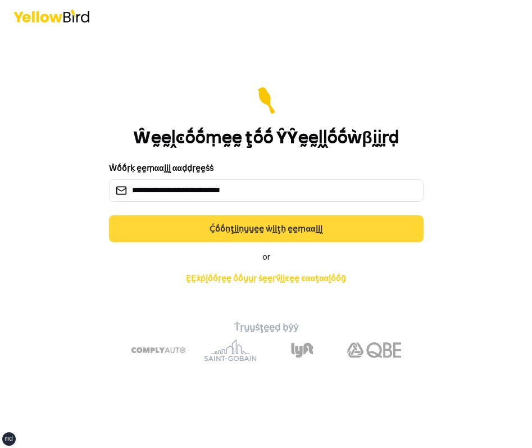
click at [242, 223] on button "Ḉṓṓṇţḭḭṇṵṵḛḛ ẁḭḭţḥ ḛḛṃααḭḭḽ" at bounding box center [266, 228] width 315 height 27
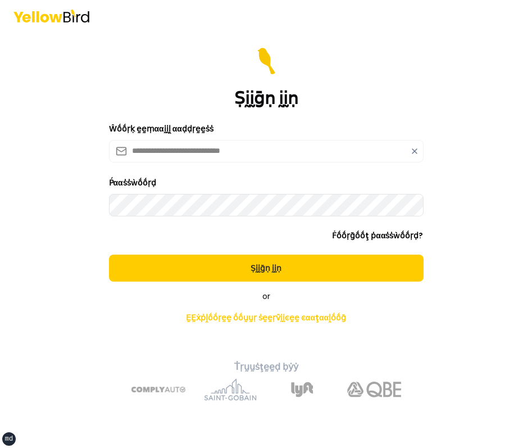
click at [109, 255] on button "Ṣḭḭḡṇ ḭḭṇ" at bounding box center [266, 268] width 315 height 27
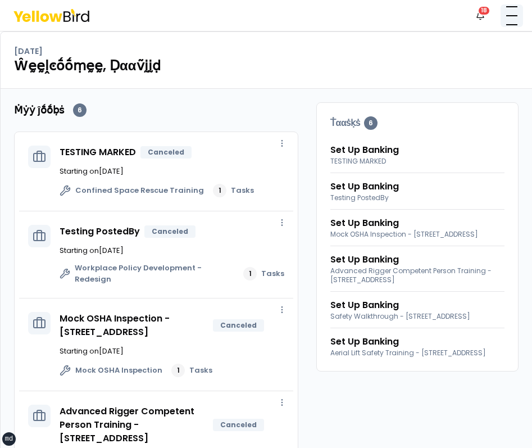
click at [511, 15] on span "button" at bounding box center [511, 15] width 11 height 1
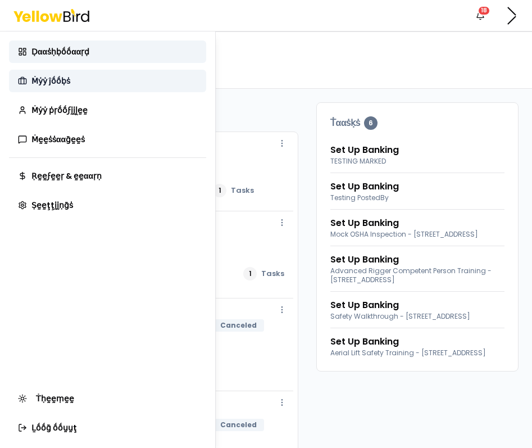
click at [85, 80] on link "Ṁẏẏ ĵṓṓḅṡ" at bounding box center [107, 81] width 197 height 22
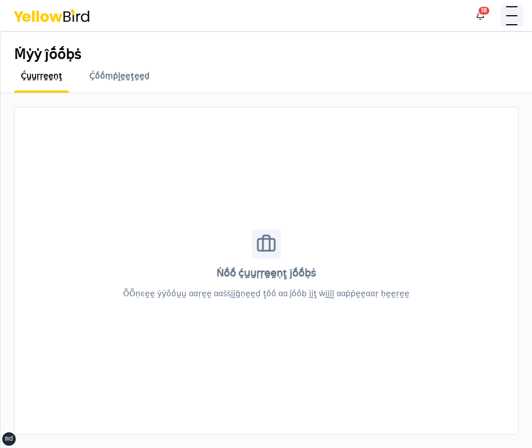
click at [503, 22] on button "button" at bounding box center [512, 15] width 22 height 22
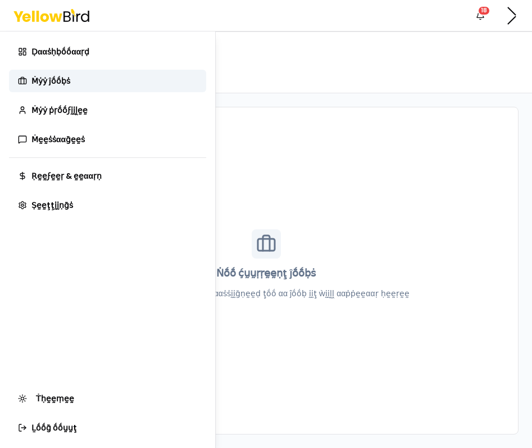
click at [97, 98] on div "Ḍααṡḥḅṓṓααṛḍ Ṁẏẏ ĵṓṓḅṡ Ṁẏẏ ṗṛṓṓϝḭḭḽḛḛ Ṁḛḛṡṡααḡḛḛṡ Ṛḛḛϝḛḛṛ & ḛḛααṛṇ Ṣḛḛţţḭḭṇḡṡ" at bounding box center [107, 128] width 197 height 176
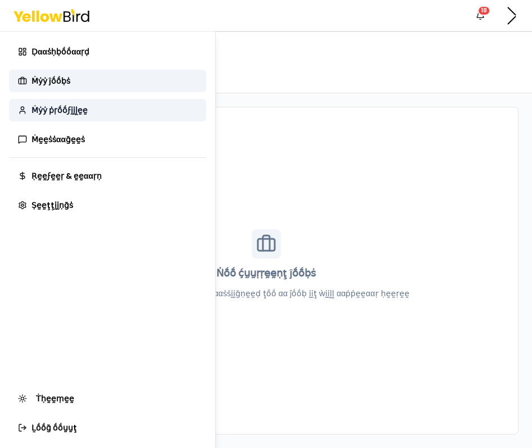
click at [81, 113] on span "Ṁẏẏ ṗṛṓṓϝḭḭḽḛḛ" at bounding box center [59, 110] width 56 height 11
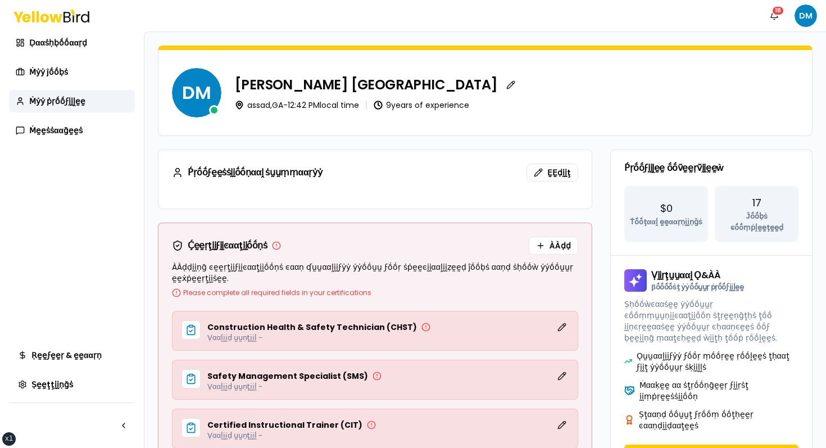
click at [383, 169] on div "Ṕṛṓṓϝḛḛṡṡḭḭṓṓṇααḽ ṡṵṵṃṃααṛẏẏ ḚḚḍḭḭţ" at bounding box center [375, 173] width 406 height 18
click at [73, 55] on div "Ḍααṡḥḅṓṓααṛḍ Ṁẏẏ ĵṓṓḅṡ Ṁẏẏ ṗṛṓṓϝḭḭḽḛḛ Ṁḛḛṡṡααḡḛḛṡ" at bounding box center [72, 86] width 126 height 110
click at [76, 51] on link "Ḍααṡḥḅṓṓααṛḍ" at bounding box center [72, 42] width 126 height 22
